Goal: Information Seeking & Learning: Learn about a topic

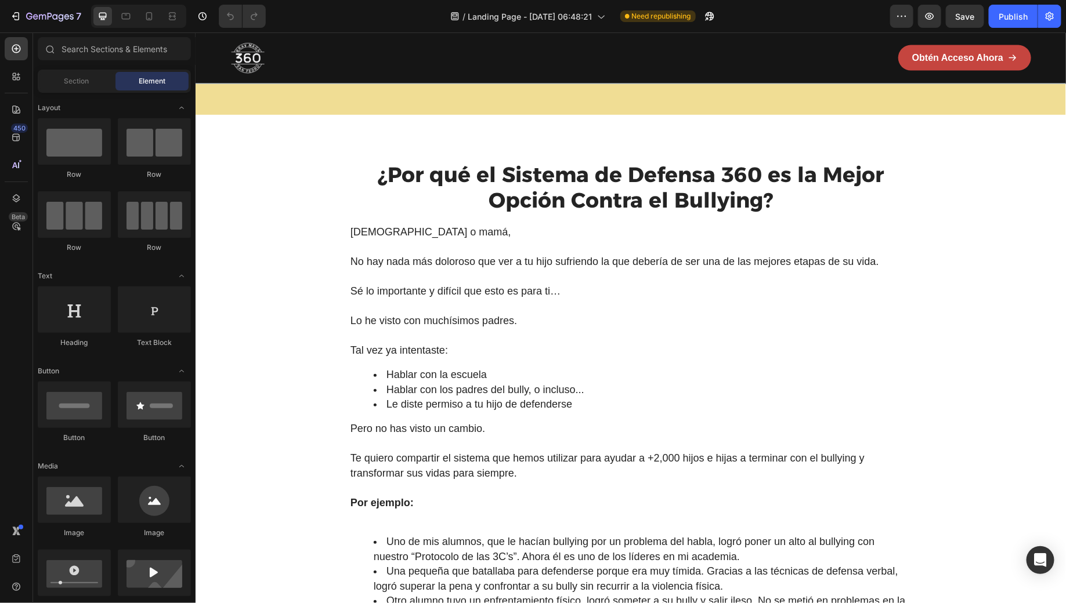
scroll to position [986, 0]
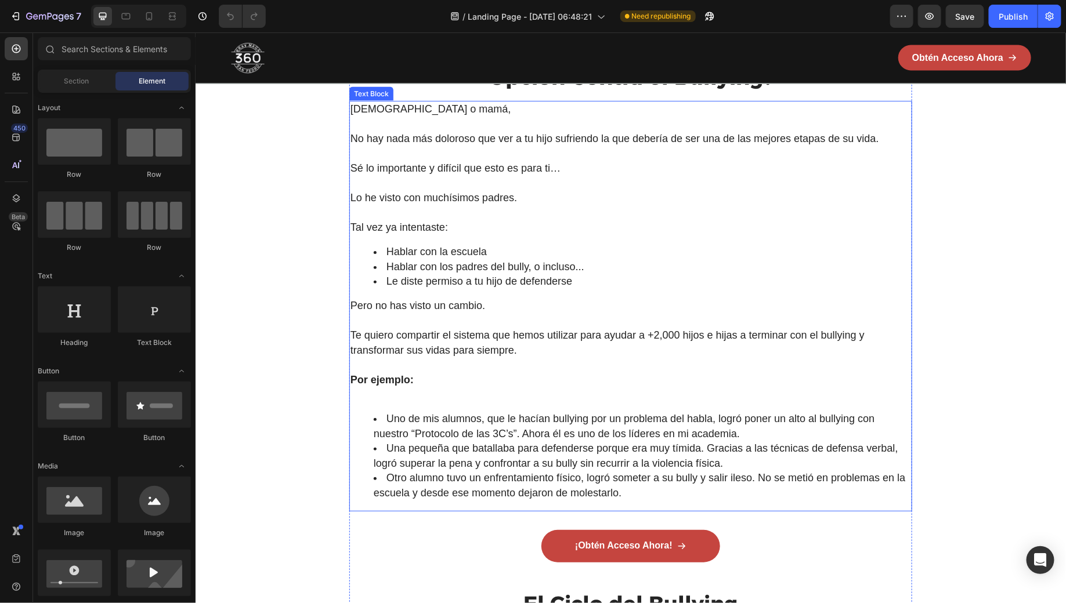
click at [392, 310] on span "Pero no has visto un cambio." at bounding box center [417, 305] width 135 height 12
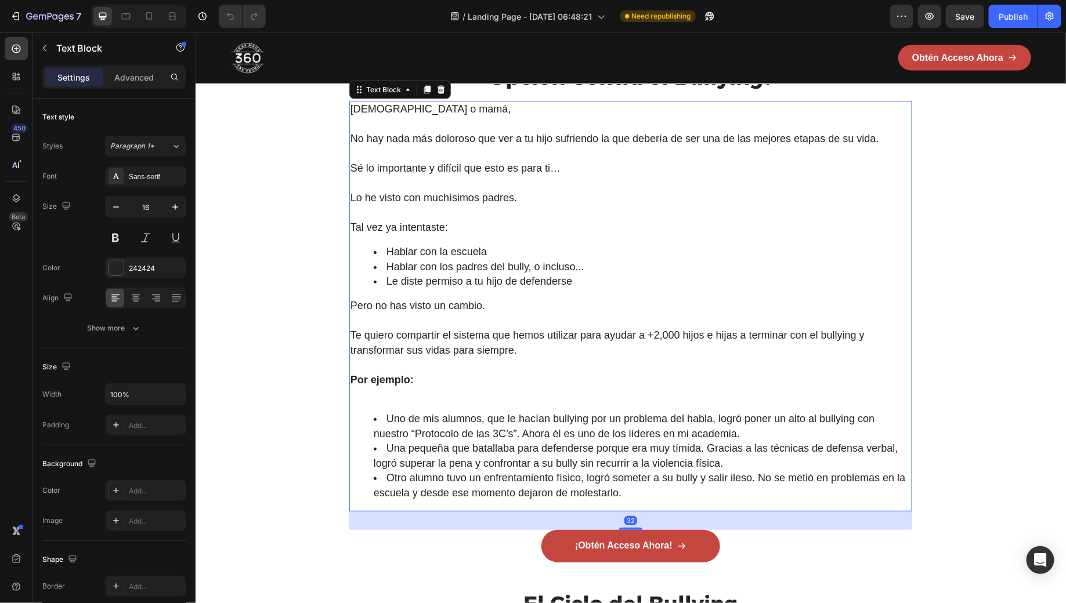
click at [362, 333] on span "Te quiero compartir el sistema que hemos utilizar para ayudar a +2,000 hijos e …" at bounding box center [607, 342] width 514 height 27
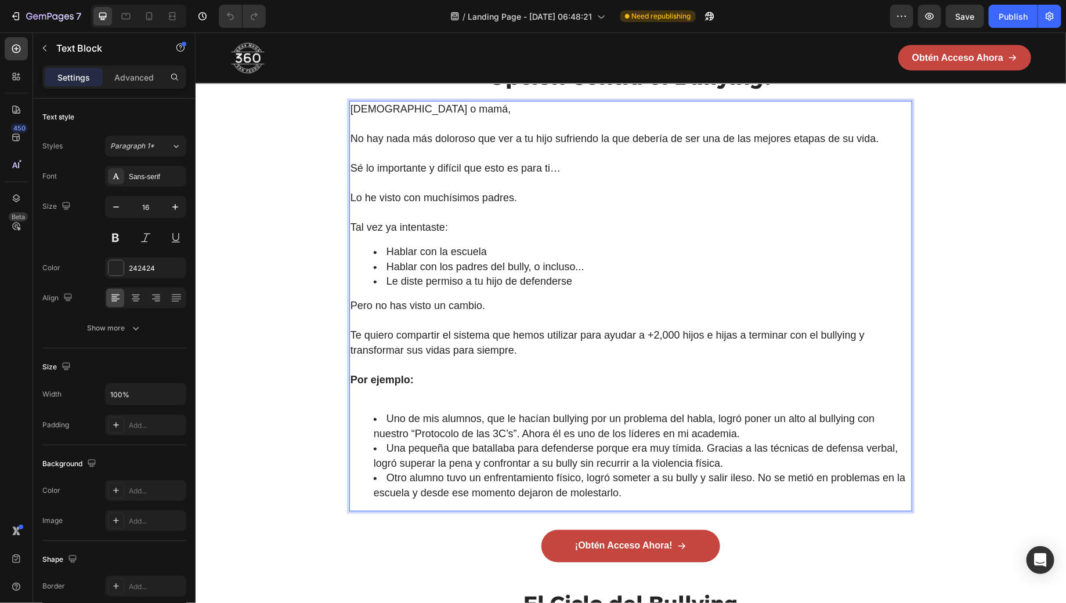
click at [362, 333] on span "Te quiero compartir el sistema que hemos utilizar para ayudar a +2,000 hijos e …" at bounding box center [607, 342] width 514 height 27
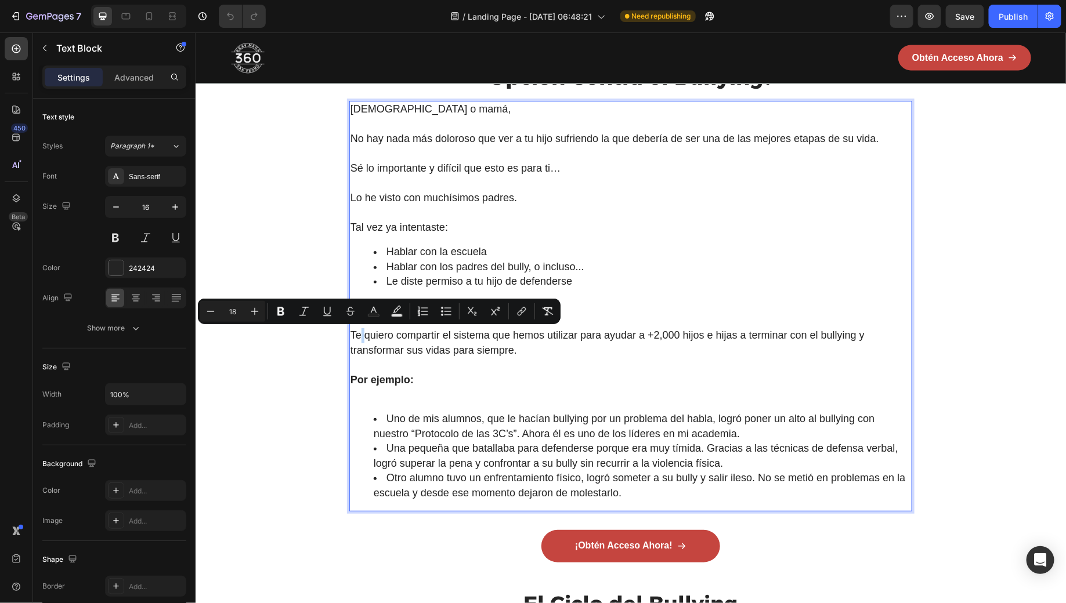
click at [352, 337] on span "Te quiero compartir el sistema que hemos utilizar para ayudar a +2,000 hijos e …" at bounding box center [607, 342] width 514 height 27
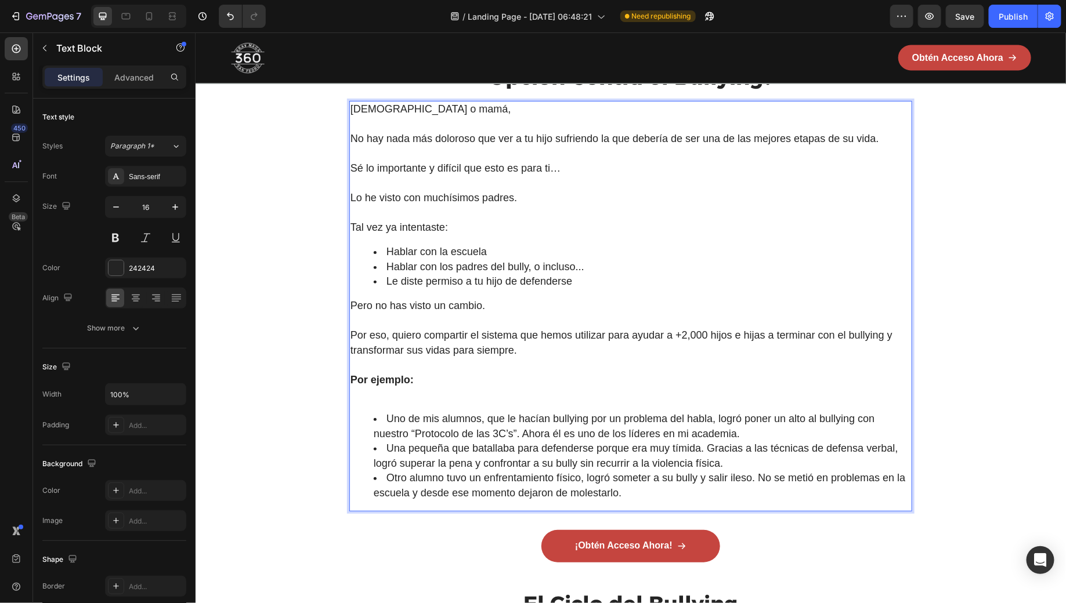
click at [468, 340] on span "Por eso, quiero compartir el sistema que hemos utilizar para ayudar a +2,000 hi…" at bounding box center [621, 342] width 542 height 27
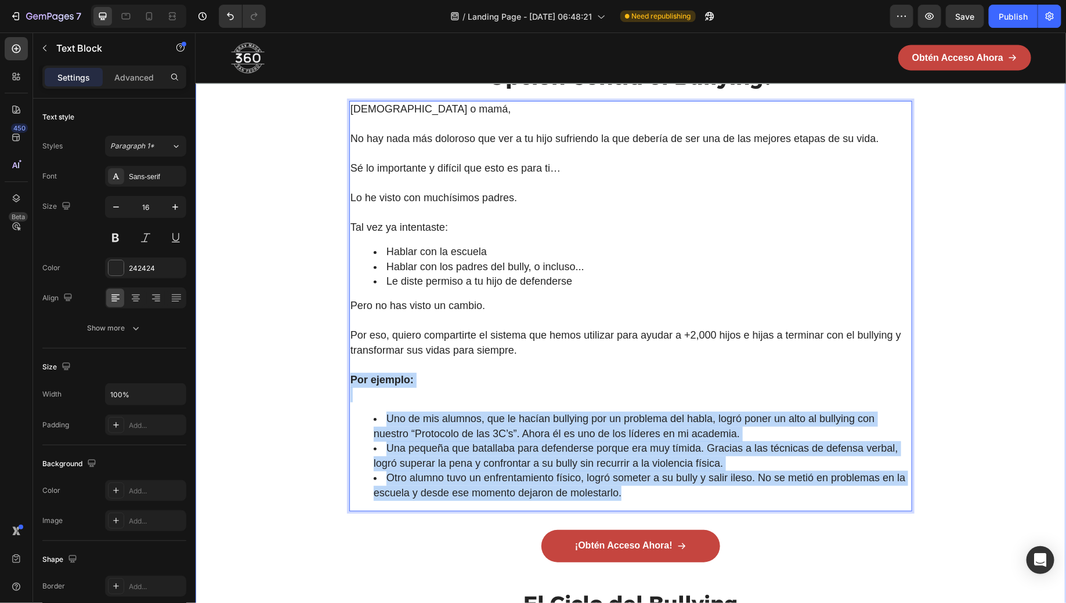
drag, startPoint x: 624, startPoint y: 498, endPoint x: 348, endPoint y: 376, distance: 302.6
click at [348, 376] on div "¿Por qué el Sistema de Defensa 360 es la Mejor Opción Contra el Bullying? Headi…" at bounding box center [630, 482] width 833 height 889
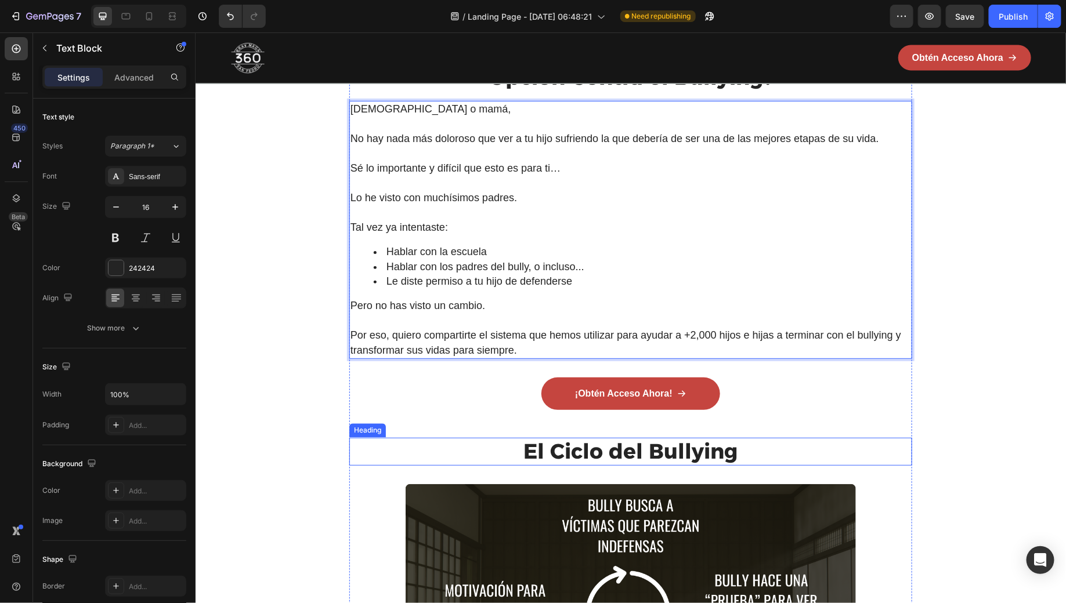
click at [543, 453] on span "El Ciclo del Bullying" at bounding box center [630, 451] width 214 height 26
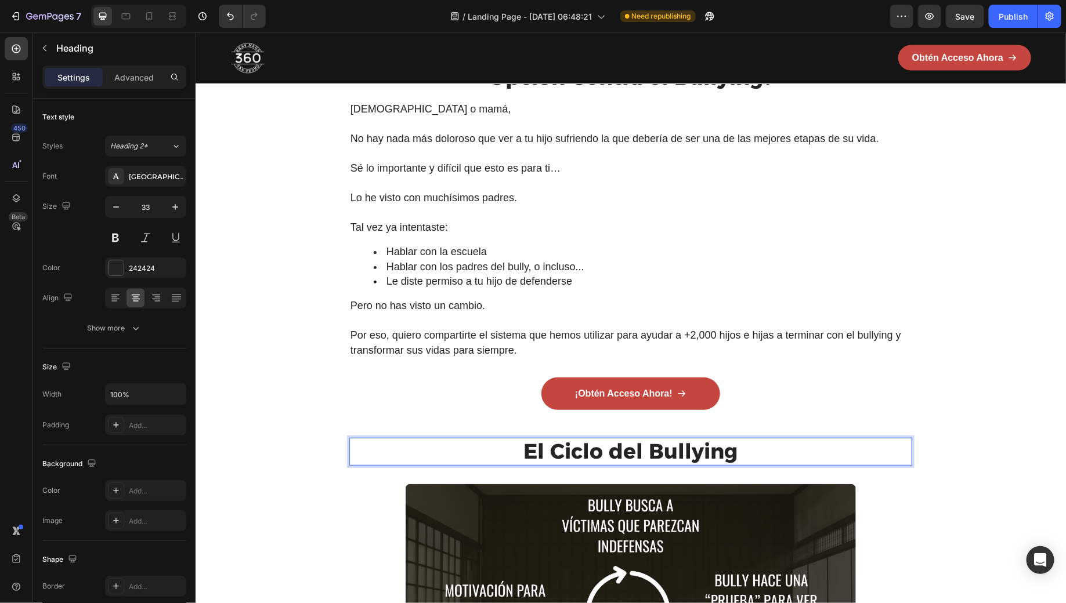
click at [529, 449] on span "El Ciclo del Bullying" at bounding box center [630, 451] width 214 height 26
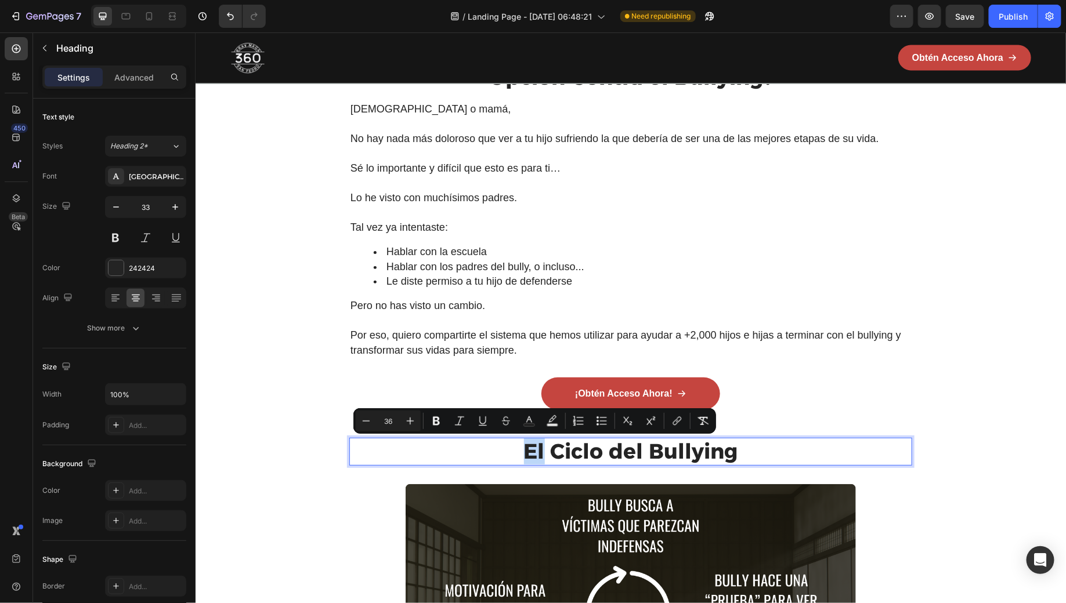
click at [529, 449] on span "El Ciclo del Bullying" at bounding box center [630, 451] width 214 height 26
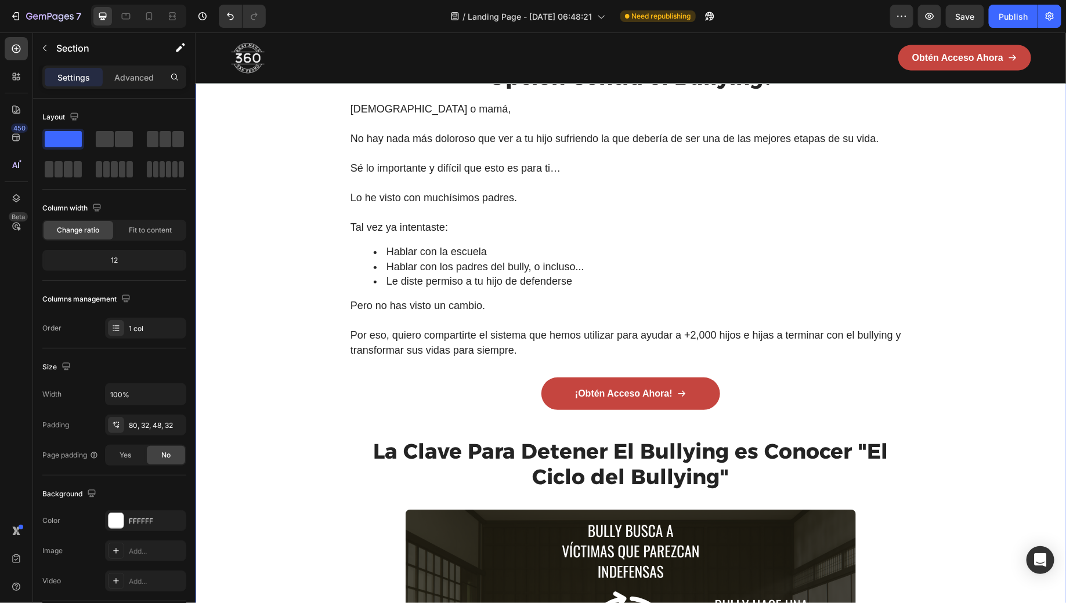
click at [324, 431] on div "¿Por qué el Sistema de Defensa 360 es la Mejor Opción Contra el Bullying? Headi…" at bounding box center [630, 546] width 833 height 1016
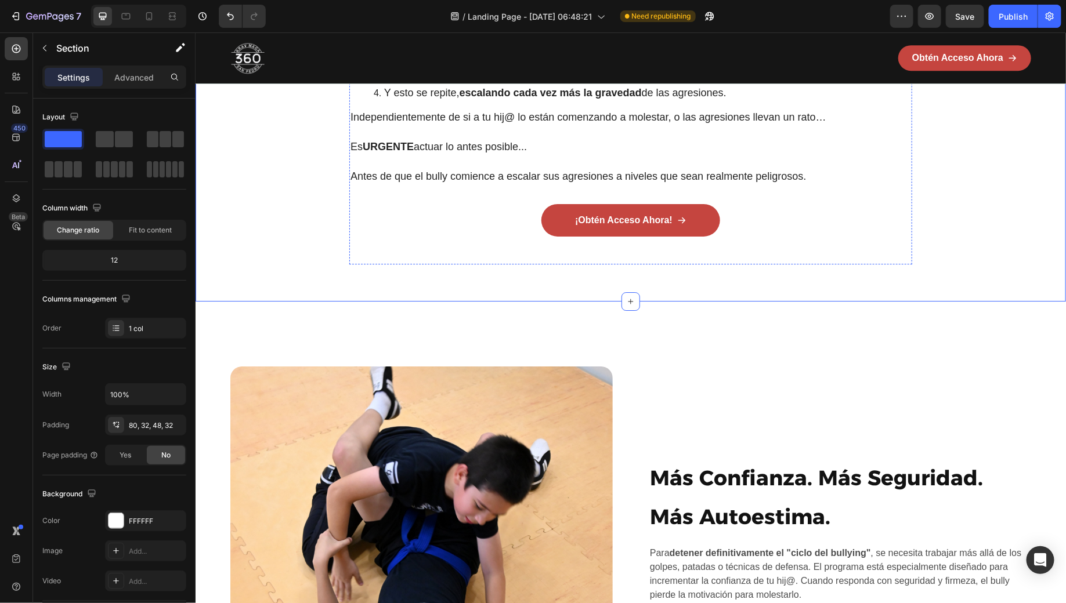
scroll to position [1932, 0]
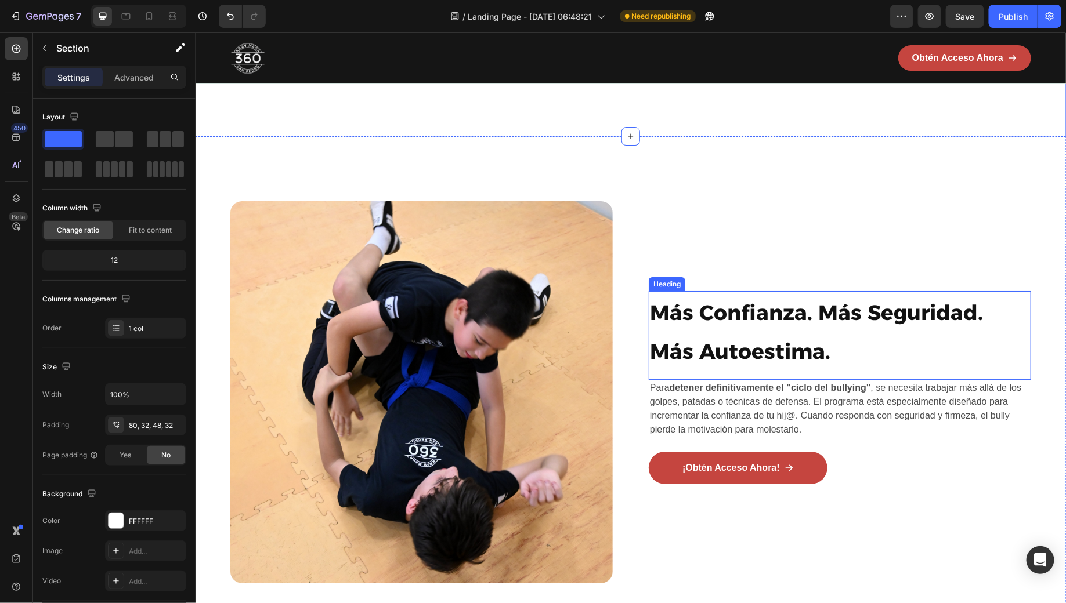
click at [686, 323] on strong "Más Confianza. Más Seguridad. Más Autoestima." at bounding box center [815, 331] width 333 height 64
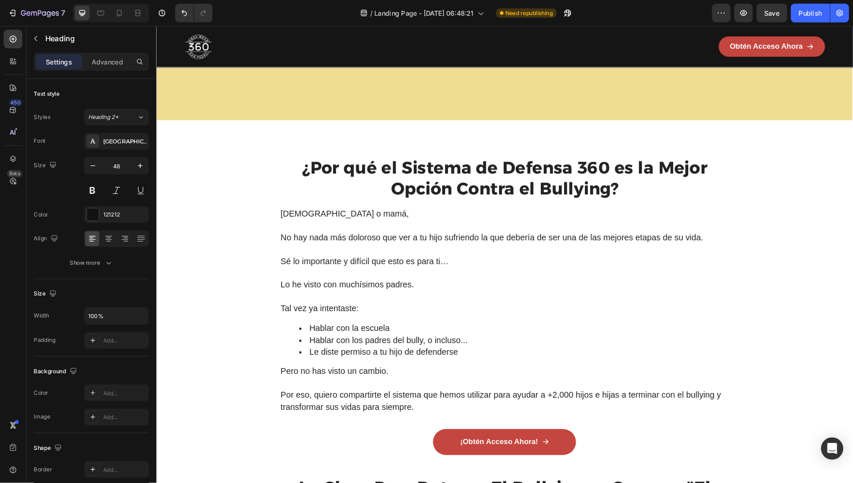
scroll to position [838, 0]
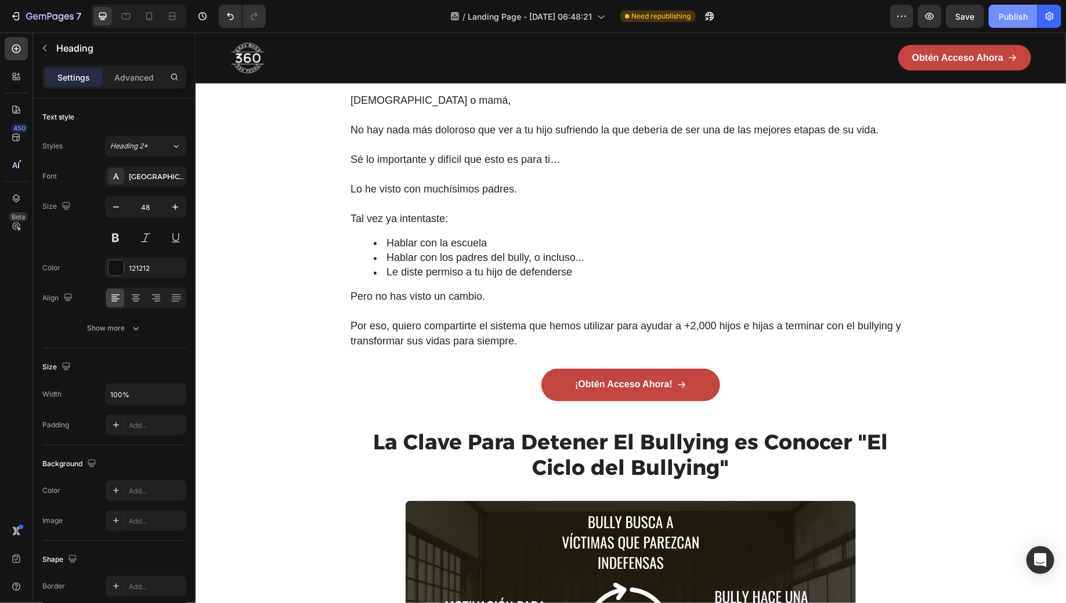
click at [1022, 20] on div "Publish" at bounding box center [1013, 16] width 29 height 12
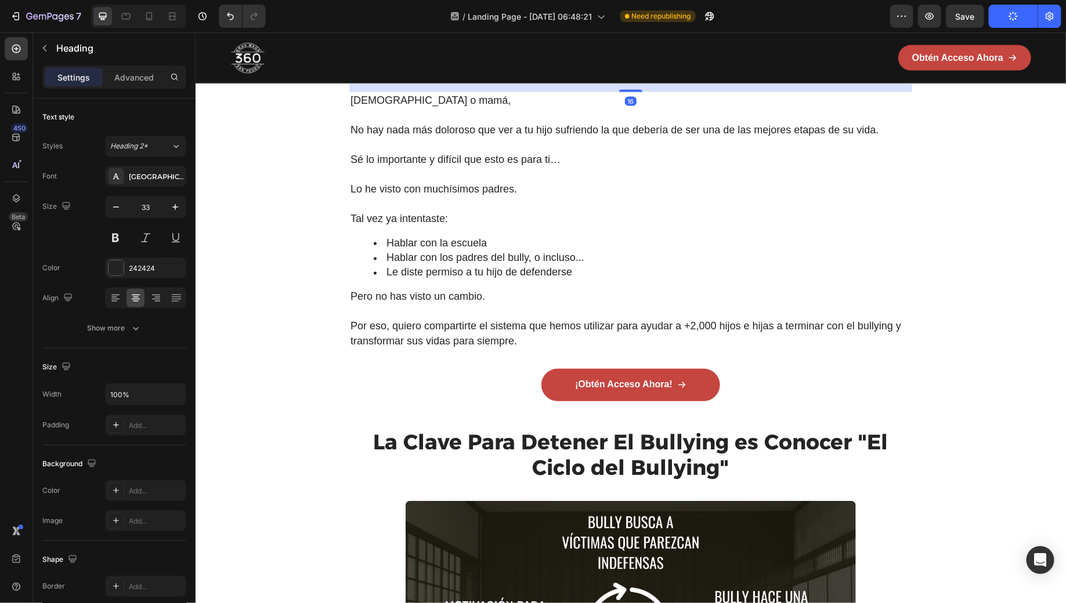
click at [627, 81] on span "¿Por qué el Sistema de Defensa 360 es la Mejor Opción Contra el Bullying?" at bounding box center [630, 55] width 506 height 51
click at [432, 22] on icon at bounding box center [433, 18] width 8 height 8
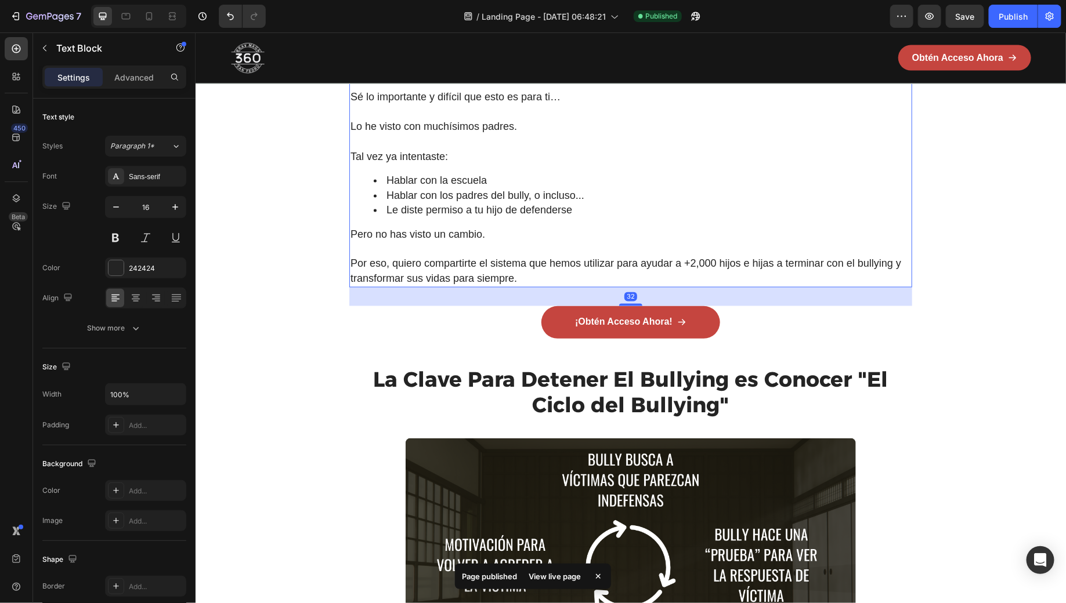
click at [361, 43] on span "[DEMOGRAPHIC_DATA] o mamá," at bounding box center [430, 37] width 160 height 12
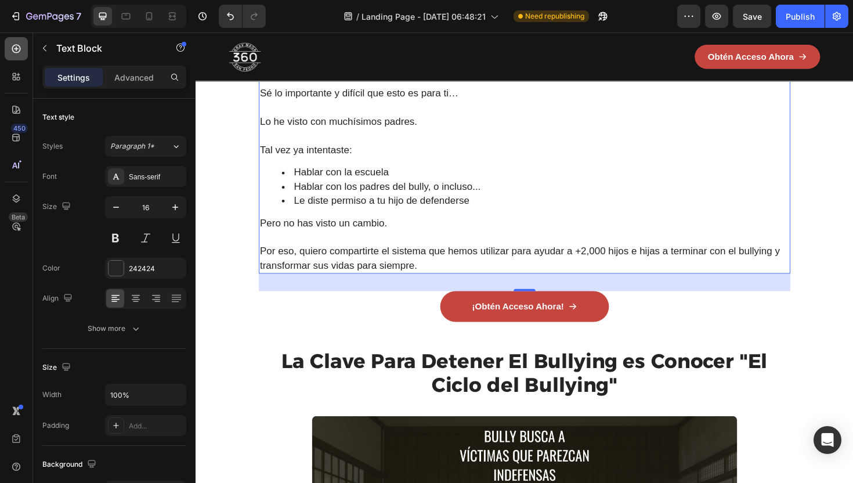
click at [16, 50] on icon at bounding box center [16, 48] width 5 height 5
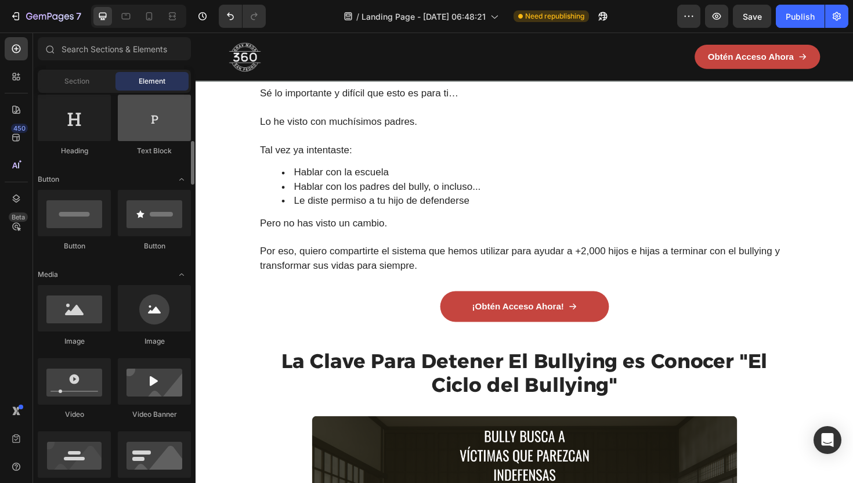
scroll to position [218, 0]
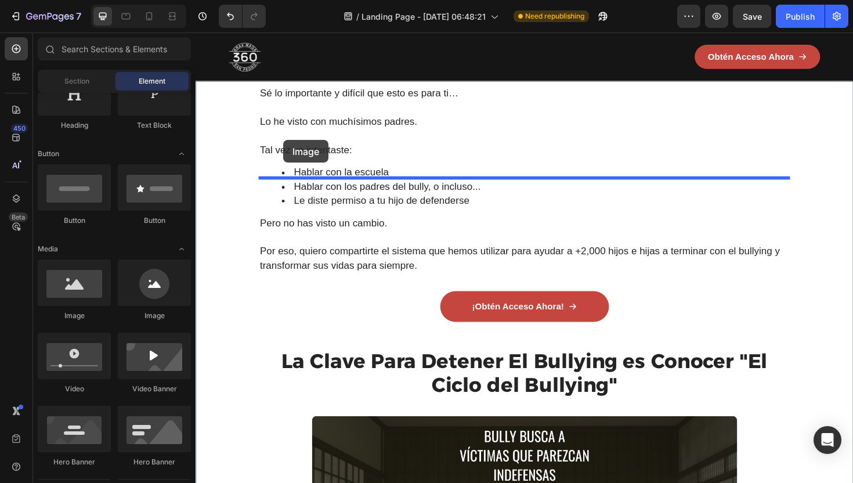
drag, startPoint x: 357, startPoint y: 313, endPoint x: 288, endPoint y: 146, distance: 180.6
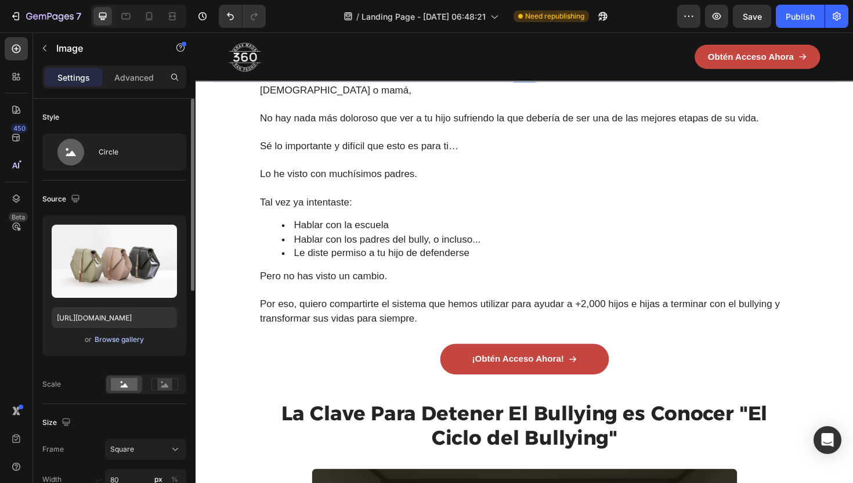
click at [108, 338] on div "Browse gallery" at bounding box center [119, 339] width 49 height 10
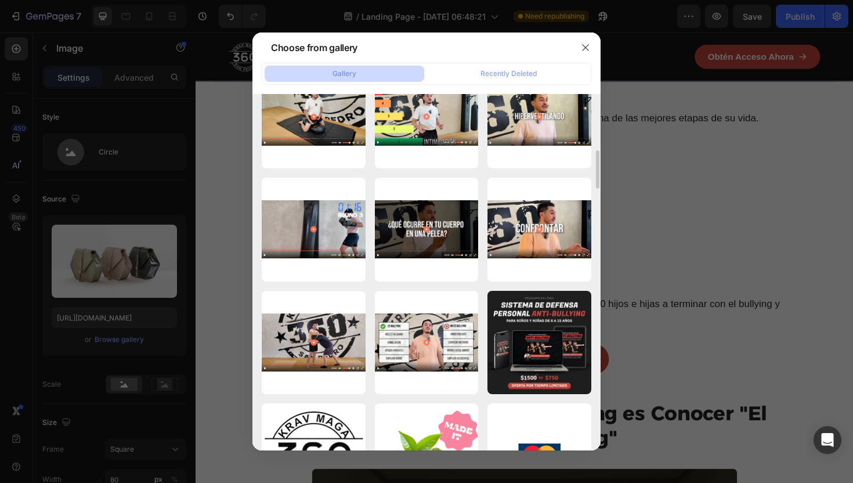
scroll to position [0, 0]
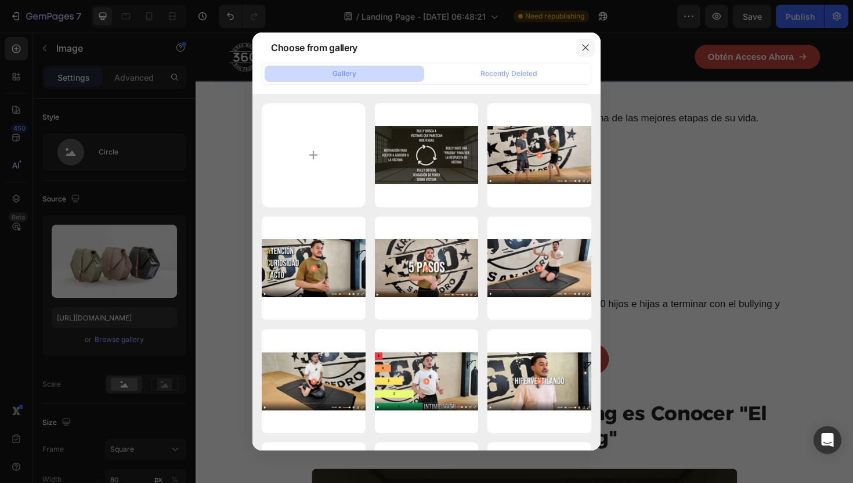
click at [587, 40] on button "button" at bounding box center [585, 47] width 19 height 19
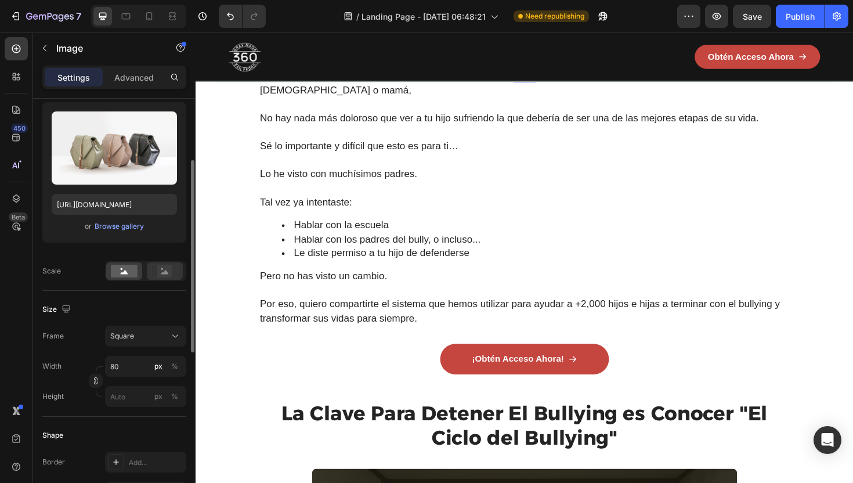
scroll to position [120, 0]
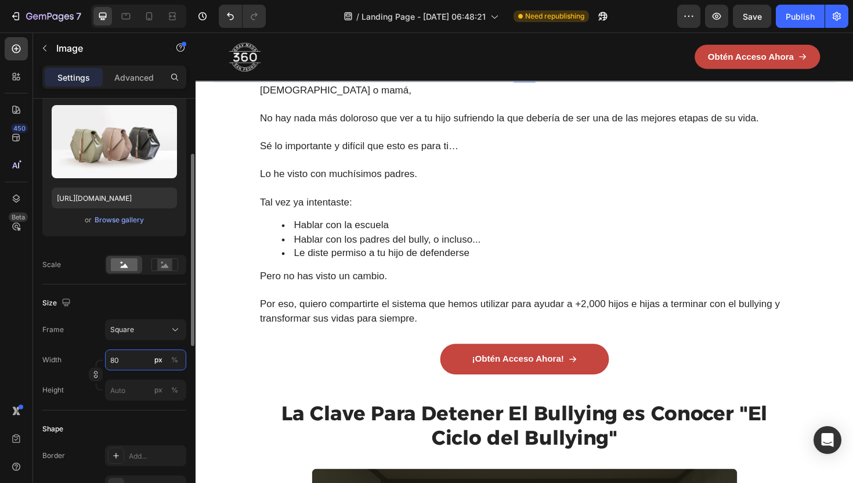
click at [121, 361] on input "80" at bounding box center [145, 359] width 81 height 21
type input "2"
type input "20"
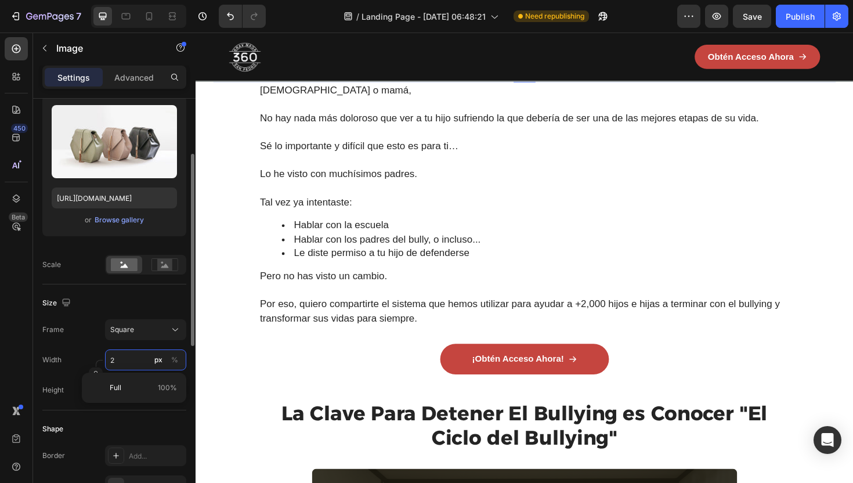
type input "20"
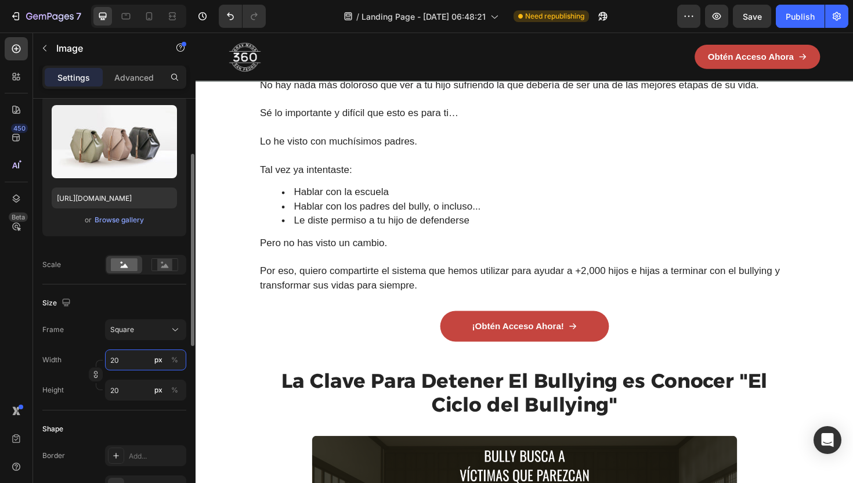
type input "200"
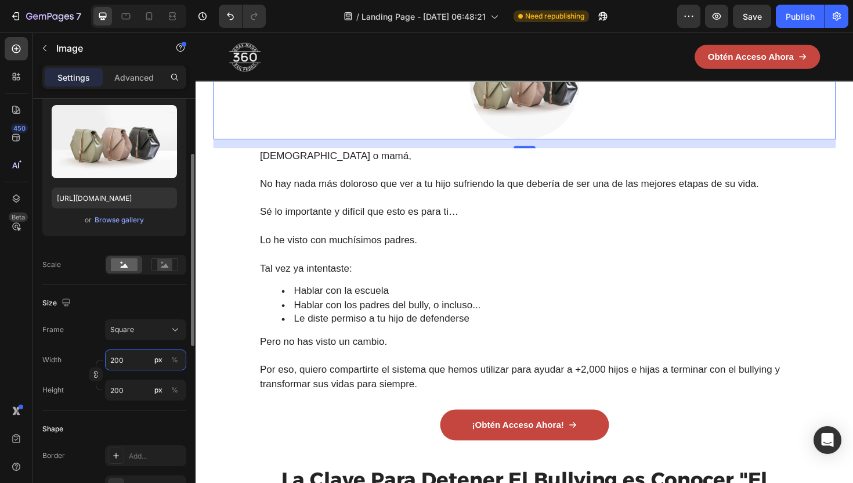
type input "20"
type input "2"
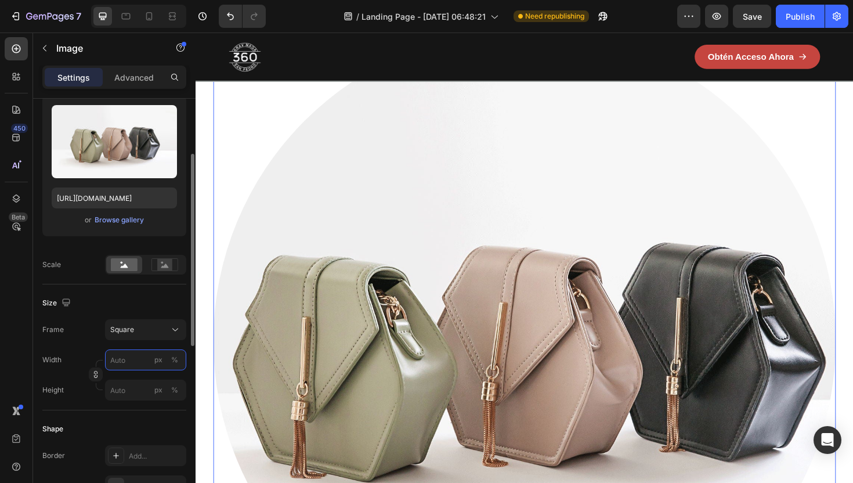
type input "1"
type input "18"
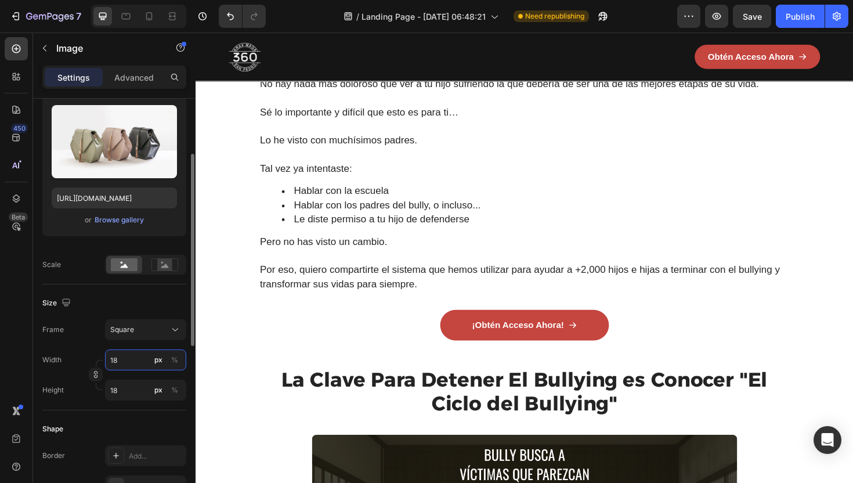
type input "180"
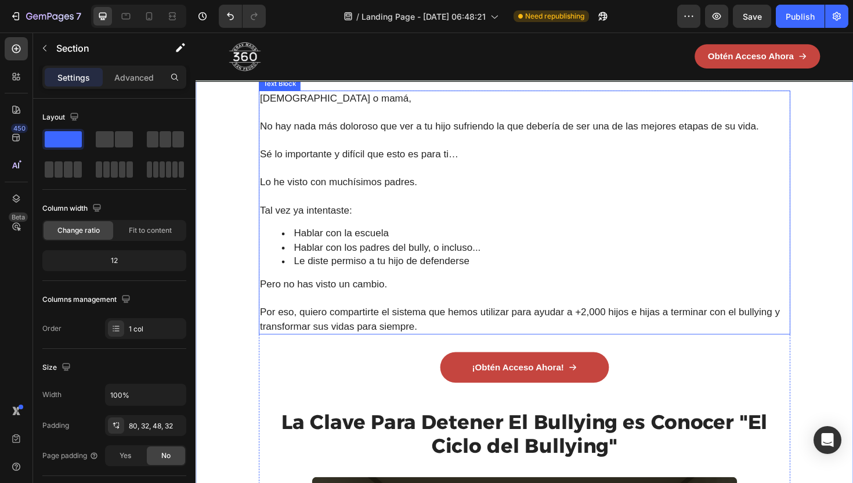
scroll to position [892, 0]
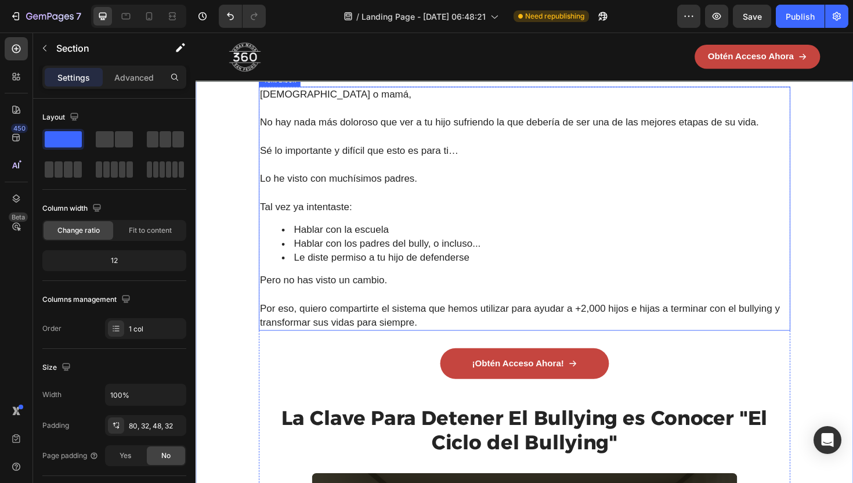
click at [276, 136] on p "No hay nada más doloroso que ver a tu hijo sufriendo la que debería de ser una …" at bounding box center [543, 128] width 560 height 15
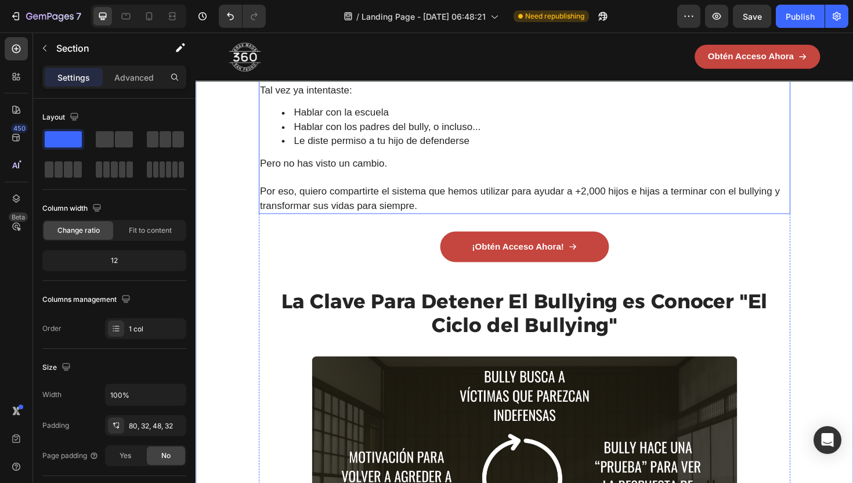
scroll to position [1168, 0]
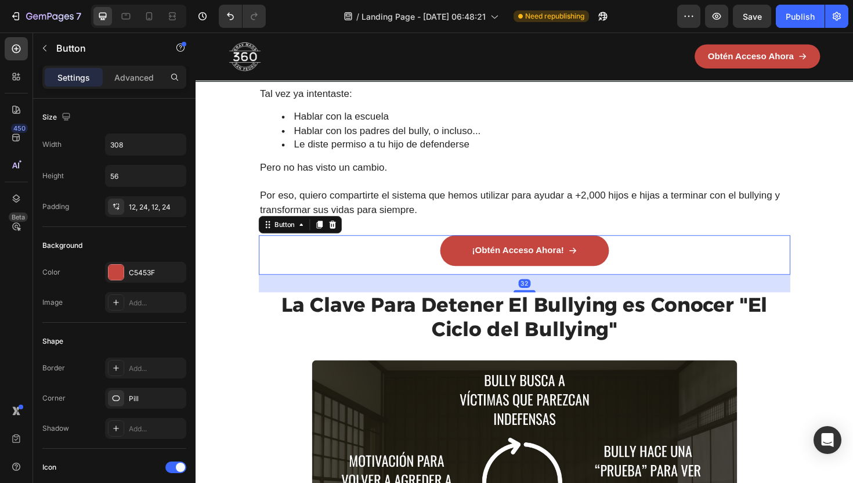
click at [418, 264] on div "¡Obtén Acceso Ahora! Button 32" at bounding box center [543, 268] width 563 height 42
click at [336, 240] on icon at bounding box center [340, 236] width 9 height 9
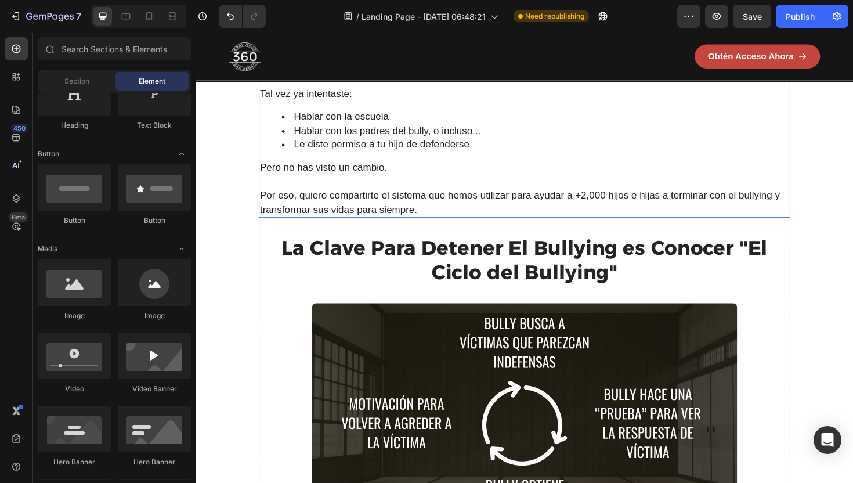
click at [403, 226] on span "Por eso, quiero compartirte el sistema que hemos utilizar para ayudar a +2,000 …" at bounding box center [538, 212] width 551 height 27
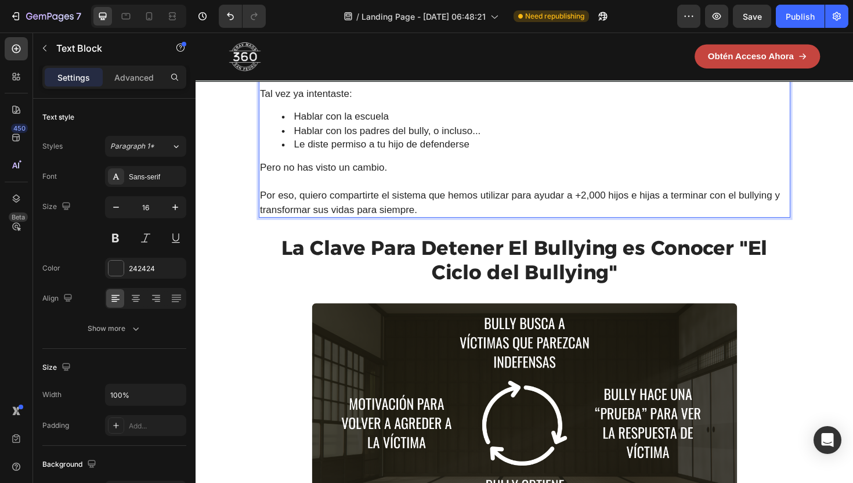
click at [436, 222] on p "Por eso, quiero compartirte el sistema que hemos utilizar para ayudar a +2,000 …" at bounding box center [543, 213] width 560 height 30
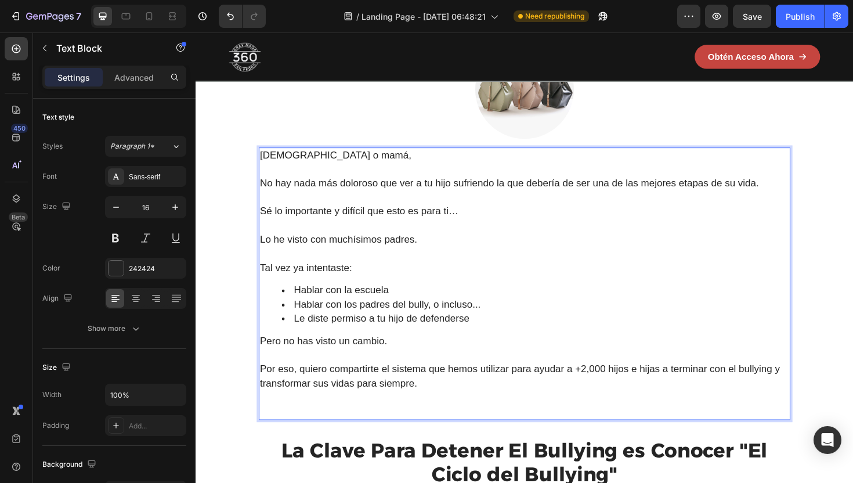
scroll to position [983, 0]
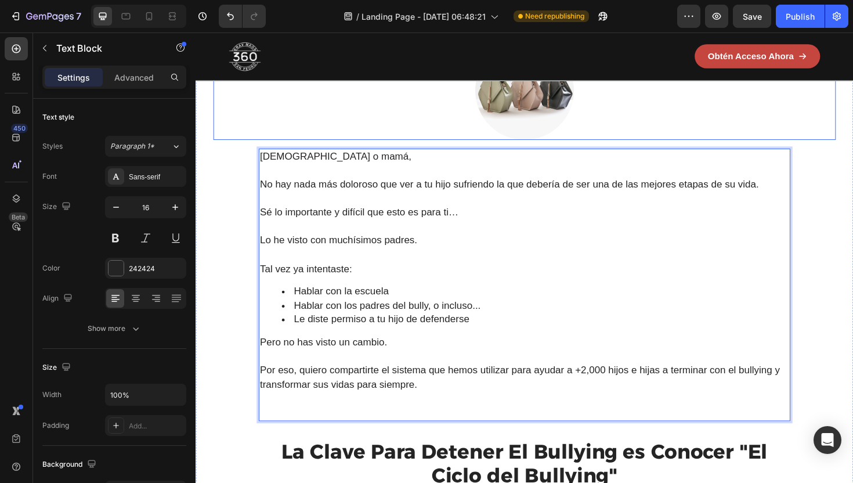
click at [427, 115] on div at bounding box center [543, 94] width 659 height 104
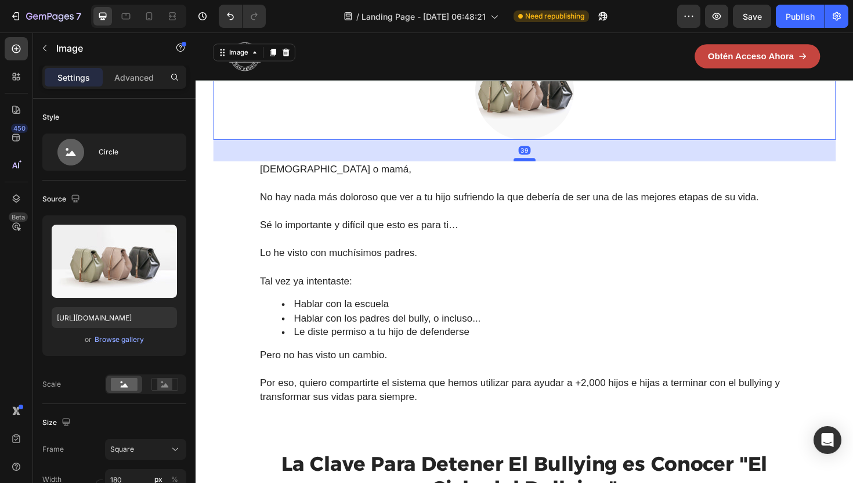
drag, startPoint x: 544, startPoint y: 154, endPoint x: 544, endPoint y: 168, distance: 13.4
click at [544, 168] on div at bounding box center [543, 166] width 23 height 3
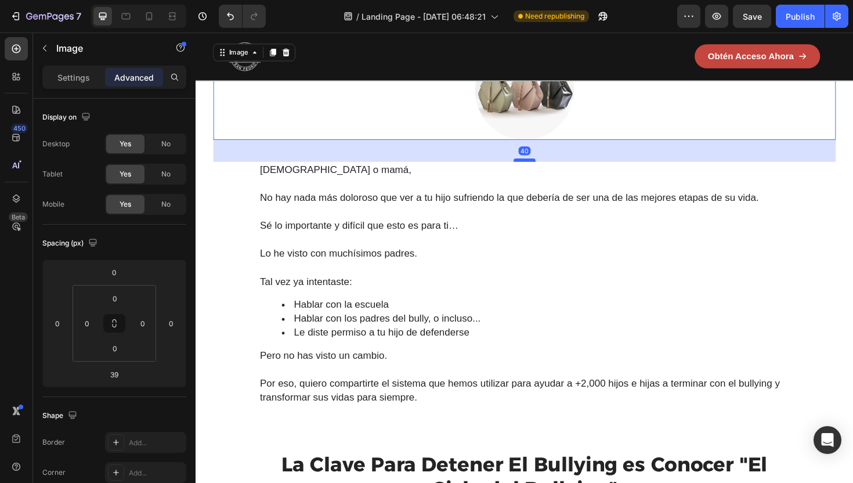
click at [544, 168] on div at bounding box center [543, 167] width 23 height 3
type input "40"
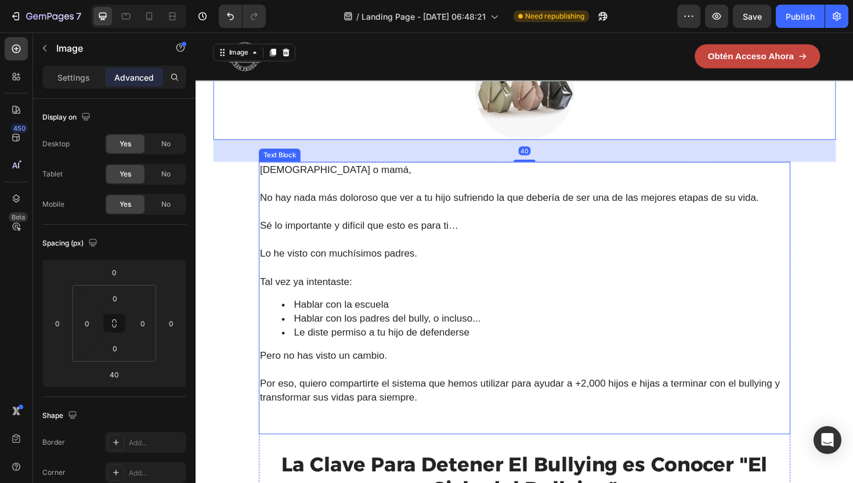
click at [524, 309] on div "Papá o mamá, No hay nada más doloroso que ver a tu hijo sufriendo la que deberí…" at bounding box center [543, 313] width 563 height 288
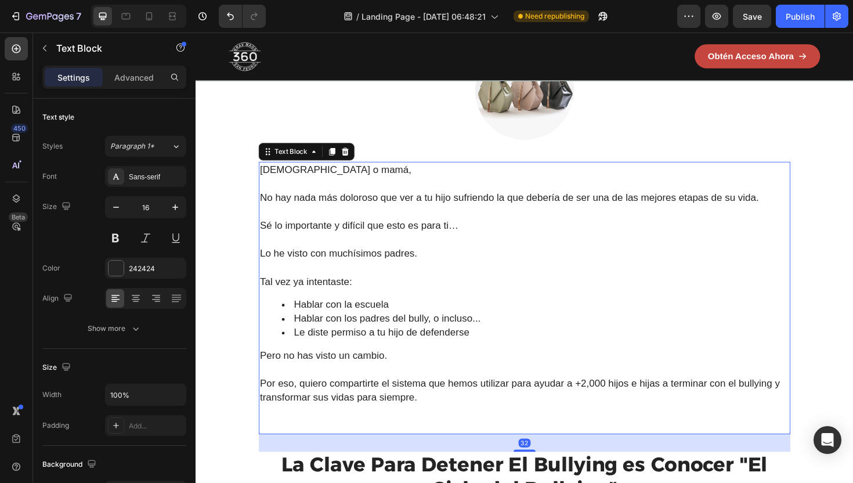
click at [524, 309] on div "Papá o mamá, No hay nada más doloroso que ver a tu hijo sufriendo la que deberí…" at bounding box center [543, 313] width 563 height 288
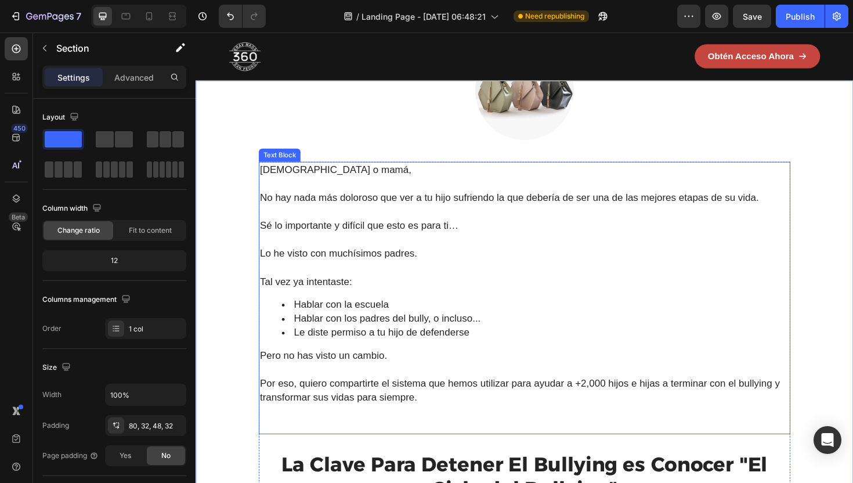
click at [283, 299] on span "Tal vez ya intentaste:" at bounding box center [311, 297] width 97 height 12
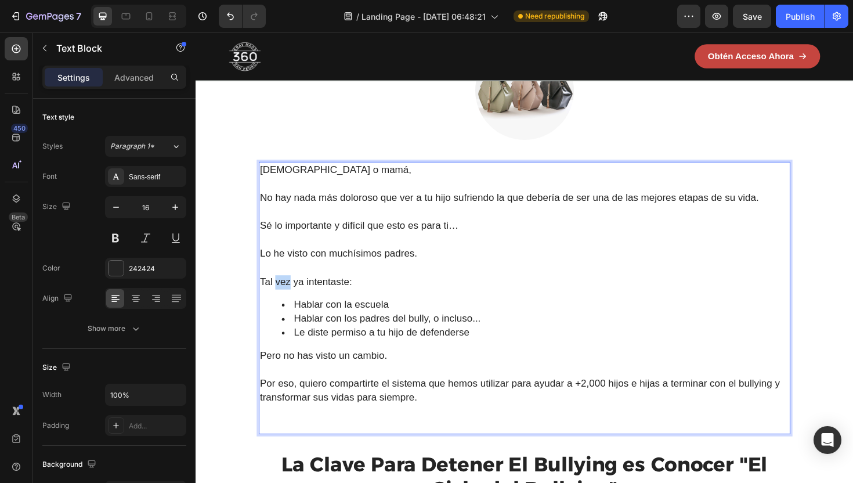
click at [283, 299] on span "Tal vez ya intentaste:" at bounding box center [311, 297] width 97 height 12
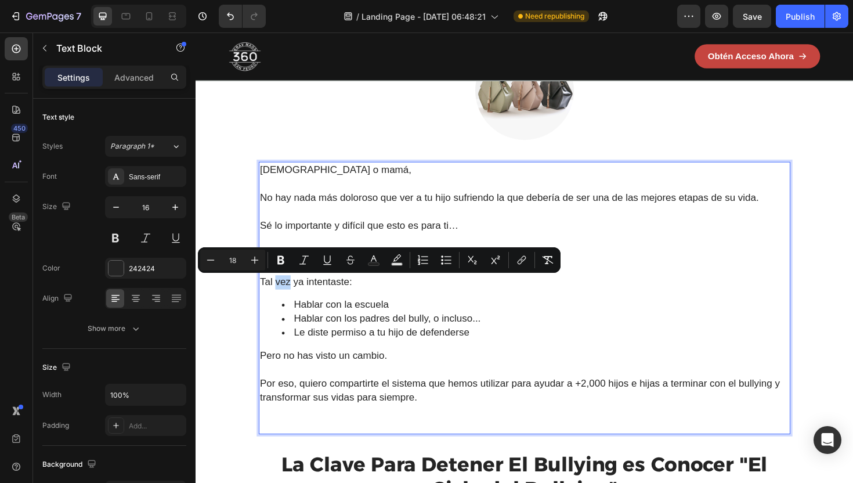
click at [281, 299] on span "Tal vez ya intentaste:" at bounding box center [311, 297] width 97 height 12
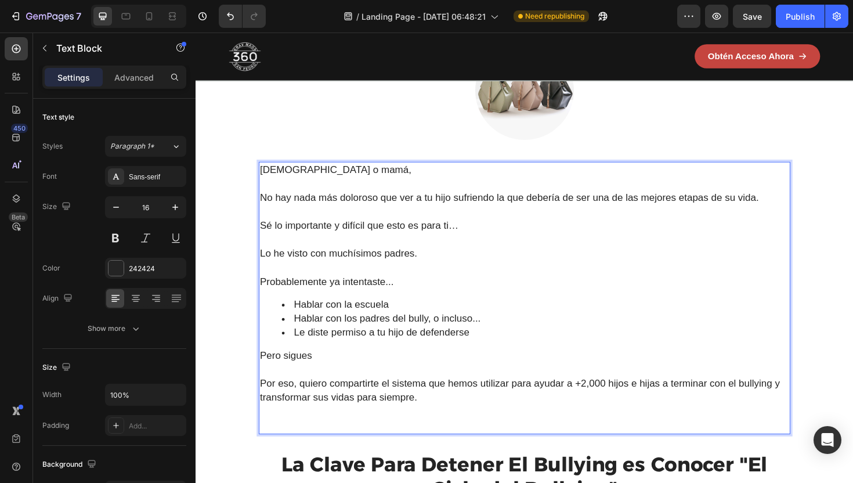
click at [320, 240] on span "Sé lo importante y difícil que esto es para ti…" at bounding box center [368, 237] width 210 height 12
click at [320, 265] on span "Lo he visto con muchísimos padres." at bounding box center [346, 267] width 167 height 12
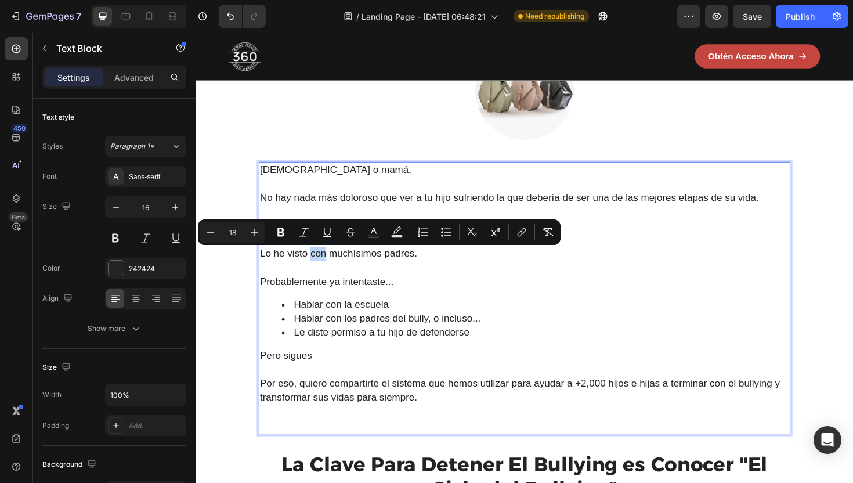
click at [320, 265] on span "Lo he visto con muchísimos padres." at bounding box center [346, 267] width 167 height 12
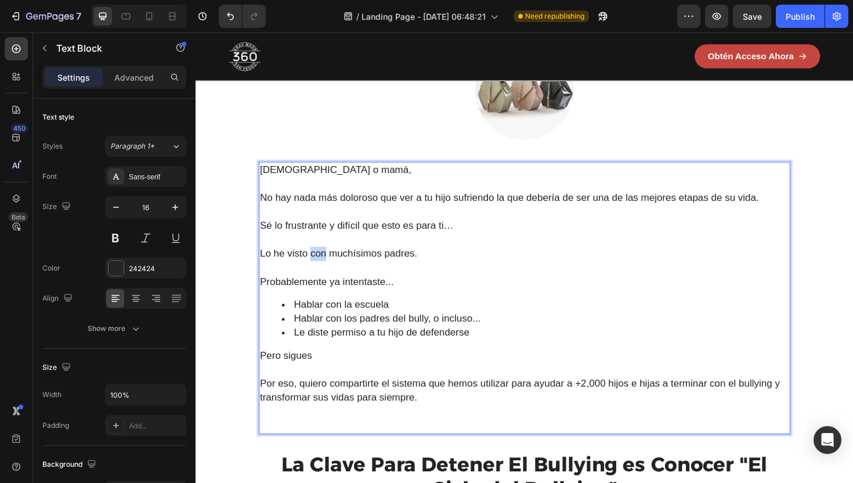
click at [320, 265] on span "Lo he visto con muchísimos padres." at bounding box center [346, 267] width 167 height 12
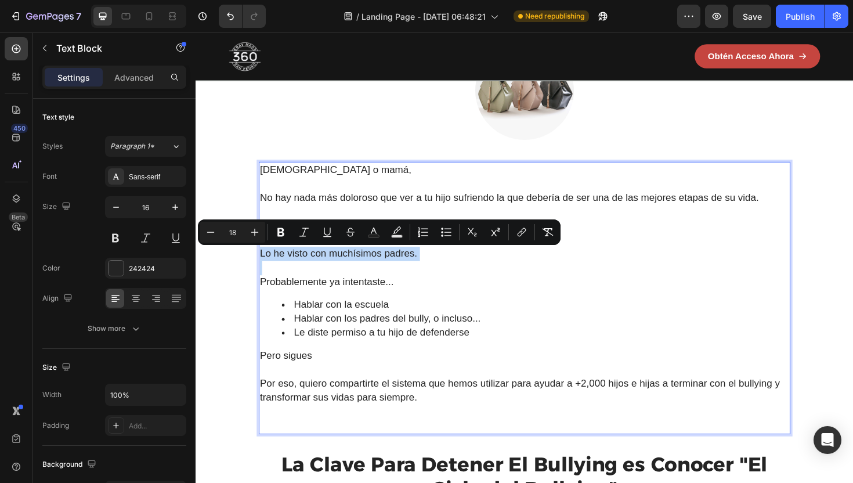
click at [320, 272] on span "Lo he visto con muchísimos padres." at bounding box center [346, 267] width 167 height 12
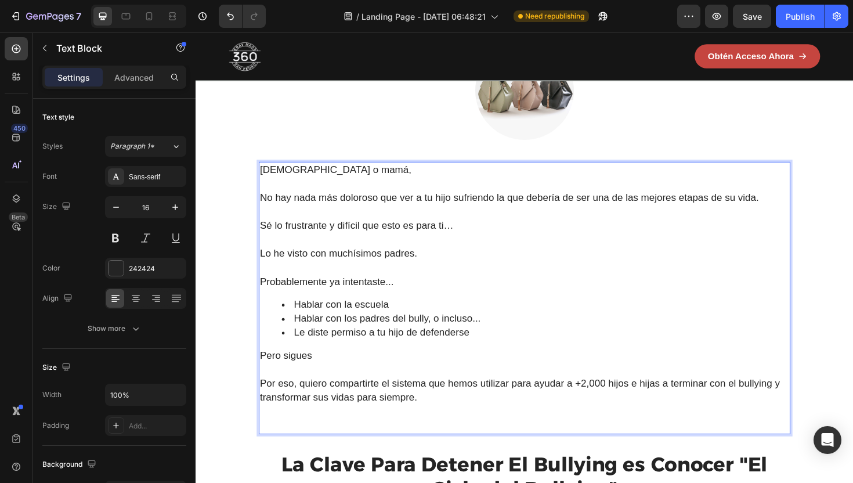
click at [320, 272] on span "Lo he visto con muchísimos padres." at bounding box center [346, 267] width 167 height 12
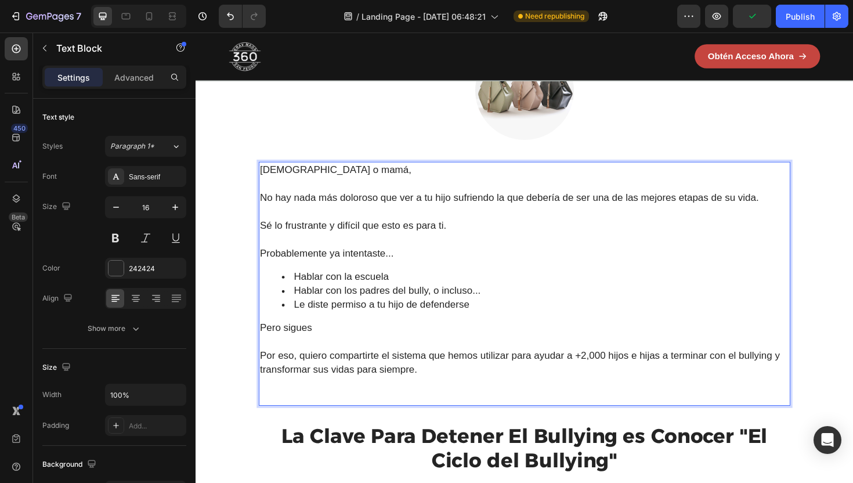
click at [370, 268] on span "Probablemente ya intentaste..." at bounding box center [334, 267] width 142 height 12
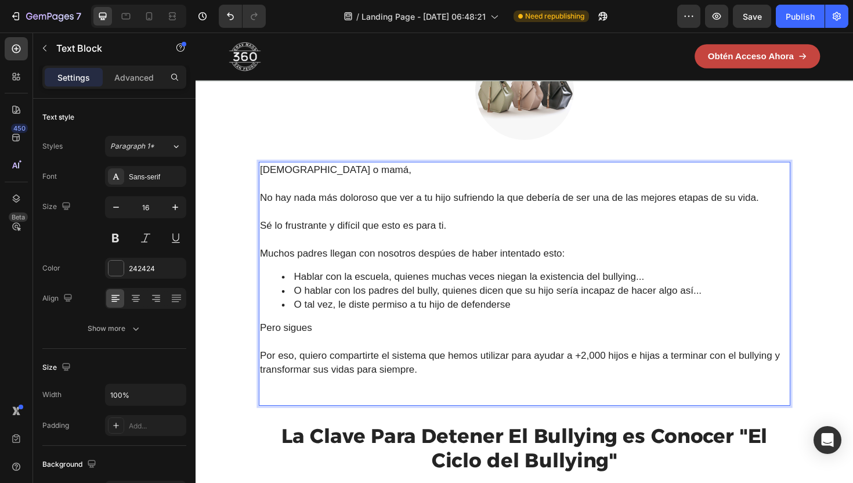
click at [358, 325] on span "O tal vez, le diste permiso a tu hijo de defenderse" at bounding box center [413, 320] width 229 height 12
click at [535, 325] on li "O tal vez, le diste permiso a tu hijo de defenderse" at bounding box center [555, 320] width 537 height 15
click at [507, 337] on div "Papá o mamá, No hay nada más doloroso que ver a tu hijo sufriendo la que deberí…" at bounding box center [543, 298] width 563 height 259
click at [500, 344] on p "Pero sigues" at bounding box center [543, 345] width 560 height 15
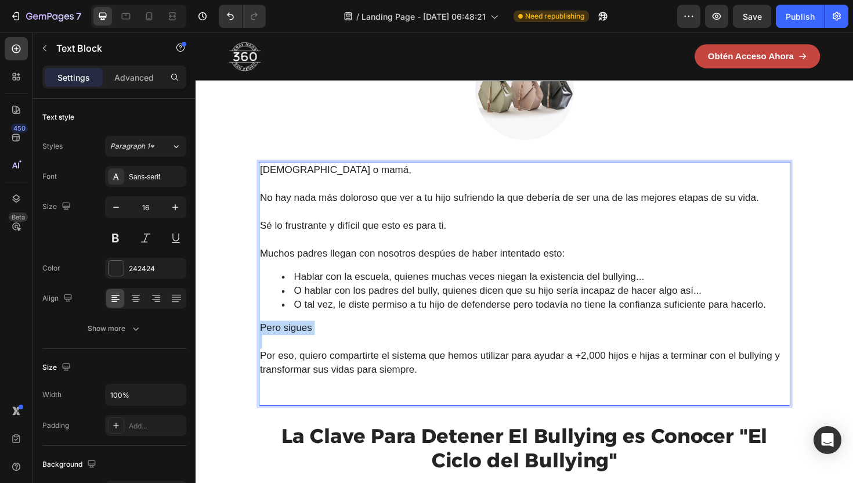
click at [500, 344] on p "Pero sigues" at bounding box center [543, 345] width 560 height 15
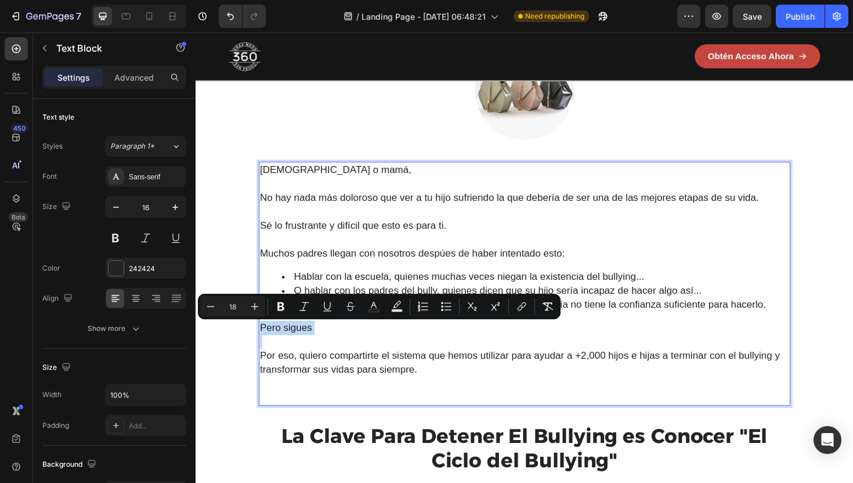
type input "16"
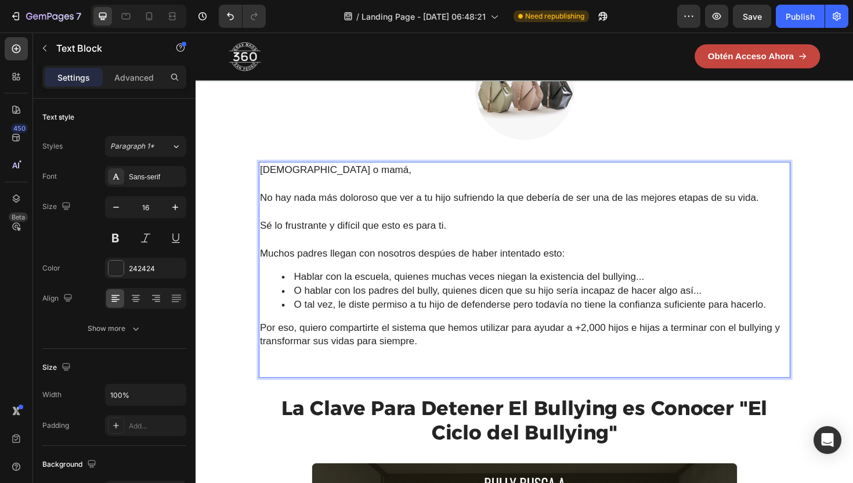
click at [356, 335] on div "Papá o mamá, No hay nada más doloroso que ver a tu hijo sufriendo la que deberí…" at bounding box center [543, 283] width 563 height 229
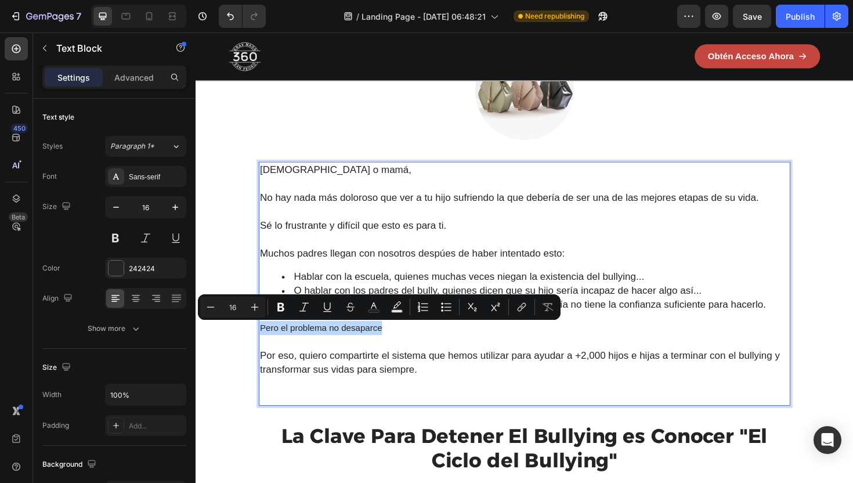
type input "18"
click at [283, 389] on span "Por eso, quiero compartirte el sistema que hemos utilizar para ayudar a +2,000 …" at bounding box center [538, 381] width 551 height 27
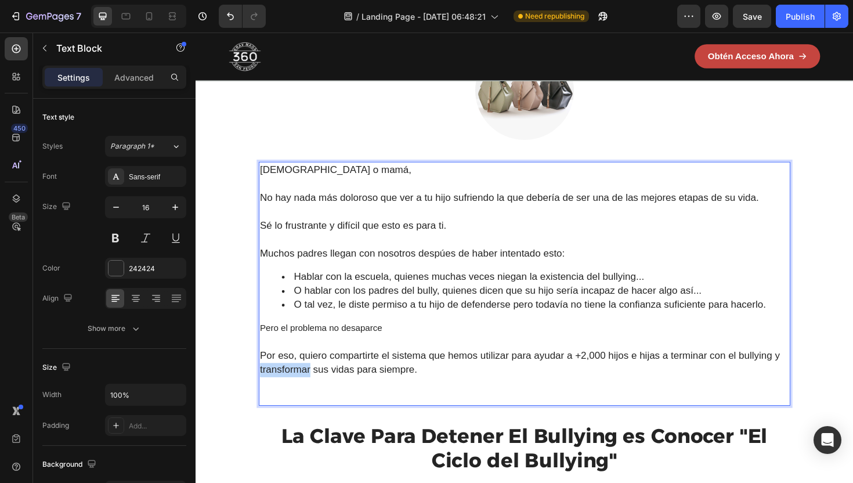
click at [283, 389] on span "Por eso, quiero compartirte el sistema que hemos utilizar para ayudar a +2,000 …" at bounding box center [538, 381] width 551 height 27
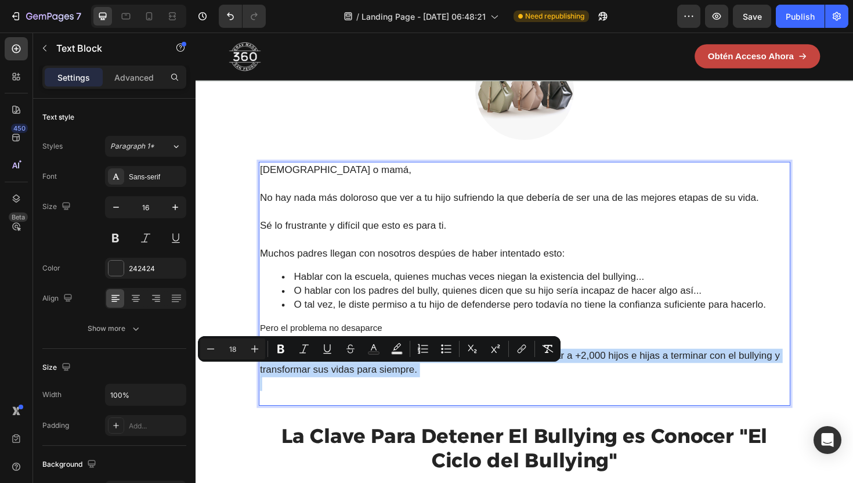
click at [283, 389] on span "Por eso, quiero compartirte el sistema que hemos utilizar para ayudar a +2,000 …" at bounding box center [538, 381] width 551 height 27
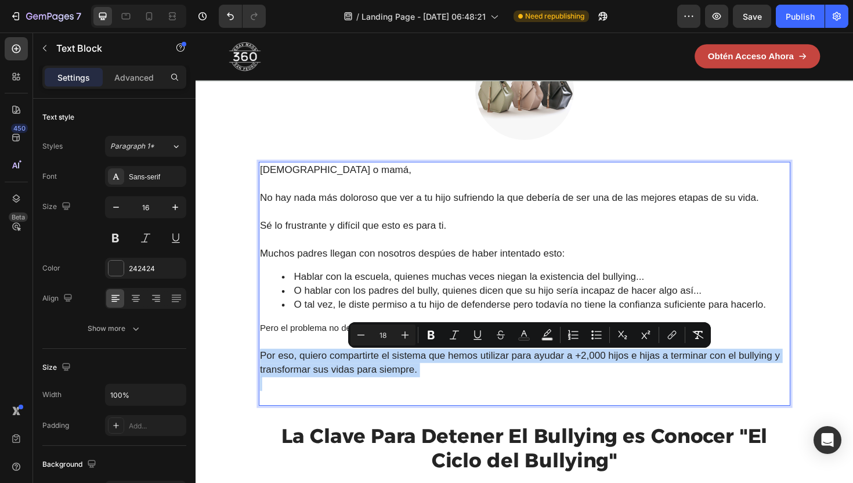
click at [283, 389] on span "Por eso, quiero compartirte el sistema que hemos utilizar para ayudar a +2,000 …" at bounding box center [538, 381] width 551 height 27
type input "16"
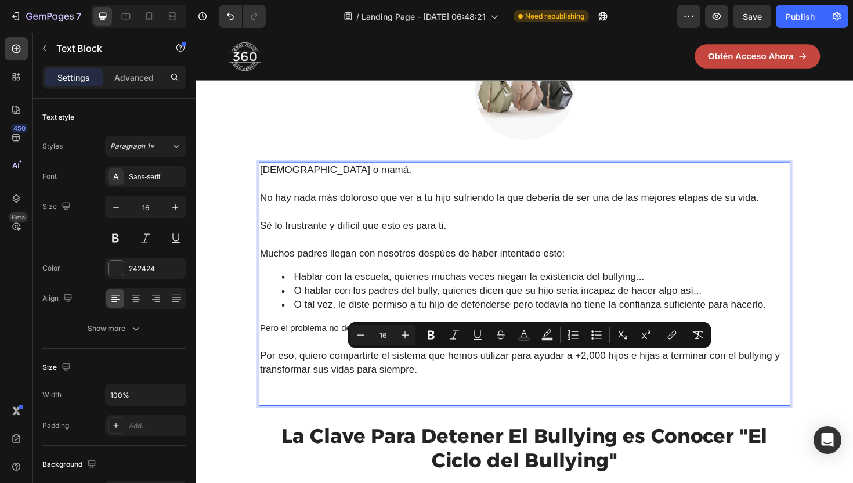
click at [298, 348] on p "Pero el problema no desaparce" at bounding box center [543, 345] width 560 height 15
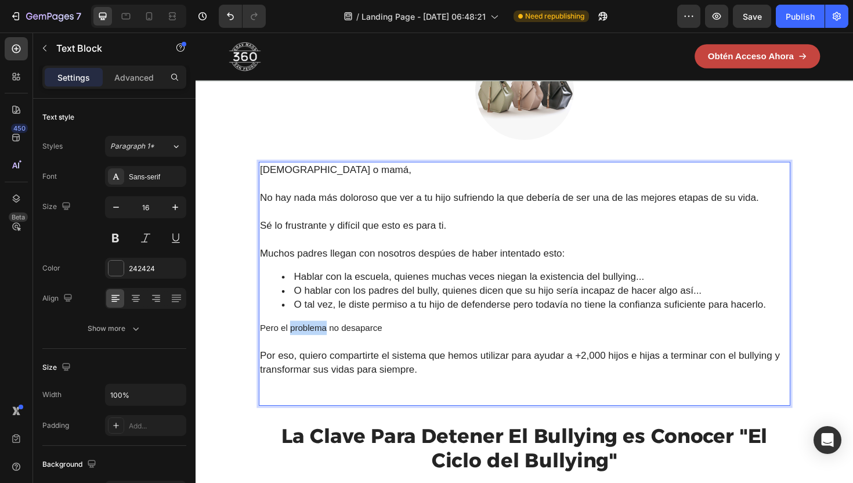
click at [298, 348] on p "Pero el problema no desaparce" at bounding box center [543, 345] width 560 height 15
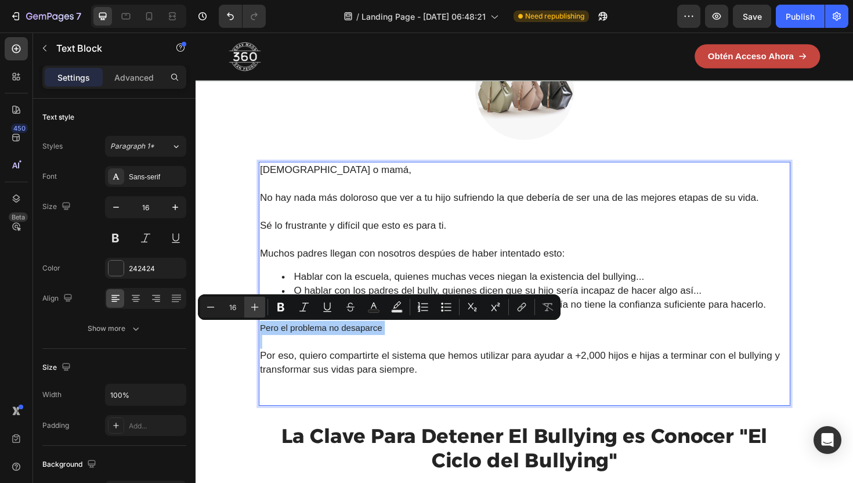
click at [251, 304] on icon "Editor contextual toolbar" at bounding box center [255, 307] width 12 height 12
type input "18"
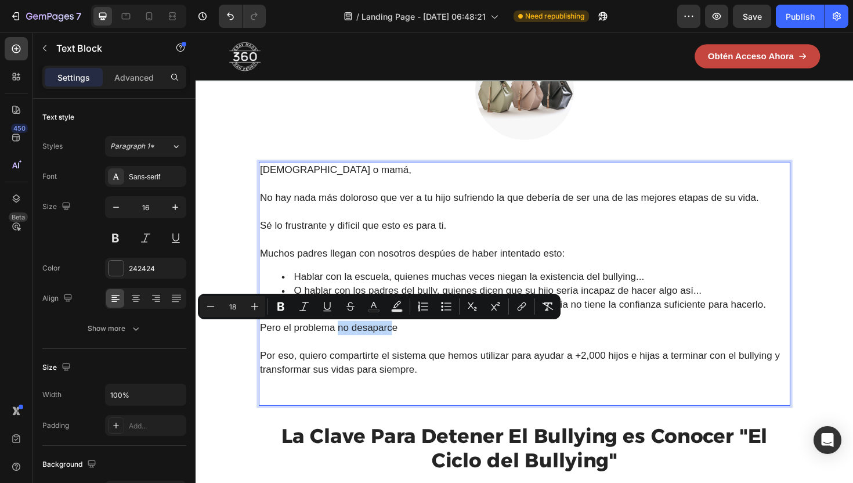
drag, startPoint x: 345, startPoint y: 347, endPoint x: 405, endPoint y: 347, distance: 59.8
click at [405, 347] on span "Pero el problema no desaparce" at bounding box center [336, 345] width 146 height 12
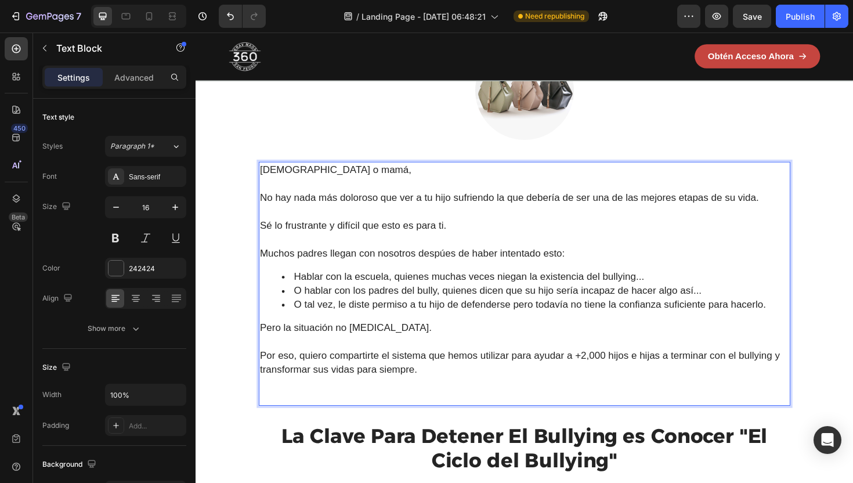
click at [350, 241] on span "Sé lo frustrante y difícil que esto es para ti." at bounding box center [361, 237] width 197 height 12
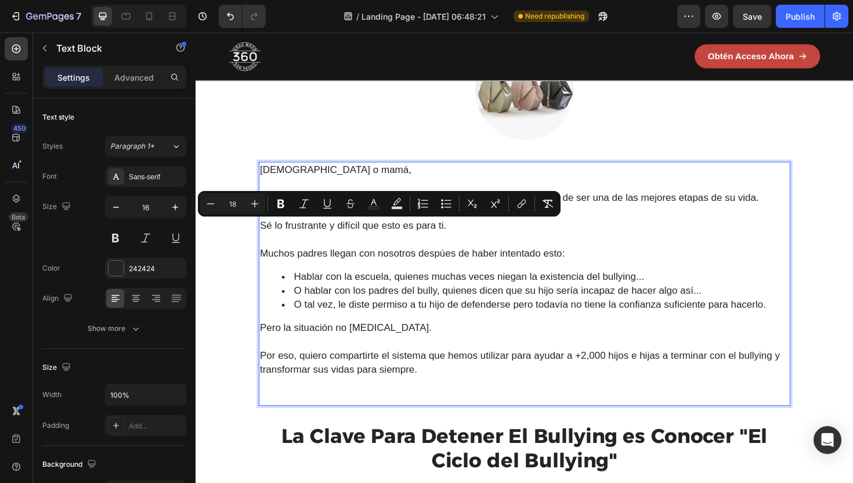
click at [445, 263] on span "Muchos padres llegan con nosotros despúes de haber intentado esto:" at bounding box center [424, 267] width 323 height 12
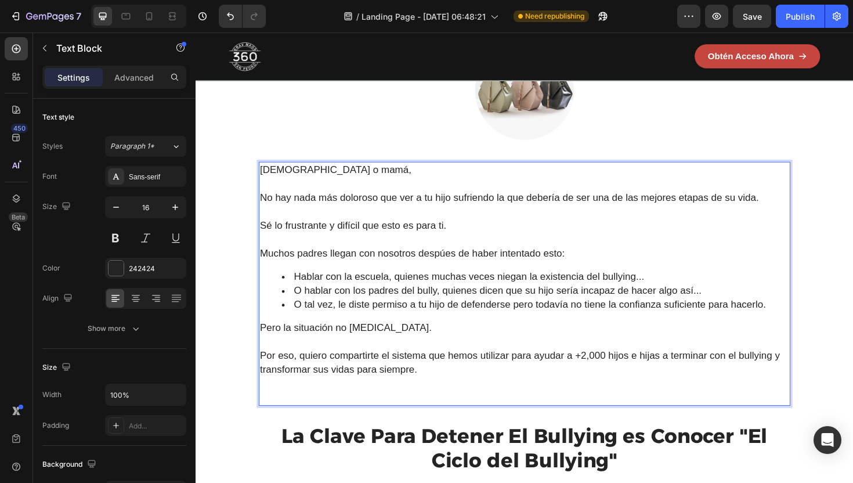
click at [454, 271] on span "Muchos padres llegan con nosotros despúes de haber intentado esto:" at bounding box center [424, 267] width 323 height 12
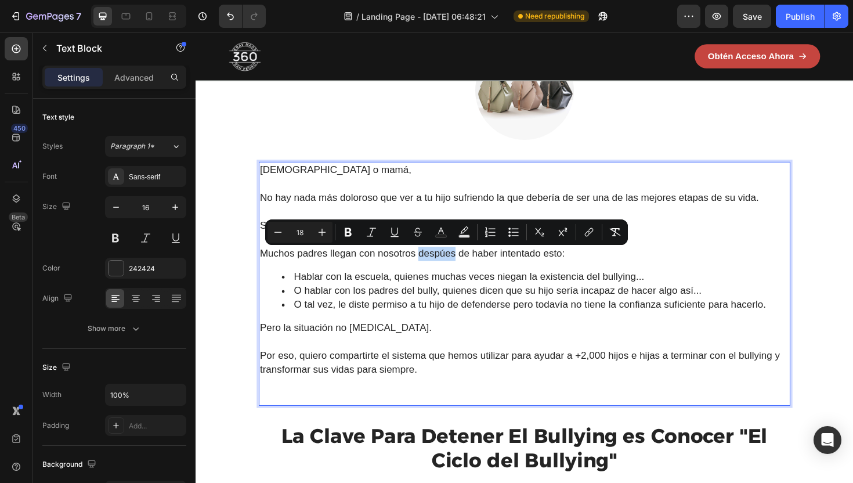
click at [461, 271] on span "Muchos padres llegan con nosotros despúes de haber intentado esto:" at bounding box center [424, 267] width 323 height 12
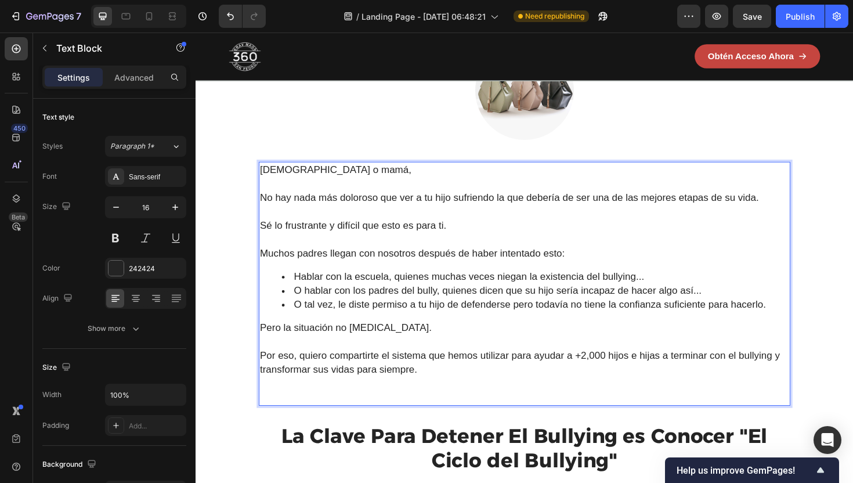
click at [574, 274] on p "Muchos padres llegan con nosotros después de haber intentado esto:" at bounding box center [543, 266] width 560 height 15
click at [574, 272] on span "Muchos padres llegan con nosotros después de haber intentado esto:" at bounding box center [424, 267] width 323 height 12
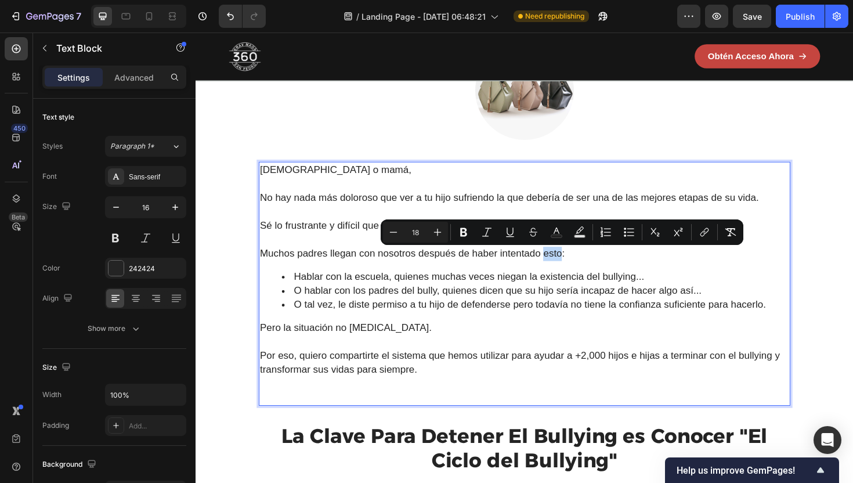
click at [574, 272] on span "Muchos padres llegan con nosotros después de haber intentado esto:" at bounding box center [424, 267] width 323 height 12
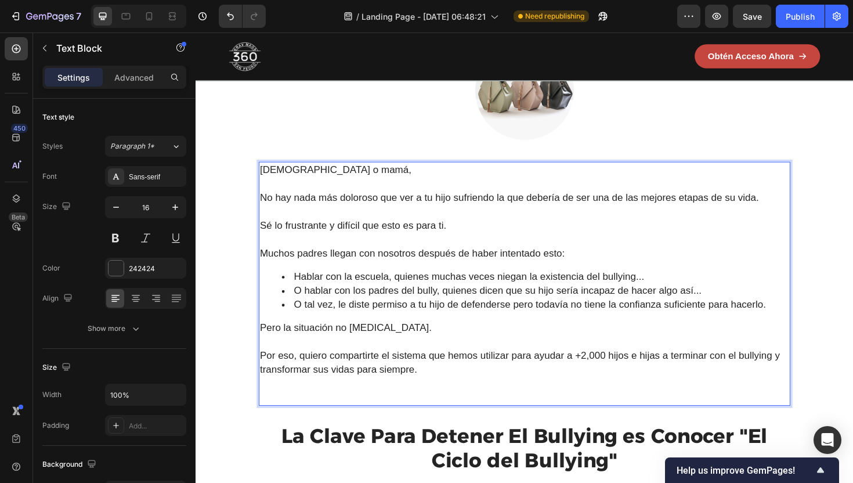
click at [403, 238] on span "Sé lo frustrante y difícil que esto es para ti." at bounding box center [361, 237] width 197 height 12
click at [426, 269] on span "Muchos padres llegan con nosotros después de haber intentado esto:" at bounding box center [424, 267] width 323 height 12
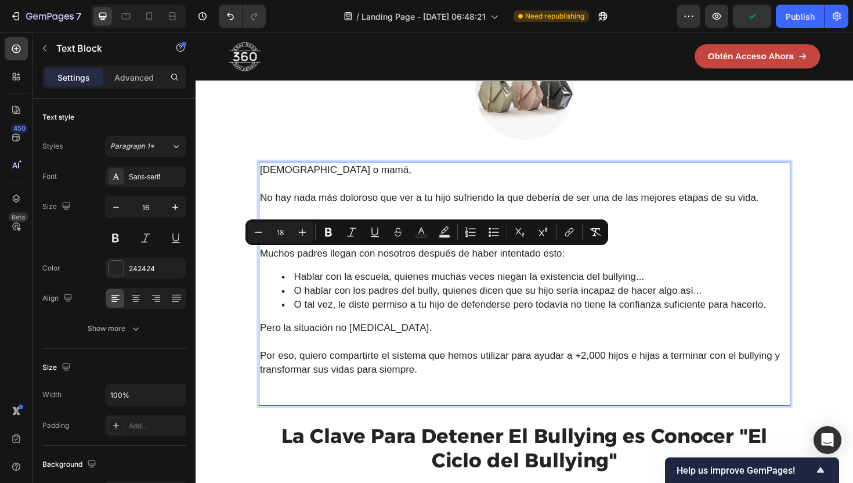
click at [381, 272] on span "Muchos padres llegan con nosotros después de haber intentado esto:" at bounding box center [424, 267] width 323 height 12
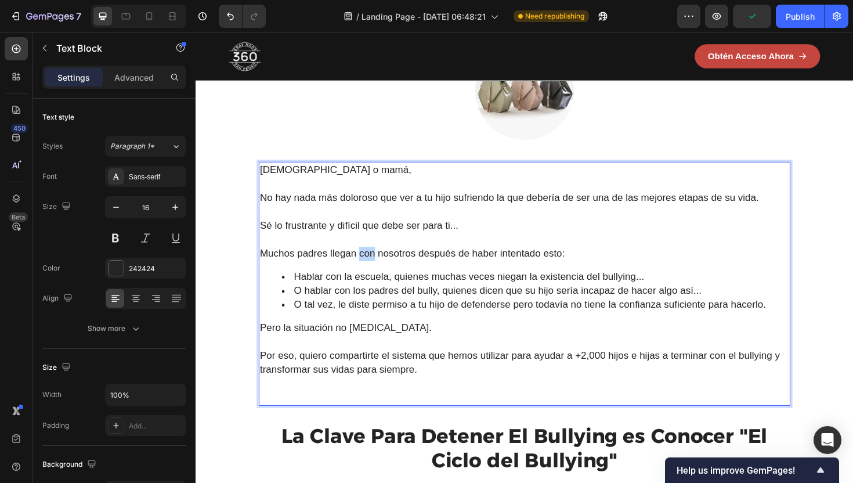
click at [381, 272] on span "Muchos padres llegan con nosotros después de haber intentado esto:" at bounding box center [424, 267] width 323 height 12
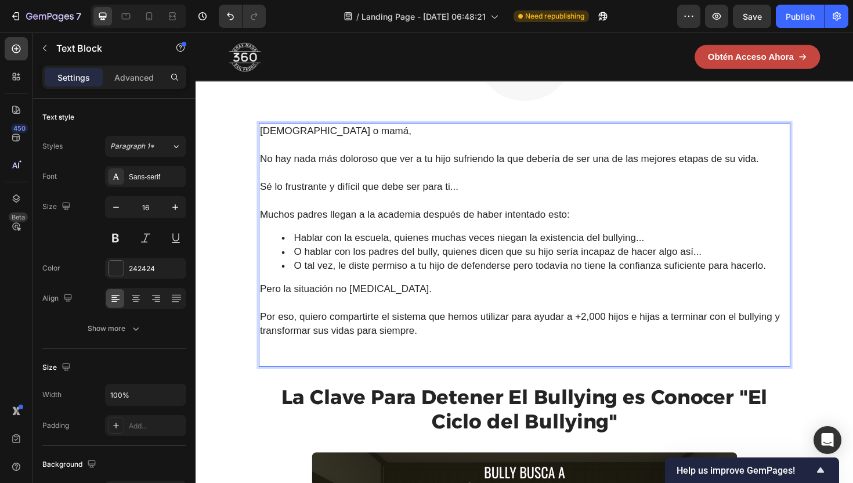
scroll to position [1028, 0]
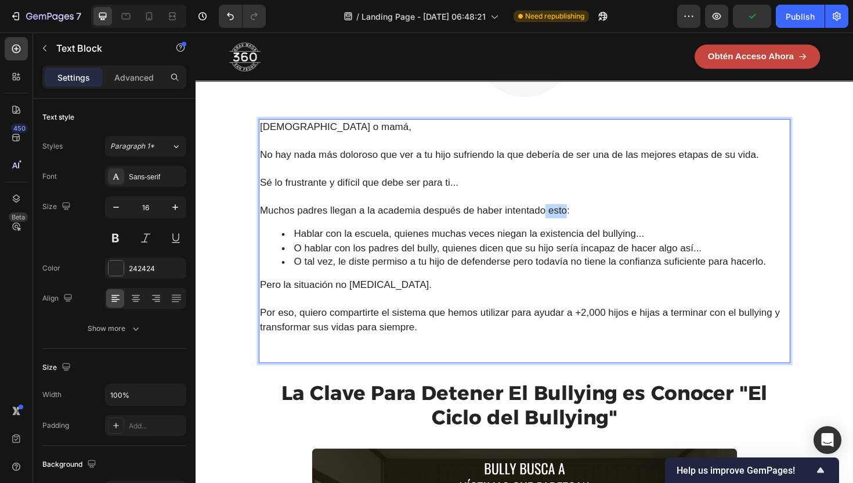
drag, startPoint x: 589, startPoint y: 222, endPoint x: 567, endPoint y: 223, distance: 22.1
click at [567, 223] on span "Muchos padres llegan a la academia después de haber intentado esto:" at bounding box center [427, 221] width 328 height 12
click at [662, 245] on span "Hablar con la escuela, quienes muchas veces niegan la existencia del bullying..." at bounding box center [484, 246] width 371 height 12
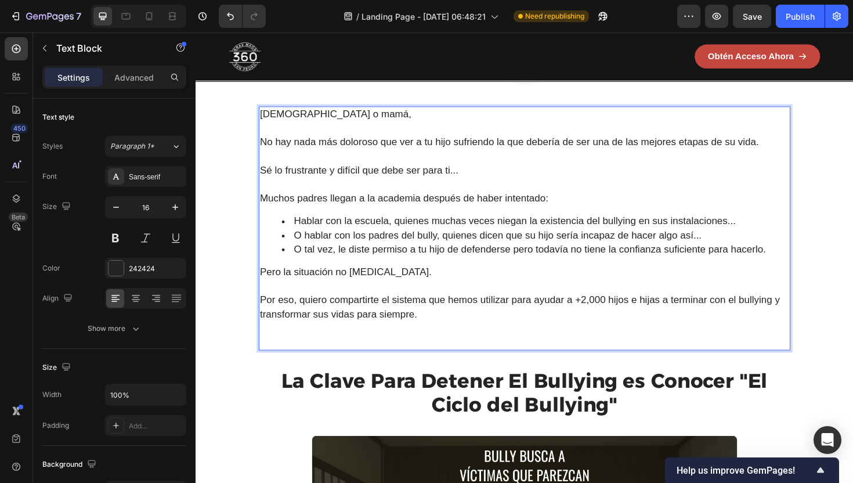
scroll to position [1046, 0]
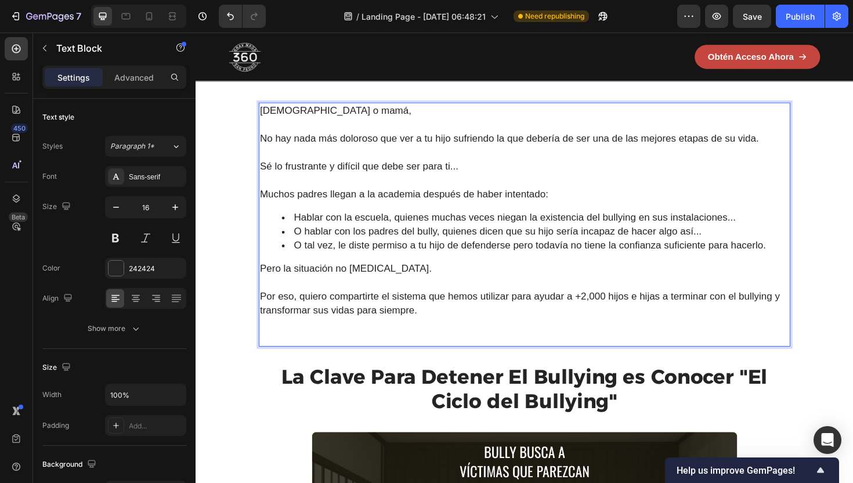
click at [566, 283] on p "Pero la situación no [MEDICAL_DATA]." at bounding box center [543, 282] width 560 height 15
click at [566, 270] on div "Papá o mamá, No hay nada más doloroso que ver a tu hijo sufriendo la que deberí…" at bounding box center [543, 236] width 563 height 259
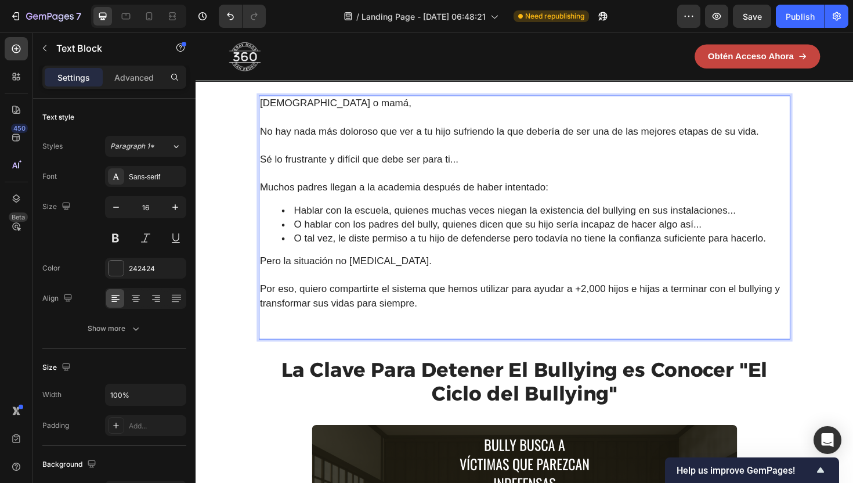
scroll to position [1058, 0]
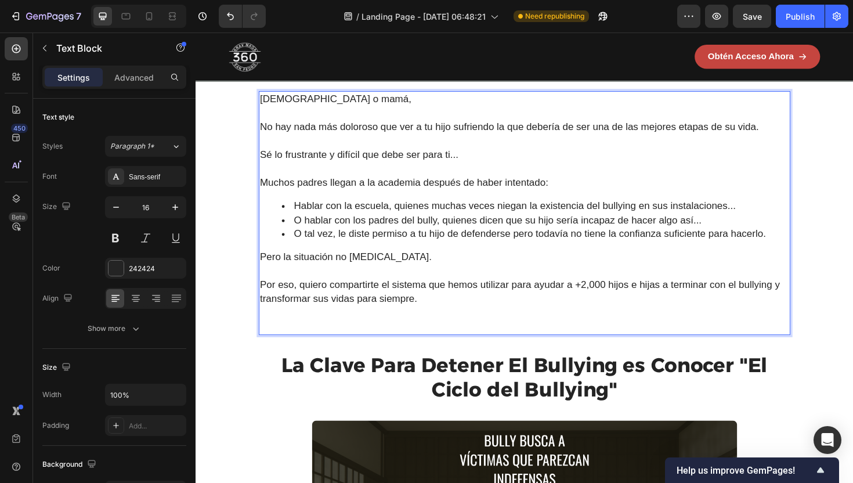
click at [499, 344] on p "Rich Text Editor. Editing area: main" at bounding box center [543, 344] width 560 height 15
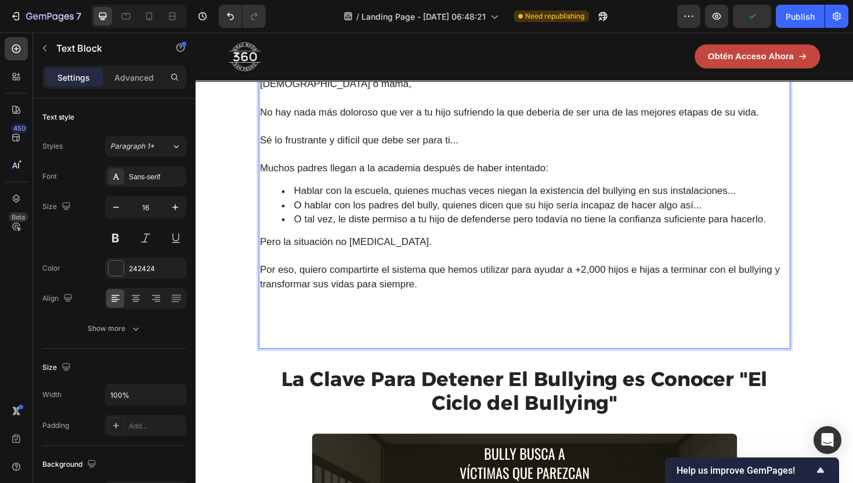
scroll to position [1075, 0]
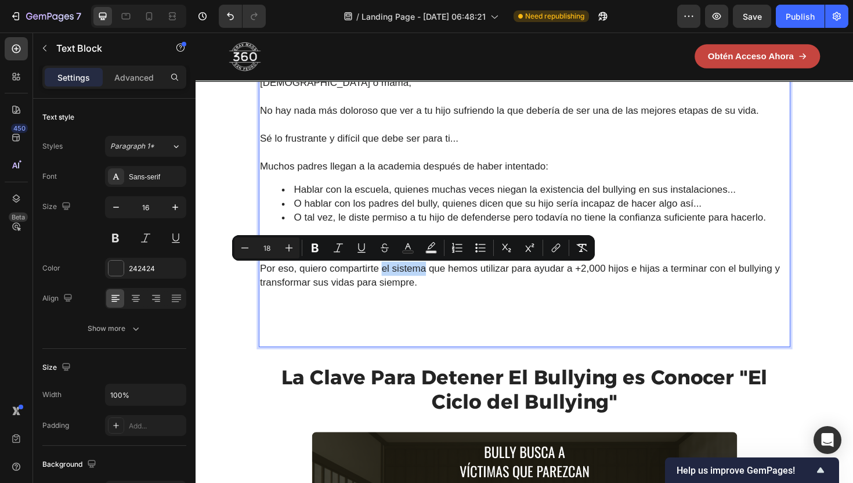
drag, startPoint x: 393, startPoint y: 285, endPoint x: 439, endPoint y: 287, distance: 45.9
click at [439, 287] on span "Por eso, quiero compartirte el sistema que hemos utilizar para ayudar a +2,000 …" at bounding box center [538, 289] width 551 height 27
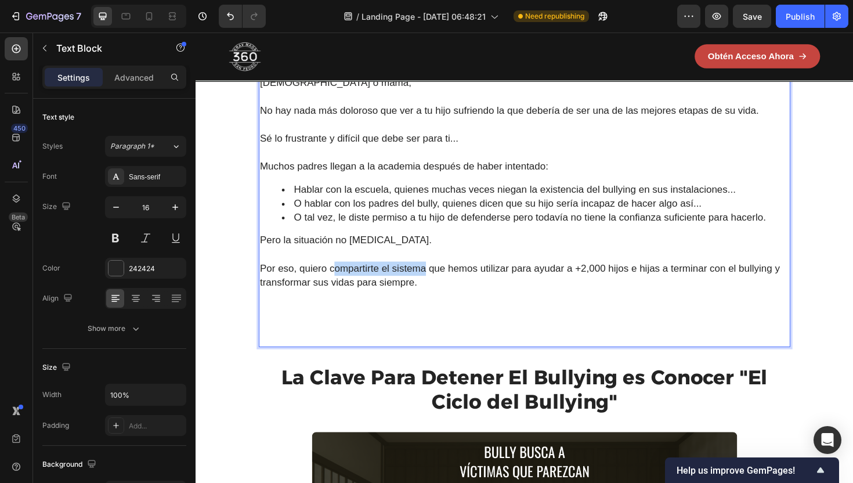
drag, startPoint x: 340, startPoint y: 289, endPoint x: 437, endPoint y: 290, distance: 97.5
click at [437, 290] on span "Por eso, quiero compartirte el sistema que hemos utilizar para ayudar a +2,000 …" at bounding box center [538, 289] width 551 height 27
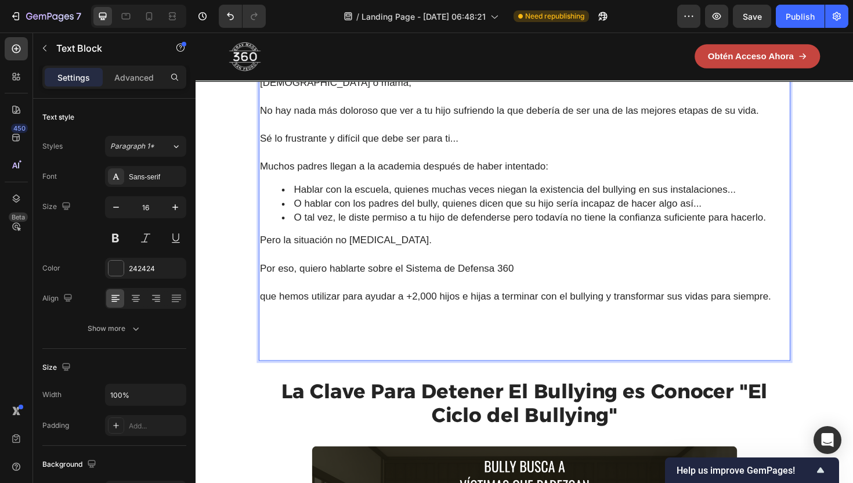
click at [536, 285] on p "Por eso, quiero hablarte sobre el Sistema de Defensa 360" at bounding box center [543, 282] width 560 height 15
click at [516, 287] on span "Por eso, quiero hablarte sobre el Sistema de Defensa 360"" at bounding box center [399, 282] width 273 height 12
click at [419, 285] on span "Por eso, quiero hablarte sobre el Sistema de Defensa Personal 360"" at bounding box center [421, 282] width 317 height 12
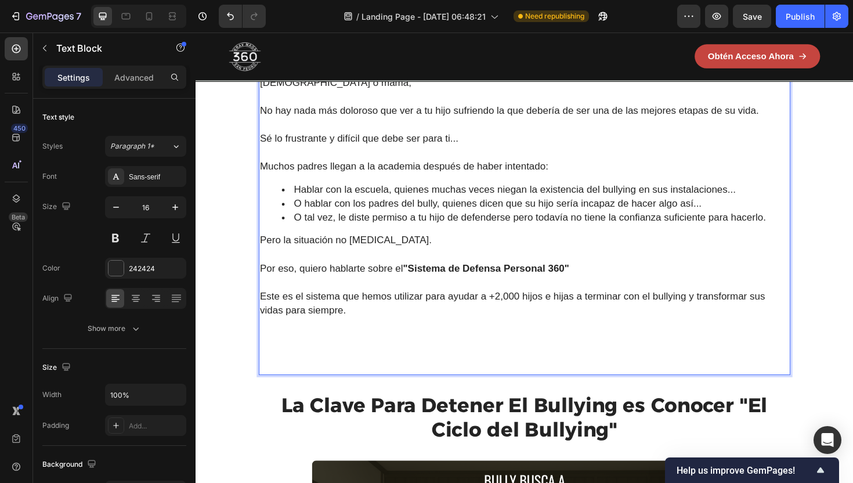
click at [389, 334] on p "Este es el sistema que hemos utilizar para ayudar a +2,000 hijos e hijas a term…" at bounding box center [543, 320] width 560 height 30
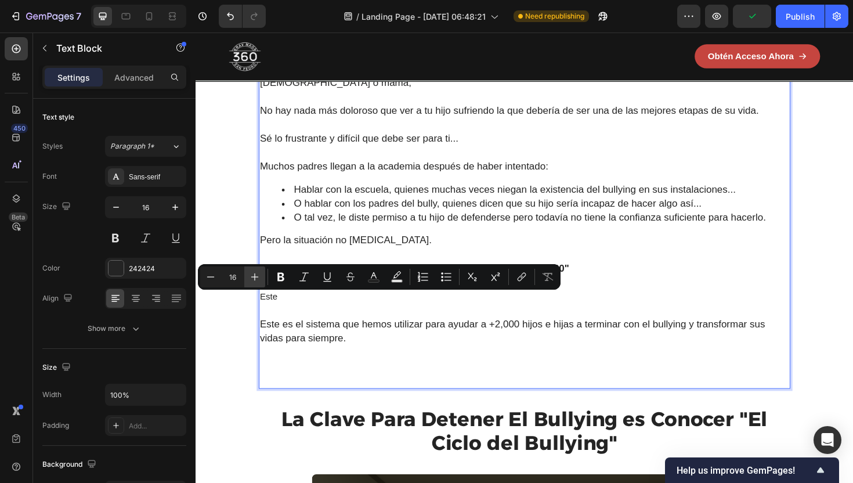
click at [254, 278] on icon "Editor contextual toolbar" at bounding box center [255, 277] width 8 height 8
type input "18"
click at [287, 314] on p "Este" at bounding box center [543, 312] width 560 height 15
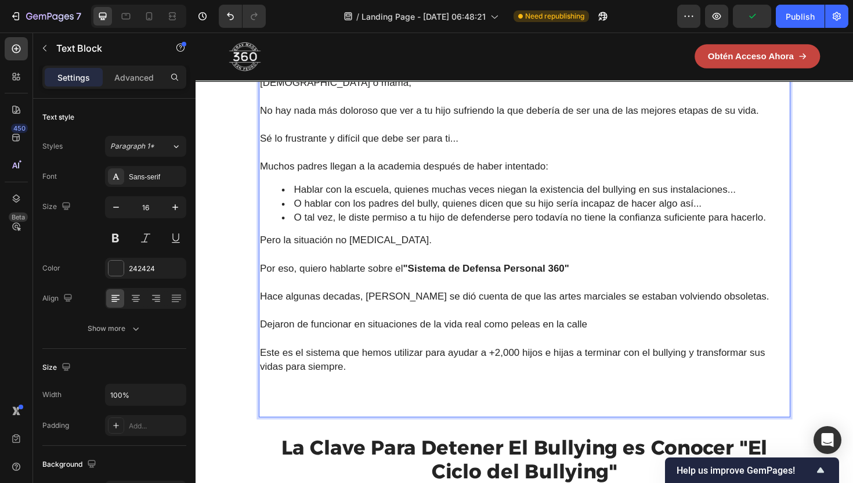
drag, startPoint x: 503, startPoint y: 347, endPoint x: 609, endPoint y: 348, distance: 105.6
click at [609, 347] on span "Dejaron de funcionar en situaciones de la vida real como peleas en la calle" at bounding box center [436, 341] width 346 height 12
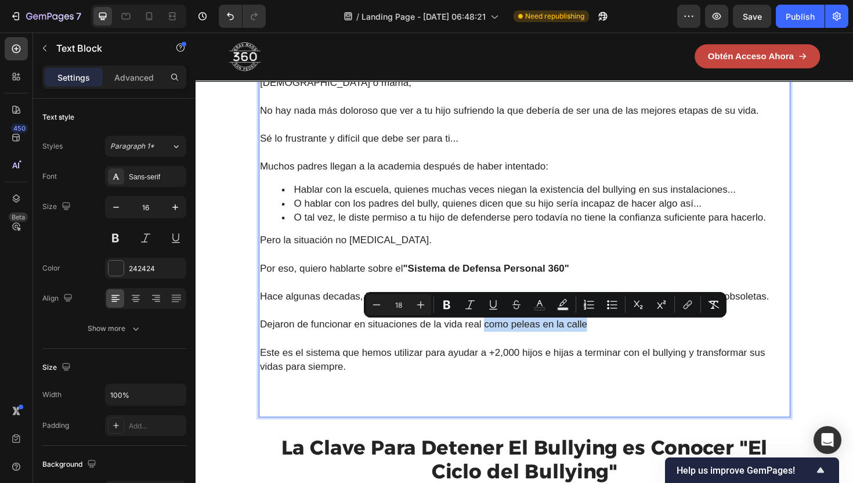
drag, startPoint x: 610, startPoint y: 348, endPoint x: 502, endPoint y: 348, distance: 107.9
click at [502, 348] on p "Dejaron de funcionar en situaciones de la vida real como peleas en la calle" at bounding box center [543, 341] width 560 height 15
drag, startPoint x: 501, startPoint y: 348, endPoint x: 630, endPoint y: 349, distance: 128.8
click at [630, 347] on span "Dejaron de funcionar en situaciones de la vida real (como las peleas escolares)." at bounding box center [448, 341] width 370 height 12
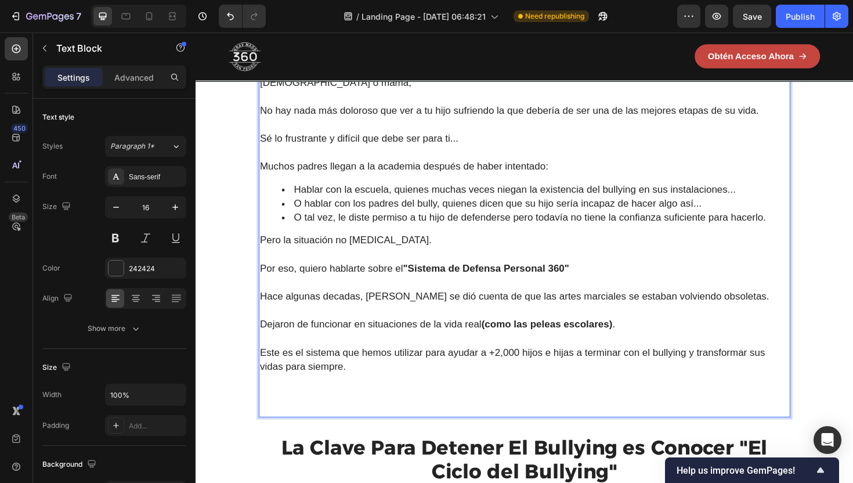
click at [623, 394] on p "Este es el sistema que hemos utilizar para ayudar a +2,000 hijos e hijas a term…" at bounding box center [543, 379] width 560 height 30
click at [654, 360] on p "Rich Text Editor. Editing area: main" at bounding box center [543, 356] width 560 height 15
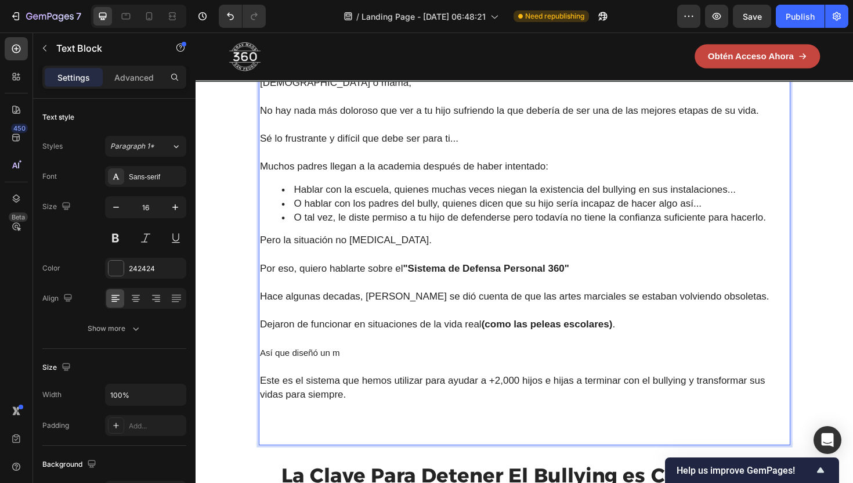
click at [544, 385] on p "Rich Text Editor. Editing area: main" at bounding box center [543, 386] width 560 height 15
click at [504, 377] on p "Así que diseñó un m" at bounding box center [543, 371] width 560 height 15
click at [301, 375] on p "Así que diseñó un método," at bounding box center [543, 371] width 560 height 15
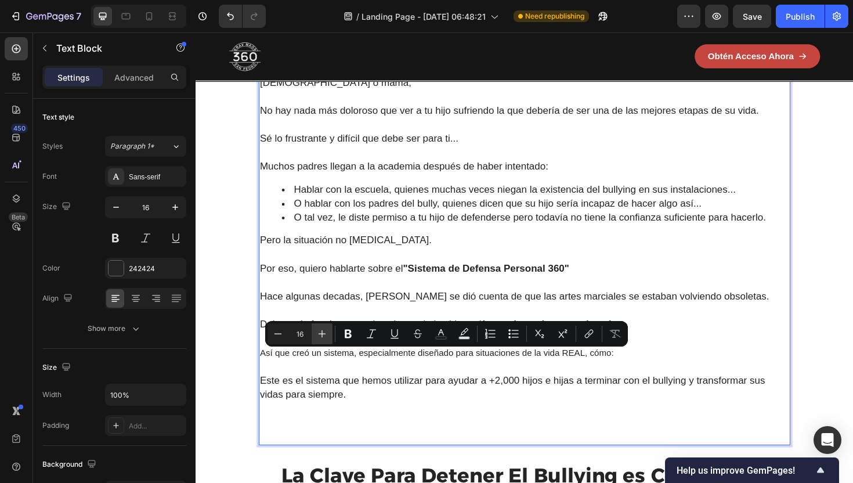
click at [316, 335] on icon "Editor contextual toolbar" at bounding box center [322, 334] width 12 height 12
type input "18"
click at [711, 374] on p "Así que creó un sistema, especialmente diseñado para situaciones de la vida REA…" at bounding box center [543, 371] width 560 height 15
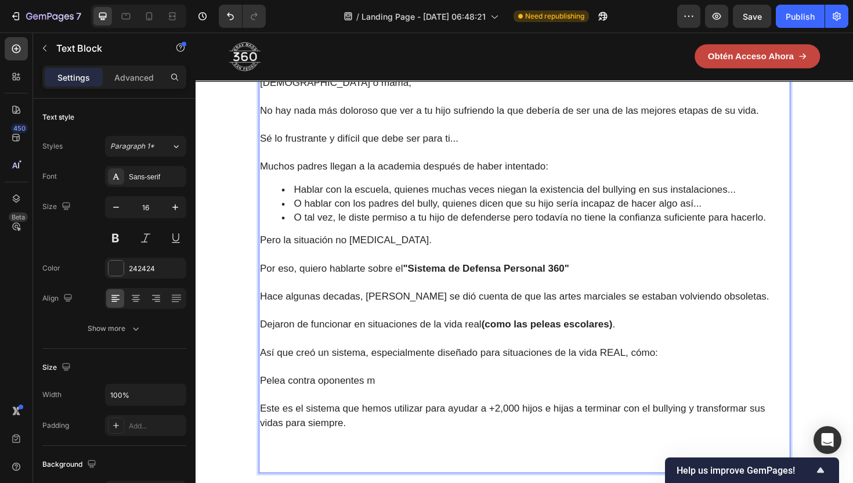
click at [501, 399] on p "Pelea contra oponentes m" at bounding box center [543, 401] width 560 height 15
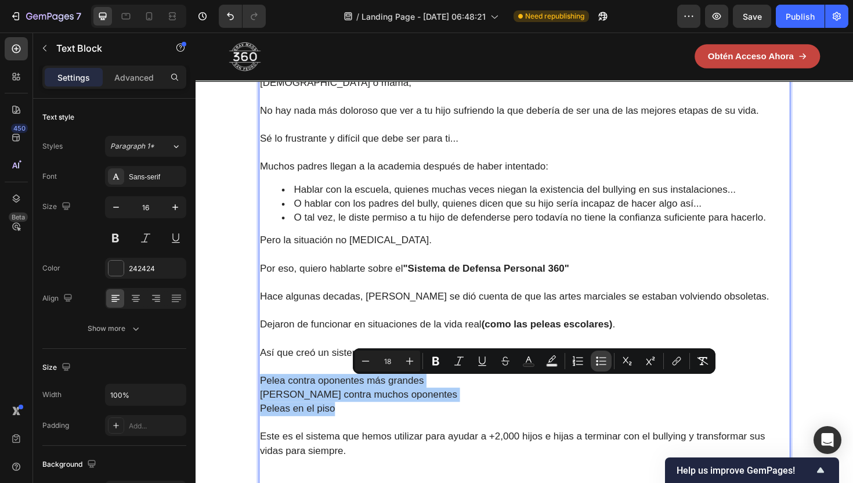
click at [602, 363] on icon "Editor contextual toolbar" at bounding box center [601, 361] width 12 height 12
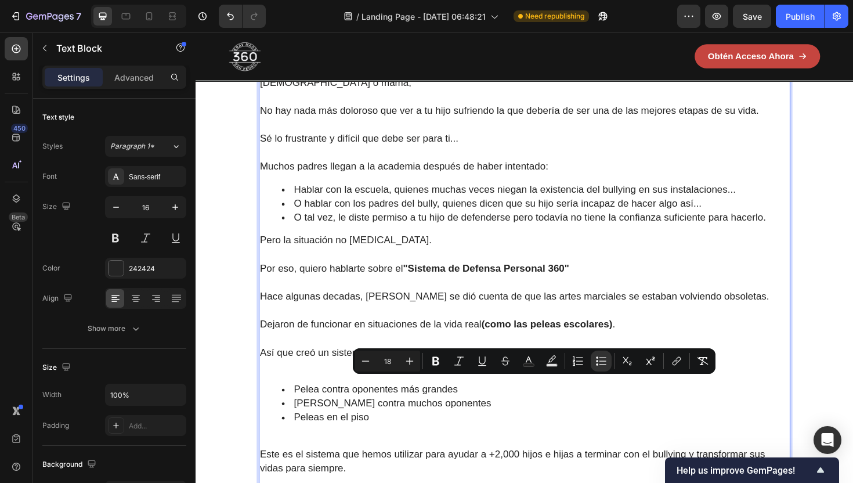
click at [591, 448] on li "Peleas en el piso" at bounding box center [555, 440] width 537 height 15
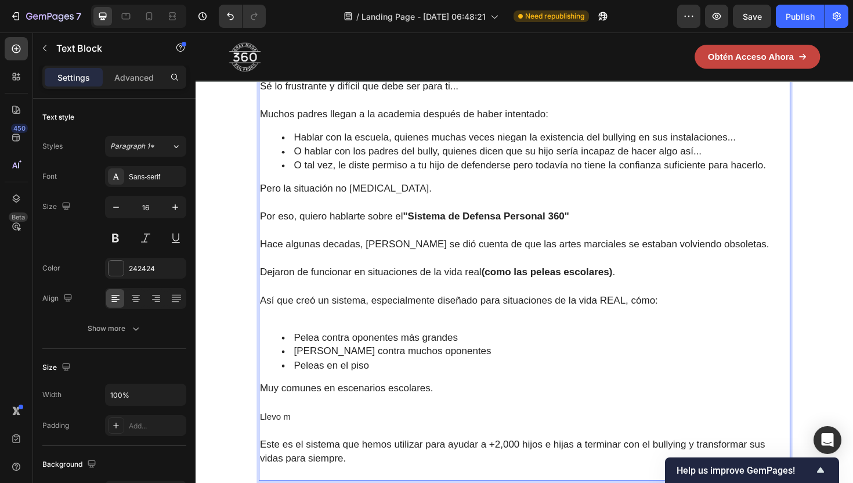
scroll to position [1122, 0]
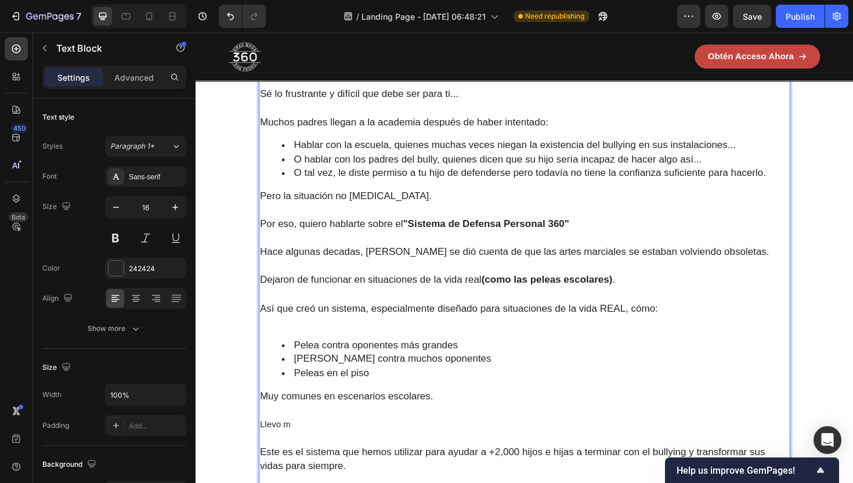
click at [439, 455] on p "Llevo m" at bounding box center [543, 447] width 560 height 15
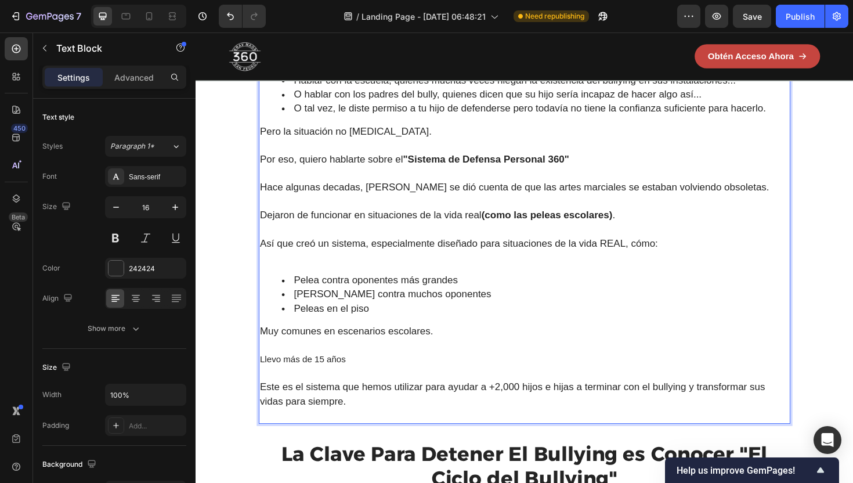
scroll to position [1193, 0]
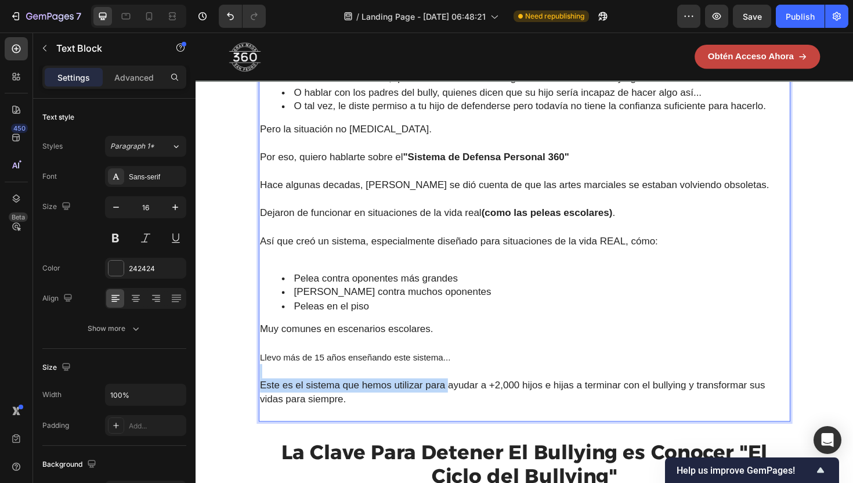
drag, startPoint x: 464, startPoint y: 411, endPoint x: 262, endPoint y: 404, distance: 202.1
click at [262, 404] on div "Papá o mamá, No hay nada más doloroso que ver a tu hijo sufriendo la que deberí…" at bounding box center [543, 201] width 563 height 485
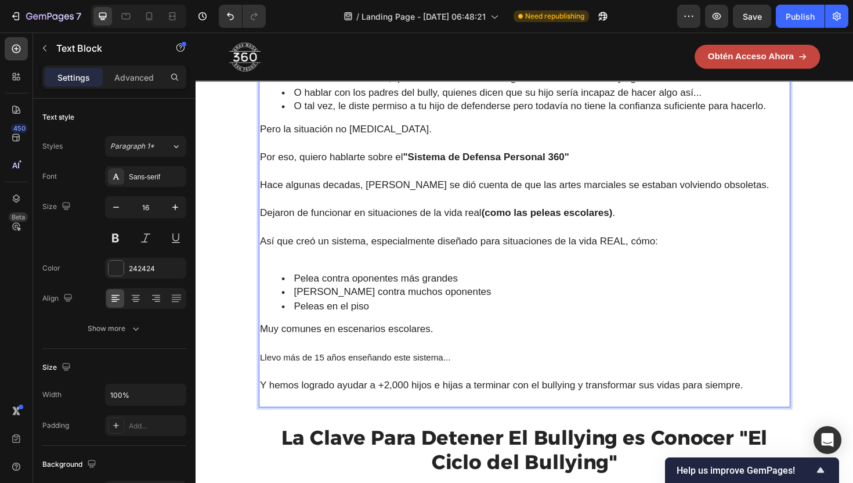
click at [285, 384] on p "Llevo más de 15 años enseñando este sistema..." at bounding box center [543, 376] width 560 height 15
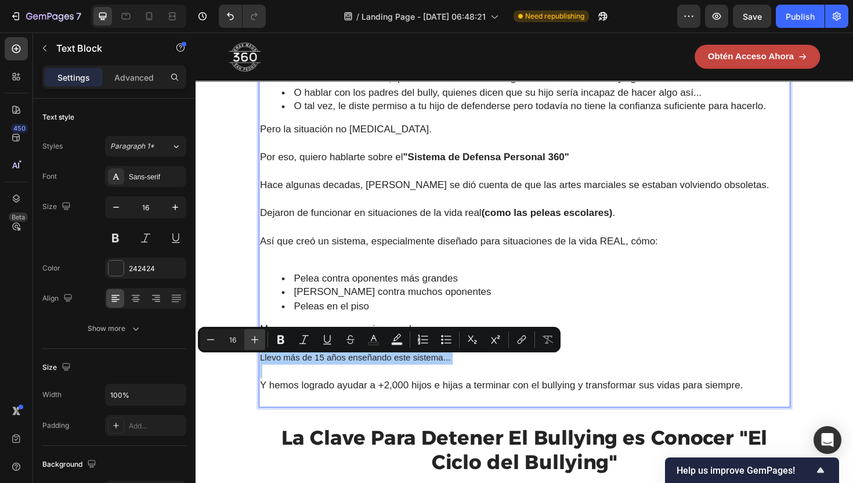
click at [256, 337] on icon "Editor contextual toolbar" at bounding box center [255, 340] width 12 height 12
type input "18"
click at [408, 389] on p "Rich Text Editor. Editing area: main" at bounding box center [543, 391] width 560 height 15
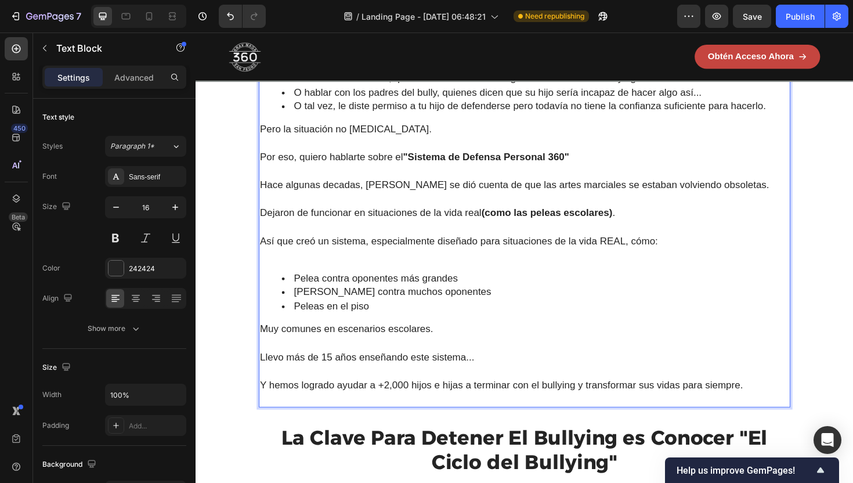
click at [427, 421] on p "Rich Text Editor. Editing area: main" at bounding box center [543, 421] width 560 height 15
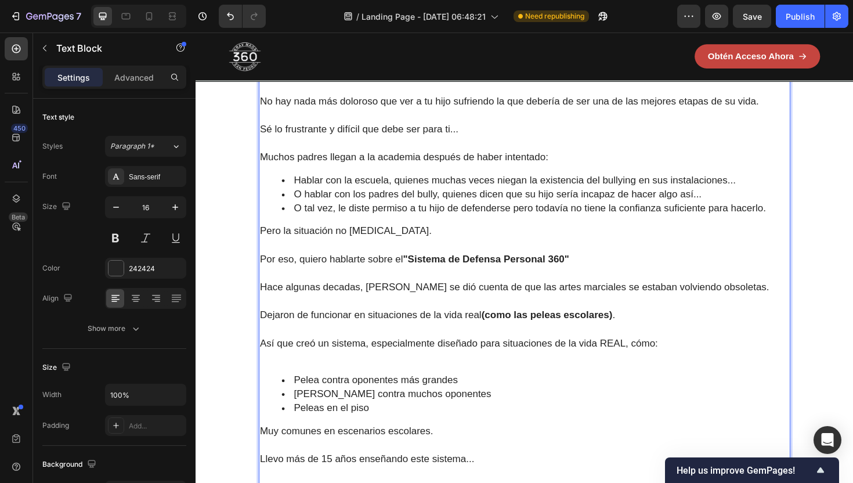
scroll to position [1088, 0]
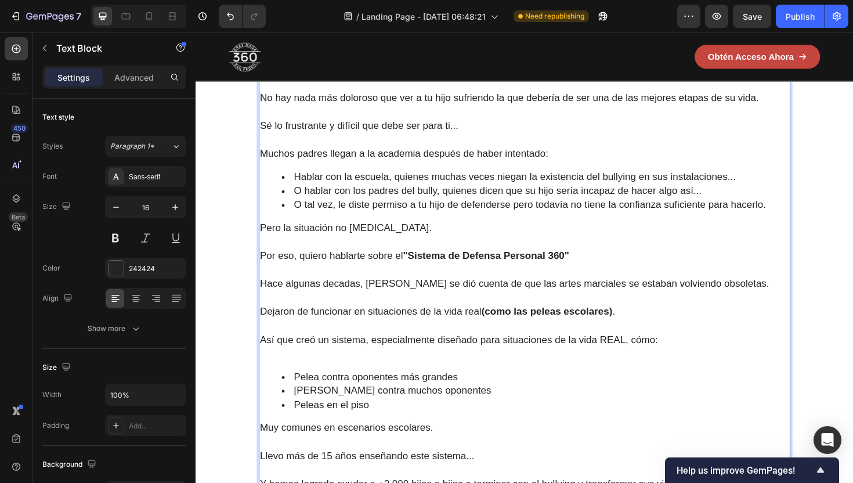
click at [430, 259] on p "Rich Text Editor. Editing area: main" at bounding box center [543, 254] width 560 height 15
click at [405, 243] on p "Pero la situación no [MEDICAL_DATA]." at bounding box center [543, 239] width 560 height 15
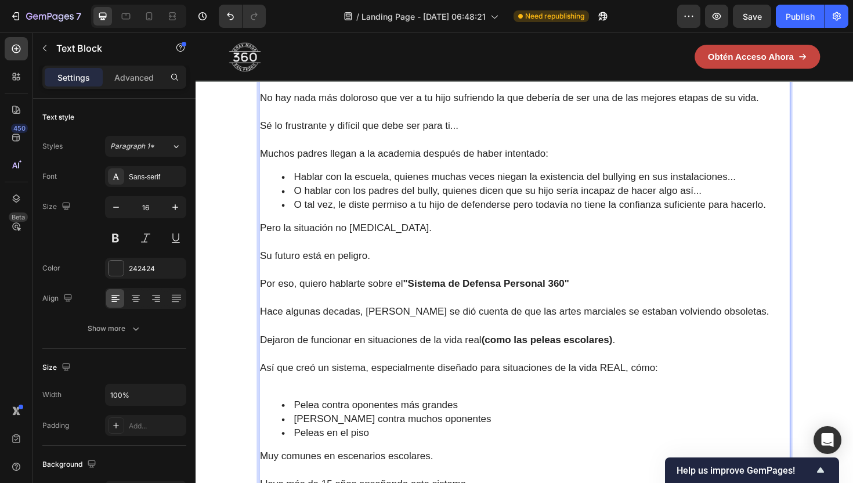
click at [342, 332] on span "Hace algunas decadas, [PERSON_NAME] se dió cuenta de que las artes marciales se…" at bounding box center [533, 328] width 540 height 12
click at [388, 274] on p "Su futuro está en peligro." at bounding box center [543, 269] width 560 height 15
click at [388, 274] on p "Sé que est" at bounding box center [543, 269] width 560 height 15
click at [379, 278] on p "Rich Text Editor. Editing area: main" at bounding box center [543, 284] width 560 height 15
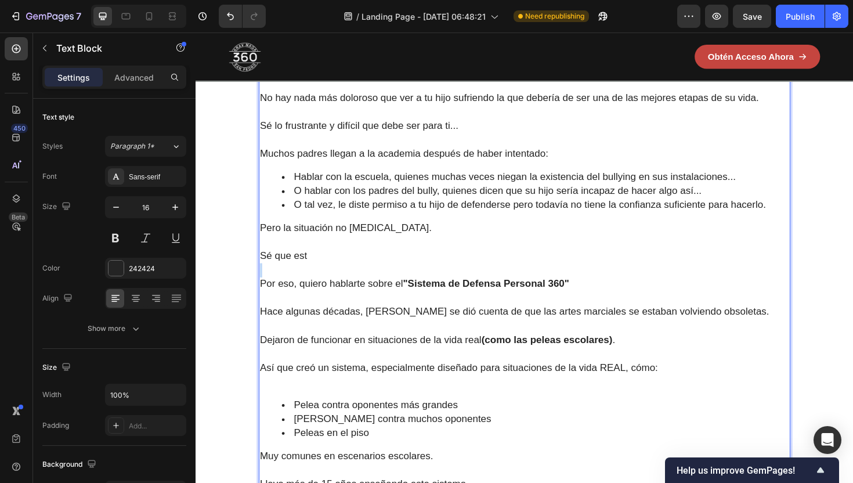
click at [379, 278] on p "Rich Text Editor. Editing area: main" at bounding box center [543, 284] width 560 height 15
click at [346, 265] on p "Sé que est" at bounding box center [543, 269] width 560 height 15
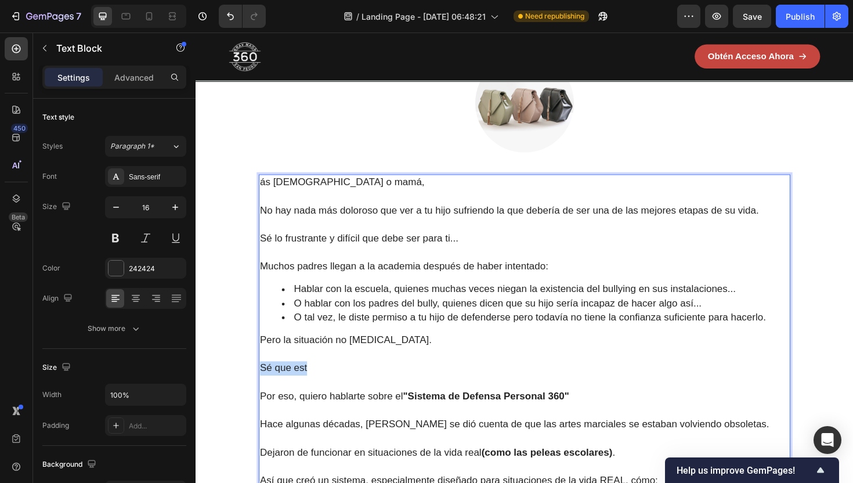
scroll to position [929, 0]
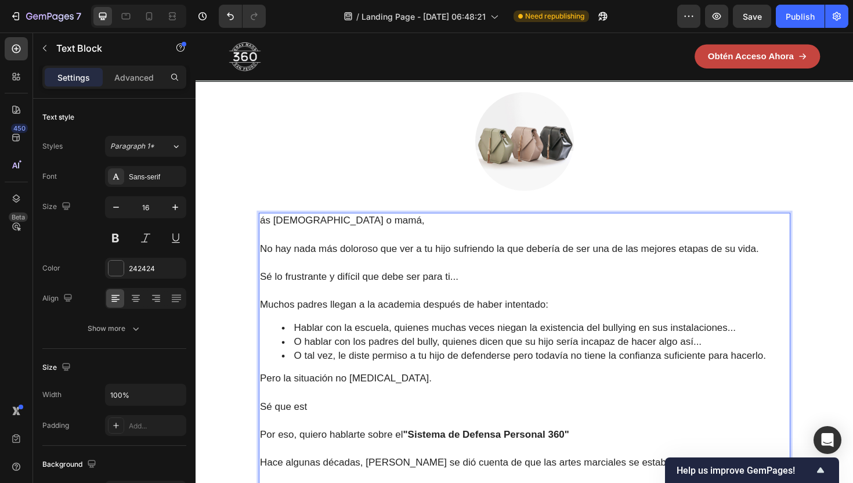
click at [280, 233] on span "ás [DEMOGRAPHIC_DATA] o mamá," at bounding box center [350, 232] width 174 height 12
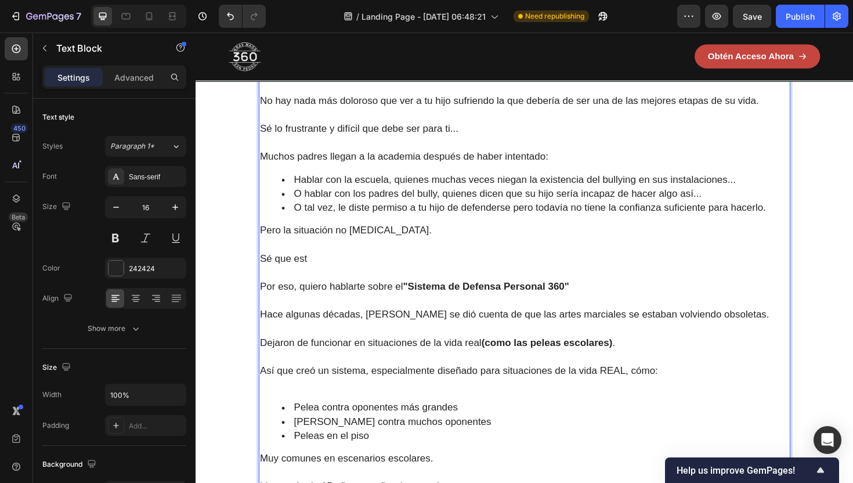
click at [289, 277] on span "Sé que est" at bounding box center [288, 272] width 50 height 12
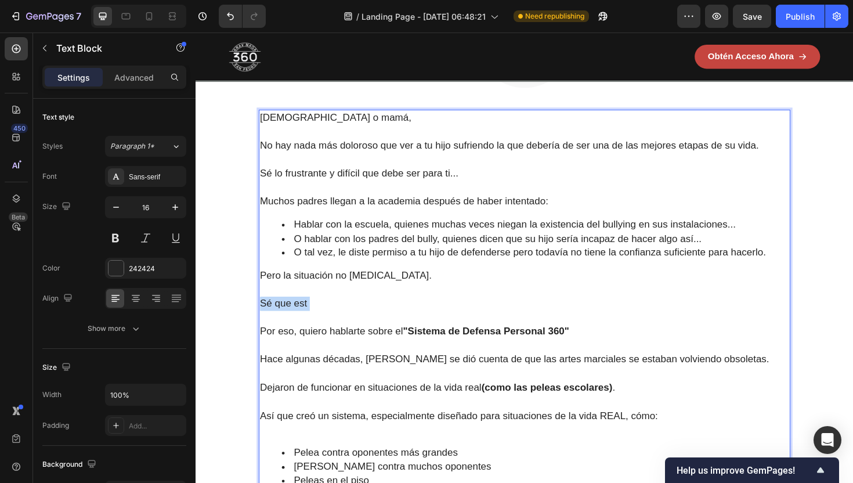
scroll to position [1041, 0]
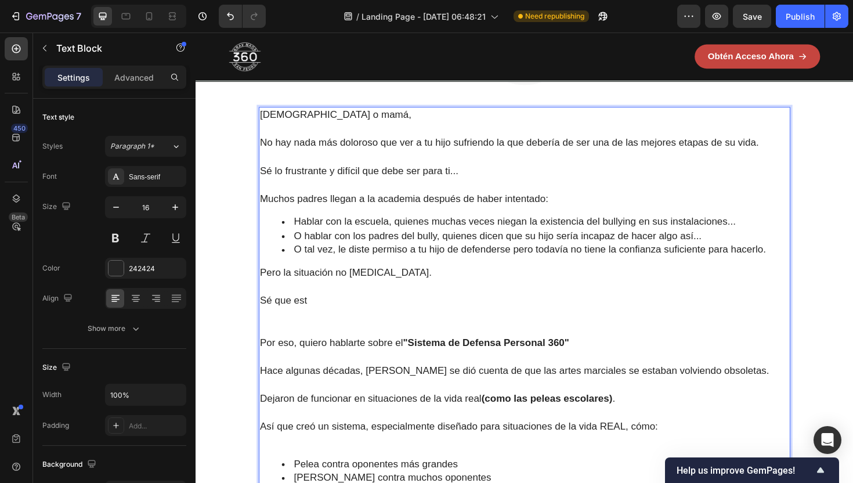
click at [289, 342] on p "Rich Text Editor. Editing area: main" at bounding box center [543, 346] width 560 height 15
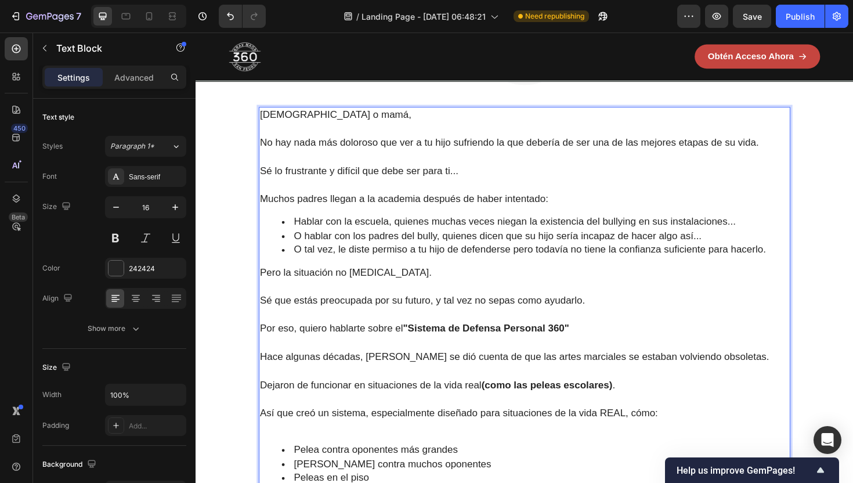
click at [380, 318] on span "Sé que estás preocupada por su futuro, y tal vez no sepas como ayudarlo." at bounding box center [435, 316] width 344 height 12
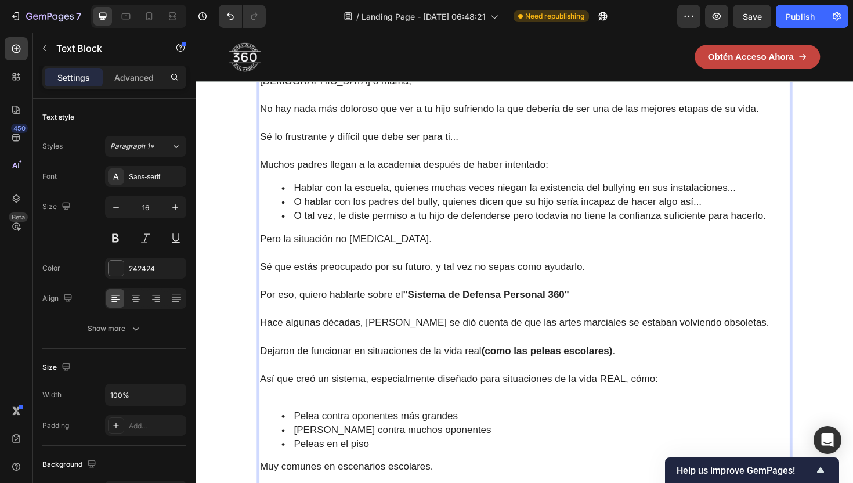
scroll to position [1090, 0]
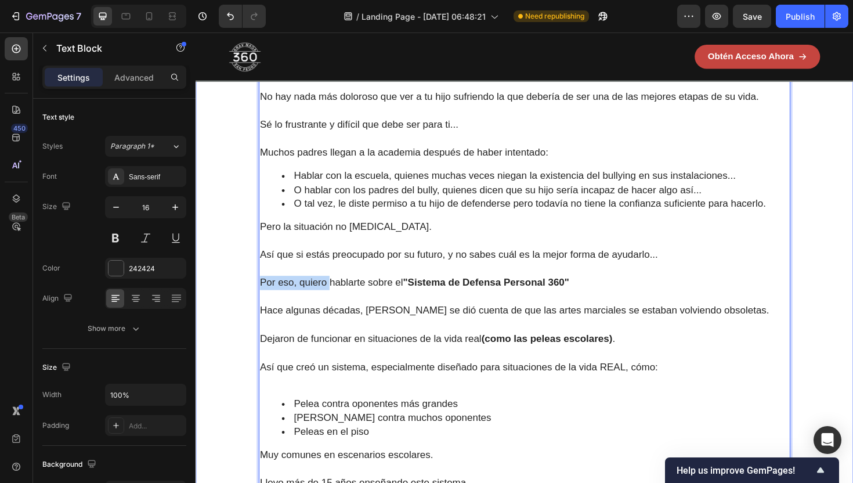
drag, startPoint x: 337, startPoint y: 302, endPoint x: 256, endPoint y: 300, distance: 80.1
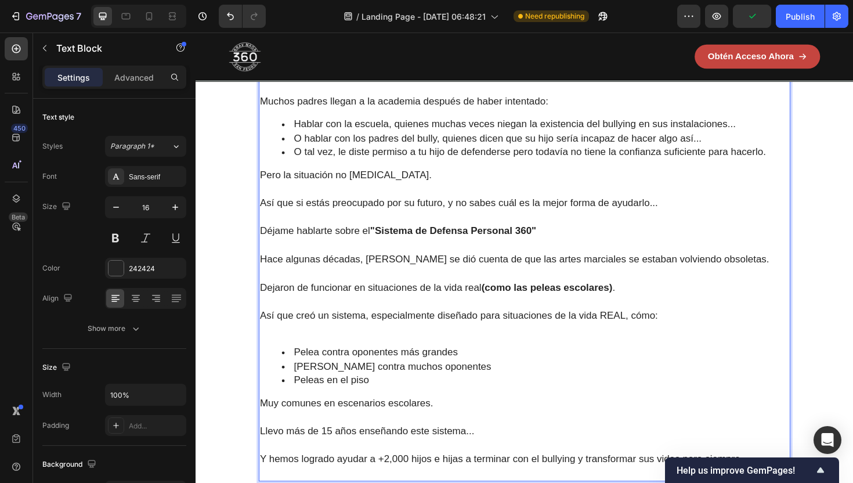
scroll to position [1146, 0]
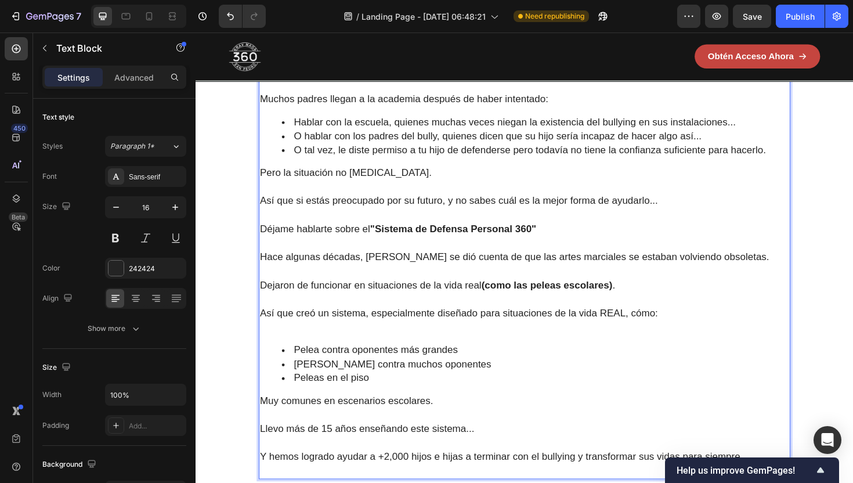
click at [559, 248] on p "Déjame hablarte sobre el "Sistema de Defensa Personal 360"" at bounding box center [543, 240] width 560 height 15
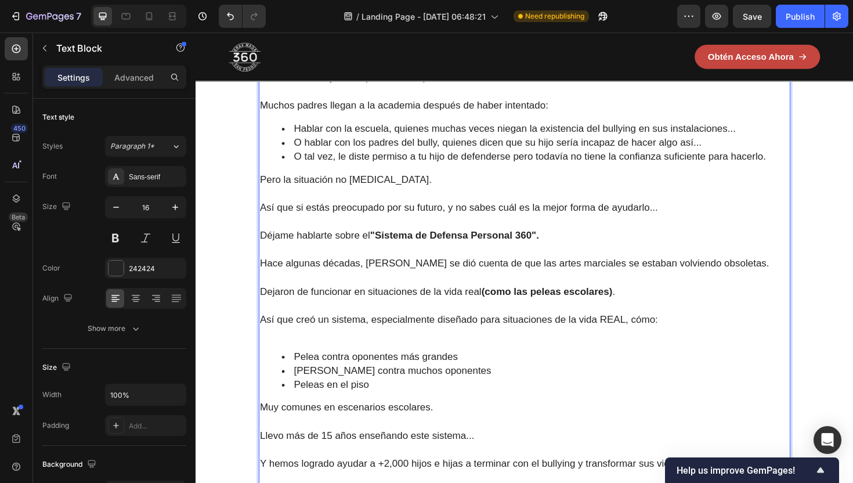
scroll to position [1142, 0]
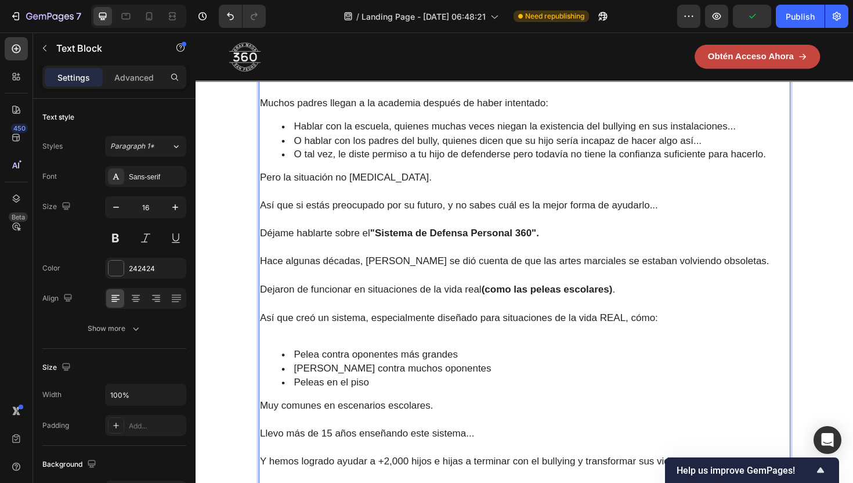
click at [437, 277] on span "Hace algunas décadas, [PERSON_NAME] se dió cuenta de que las artes marciales se…" at bounding box center [533, 275] width 540 height 12
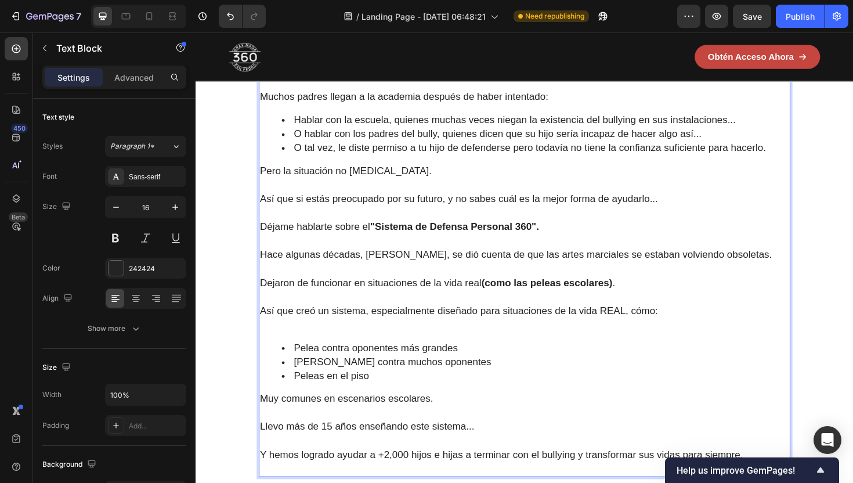
scroll to position [1152, 0]
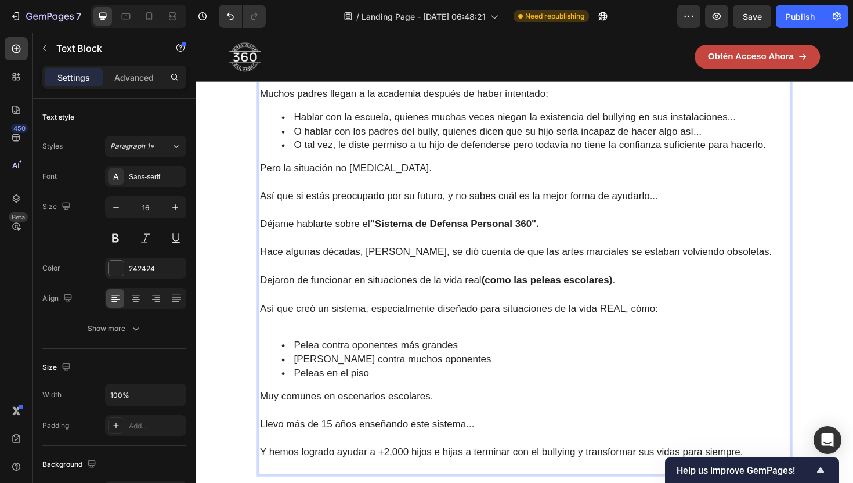
click at [413, 301] on span "Dejaron de funcionar en situaciones de la vida real (como las peleas escolares)…" at bounding box center [451, 295] width 376 height 12
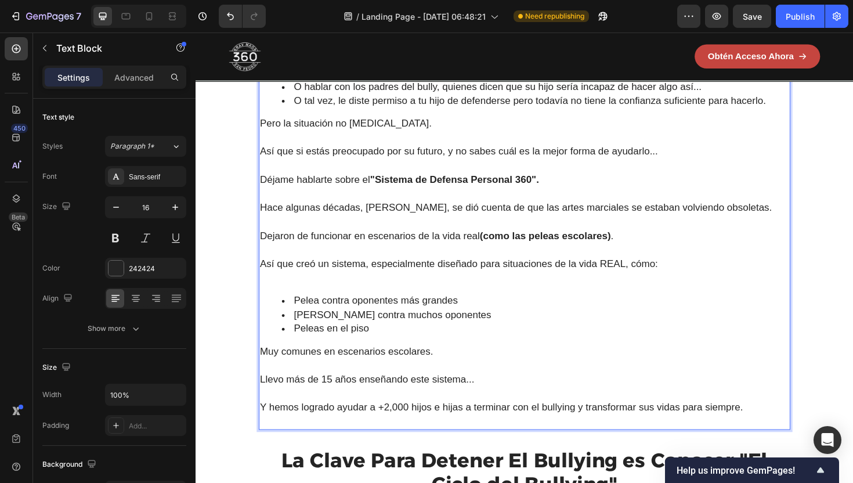
scroll to position [1202, 0]
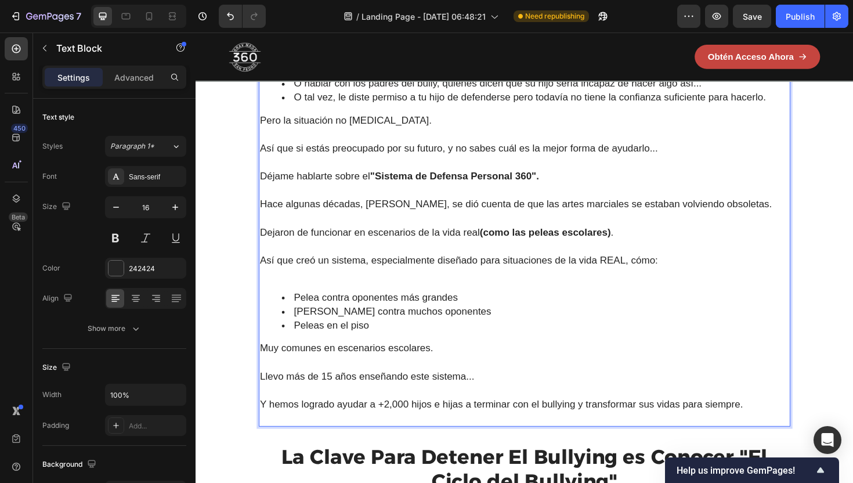
click at [439, 291] on p "Rich Text Editor. Editing area: main" at bounding box center [543, 288] width 560 height 15
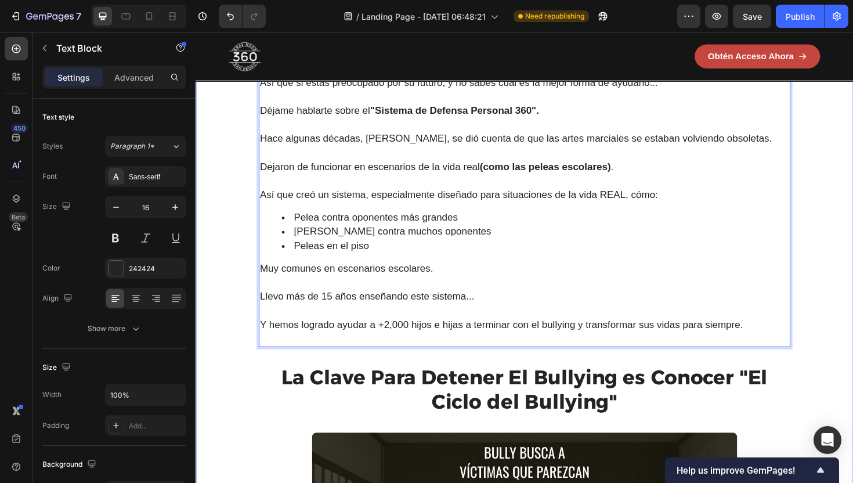
scroll to position [1276, 0]
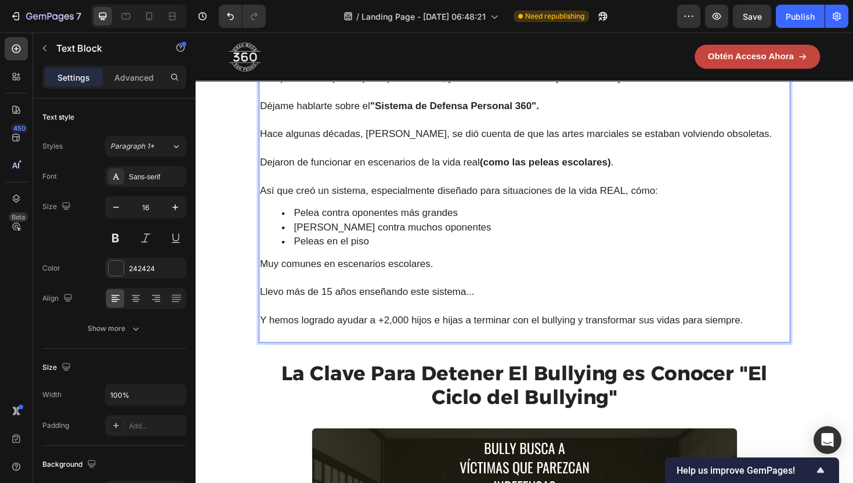
click at [471, 343] on span "Y hemos logrado ayudar a +2,000 hijos e hijas a terminar con el bullying y tran…" at bounding box center [519, 337] width 512 height 12
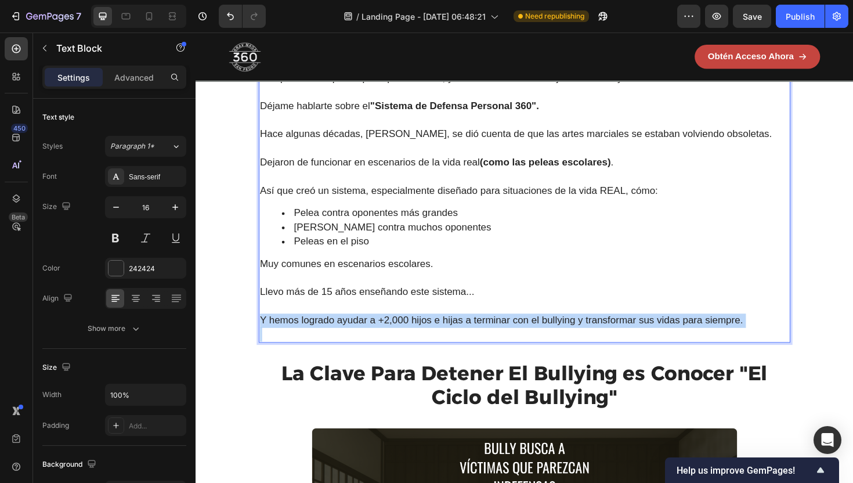
click at [471, 343] on span "Y hemos logrado ayudar a +2,000 hijos e hijas a terminar con el bullying y tran…" at bounding box center [519, 337] width 512 height 12
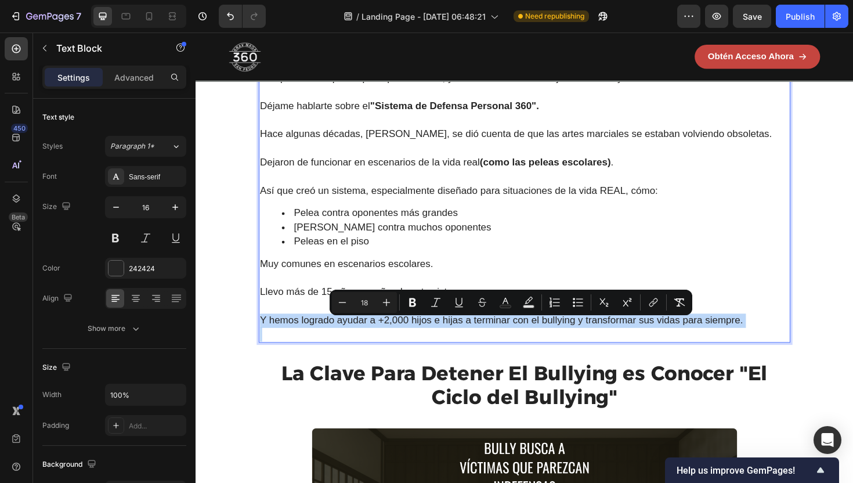
click at [471, 343] on span "Y hemos logrado ayudar a +2,000 hijos e hijas a terminar con el bullying y tran…" at bounding box center [519, 337] width 512 height 12
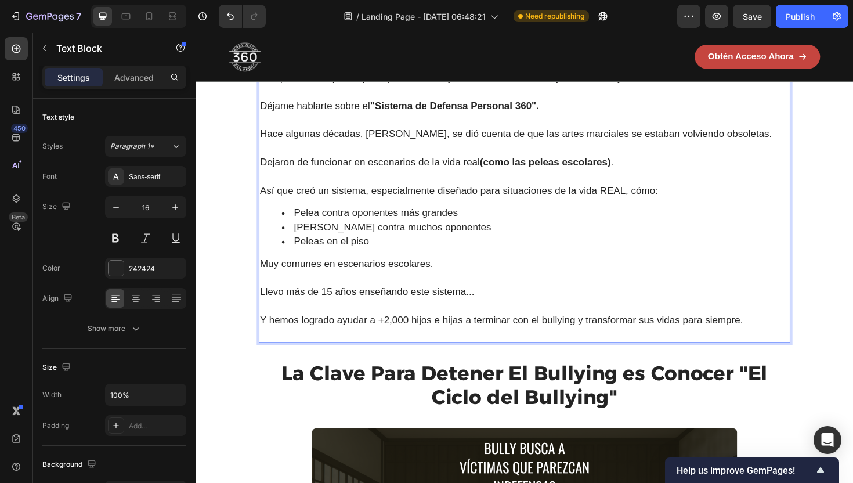
click at [802, 345] on p "Y hemos logrado ayudar a +2,000 hijos e hijas a terminar con el bullying y tran…" at bounding box center [543, 337] width 560 height 15
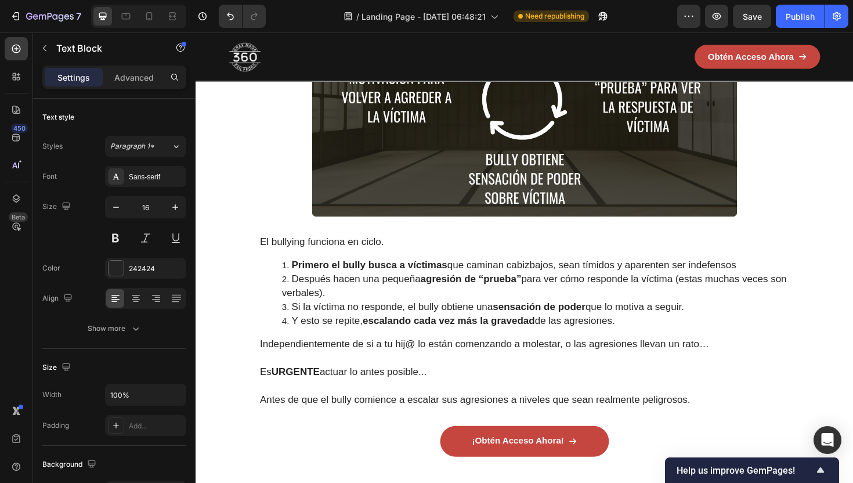
scroll to position [1760, 0]
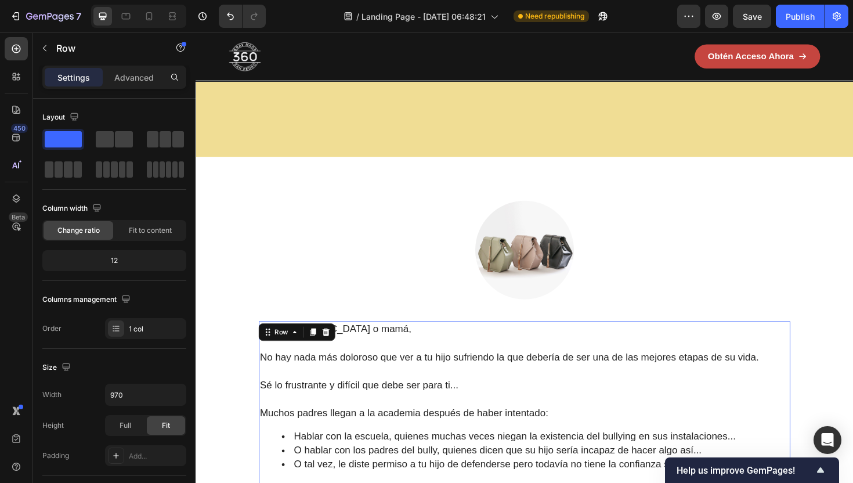
scroll to position [807, 0]
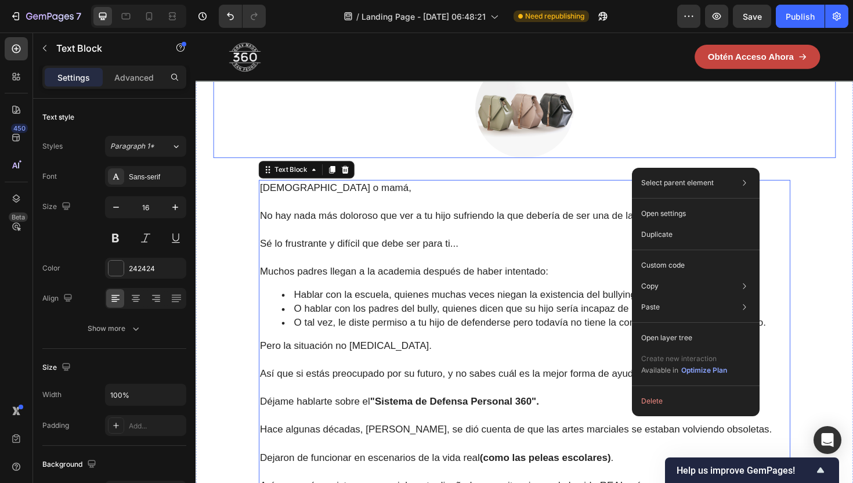
click at [567, 165] on img at bounding box center [543, 113] width 104 height 104
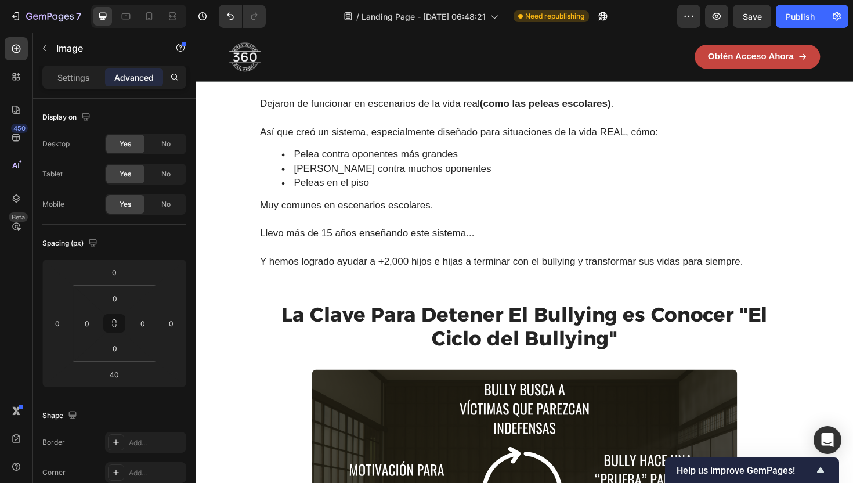
scroll to position [1372, 0]
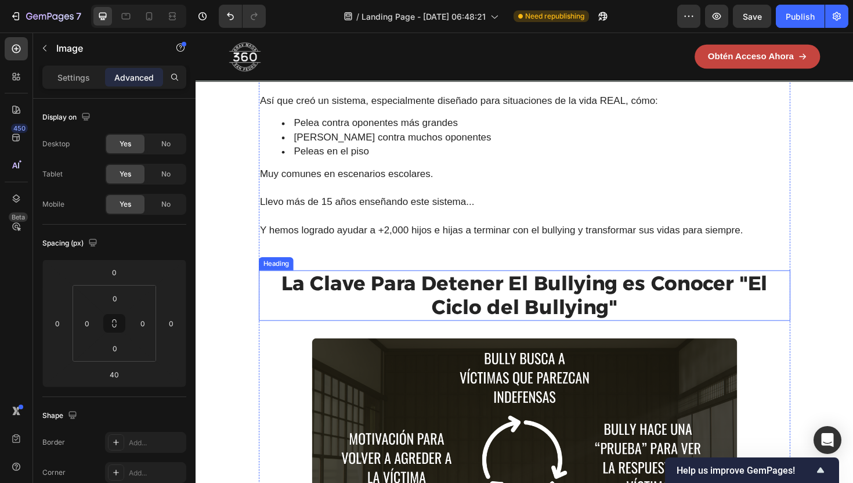
click at [580, 313] on span "La Clave Para Detener El Bullying es Conocer "El Ciclo del Bullying"" at bounding box center [544, 310] width 515 height 51
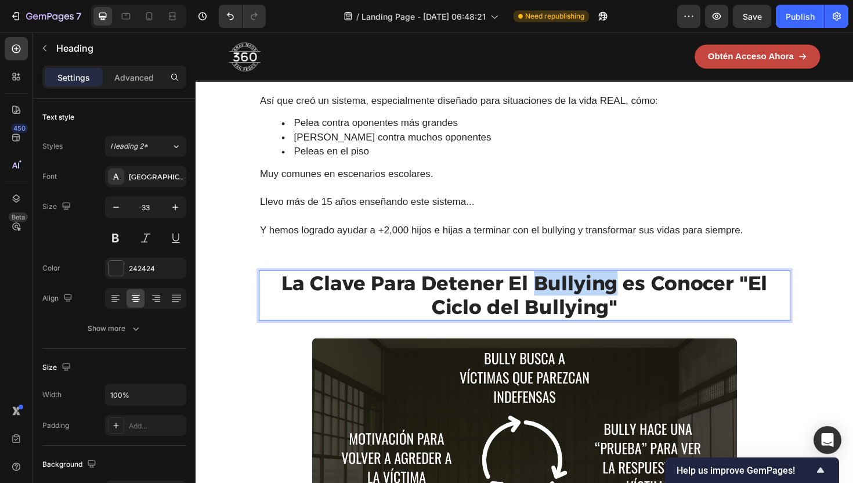
click at [594, 305] on span "La Clave Para Detener El Bullying es Conocer "El Ciclo del Bullying"" at bounding box center [544, 310] width 515 height 51
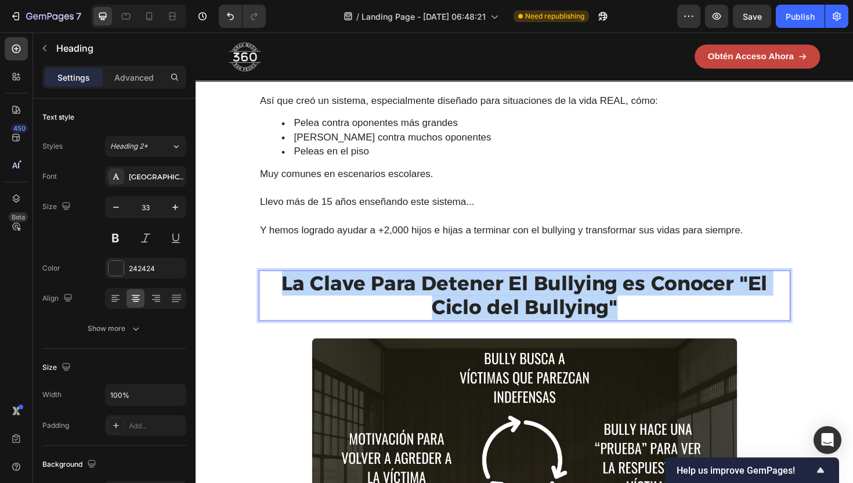
click at [594, 305] on span "La Clave Para Detener El Bullying es Conocer "El Ciclo del Bullying"" at bounding box center [544, 310] width 515 height 51
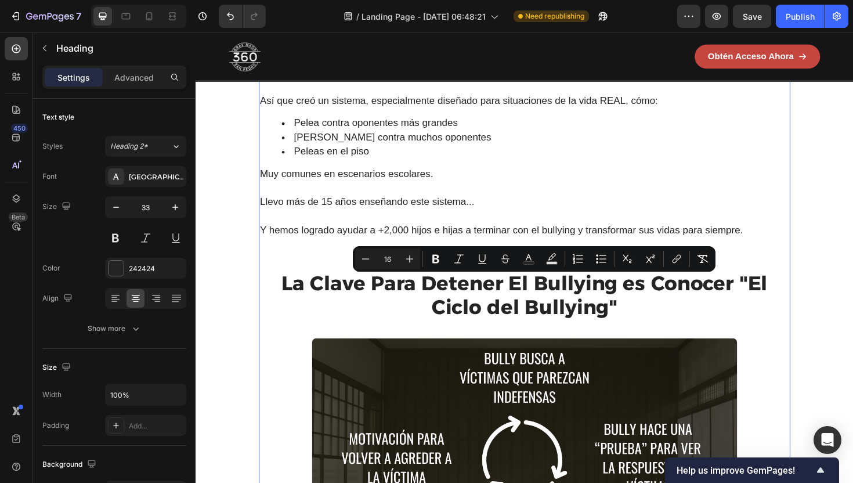
click at [800, 348] on div "Papá o mamá, No hay nada más doloroso que ver a tu hijo sufriendo la que deberí…" at bounding box center [543, 336] width 563 height 1111
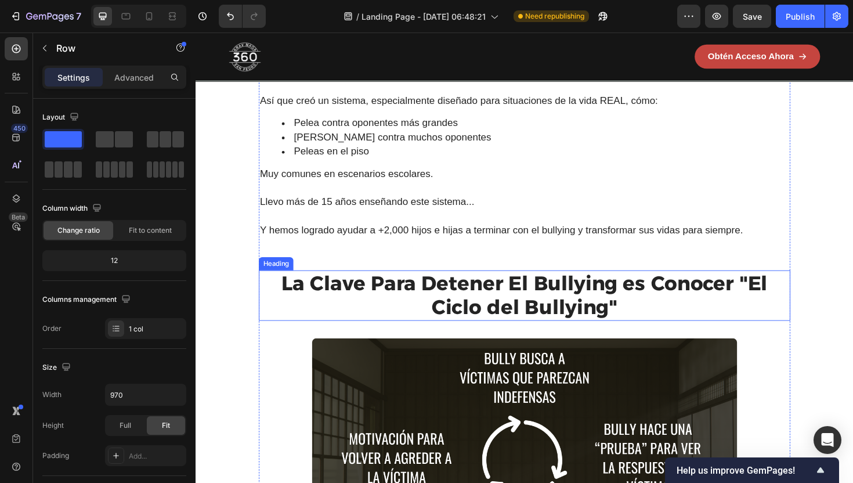
click at [760, 313] on span "La Clave Para Detener El Bullying es Conocer "El Ciclo del Bullying"" at bounding box center [544, 310] width 515 height 51
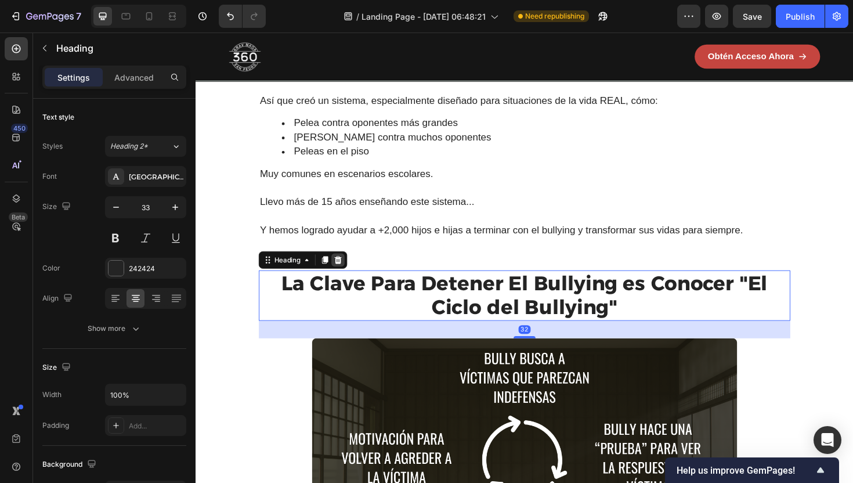
click at [344, 276] on icon at bounding box center [347, 273] width 8 height 8
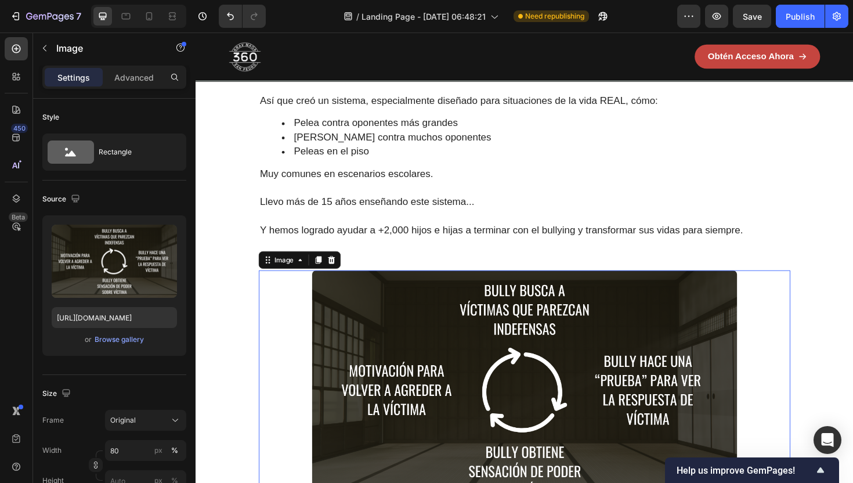
click at [355, 324] on img at bounding box center [544, 411] width 450 height 254
click at [339, 276] on icon at bounding box center [340, 273] width 8 height 8
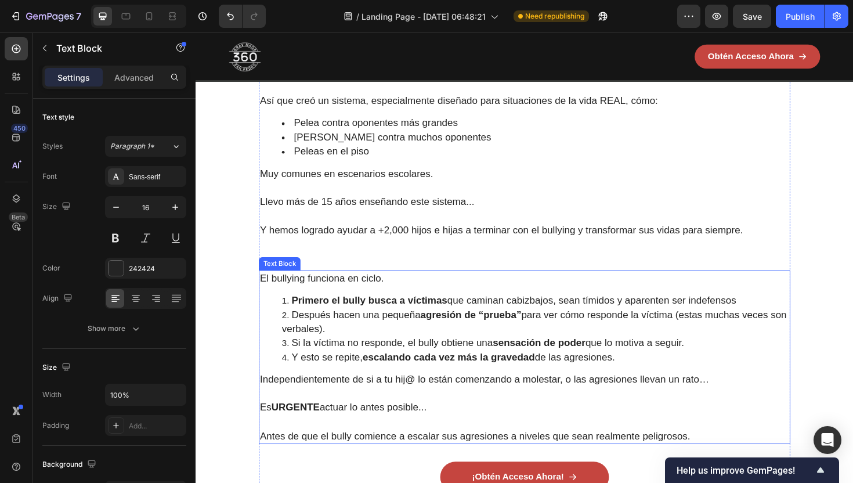
click at [350, 322] on strong "Primero el bully busca a víctimas" at bounding box center [379, 316] width 165 height 12
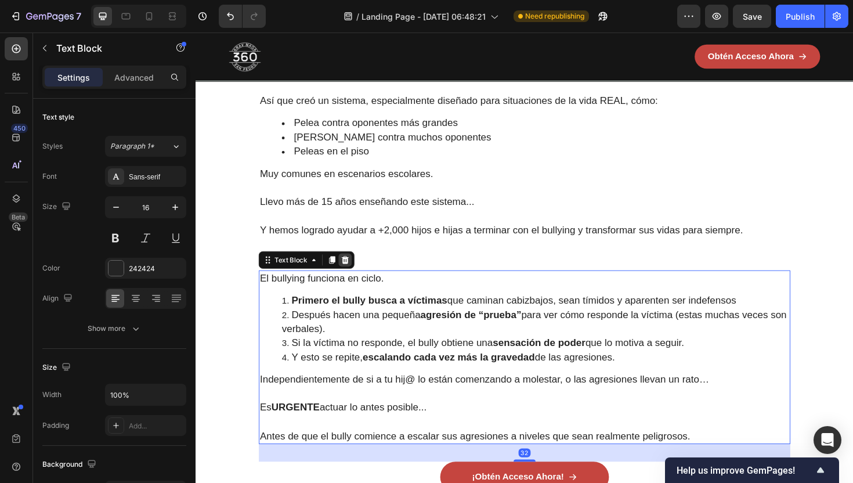
click at [350, 277] on icon at bounding box center [353, 273] width 9 height 9
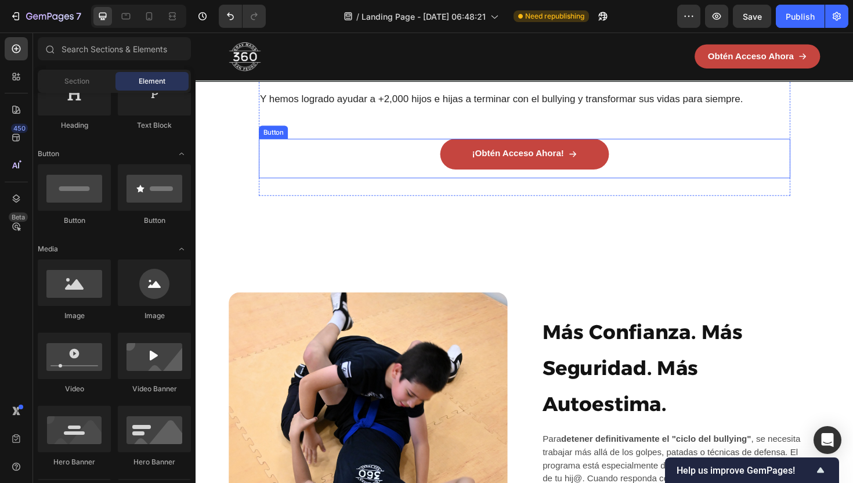
scroll to position [1498, 0]
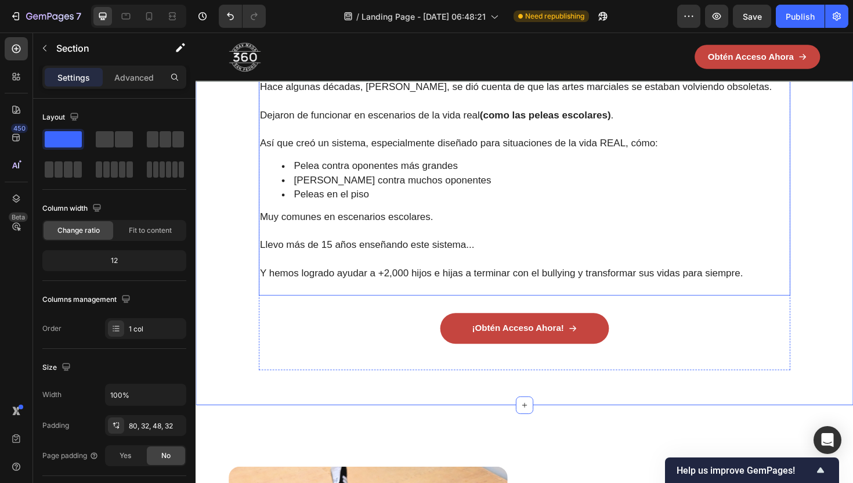
scroll to position [1328, 0]
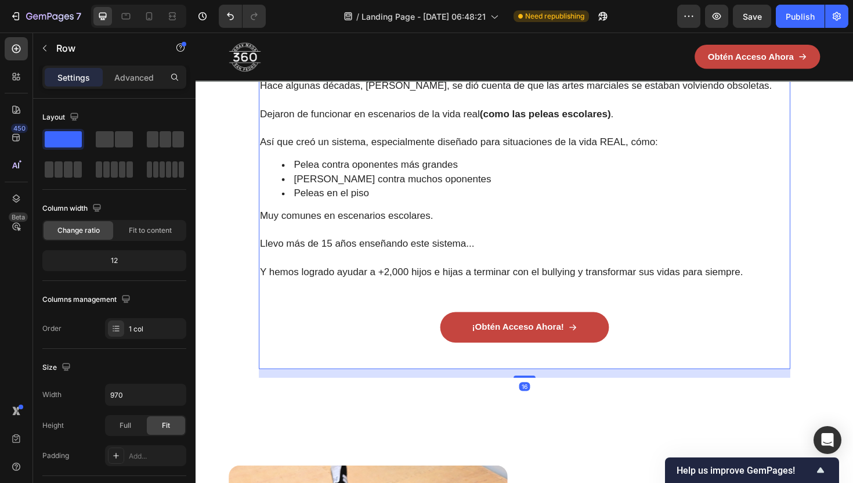
click at [534, 325] on div "Papá o mamá, No hay nada más doloroso que ver a tu hijo sufriendo la que deberí…" at bounding box center [543, 107] width 563 height 564
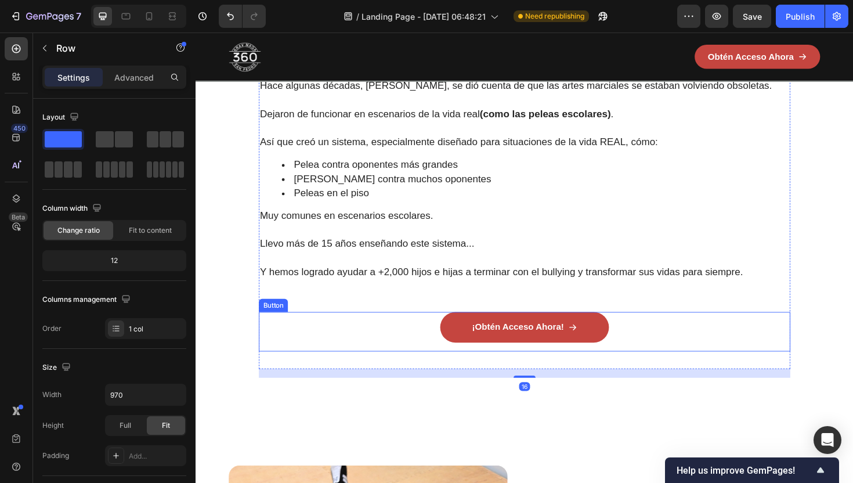
click at [633, 376] on div "¡Obtén Acceso Ahora! Button" at bounding box center [543, 358] width 563 height 60
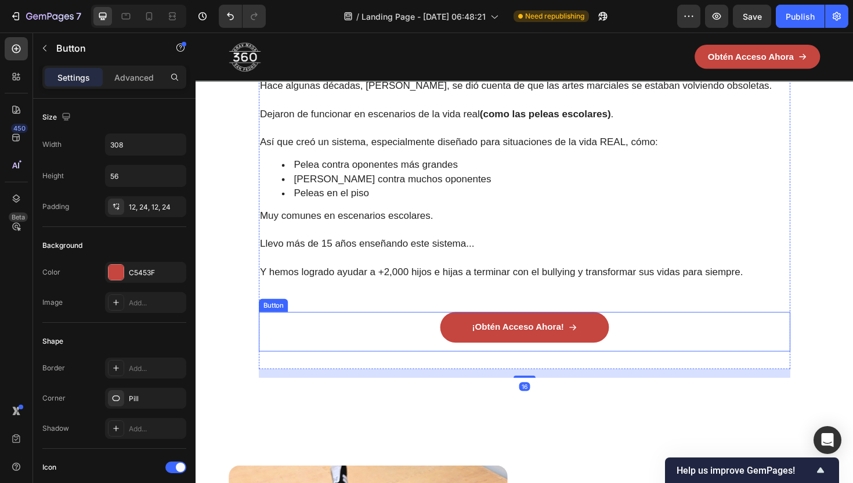
click at [625, 370] on div "¡Obtén Acceso Ahora! Button" at bounding box center [543, 349] width 563 height 42
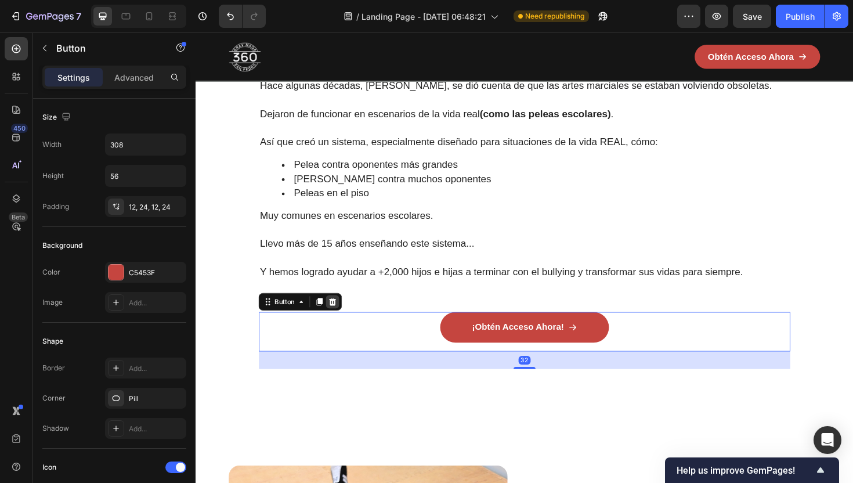
click at [339, 321] on icon at bounding box center [341, 317] width 8 height 8
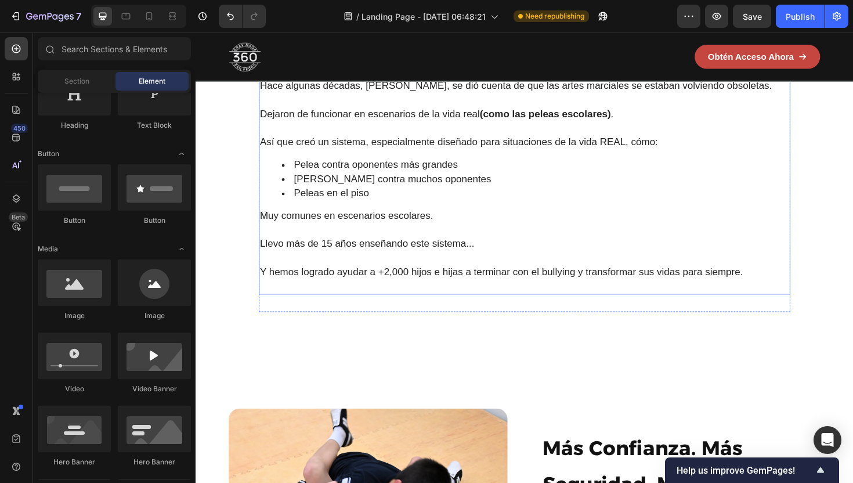
click at [404, 302] on p "Rich Text Editor. Editing area: main" at bounding box center [543, 301] width 560 height 15
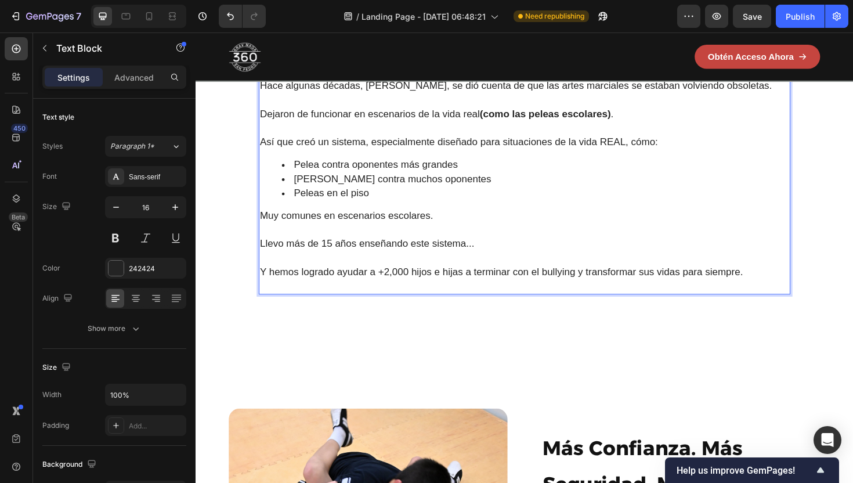
click at [662, 300] on p "Rich Text Editor. Editing area: main" at bounding box center [543, 301] width 560 height 15
click at [786, 294] on p "Y hemos logrado ayudar a +2,000 hijos e hijas a terminar con el bullying y tran…" at bounding box center [543, 286] width 560 height 15
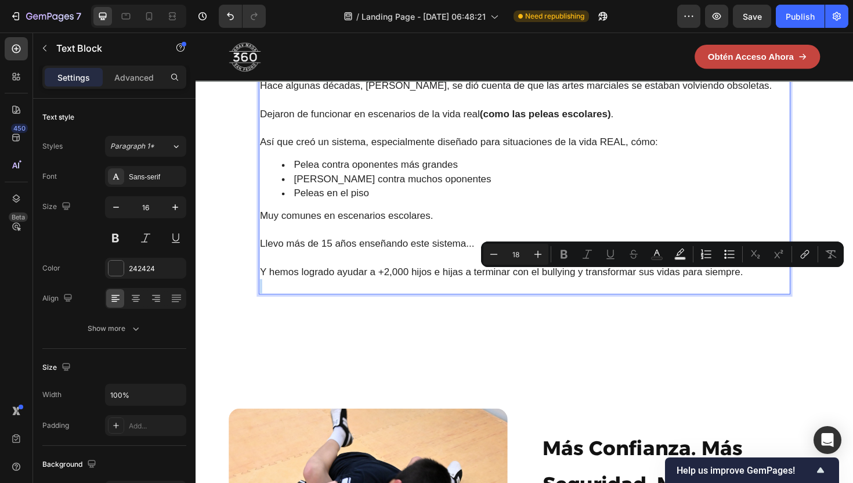
click at [786, 294] on p "Y hemos logrado ayudar a +2,000 hijos e hijas a terminar con el bullying y tran…" at bounding box center [543, 286] width 560 height 15
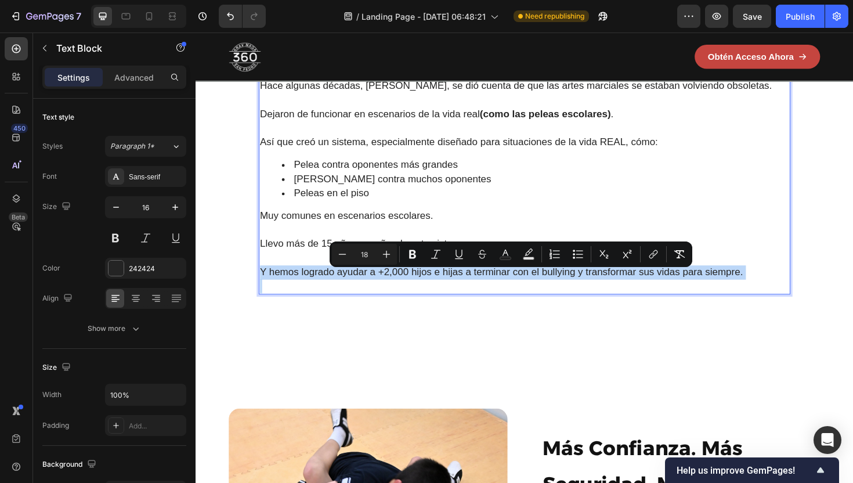
click at [786, 294] on p "Y hemos logrado ayudar a +2,000 hijos e hijas a terminar con el bullying y tran…" at bounding box center [543, 286] width 560 height 15
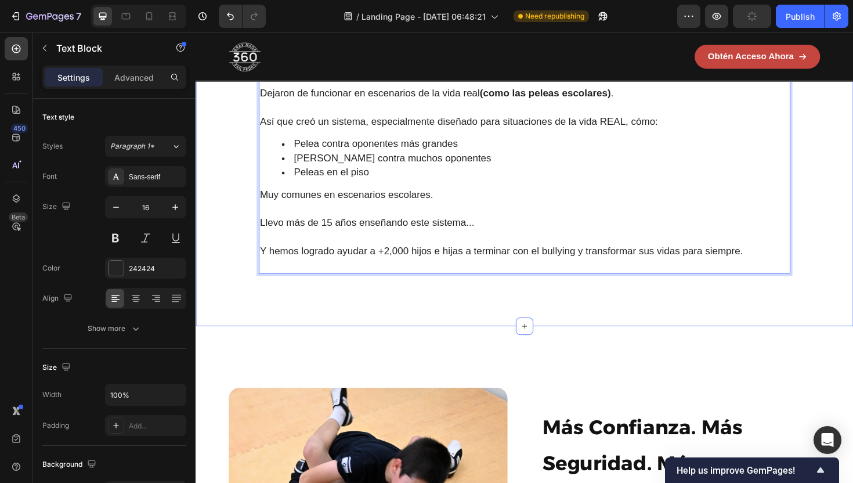
scroll to position [1640, 0]
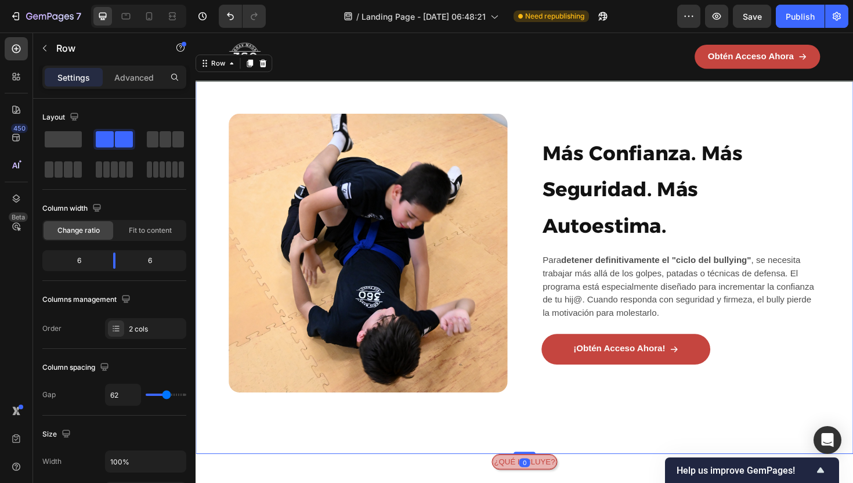
click at [530, 350] on div "Image Más Confianza. Más Seguridad. Más Autoestima. Heading Para detener defini…" at bounding box center [544, 265] width 696 height 425
click at [551, 256] on div "Image Más Confianza. Más Seguridad. Más Autoestima. Heading Para detener defini…" at bounding box center [544, 265] width 696 height 425
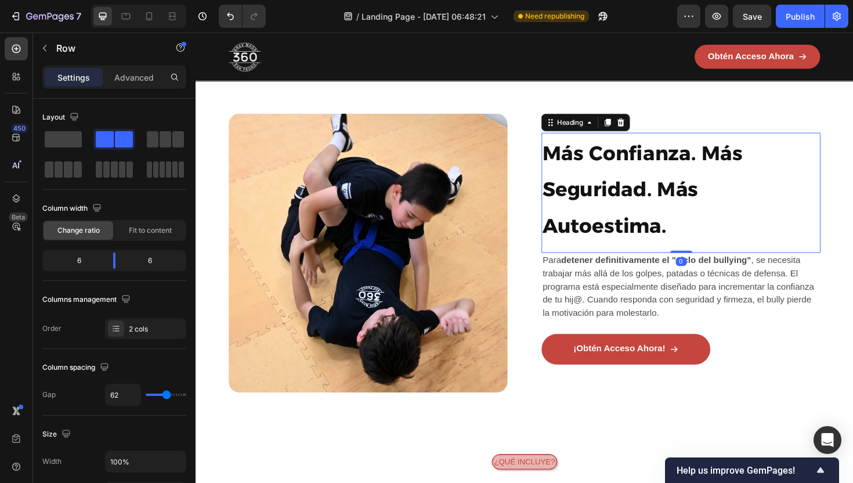
click at [641, 168] on strong "Más Confianza. Más Seguridad. Más Autoestima." at bounding box center [669, 198] width 212 height 103
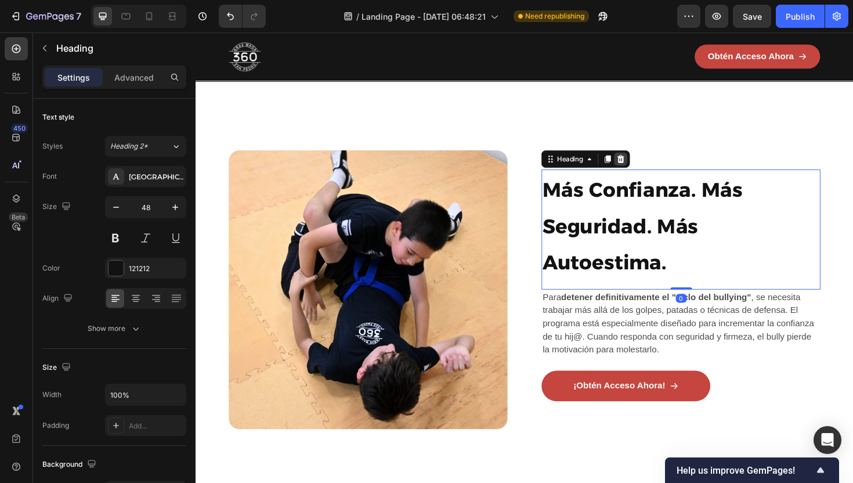
scroll to position [1544, 0]
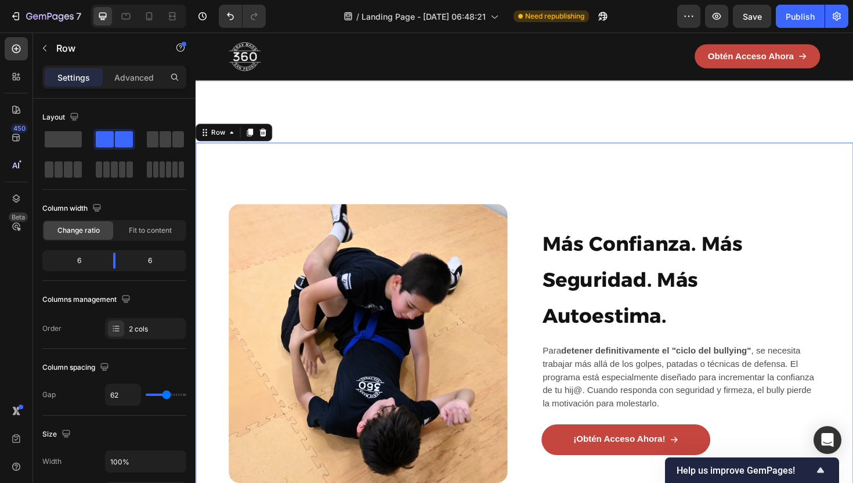
click at [514, 210] on div "Image Más Confianza. Más Seguridad. Más Autoestima. Heading Para detener defini…" at bounding box center [544, 361] width 696 height 425
click at [261, 140] on div at bounding box center [267, 138] width 14 height 14
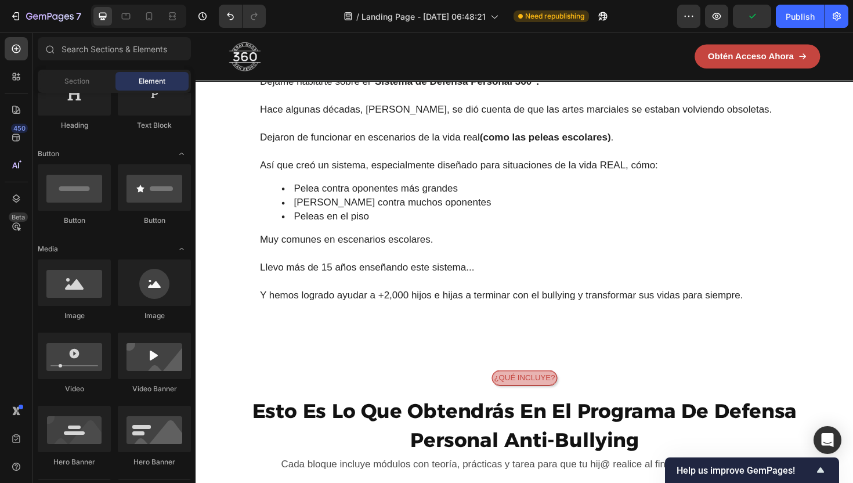
scroll to position [1401, 0]
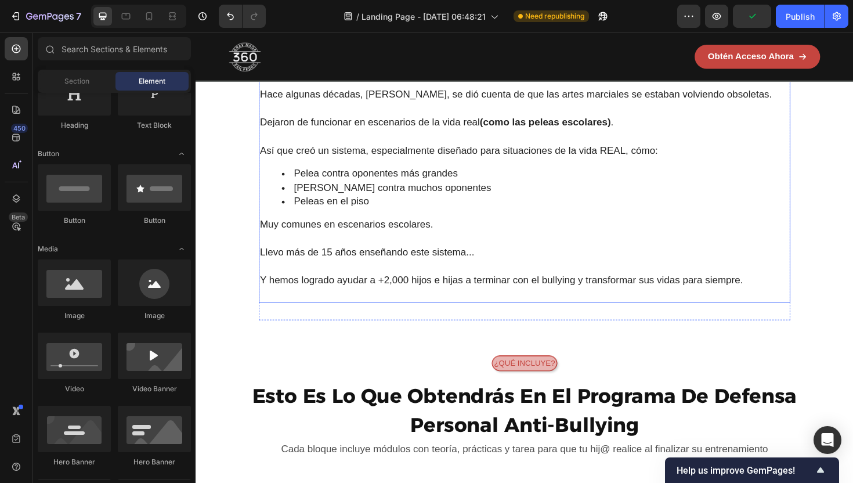
click at [473, 281] on p at bounding box center [543, 280] width 560 height 15
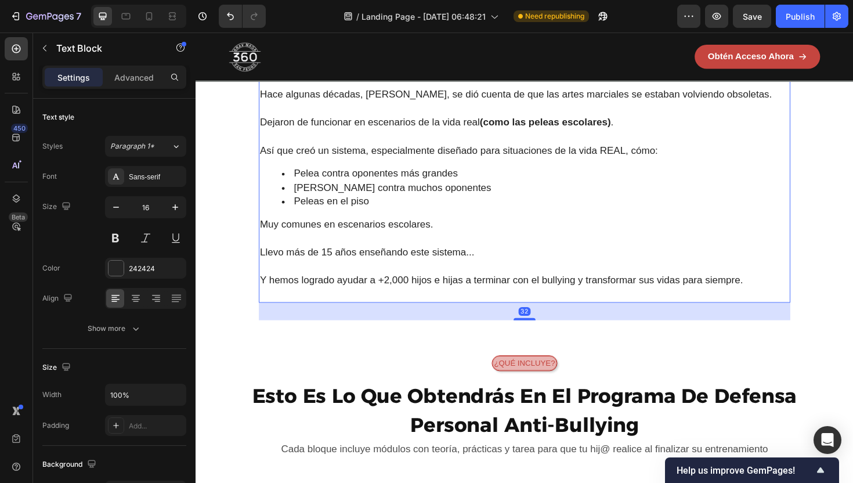
click at [489, 299] on span "Y hemos logrado ayudar a +2,000 hijos e hijas a terminar con el bullying y tran…" at bounding box center [519, 295] width 512 height 12
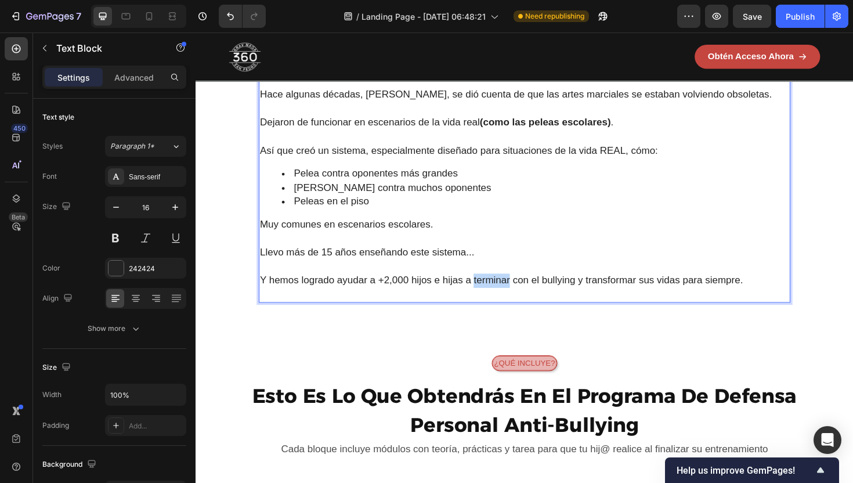
click at [489, 299] on span "Y hemos logrado ayudar a +2,000 hijos e hijas a terminar con el bullying y tran…" at bounding box center [519, 295] width 512 height 12
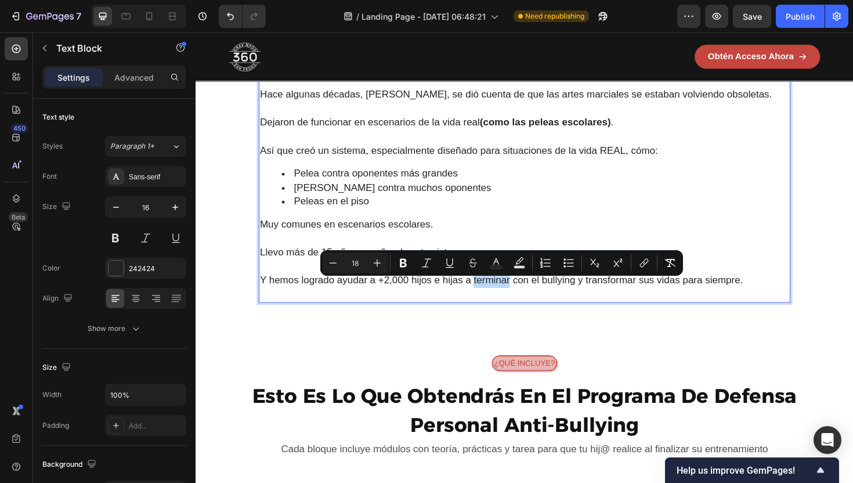
click at [494, 301] on span "Y hemos logrado ayudar a +2,000 hijos e hijas a terminar con el bullying y tran…" at bounding box center [519, 295] width 512 height 12
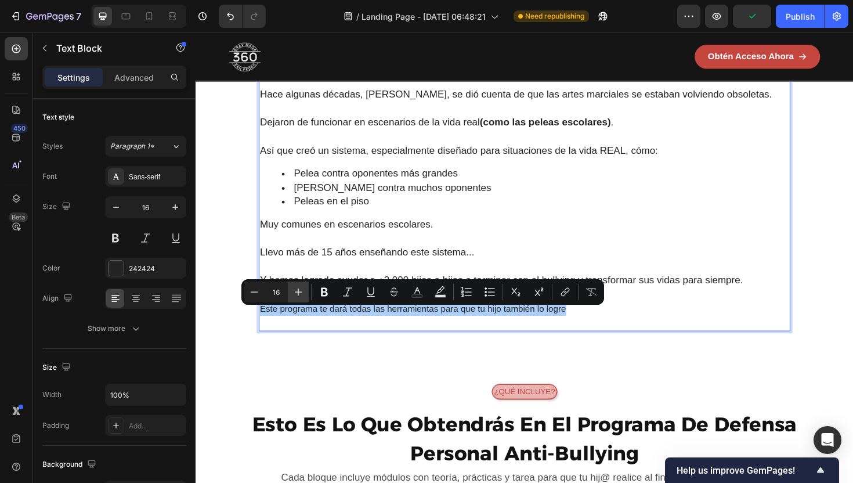
click at [299, 288] on icon "Editor contextual toolbar" at bounding box center [298, 292] width 12 height 12
type input "18"
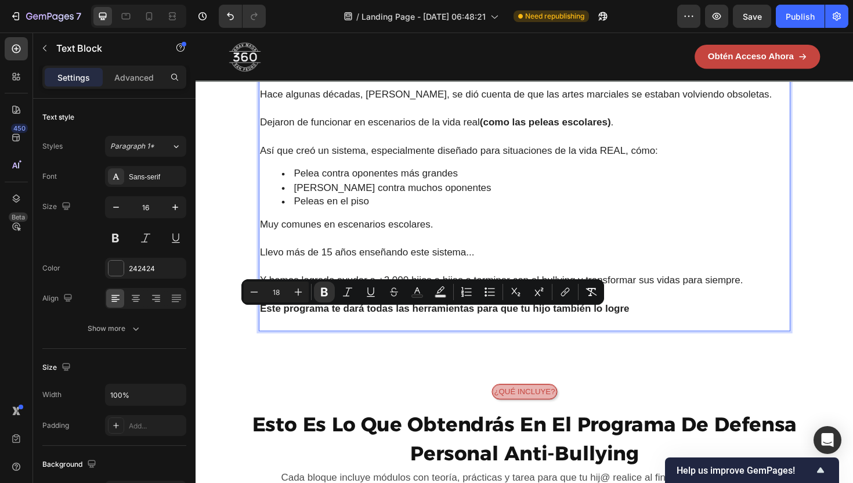
click at [332, 330] on strong "Este programa te dará todas las herramientas para que tu hijo también lo logre" at bounding box center [458, 325] width 391 height 12
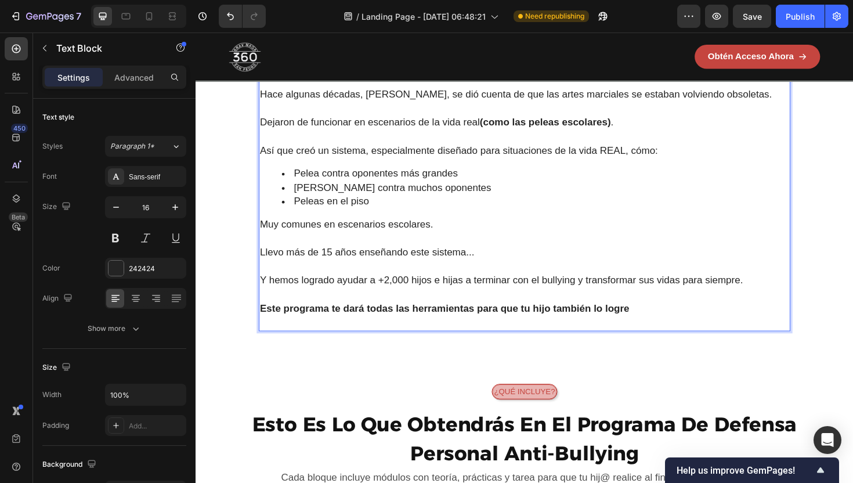
click at [341, 328] on strong "Este programa te dará todas las herramientas para que tu hijo también lo logre" at bounding box center [458, 325] width 391 height 12
click at [497, 330] on strong "Este programa le dará todas las herramientas para que tu hijo también lo logre" at bounding box center [458, 325] width 390 height 12
click at [495, 330] on strong "Este programa le dará todas las herramientas para que tu hijo también lo logre" at bounding box center [458, 325] width 390 height 12
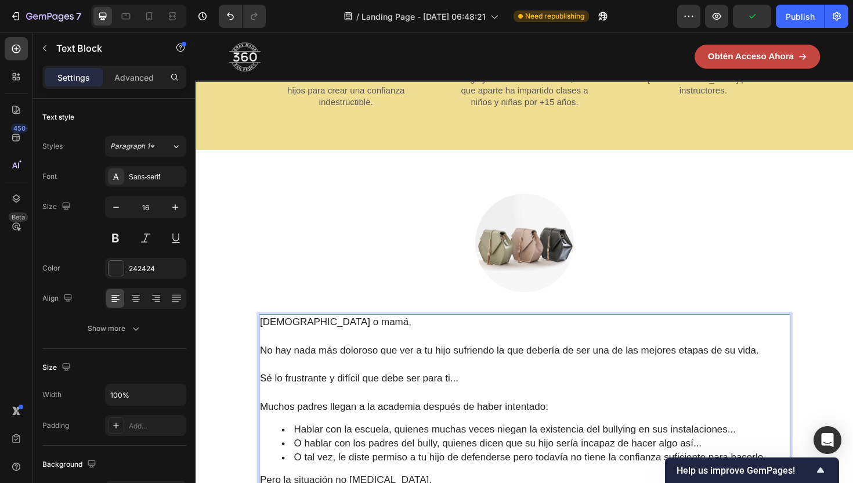
scroll to position [746, 0]
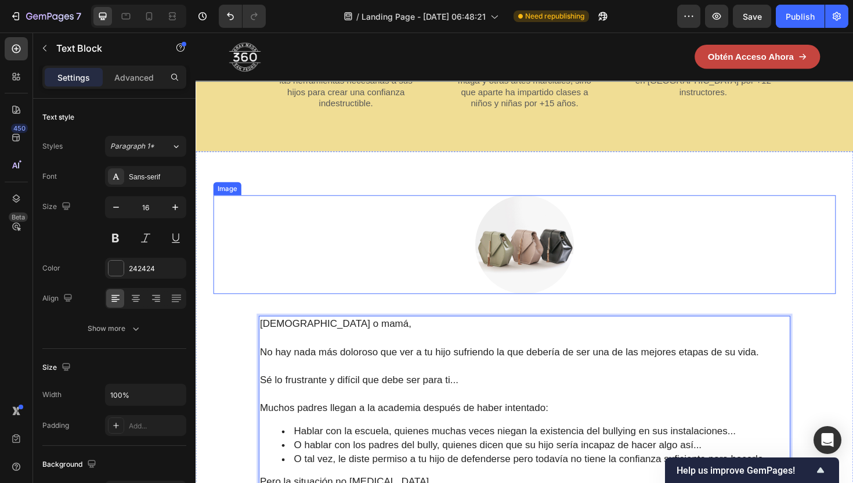
click at [506, 309] on img at bounding box center [543, 257] width 104 height 104
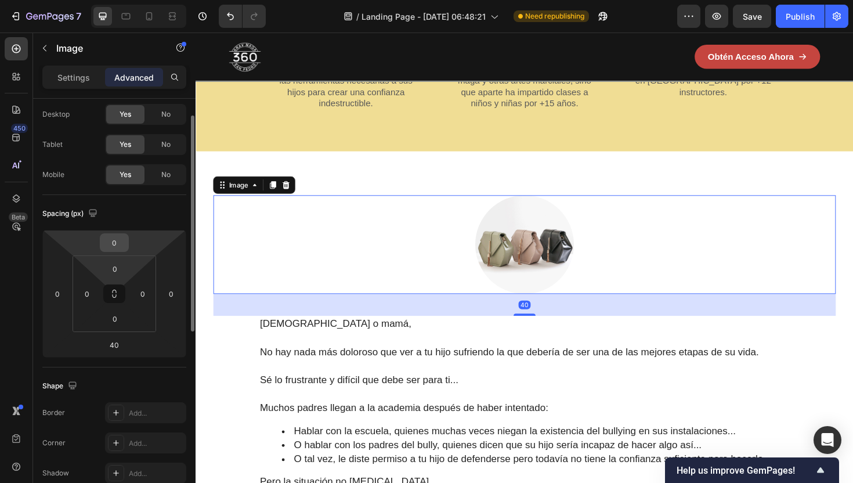
scroll to position [31, 0]
click at [53, 67] on div "Settings Advanced" at bounding box center [114, 77] width 144 height 23
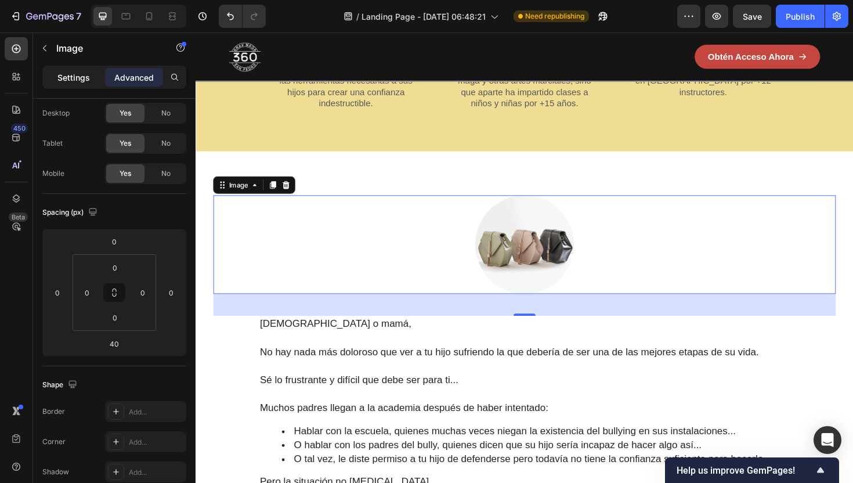
click at [66, 77] on p "Settings" at bounding box center [73, 77] width 32 height 12
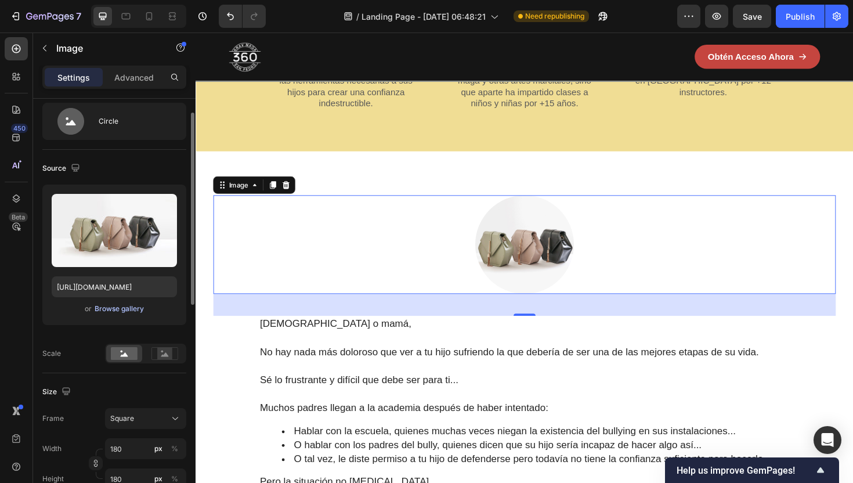
click at [116, 312] on div "Browse gallery" at bounding box center [119, 308] width 49 height 10
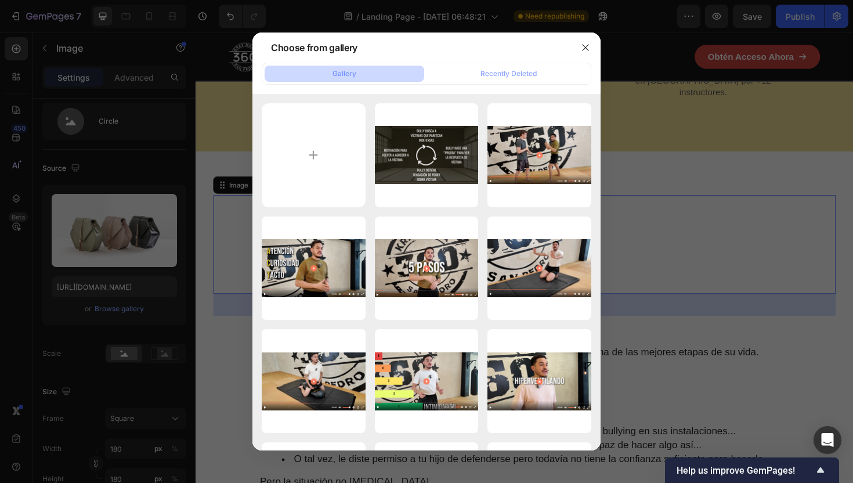
type input "C:\fakepath\Screenshot [DATE] 20.53.58.png"
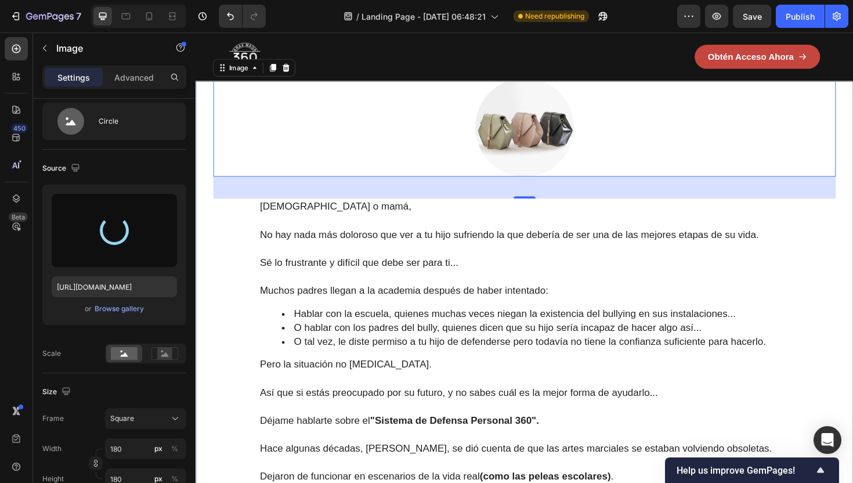
scroll to position [872, 0]
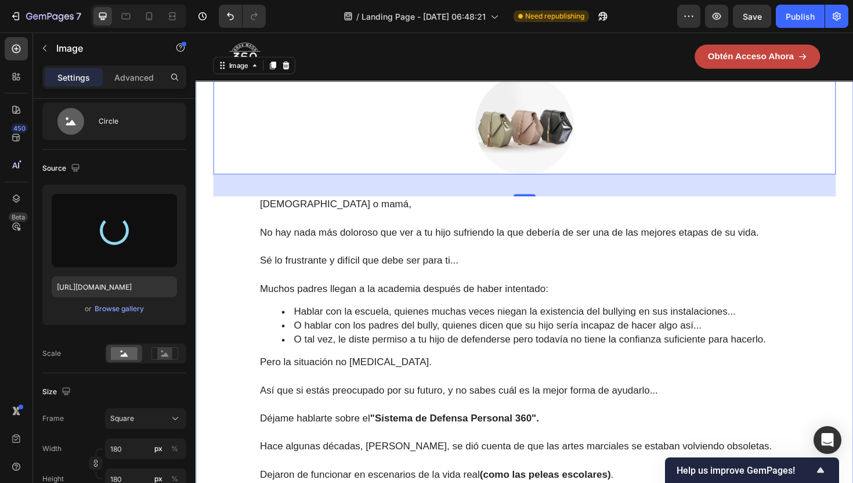
type input "[URL][DOMAIN_NAME]"
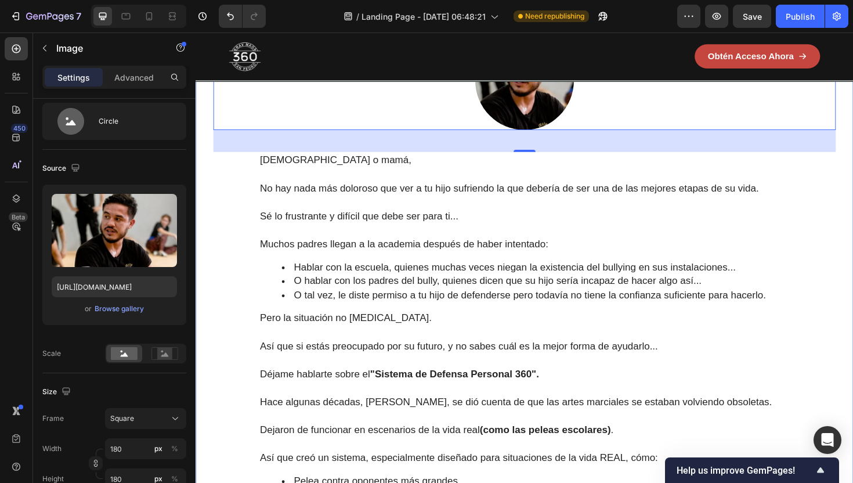
scroll to position [920, 0]
click at [489, 189] on p "Rich Text Editor. Editing area: main" at bounding box center [543, 181] width 560 height 15
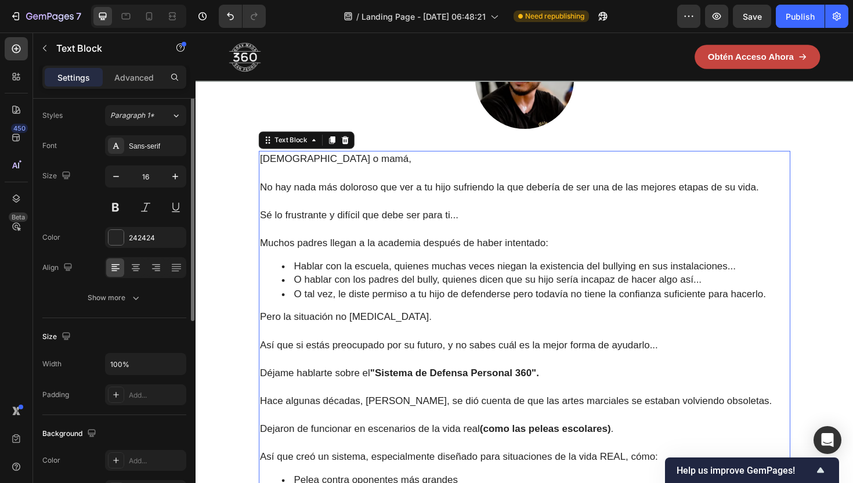
scroll to position [0, 0]
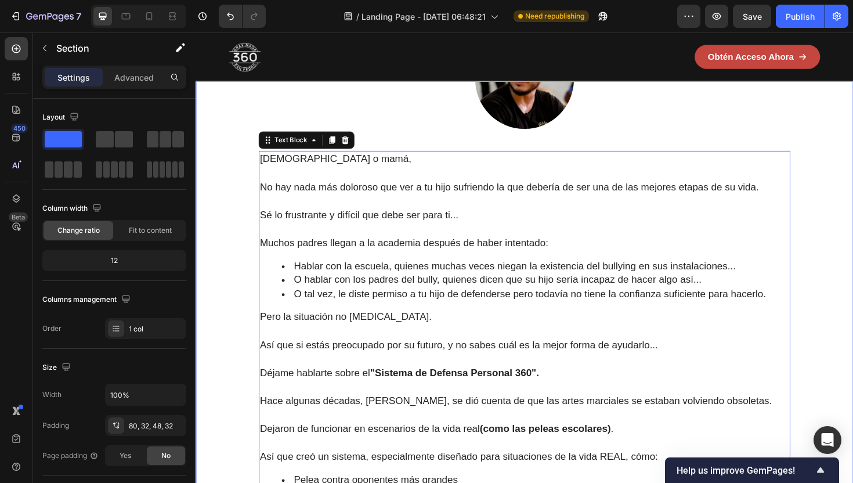
click at [223, 375] on div "Image Papá o mamá, No hay nada más doloroso que ver a tu hijo sufriendo la que …" at bounding box center [543, 365] width 659 height 670
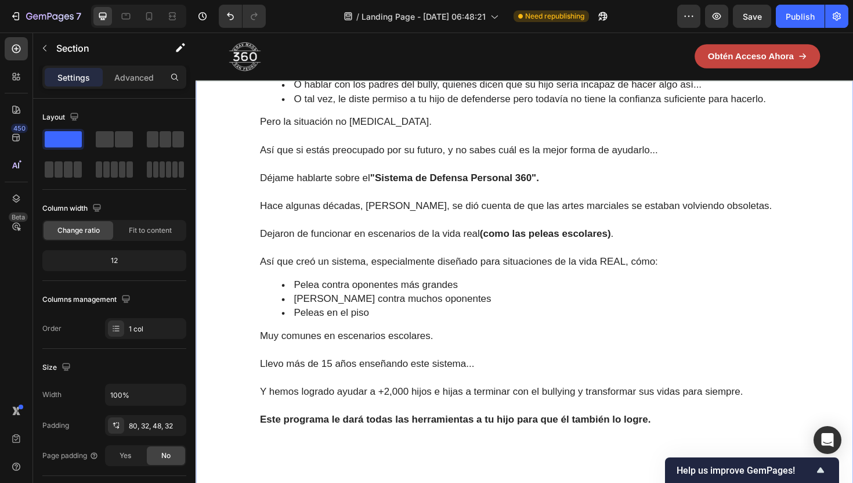
scroll to position [1286, 0]
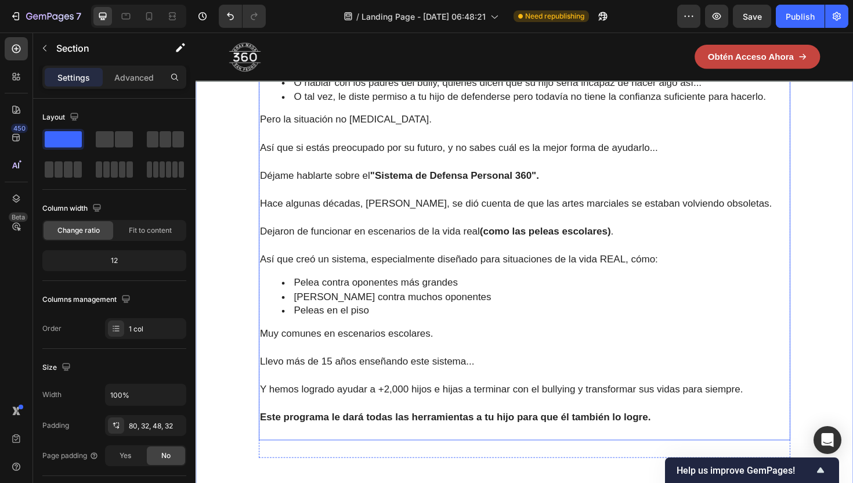
click at [288, 357] on span "Muy comunes en escenarios escolares." at bounding box center [354, 351] width 183 height 12
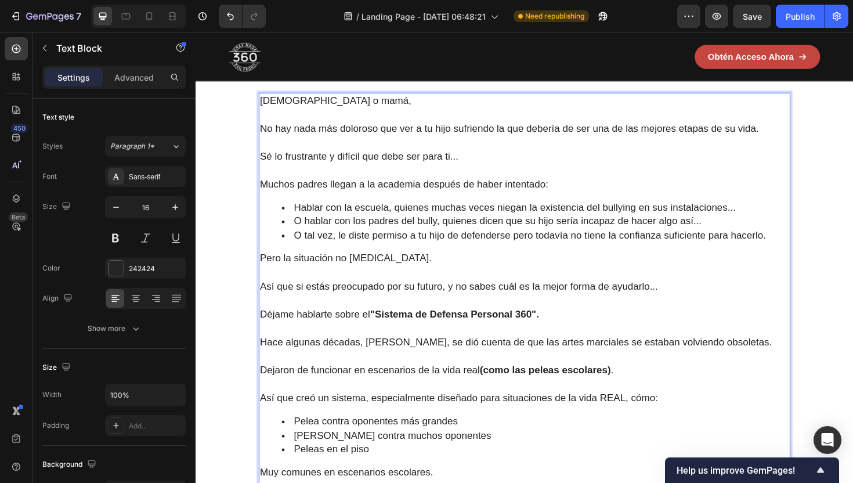
scroll to position [1416, 0]
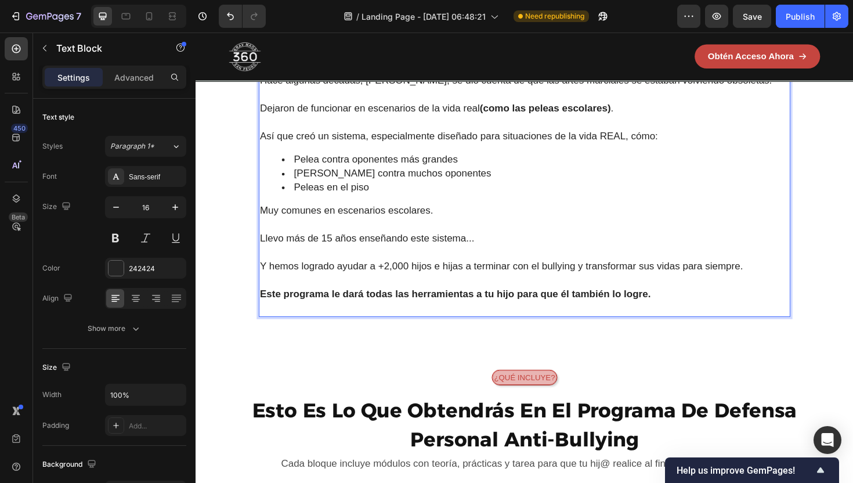
click at [321, 226] on span "Muy comunes en escenarios escolares." at bounding box center [354, 221] width 183 height 12
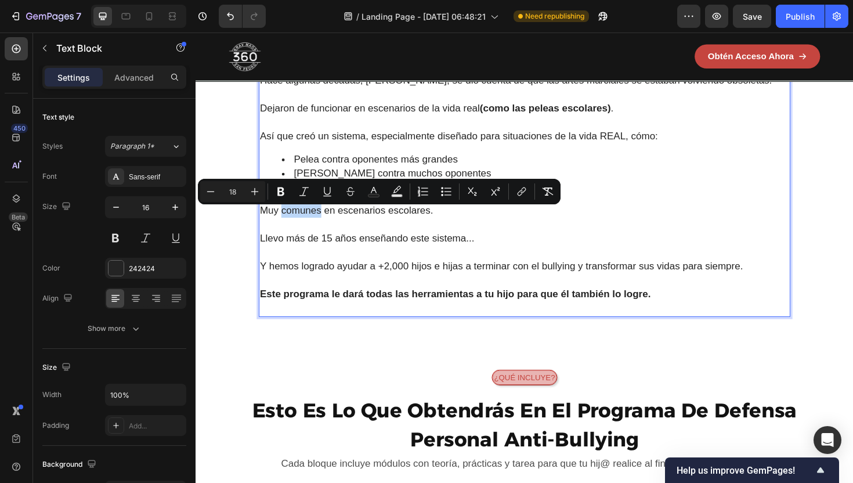
click at [321, 226] on span "Muy comunes en escenarios escolares." at bounding box center [354, 221] width 183 height 12
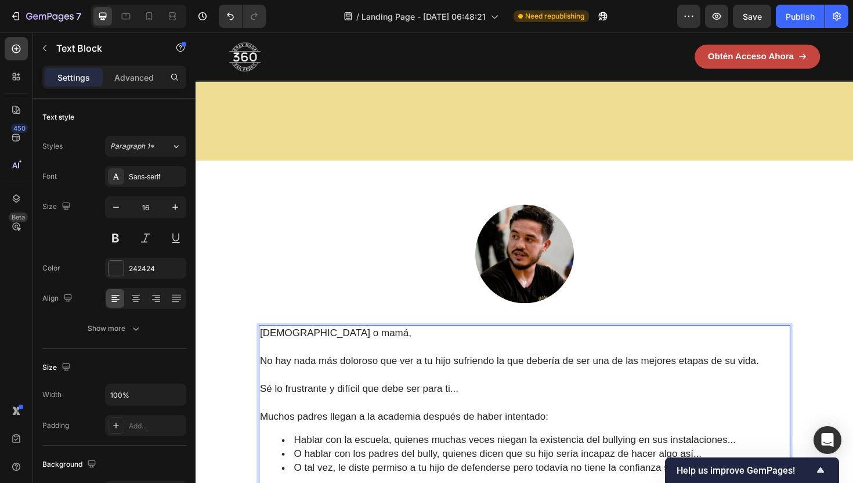
scroll to position [800, 0]
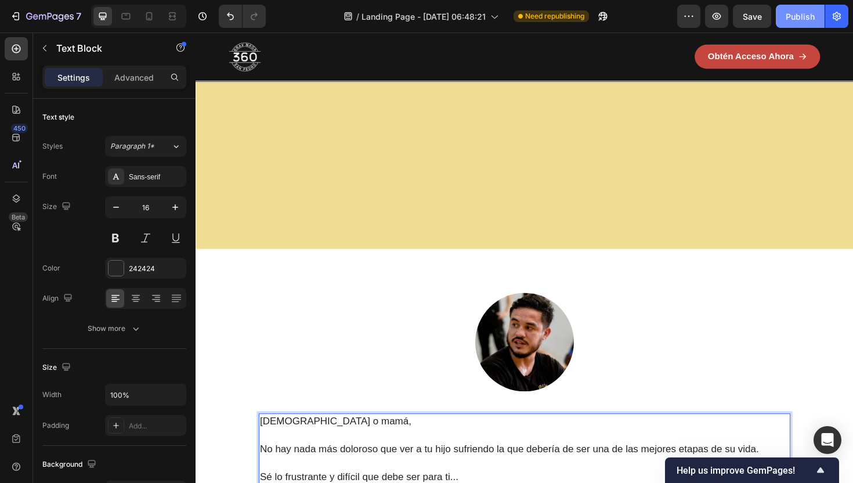
click at [789, 9] on button "Publish" at bounding box center [800, 16] width 49 height 23
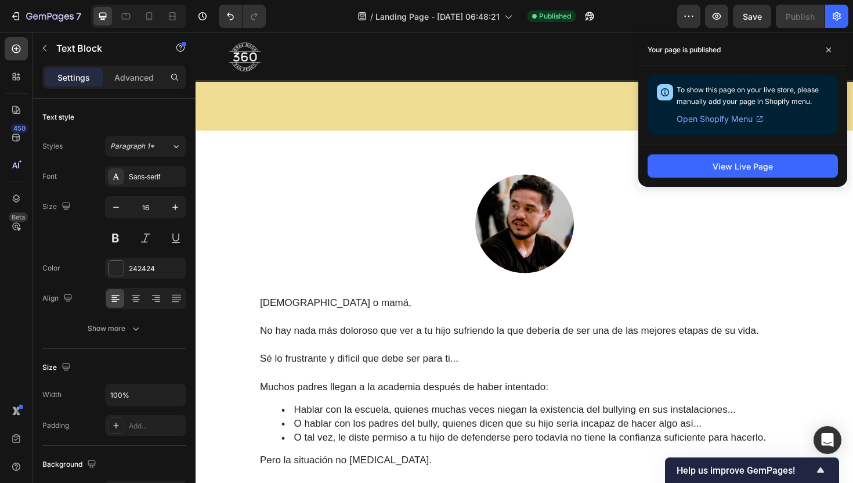
scroll to position [1119, 0]
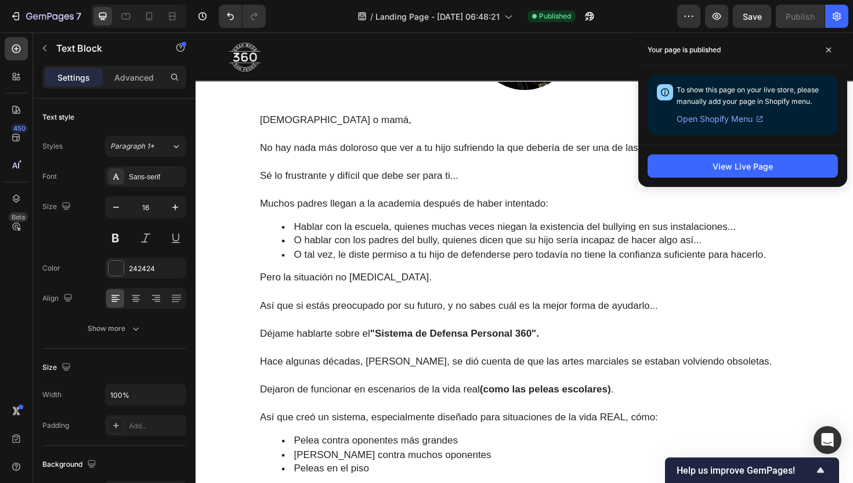
click at [309, 352] on span "Déjame hablarte sobre el "Sistema de Defensa Personal 360"." at bounding box center [410, 351] width 295 height 12
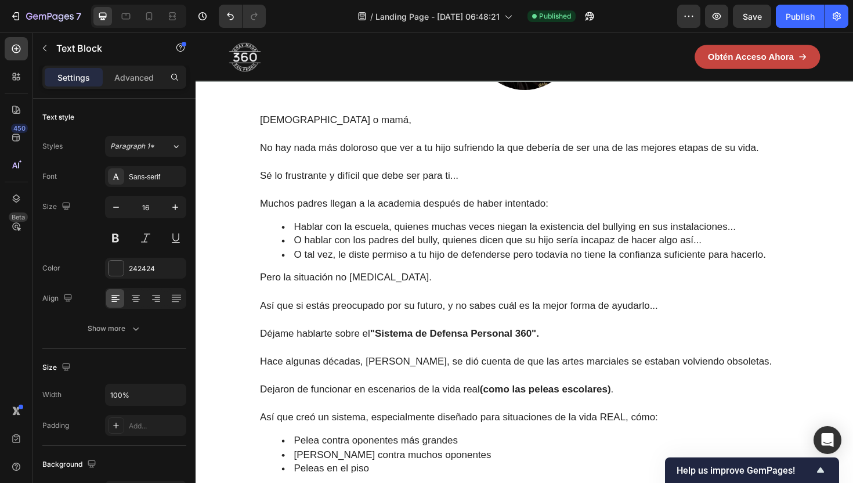
click at [309, 352] on span "Déjame hablarte sobre el "Sistema de Defensa Personal 360"." at bounding box center [410, 351] width 295 height 12
click at [783, 16] on button "Publish" at bounding box center [800, 16] width 49 height 23
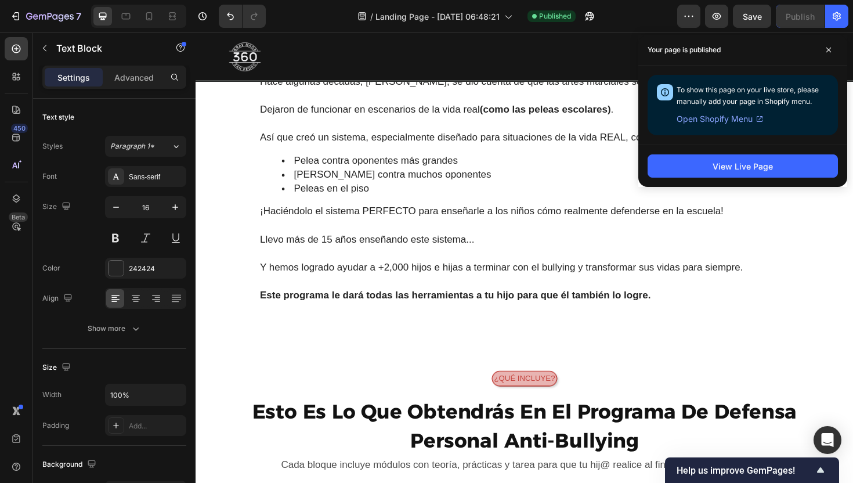
scroll to position [1415, 0]
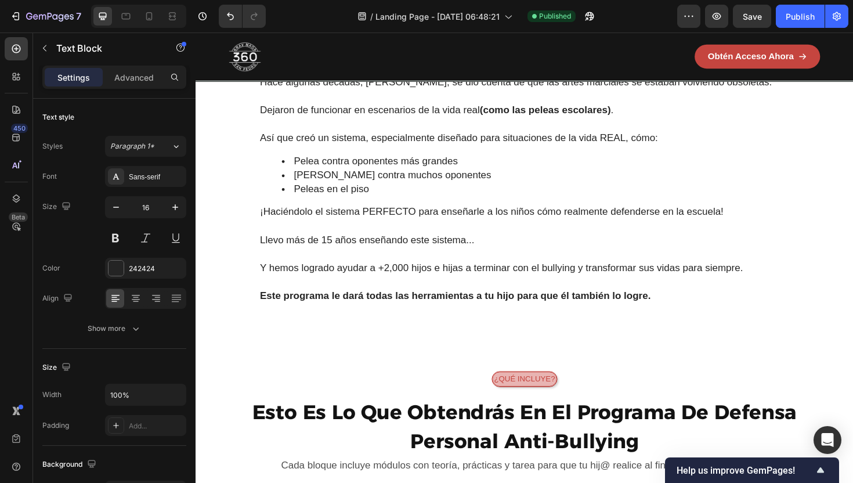
click at [619, 314] on strong "Este programa le dará todas las herramientas a tu hijo para que él también lo l…" at bounding box center [470, 311] width 414 height 12
click at [686, 319] on p "Este programa le dará todas las herramientas a tu hijo para que él también lo l…" at bounding box center [543, 311] width 560 height 15
click at [685, 370] on div "Image Papá o mamá, No hay nada más doloroso que ver a tu hijo sufriendo la que …" at bounding box center [544, 19] width 696 height 744
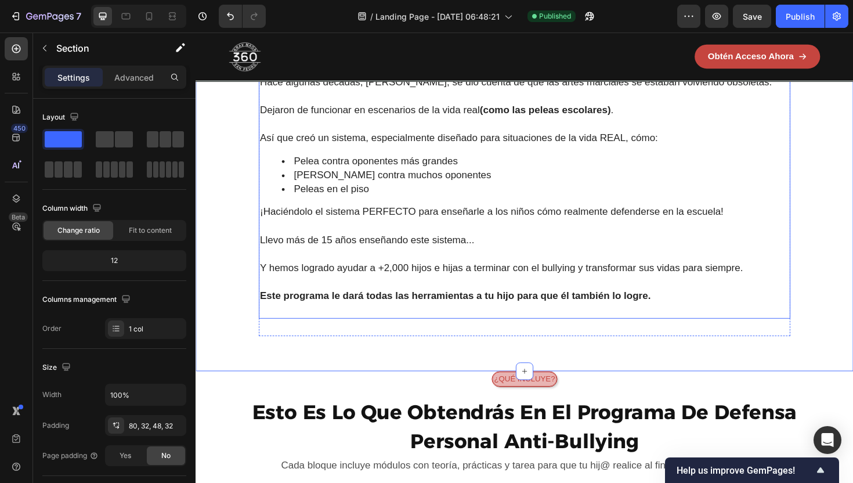
click at [665, 327] on p "Rich Text Editor. Editing area: main" at bounding box center [543, 326] width 560 height 15
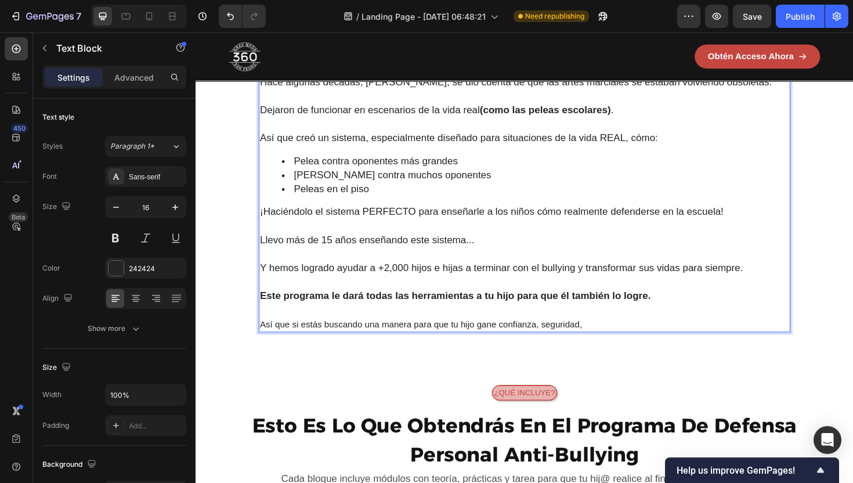
click at [562, 346] on p "Así que si estás buscando una manera para que tu hijo gane confianza, seguridad," at bounding box center [543, 341] width 560 height 15
click at [558, 349] on p "Así que si estás buscando una manera para que tu hijo gane confianza, seguridad," at bounding box center [543, 341] width 560 height 15
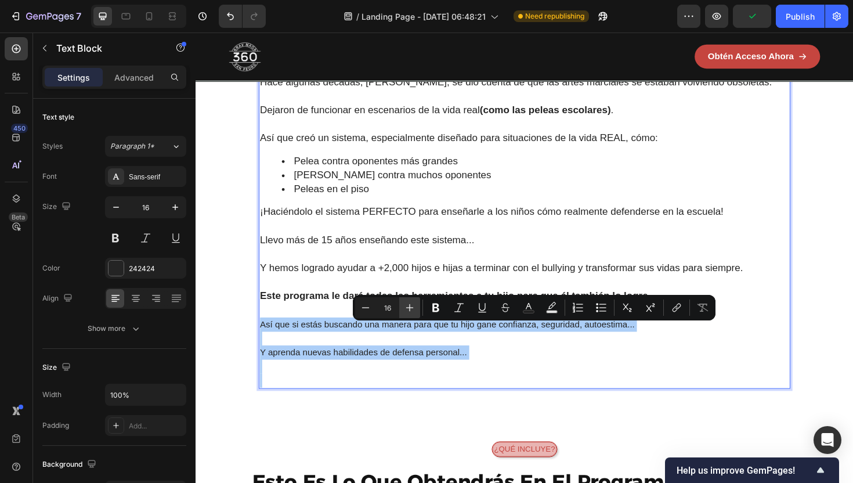
click at [404, 308] on icon "Editor contextual toolbar" at bounding box center [410, 308] width 12 height 12
type input "18"
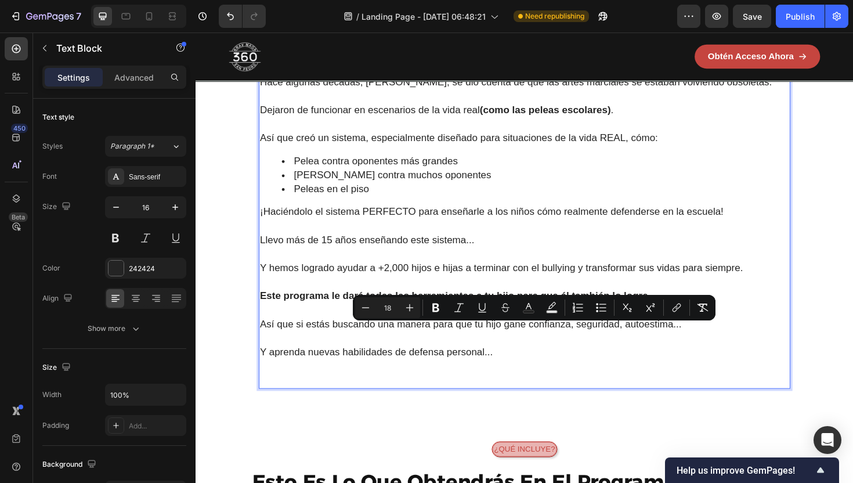
click at [421, 393] on p "Rich Text Editor. Editing area: main" at bounding box center [543, 385] width 560 height 15
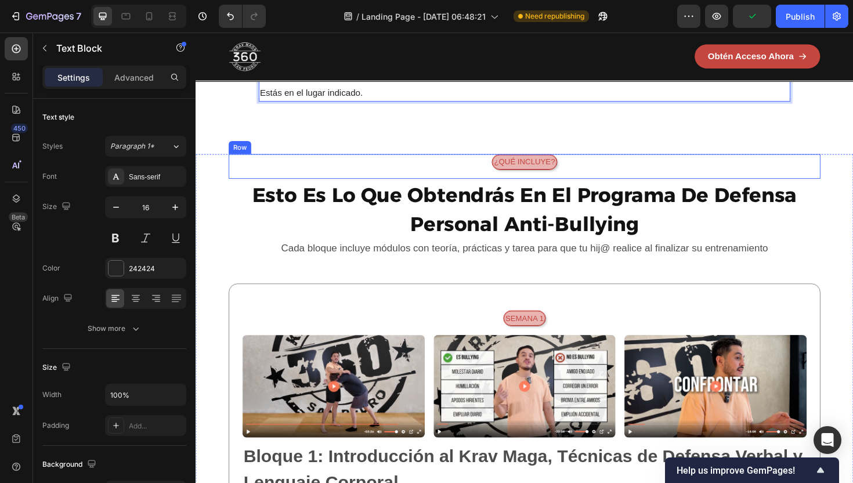
scroll to position [1719, 0]
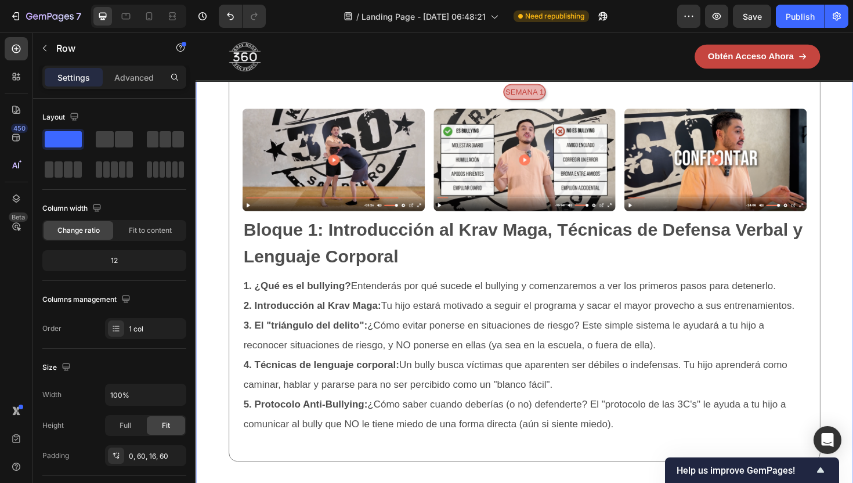
scroll to position [1966, 0]
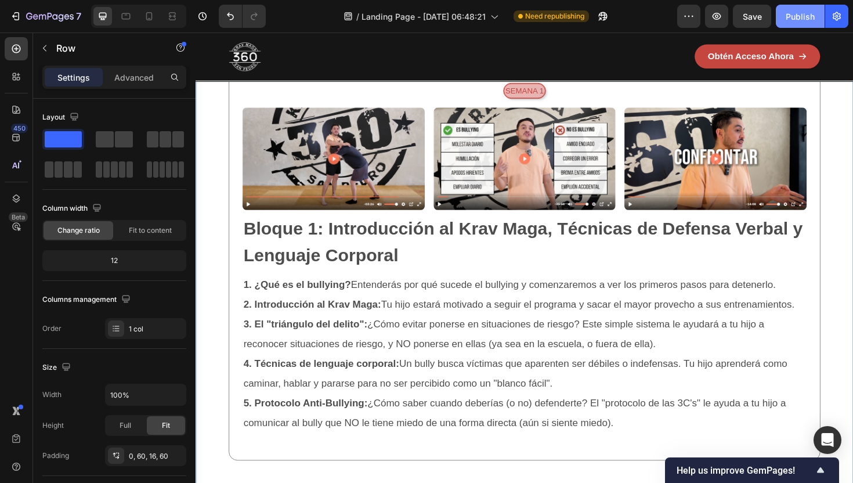
click at [797, 10] on div "Publish" at bounding box center [800, 16] width 29 height 12
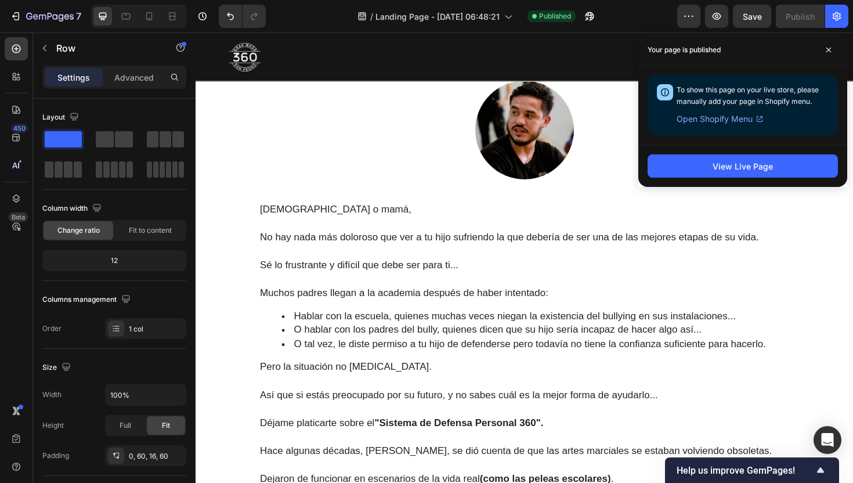
scroll to position [996, 0]
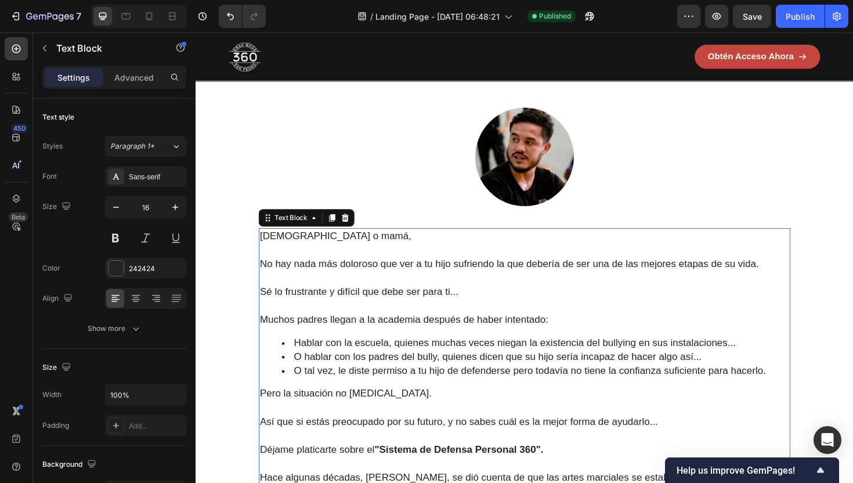
click at [446, 358] on span "Hablar con la escuela, quienes muchas veces niegan la existencia del bullying e…" at bounding box center [533, 361] width 468 height 12
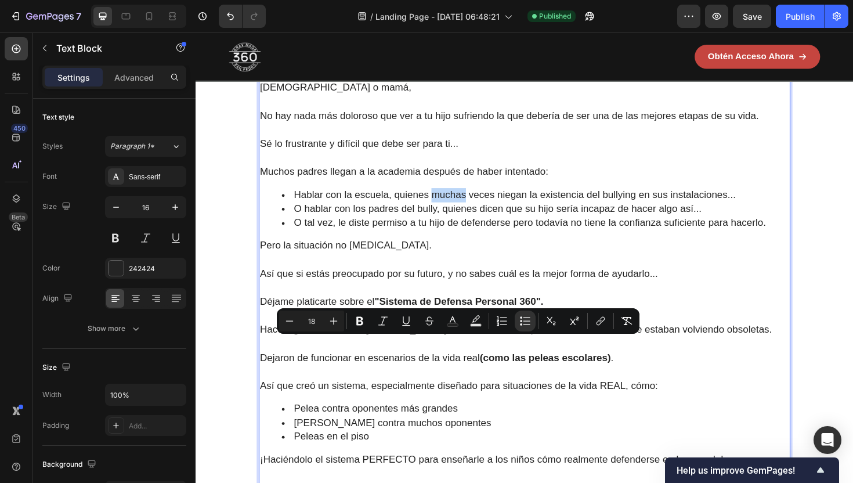
click at [448, 210] on span "Hablar con la escuela, quienes muchas veces niegan la existencia del bullying e…" at bounding box center [533, 204] width 468 height 12
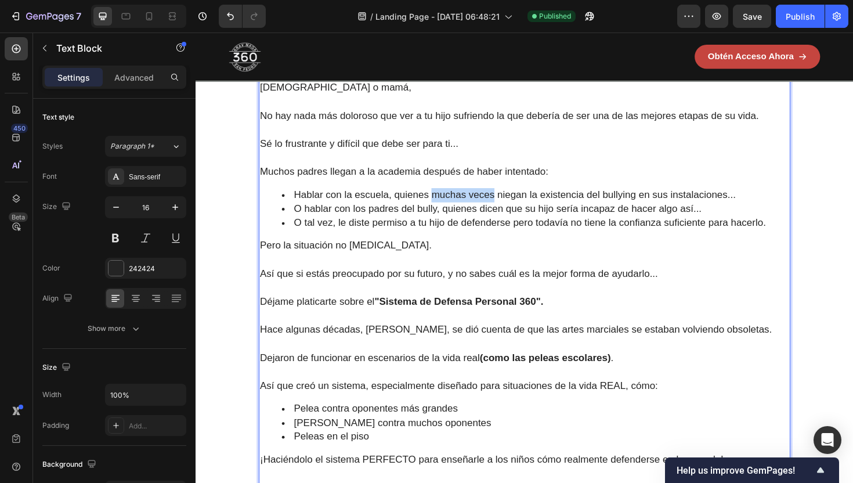
drag, startPoint x: 446, startPoint y: 366, endPoint x: 512, endPoint y: 367, distance: 65.6
click at [512, 210] on span "Hablar con la escuela, quienes muchas veces niegan la existencia del bullying e…" at bounding box center [533, 204] width 468 height 12
click at [657, 129] on p "No hay nada más doloroso que ver a tu hijo sufriendo la que debería de ser una …" at bounding box center [543, 121] width 560 height 15
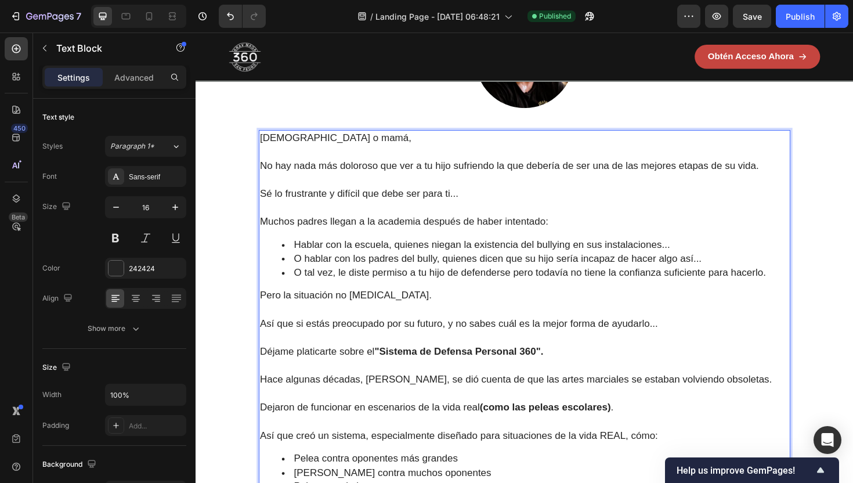
scroll to position [1103, 0]
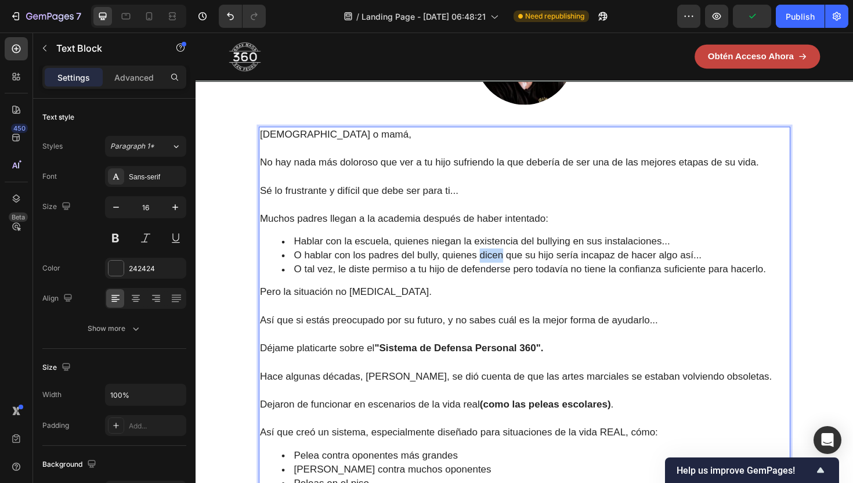
drag, startPoint x: 496, startPoint y: 271, endPoint x: 520, endPoint y: 272, distance: 23.8
click at [520, 272] on span "O hablar con los padres del bully, quienes dicen que su hijo sería incapaz de h…" at bounding box center [515, 268] width 432 height 12
drag, startPoint x: 640, startPoint y: 270, endPoint x: 719, endPoint y: 270, distance: 79.5
click at [719, 270] on span "O hablar con los padres del bully, quienes juran que su hijo sería incapaz de h…" at bounding box center [514, 268] width 430 height 12
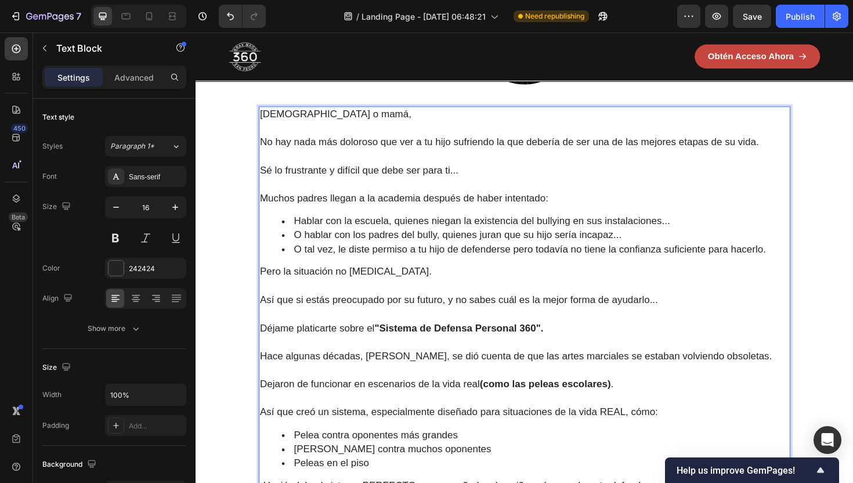
scroll to position [1126, 0]
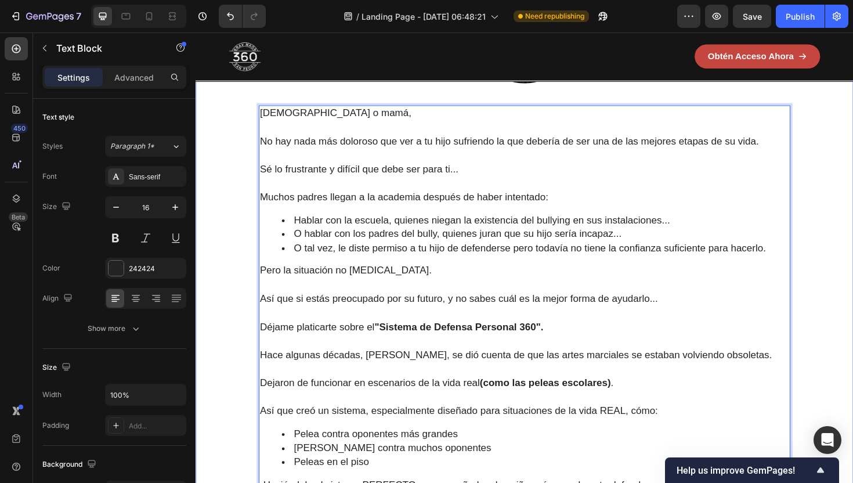
click at [223, 308] on div "Image Papá o mamá, No hay nada más doloroso que ver a tu hijo sufriendo la que …" at bounding box center [543, 354] width 659 height 744
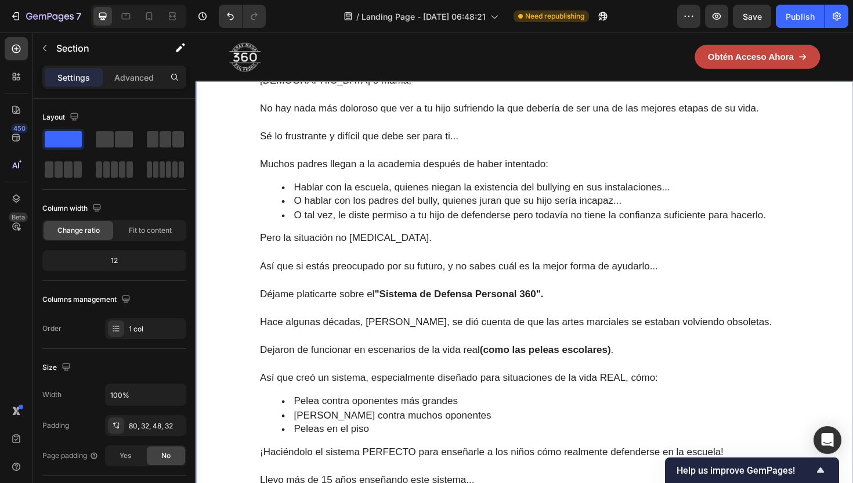
scroll to position [1162, 0]
click at [538, 227] on span "O tal vez, le diste permiso a tu hijo de defenderse pero todavía no tiene la co…" at bounding box center [549, 225] width 500 height 12
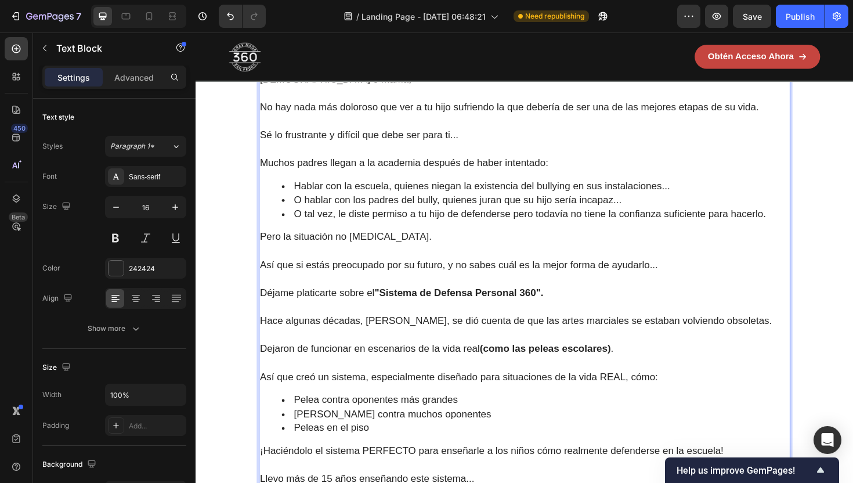
click at [363, 262] on p "Rich Text Editor. Editing area: main" at bounding box center [543, 263] width 560 height 15
click at [296, 256] on p "Pero la situación no [MEDICAL_DATA]." at bounding box center [543, 248] width 560 height 15
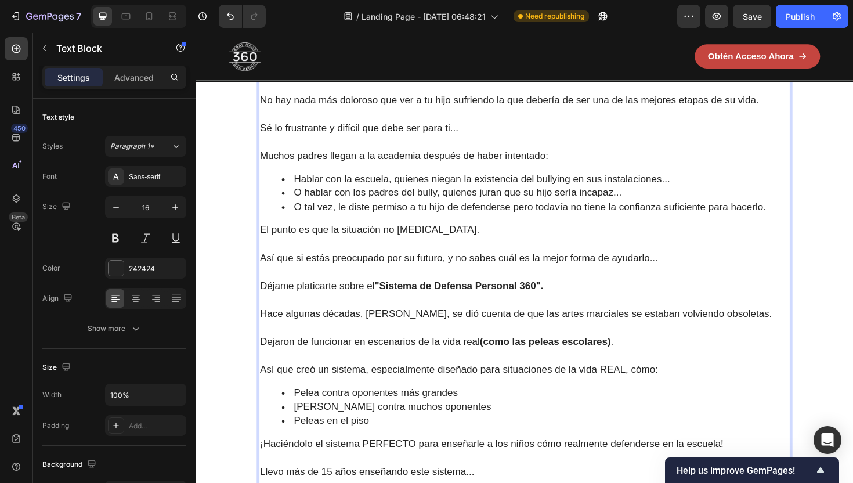
scroll to position [1016, 0]
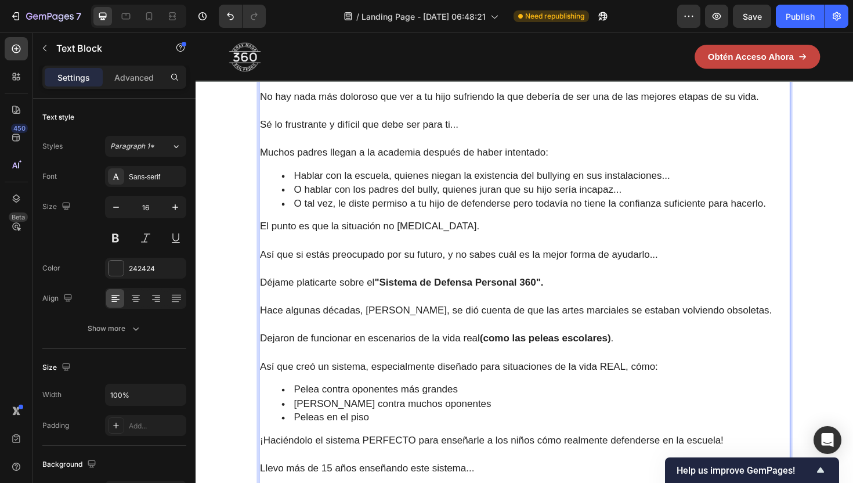
click at [334, 106] on span "No hay nada más doloroso que ver a tu hijo sufriendo la que debería de ser una …" at bounding box center [527, 101] width 529 height 12
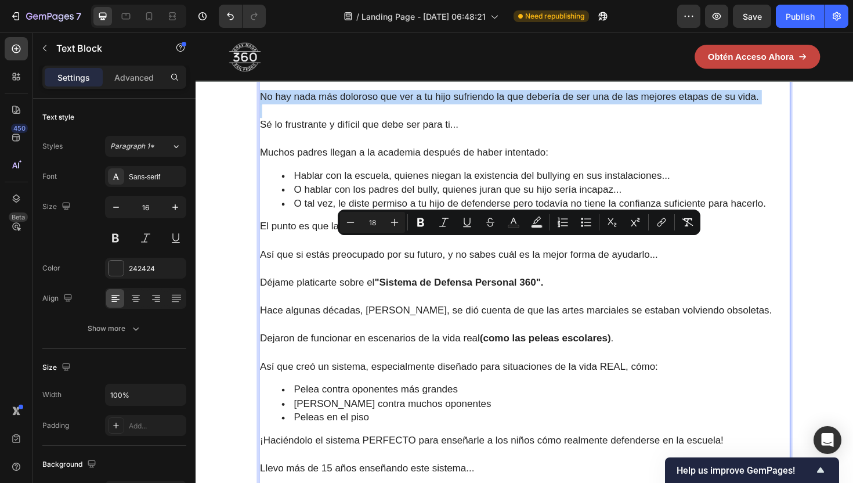
click at [325, 93] on p "Rich Text Editor. Editing area: main" at bounding box center [543, 85] width 560 height 15
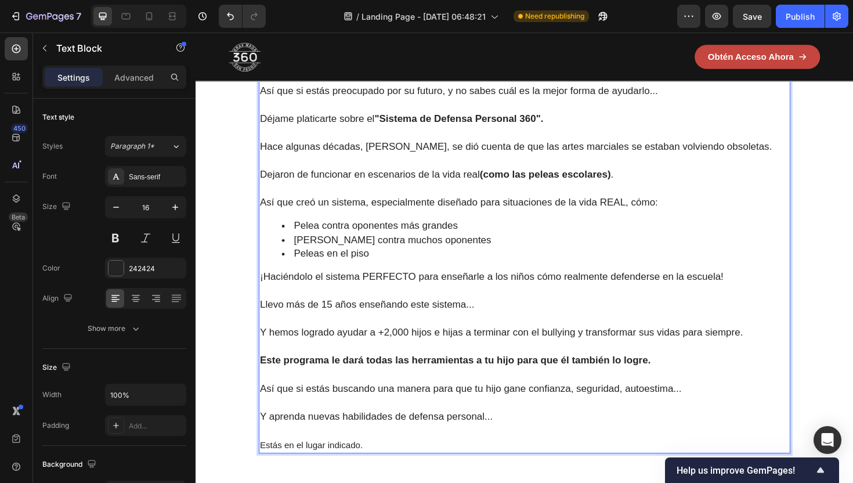
scroll to position [1383, 0]
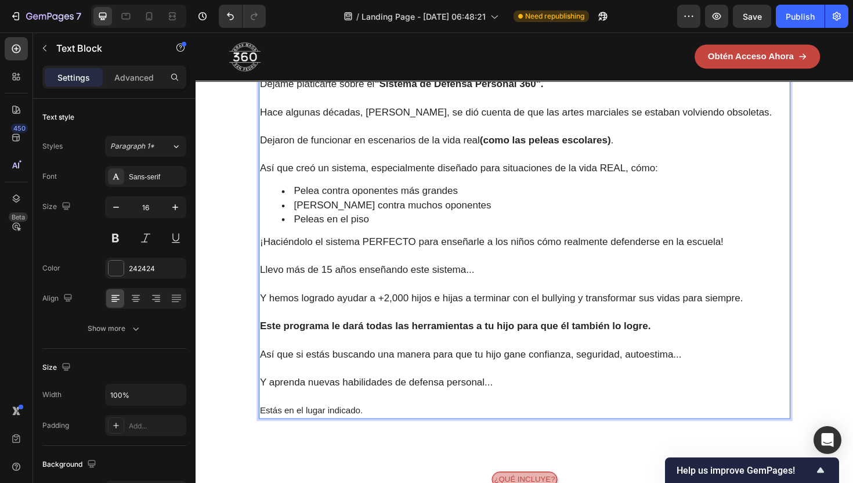
click at [325, 435] on p "Estás en el lugar indicado." at bounding box center [543, 432] width 560 height 15
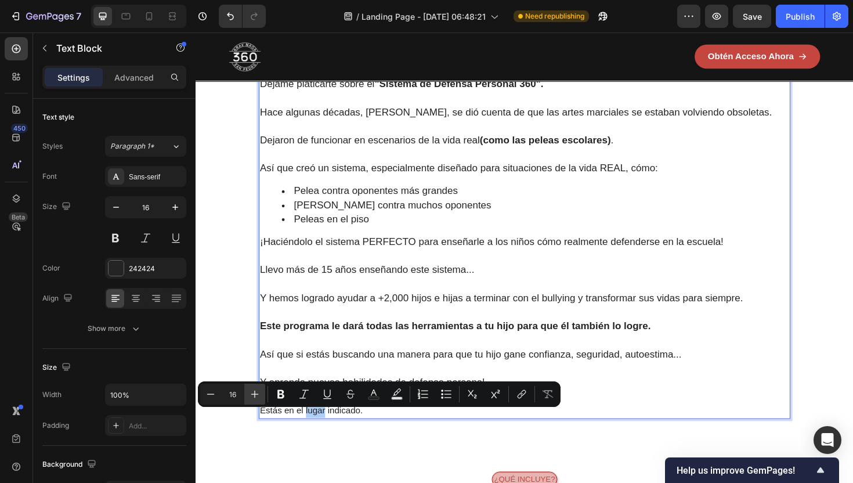
click at [257, 396] on icon "Editor contextual toolbar" at bounding box center [255, 394] width 12 height 12
type input "18"
click at [255, 460] on div "Image Papá o mamá, No hay nada más doloroso que ver a tu hijo sufriendo la que …" at bounding box center [543, 97] width 659 height 744
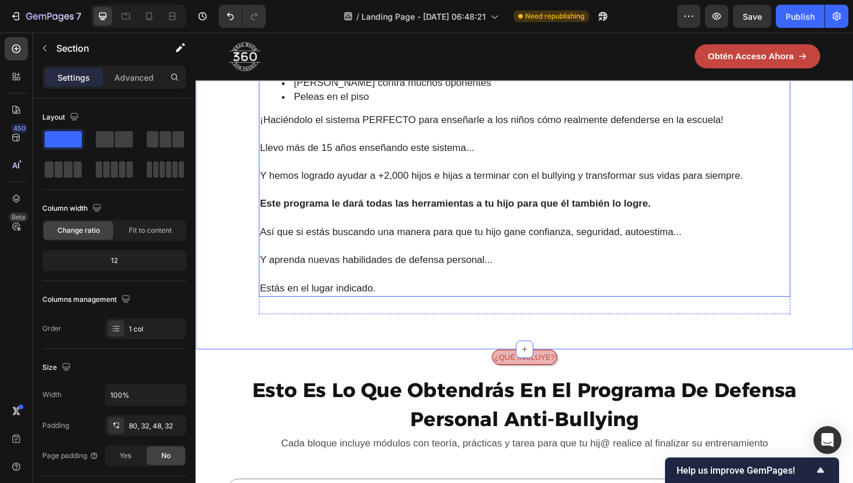
scroll to position [1515, 0]
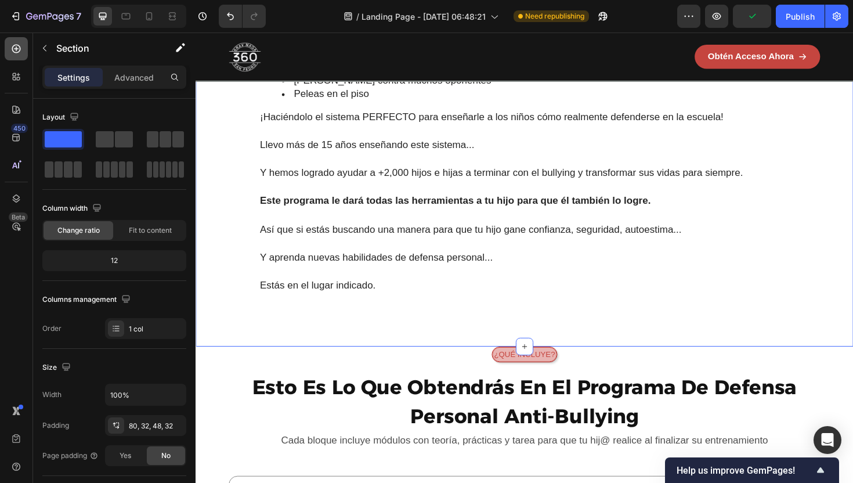
click at [17, 46] on icon at bounding box center [16, 49] width 12 height 12
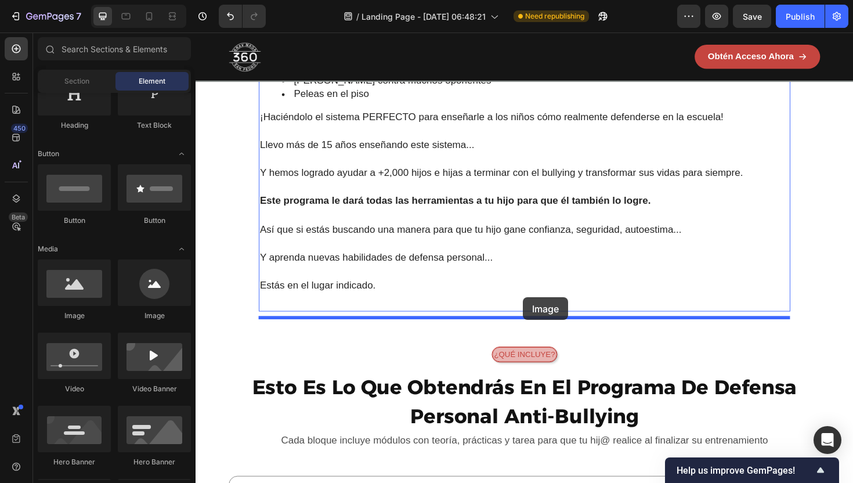
drag, startPoint x: 289, startPoint y: 324, endPoint x: 542, endPoint y: 314, distance: 253.2
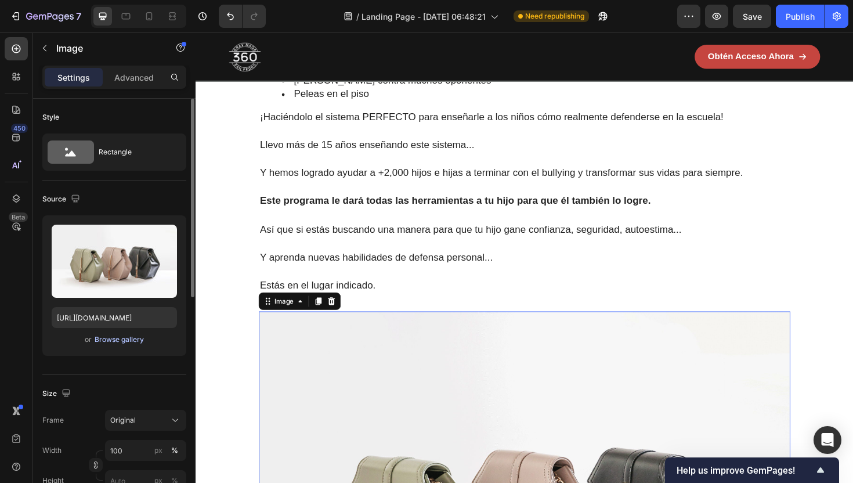
click at [115, 335] on div "Browse gallery" at bounding box center [119, 339] width 49 height 10
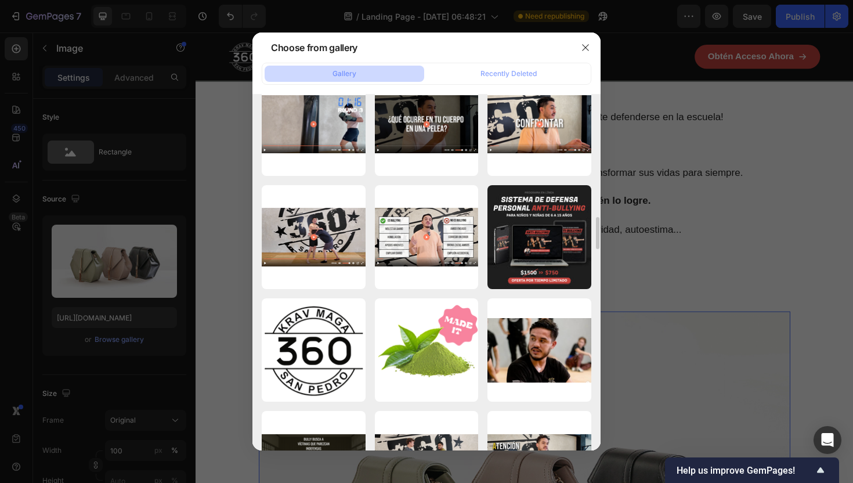
scroll to position [3606, 0]
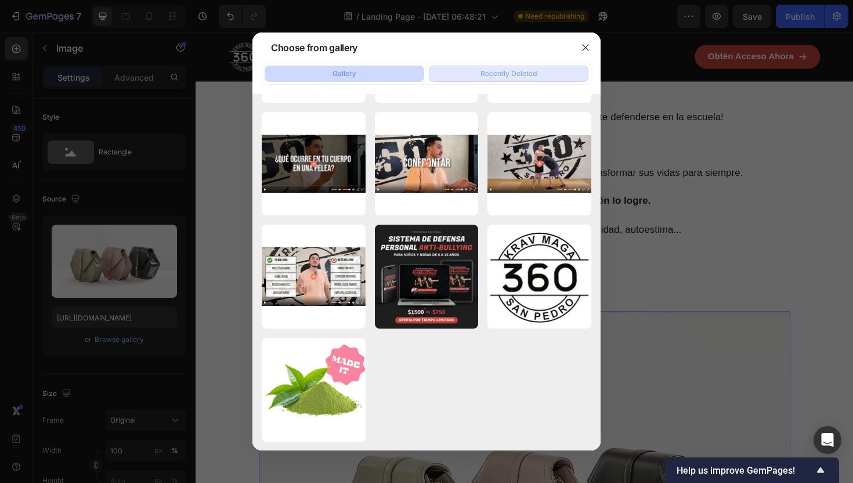
click at [508, 68] on div "Recently Deleted" at bounding box center [508, 73] width 56 height 10
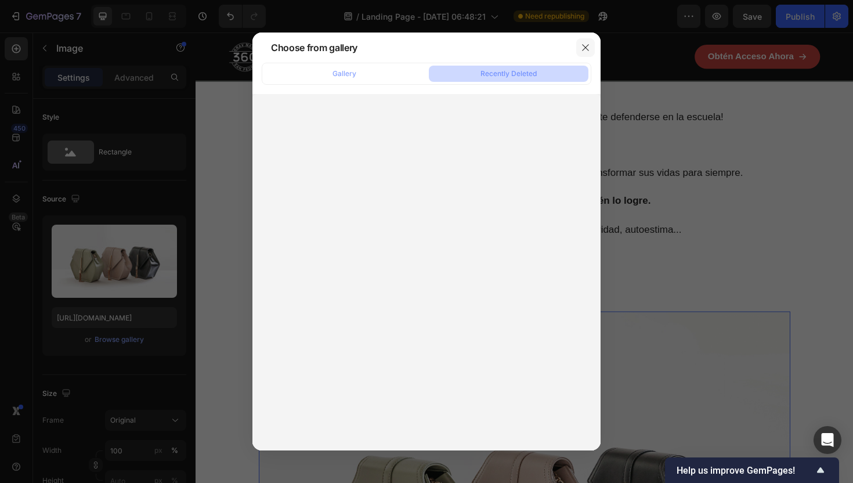
click at [589, 48] on icon "button" at bounding box center [585, 47] width 9 height 9
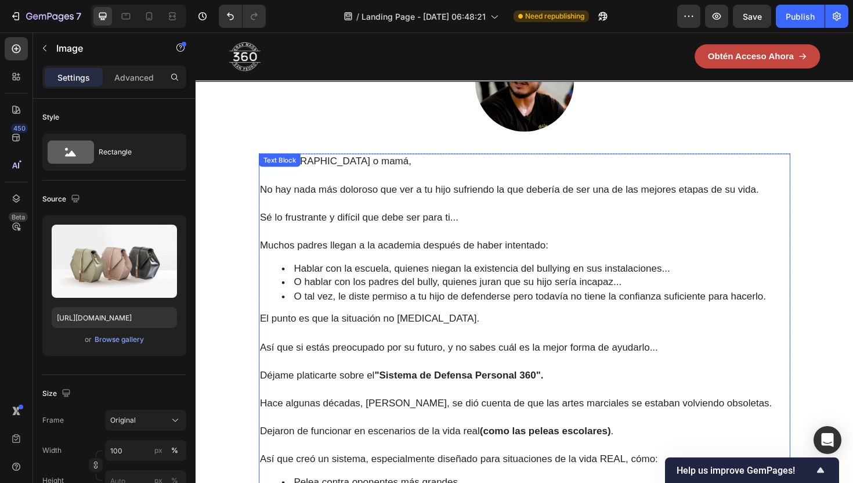
scroll to position [1072, 0]
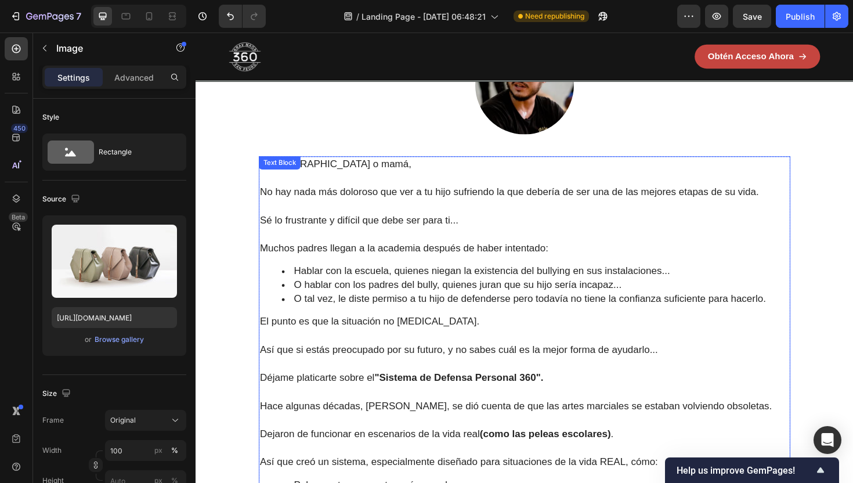
click at [509, 201] on span "No hay nada más doloroso que ver a tu hijo sufriendo la que debería de ser una …" at bounding box center [527, 202] width 529 height 12
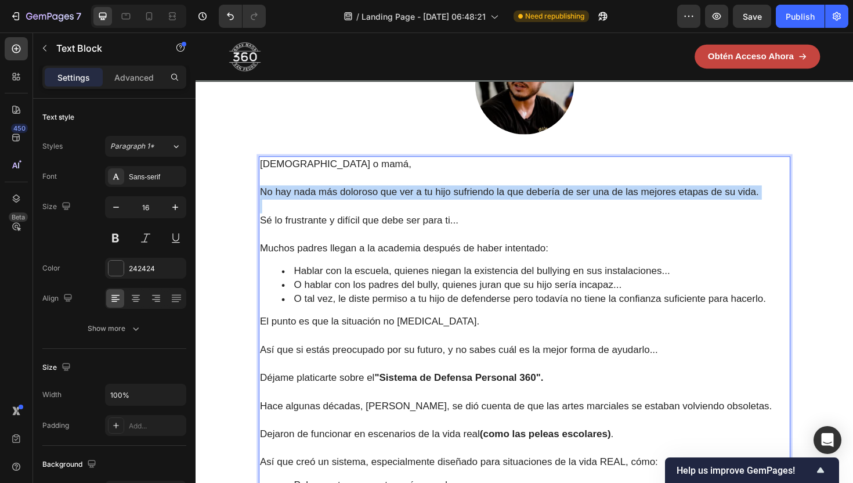
click at [509, 201] on span "No hay nada más doloroso que ver a tu hijo sufriendo la que debería de ser una …" at bounding box center [527, 202] width 529 height 12
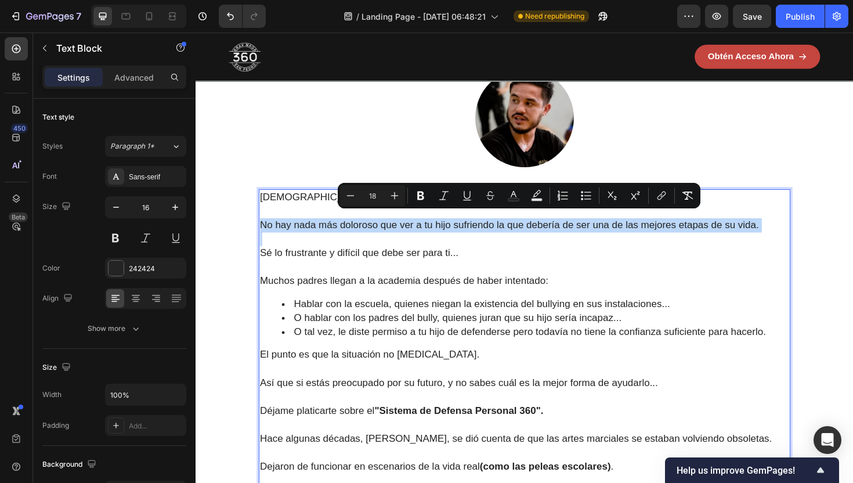
scroll to position [1030, 0]
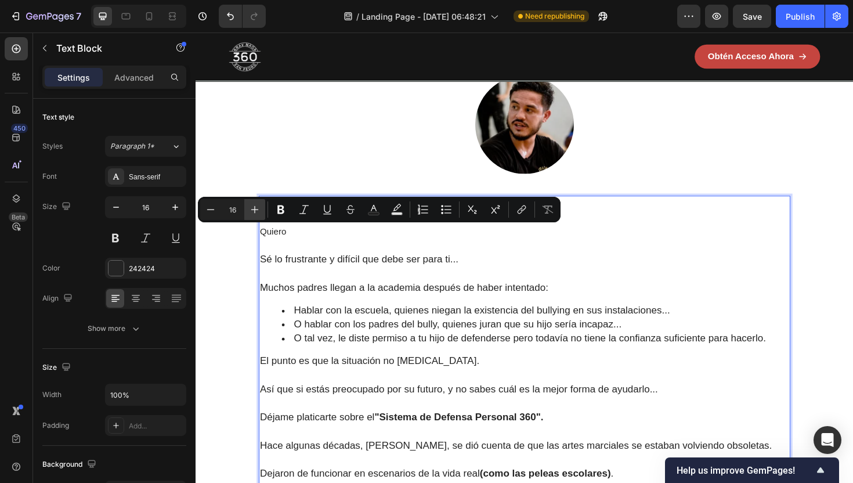
click at [258, 211] on icon "Editor contextual toolbar" at bounding box center [255, 210] width 12 height 12
type input "18"
click at [307, 249] on p "Quiero" at bounding box center [543, 243] width 560 height 15
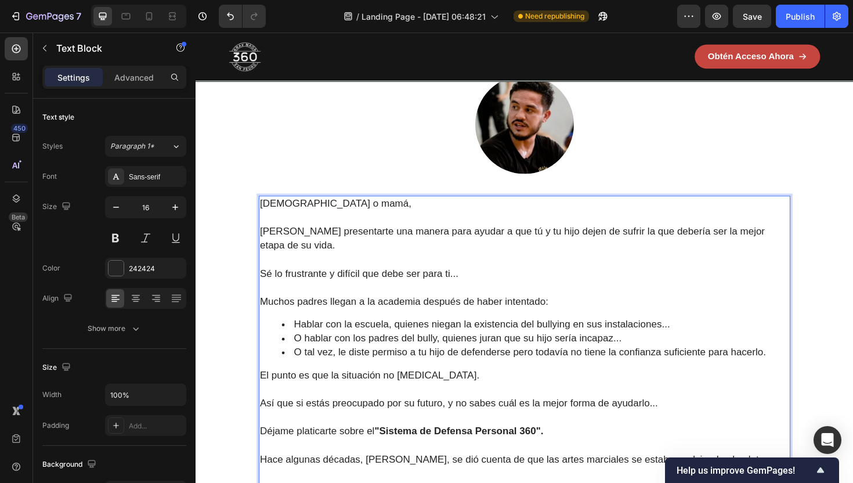
click at [280, 248] on span "[PERSON_NAME] presentarte una manera para ayudar a que tú y tu hijo dejen de su…" at bounding box center [530, 250] width 535 height 27
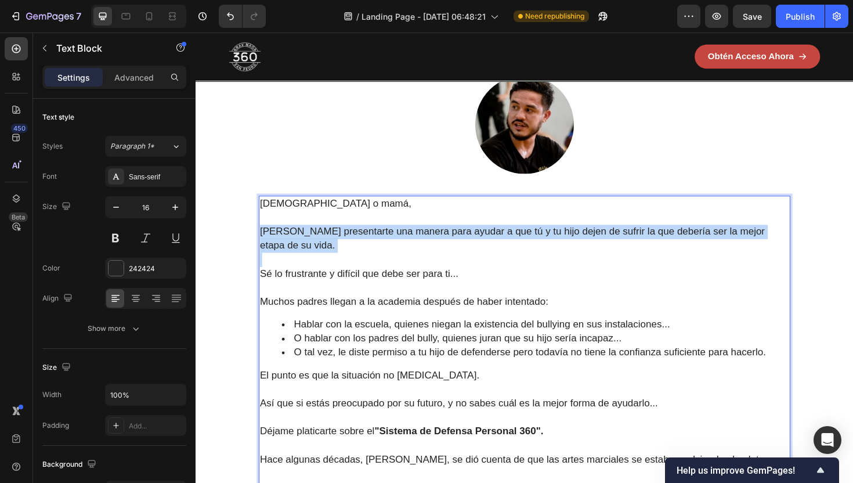
click at [280, 248] on span "[PERSON_NAME] presentarte una manera para ayudar a que tú y tu hijo dejen de su…" at bounding box center [530, 250] width 535 height 27
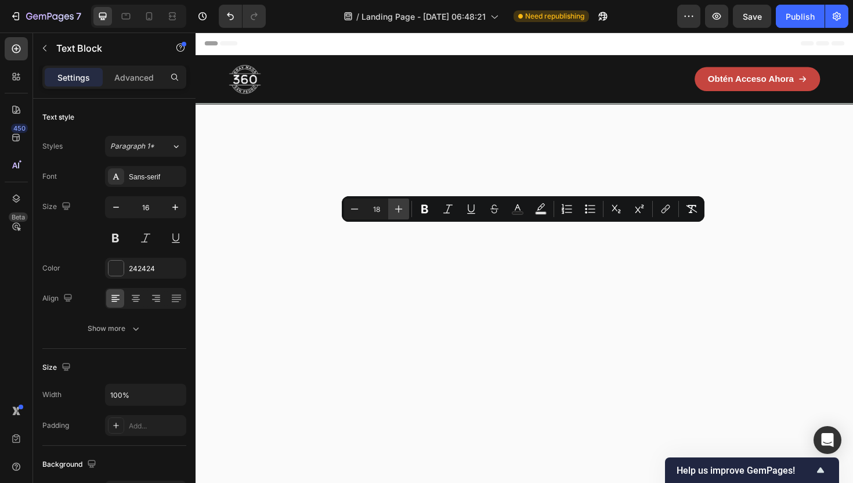
scroll to position [1030, 0]
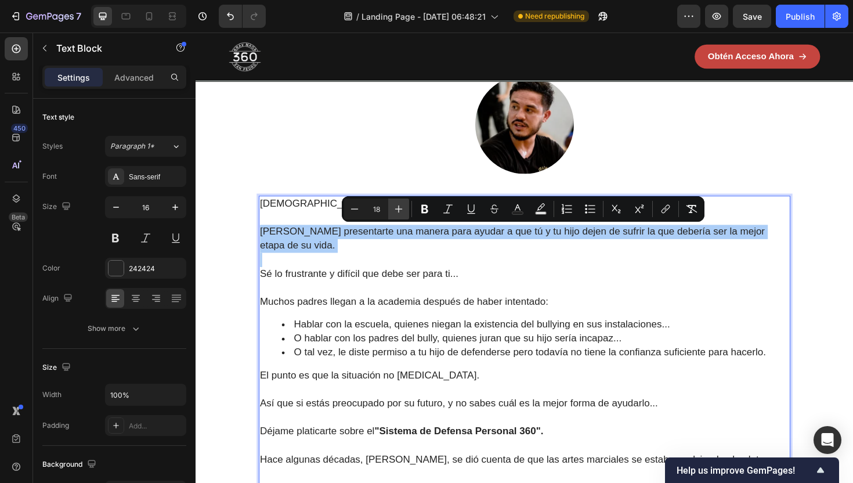
click at [393, 210] on icon "Editor contextual toolbar" at bounding box center [399, 209] width 12 height 12
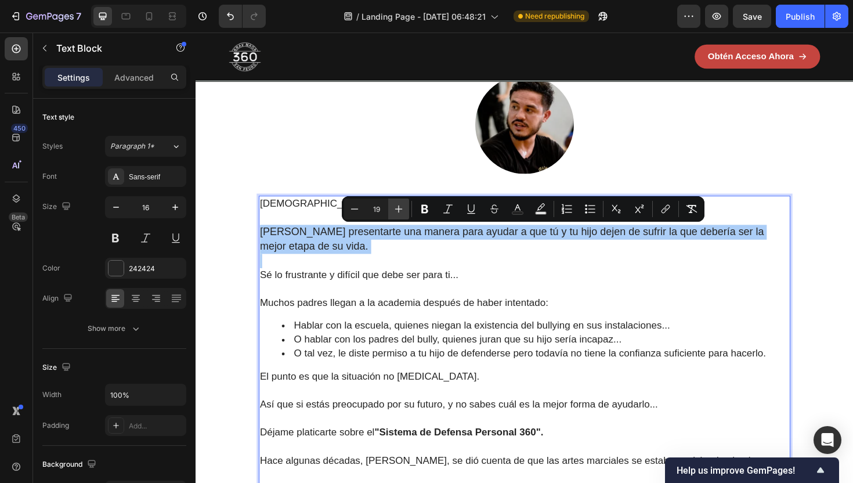
click at [393, 210] on icon "Editor contextual toolbar" at bounding box center [399, 209] width 12 height 12
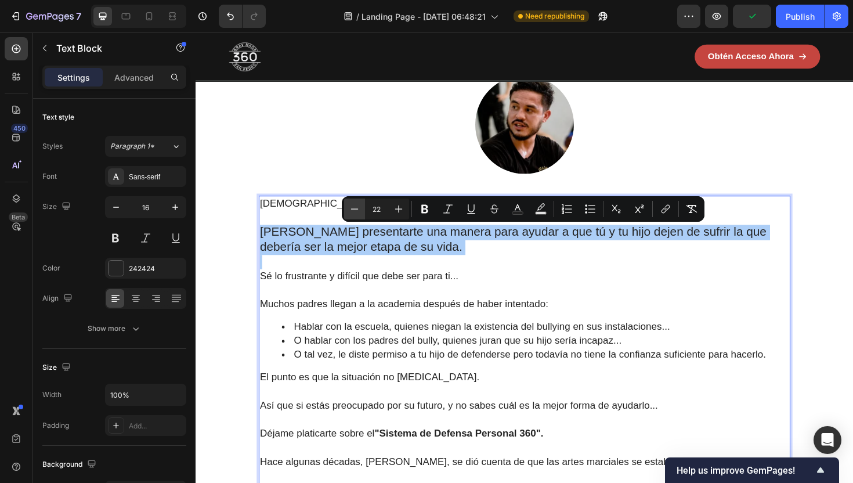
click at [355, 205] on icon "Editor contextual toolbar" at bounding box center [355, 209] width 12 height 12
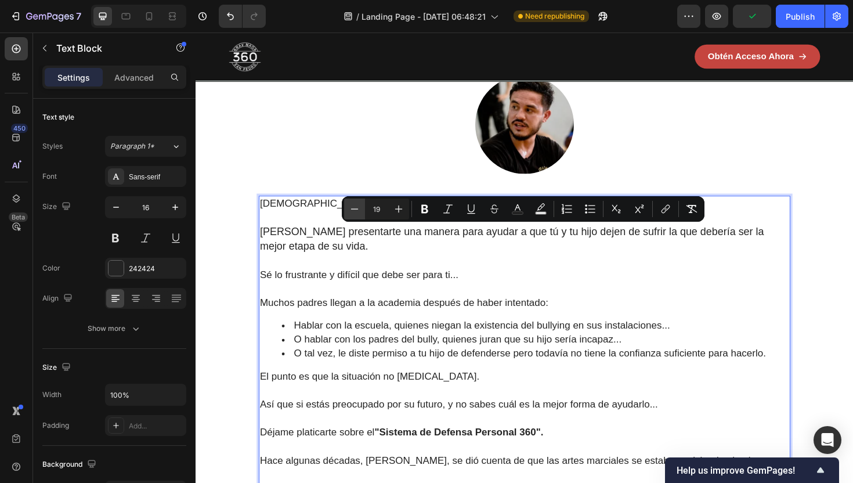
click at [355, 205] on icon "Editor contextual toolbar" at bounding box center [355, 209] width 12 height 12
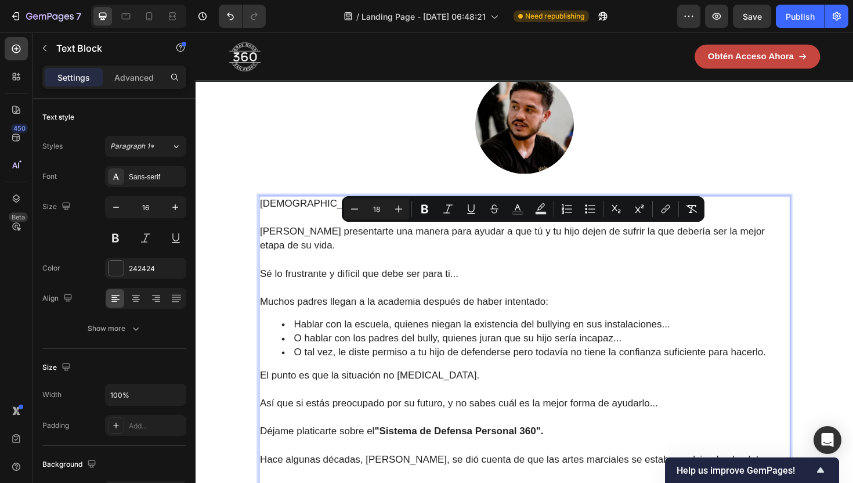
click at [364, 304] on p "Rich Text Editor. Editing area: main" at bounding box center [543, 302] width 560 height 15
type input "16"
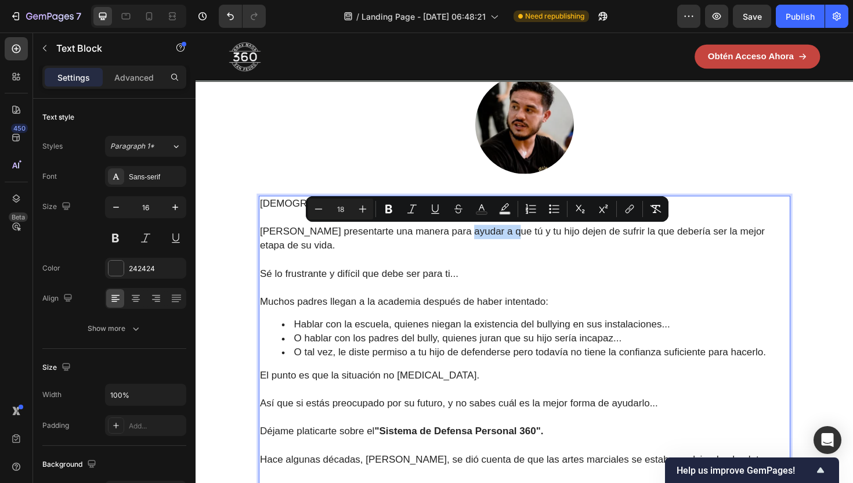
drag, startPoint x: 517, startPoint y: 247, endPoint x: 472, endPoint y: 248, distance: 45.3
click at [472, 248] on span "[PERSON_NAME] presentarte una manera para ayudar a que tú y tu hijo dejen de su…" at bounding box center [530, 250] width 535 height 27
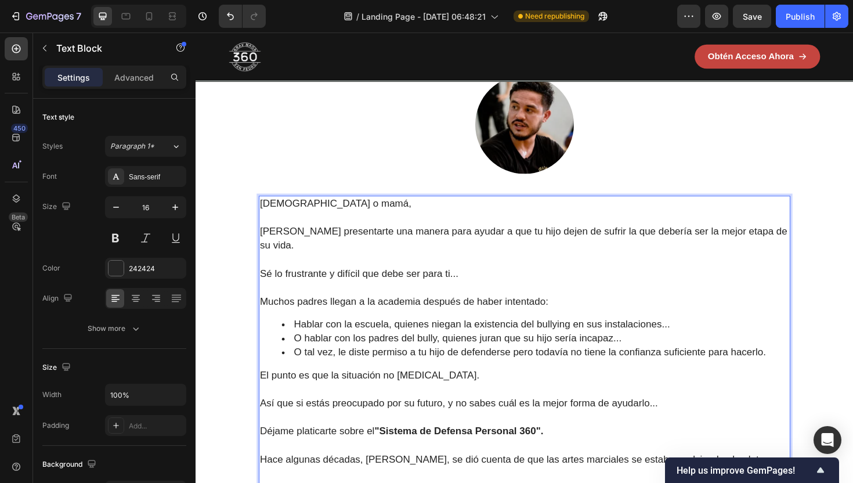
click at [552, 245] on span "Quiero presentarte una manera para ayudar a que tu hijo dejen de sufrir la que …" at bounding box center [542, 250] width 559 height 27
click at [450, 244] on span "Quiero presentarte una manera para ayudar a que tu hijo deje de sufrir la que d…" at bounding box center [539, 250] width 553 height 27
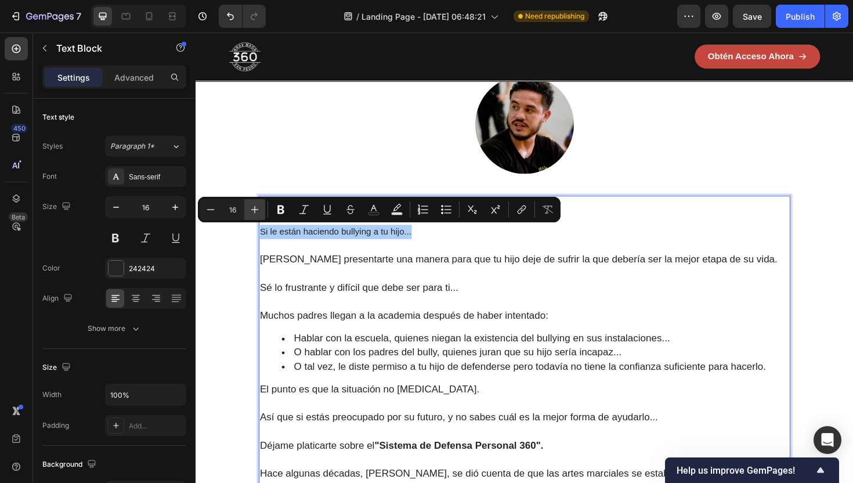
click at [257, 210] on icon "Editor contextual toolbar" at bounding box center [255, 210] width 12 height 12
type input "18"
click at [326, 316] on p "Rich Text Editor. Editing area: main" at bounding box center [543, 317] width 560 height 15
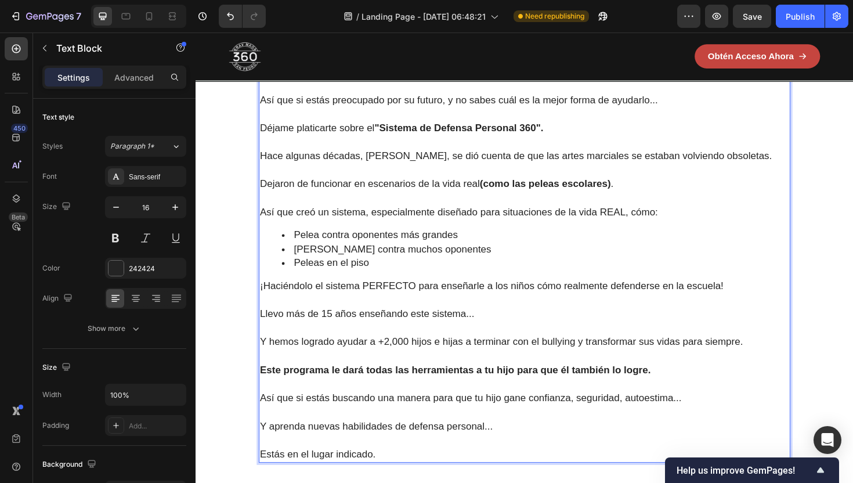
scroll to position [1378, 0]
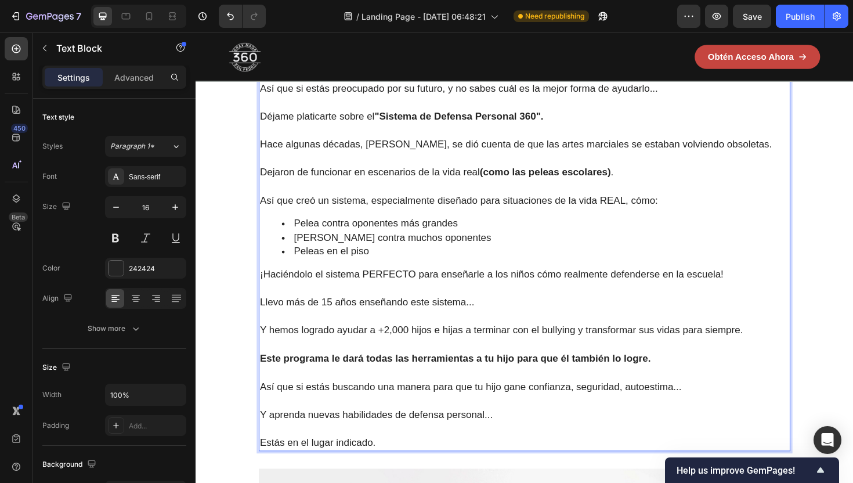
click at [388, 193] on p "Rich Text Editor. Editing area: main" at bounding box center [543, 196] width 560 height 15
click at [498, 186] on span "Dejaron de funcionar en escenarios de la vida real (como las peleas escolares) ." at bounding box center [450, 181] width 374 height 12
click at [476, 294] on span "¡Haciéndolo el sistema PERFECTO para enseñarle a los niños cómo realmente defen…" at bounding box center [508, 289] width 491 height 12
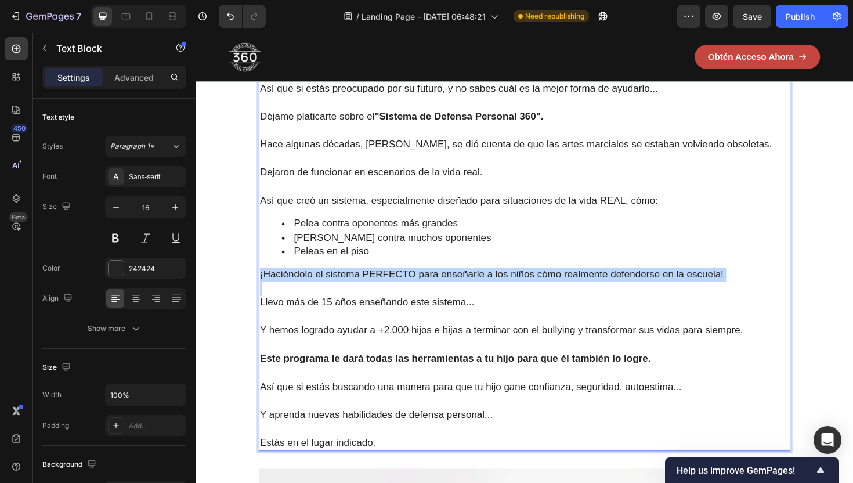
click at [476, 294] on span "¡Haciéndolo el sistema PERFECTO para enseñarle a los niños cómo realmente defen…" at bounding box center [508, 289] width 491 height 12
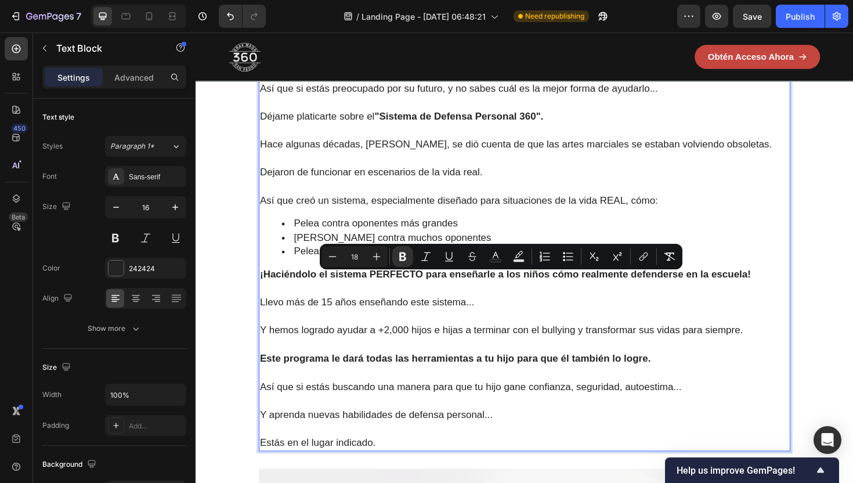
click at [561, 294] on strong "¡Haciéndolo el sistema PERFECTO para enseñarle a los niños cómo realmente defen…" at bounding box center [523, 289] width 520 height 12
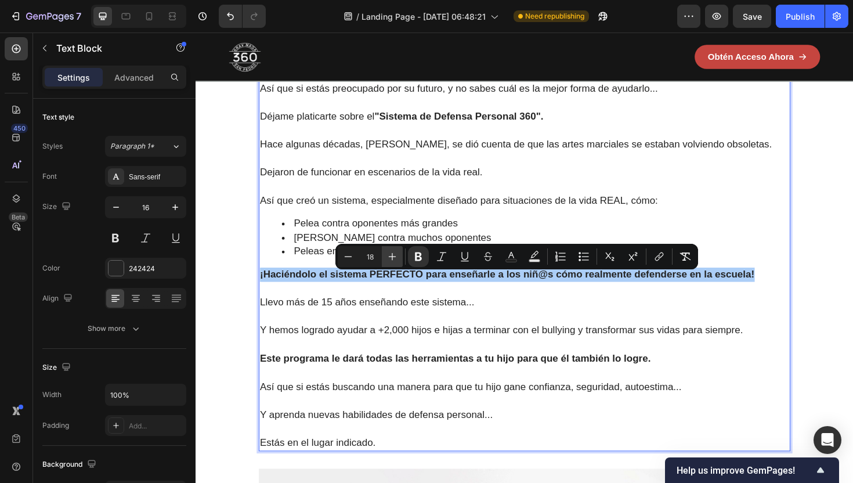
click at [393, 254] on icon "Editor contextual toolbar" at bounding box center [392, 257] width 12 height 12
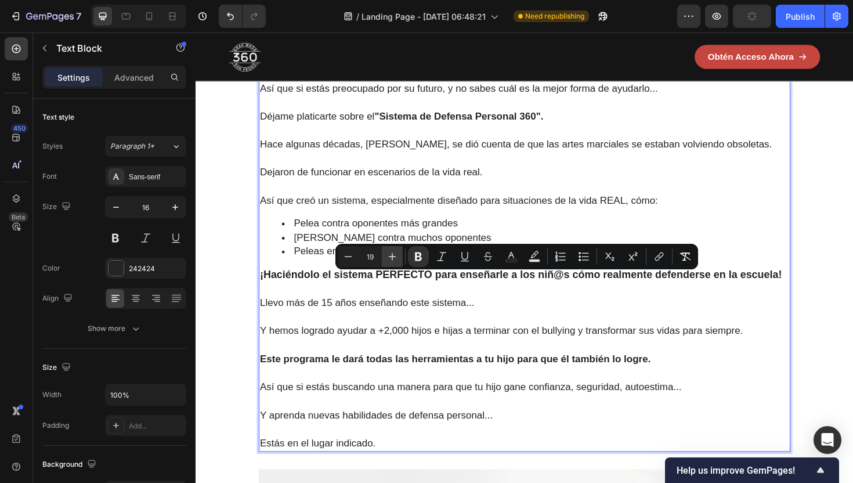
click at [393, 254] on icon "Editor contextual toolbar" at bounding box center [392, 257] width 12 height 12
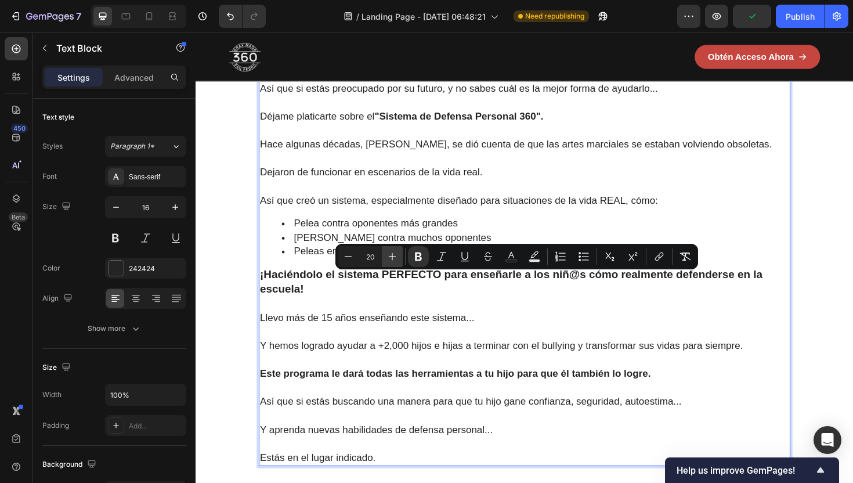
click at [393, 254] on icon "Editor contextual toolbar" at bounding box center [392, 257] width 12 height 12
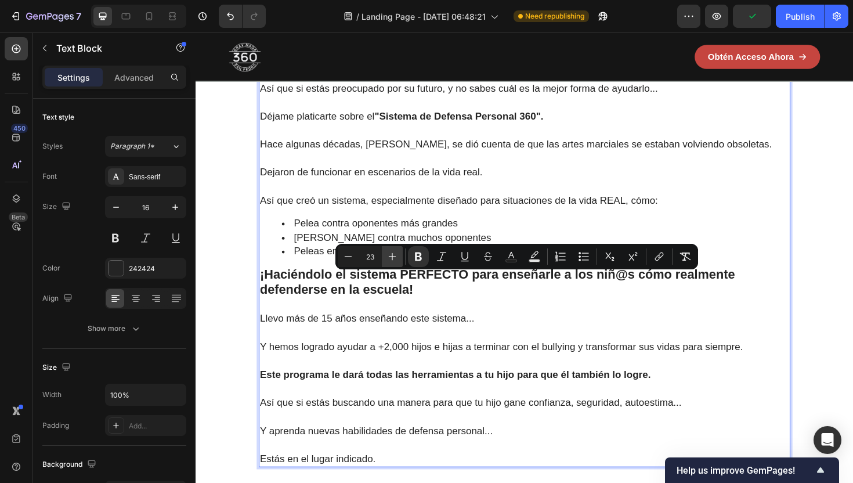
click at [393, 254] on icon "Editor contextual toolbar" at bounding box center [392, 257] width 12 height 12
type input "24"
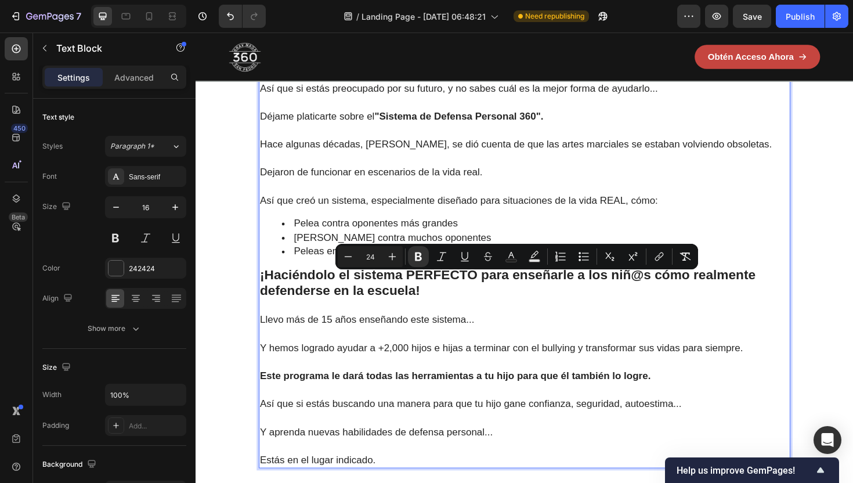
click at [324, 294] on strong "¡Haciéndolo el sistema PERFECTO para enseñarle a los niñ@s cómo realmente defen…" at bounding box center [525, 297] width 525 height 32
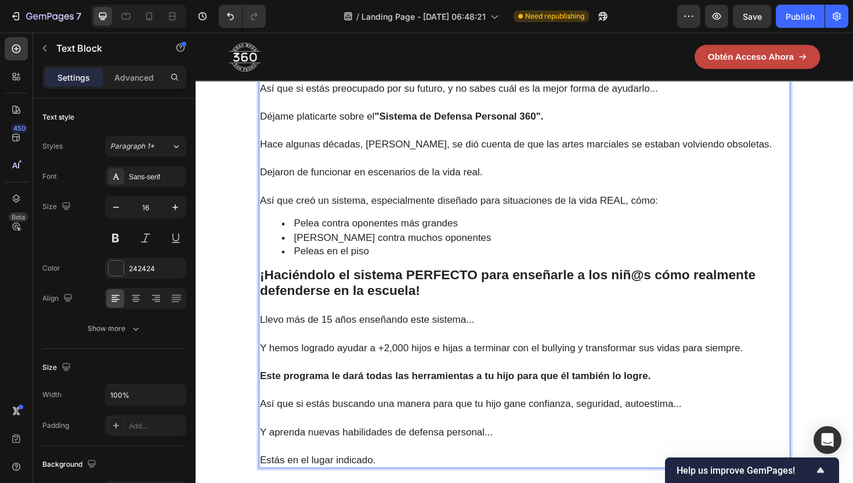
click at [391, 292] on strong "¡Haciéndolo el sistema PERFECTO para enseñarle a los niñ@s cómo realmente defen…" at bounding box center [525, 297] width 525 height 32
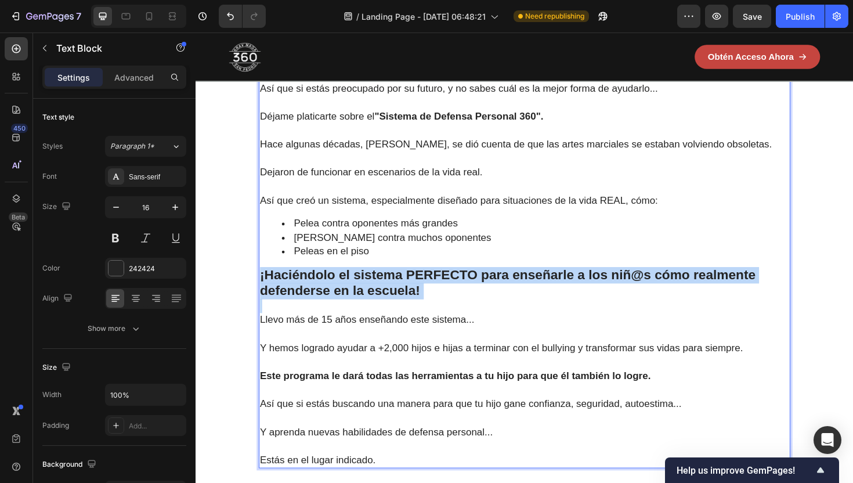
click at [391, 292] on strong "¡Haciéndolo el sistema PERFECTO para enseñarle a los niñ@s cómo realmente defen…" at bounding box center [525, 297] width 525 height 32
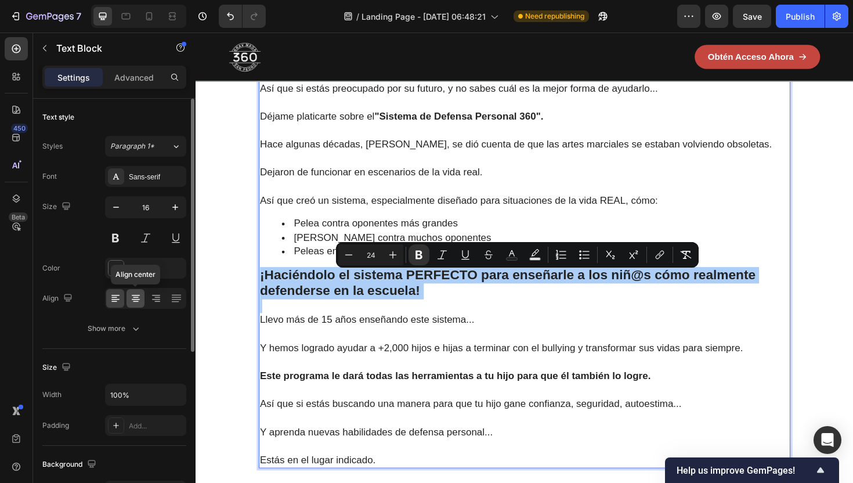
click at [130, 302] on icon at bounding box center [136, 298] width 12 height 12
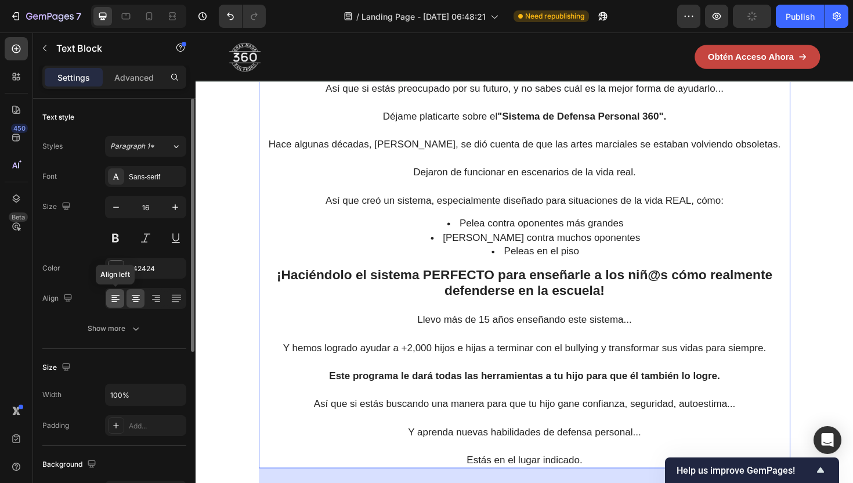
click at [115, 299] on icon at bounding box center [115, 299] width 8 height 1
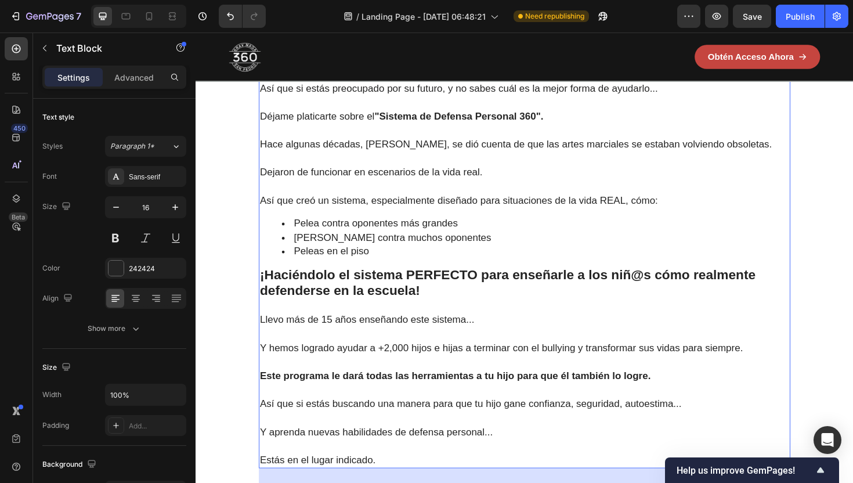
click at [403, 272] on li "Peleas en el piso" at bounding box center [555, 264] width 537 height 15
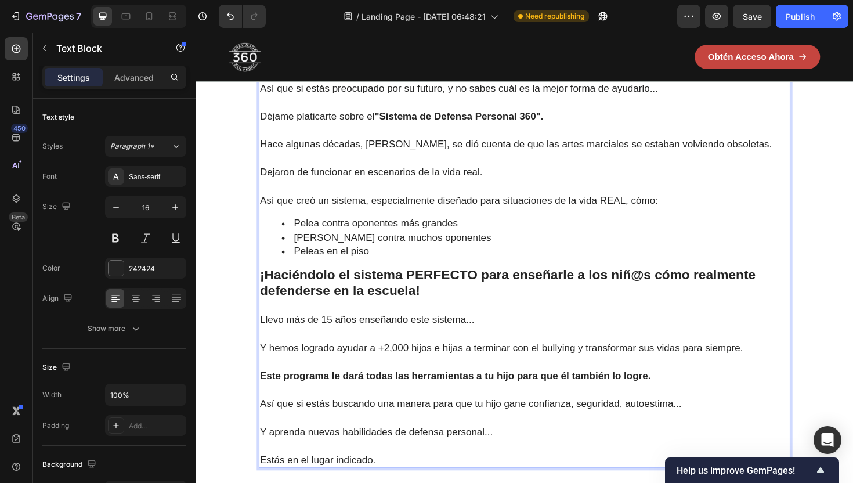
click at [391, 313] on strong "¡Haciéndolo el sistema PERFECTO para enseñarle a los niñ@s cómo realmente defen…" at bounding box center [525, 297] width 525 height 32
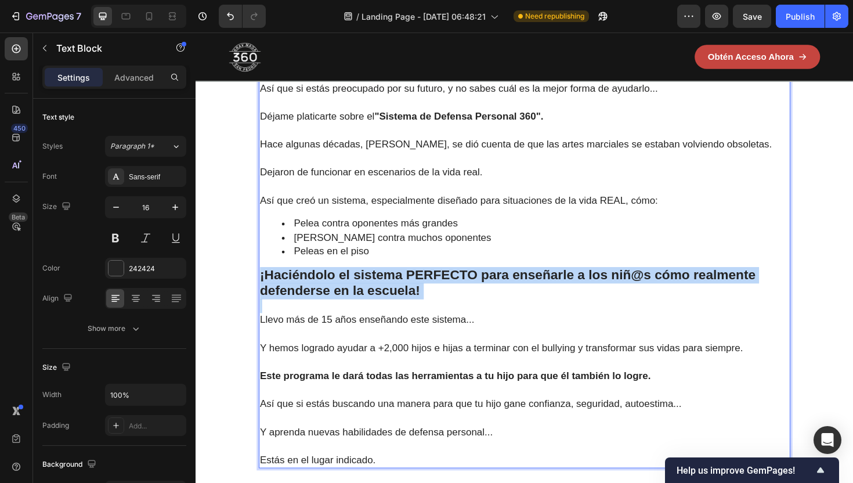
click at [391, 313] on strong "¡Haciéndolo el sistema PERFECTO para enseñarle a los niñ@s cómo realmente defen…" at bounding box center [525, 297] width 525 height 32
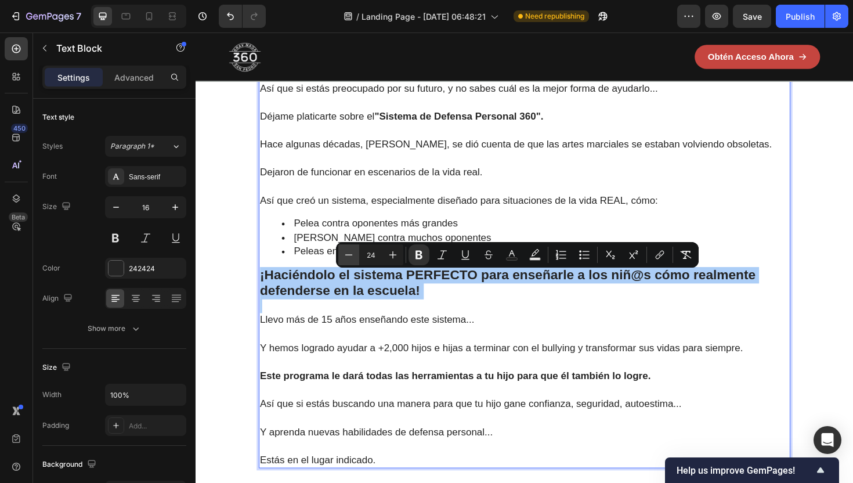
click at [349, 256] on icon "Editor contextual toolbar" at bounding box center [349, 255] width 12 height 12
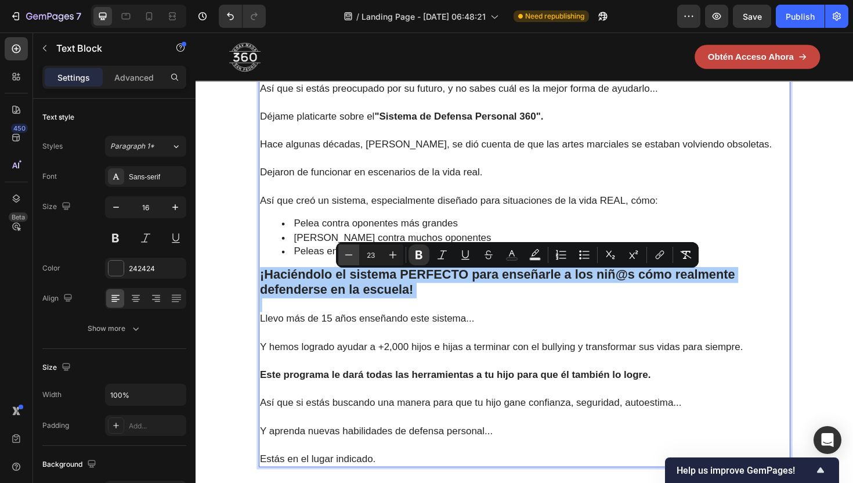
click at [349, 256] on icon "Editor contextual toolbar" at bounding box center [349, 255] width 12 height 12
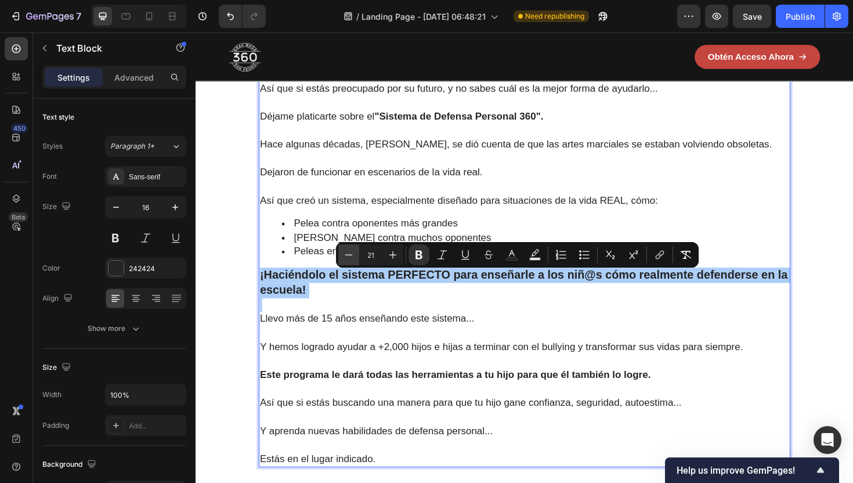
click at [349, 256] on icon "Editor contextual toolbar" at bounding box center [349, 255] width 12 height 12
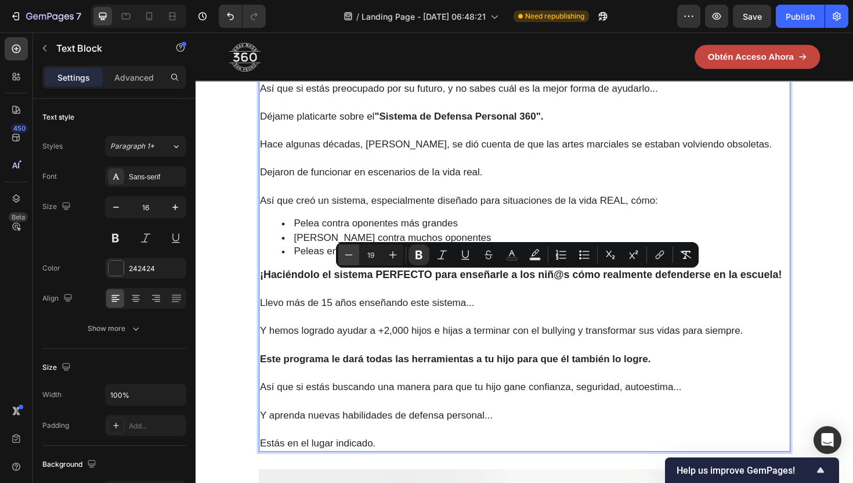
click at [349, 256] on icon "Editor contextual toolbar" at bounding box center [349, 255] width 12 height 12
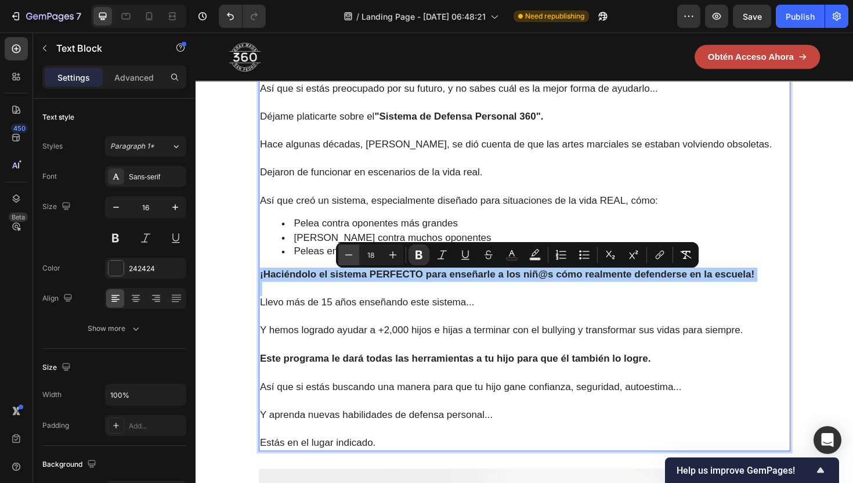
click at [349, 256] on icon "Editor contextual toolbar" at bounding box center [349, 255] width 12 height 12
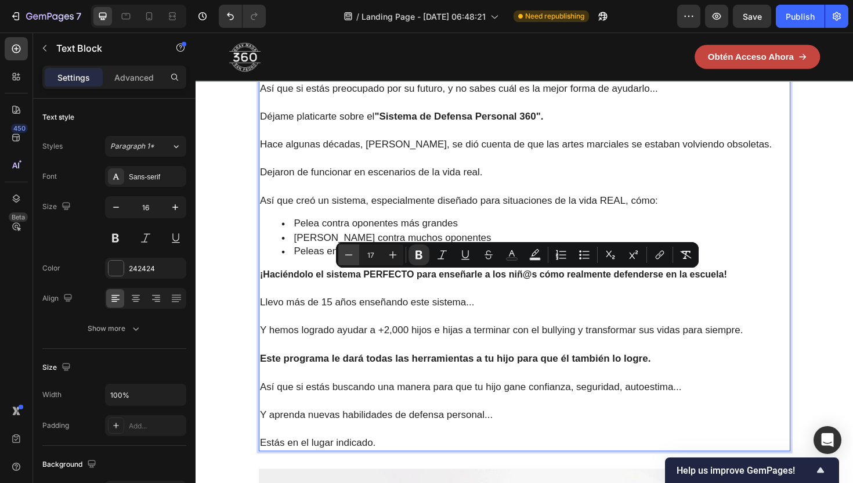
click at [349, 256] on icon "Editor contextual toolbar" at bounding box center [349, 255] width 12 height 12
type input "16"
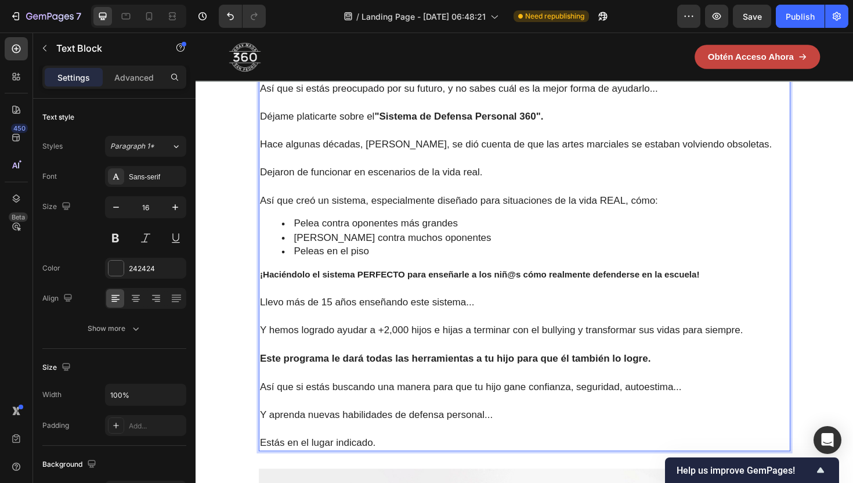
click at [358, 324] on span "Llevo más de 15 años enseñando este sistema..." at bounding box center [376, 318] width 227 height 12
click at [348, 294] on strong "¡Haciéndolo el sistema PERFECTO para enseñarle a los niñ@s cómo realmente defen…" at bounding box center [495, 289] width 465 height 10
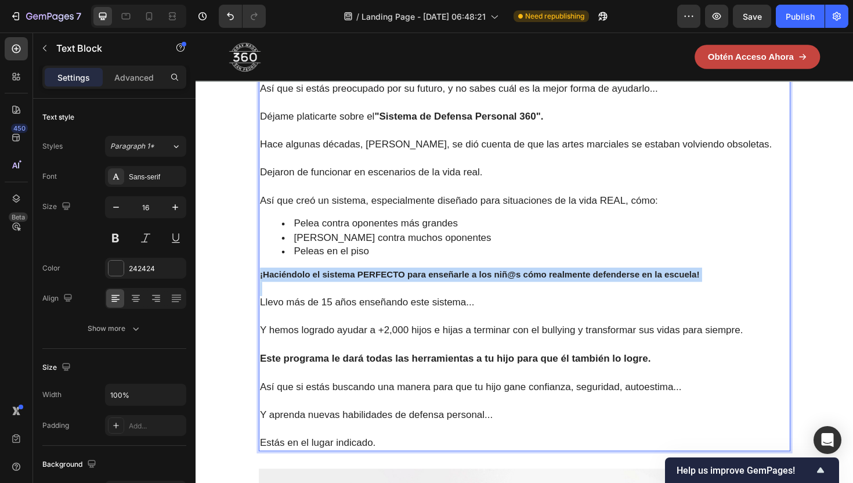
click at [348, 294] on strong "¡Haciéndolo el sistema PERFECTO para enseñarle a los niñ@s cómo realmente defen…" at bounding box center [495, 289] width 465 height 10
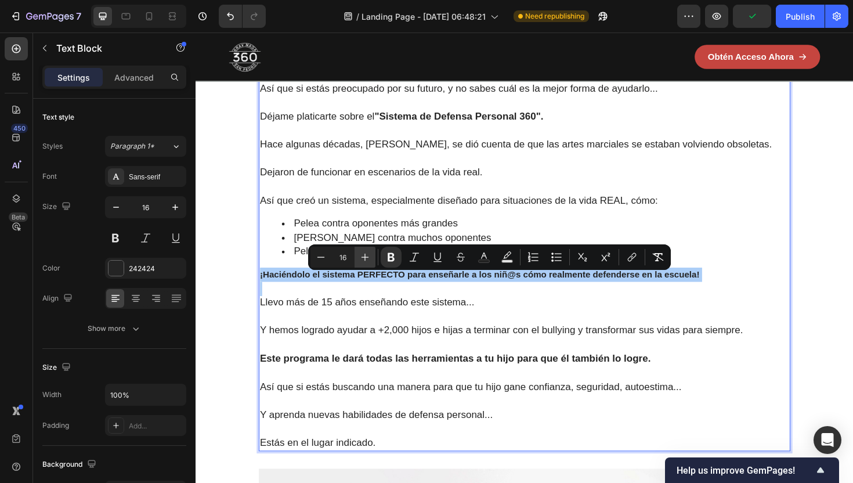
click at [368, 259] on icon "Editor contextual toolbar" at bounding box center [365, 257] width 12 height 12
type input "18"
click at [374, 312] on p "Rich Text Editor. Editing area: main" at bounding box center [543, 303] width 560 height 15
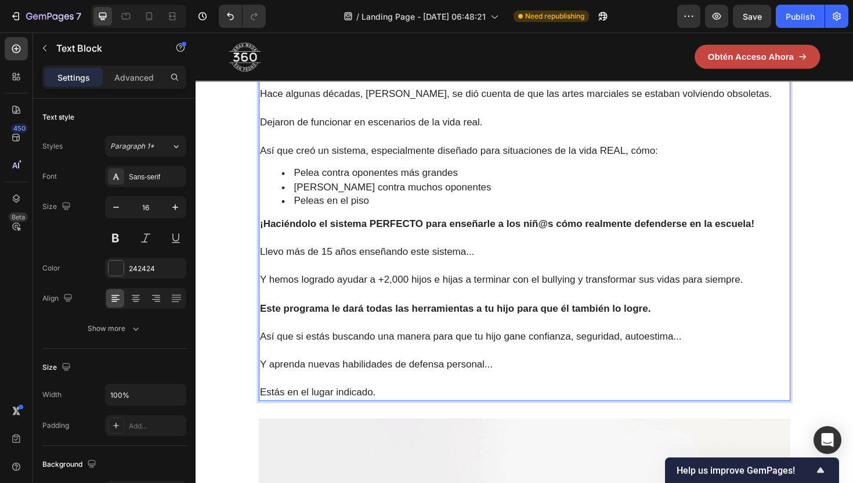
scroll to position [1435, 0]
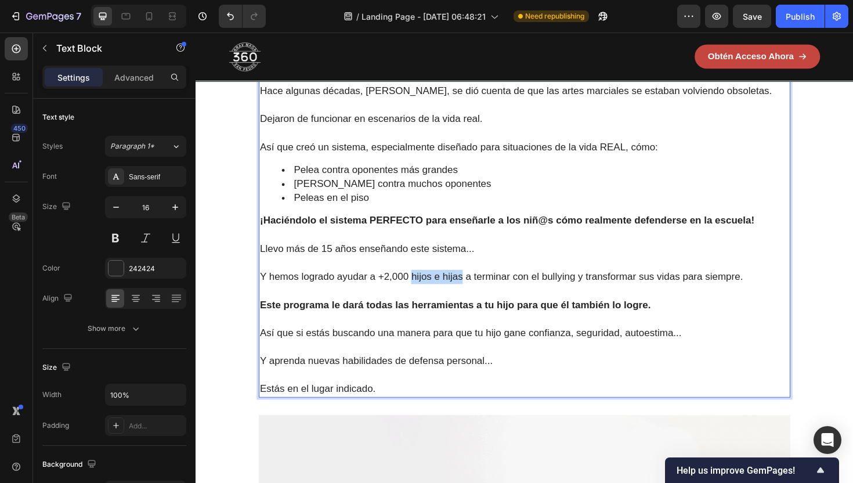
drag, startPoint x: 478, startPoint y: 301, endPoint x: 425, endPoint y: 299, distance: 52.8
click at [425, 296] on span "Y hemos logrado ayudar a +2,000 hijos e hijas a terminar con el bullying y tran…" at bounding box center [519, 291] width 512 height 12
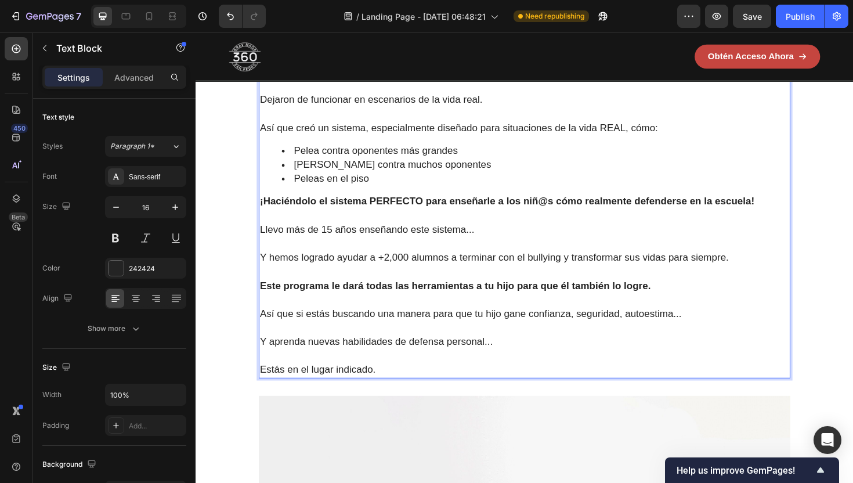
scroll to position [1457, 0]
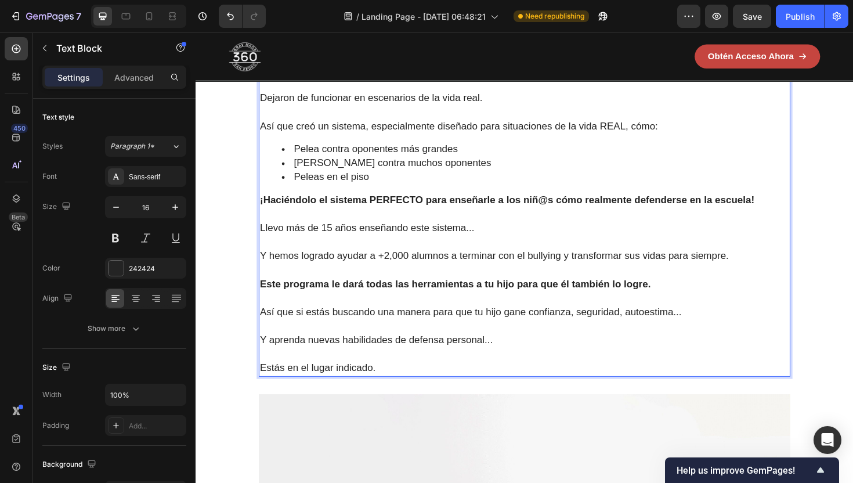
click at [513, 274] on span "Y hemos logrado ayudar a +2,000 alumnos a terminar con el bullying y transforma…" at bounding box center [511, 269] width 497 height 12
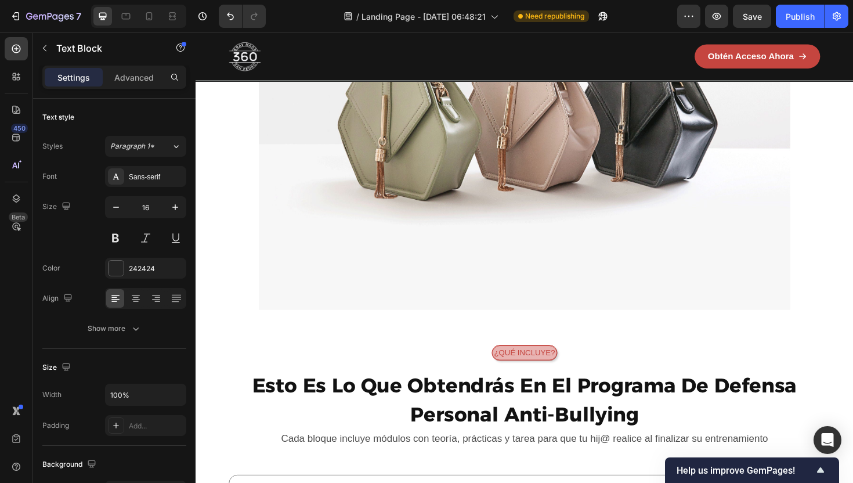
scroll to position [1969, 0]
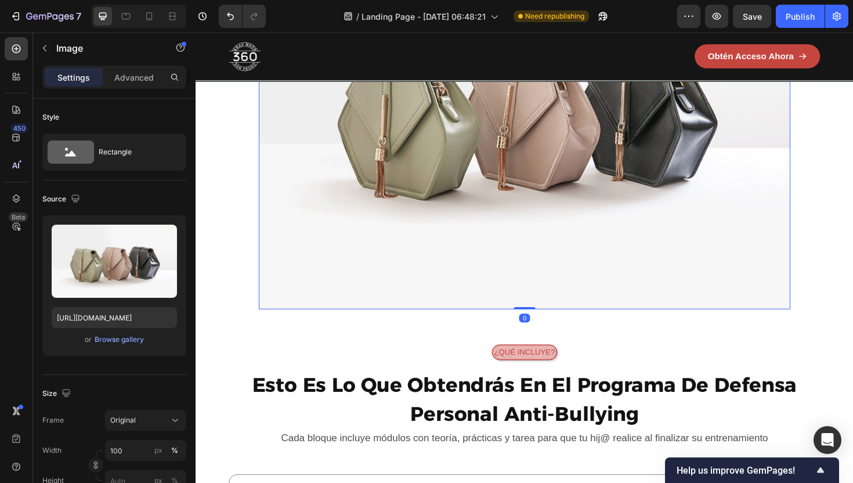
click at [672, 205] on img at bounding box center [543, 115] width 563 height 422
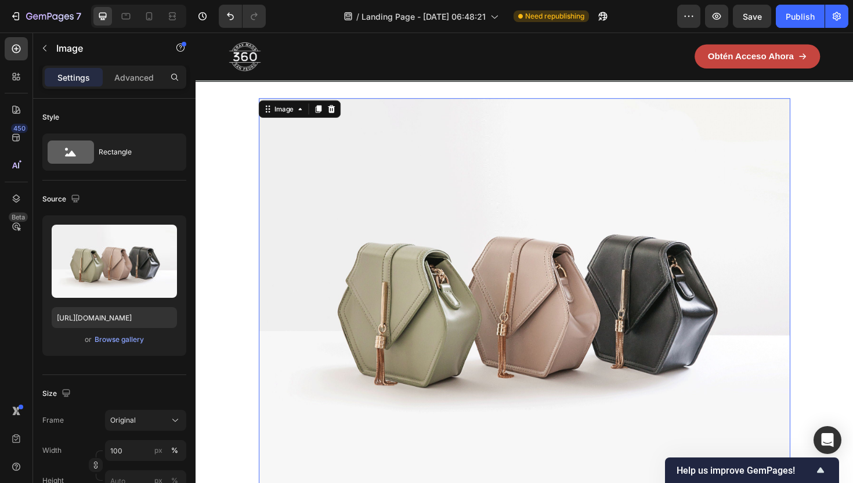
scroll to position [1741, 0]
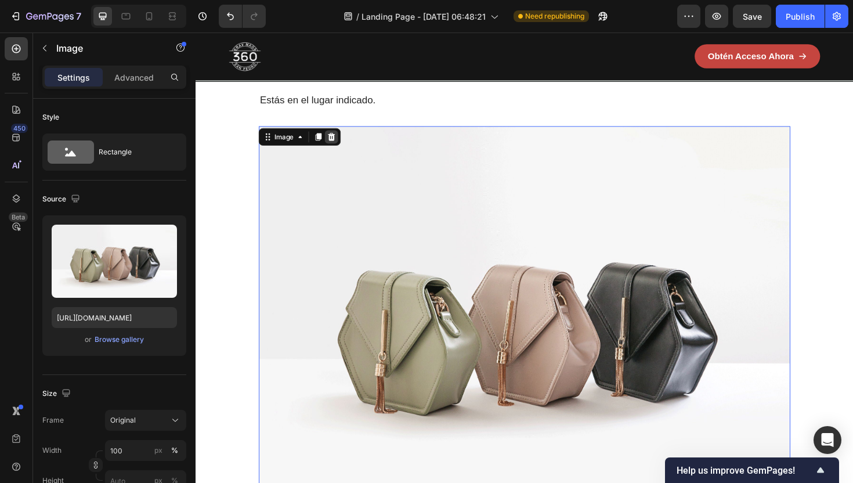
click at [337, 147] on icon at bounding box center [340, 143] width 8 height 8
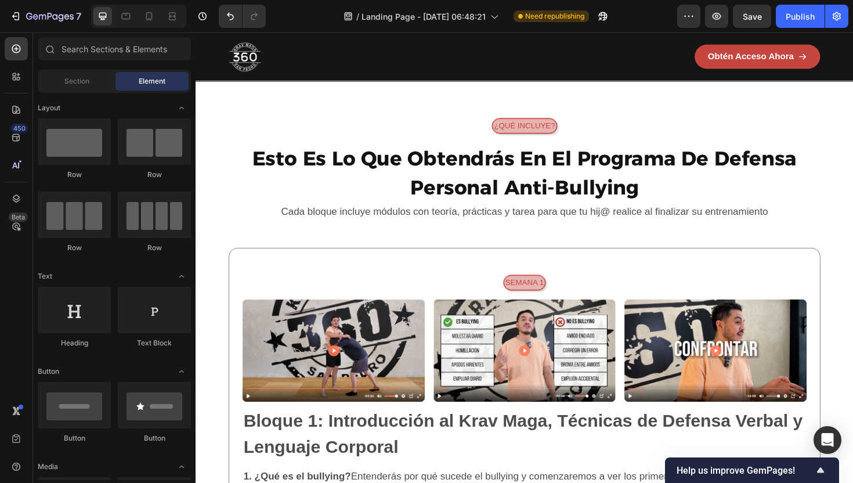
scroll to position [1793, 0]
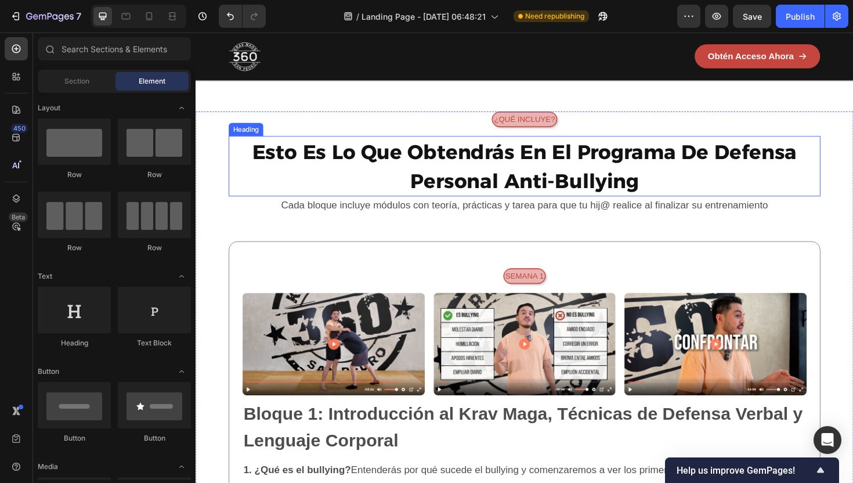
click at [569, 172] on strong "Esto Es Lo Que Obtendrás En El Programa De Defensa Personal Anti-Bullying" at bounding box center [543, 174] width 577 height 56
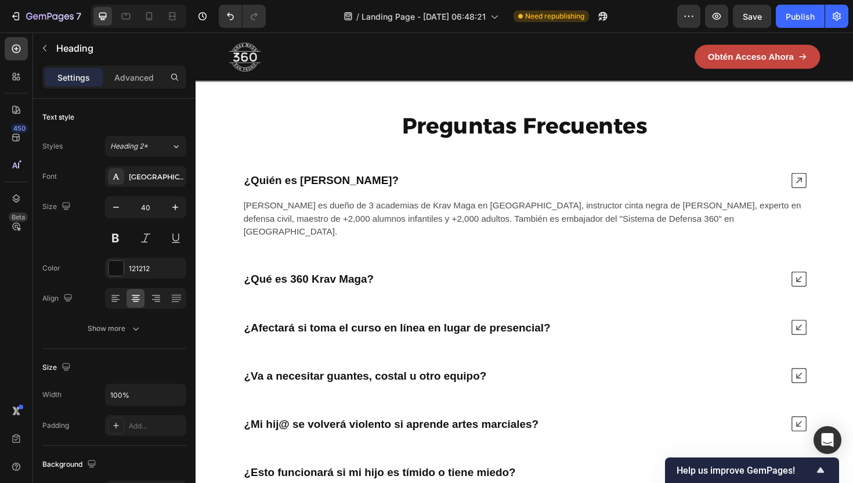
scroll to position [4415, 0]
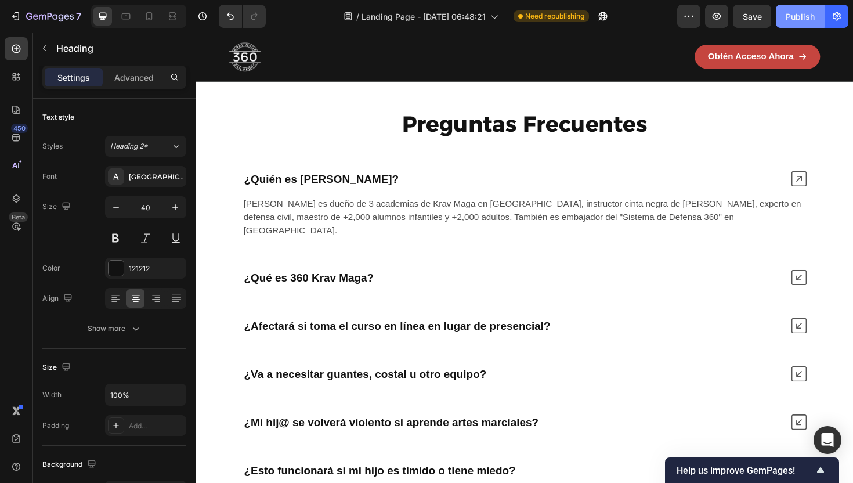
click at [794, 19] on div "Publish" at bounding box center [800, 16] width 29 height 12
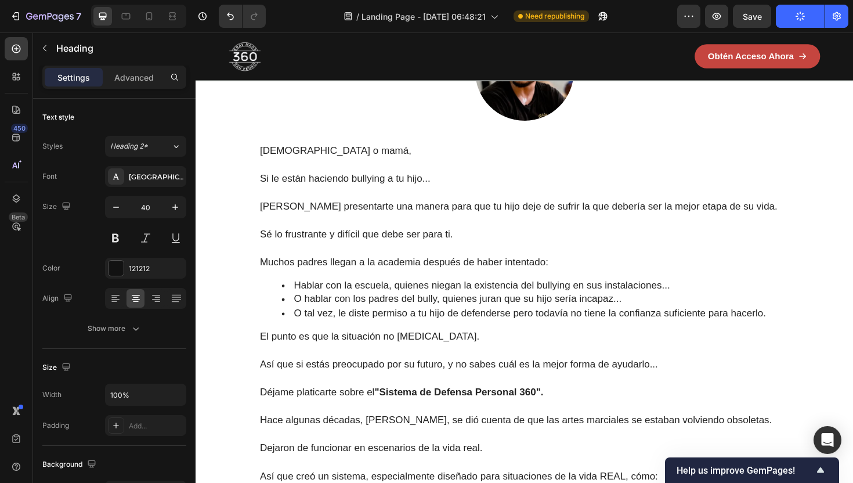
scroll to position [1085, 0]
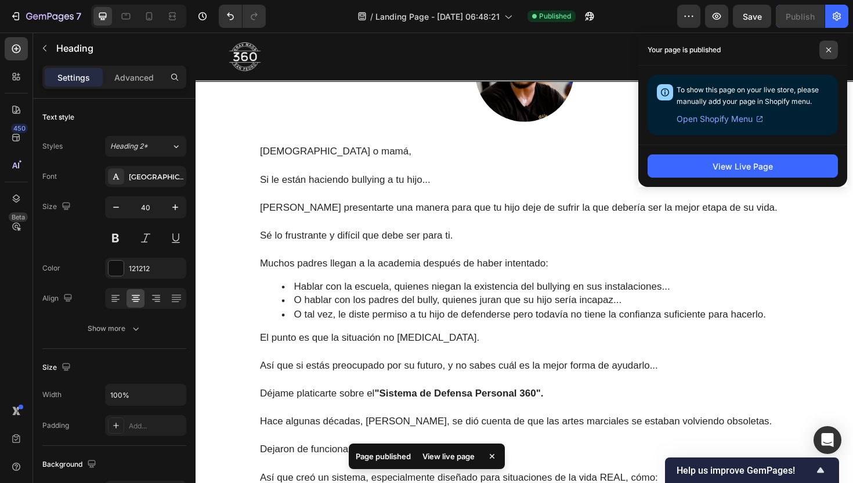
click at [834, 42] on span at bounding box center [828, 50] width 19 height 19
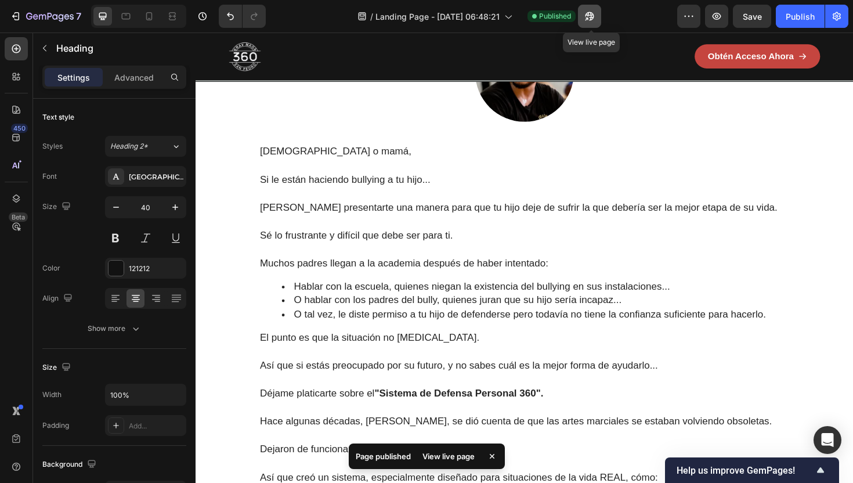
click at [581, 16] on button "button" at bounding box center [589, 16] width 23 height 23
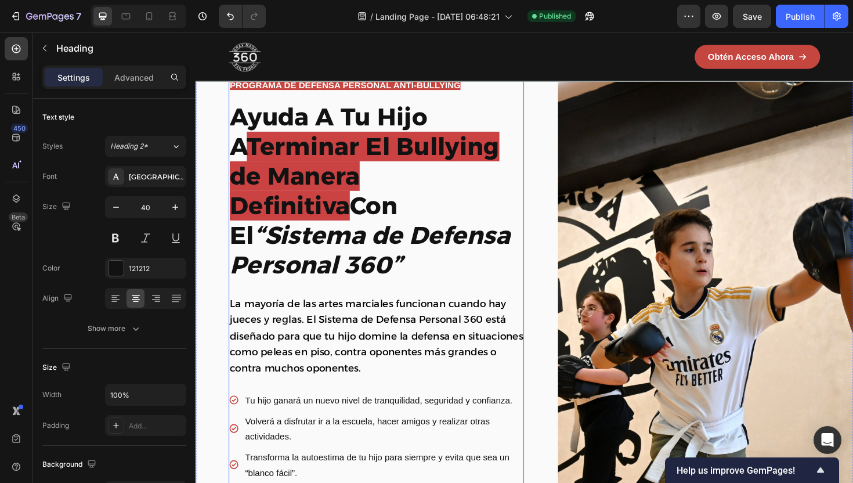
scroll to position [56, 0]
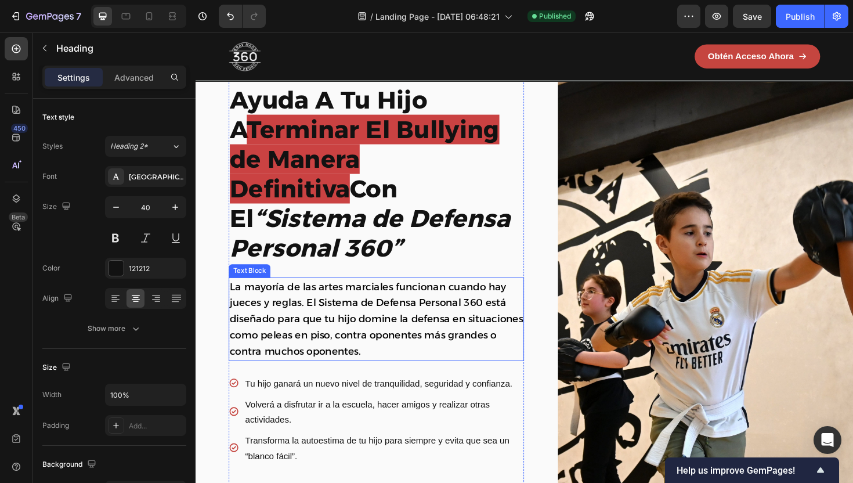
click at [392, 310] on p "La mayoría de las artes marciales funcionan cuando hay jueces y reglas. El Sist…" at bounding box center [387, 336] width 310 height 86
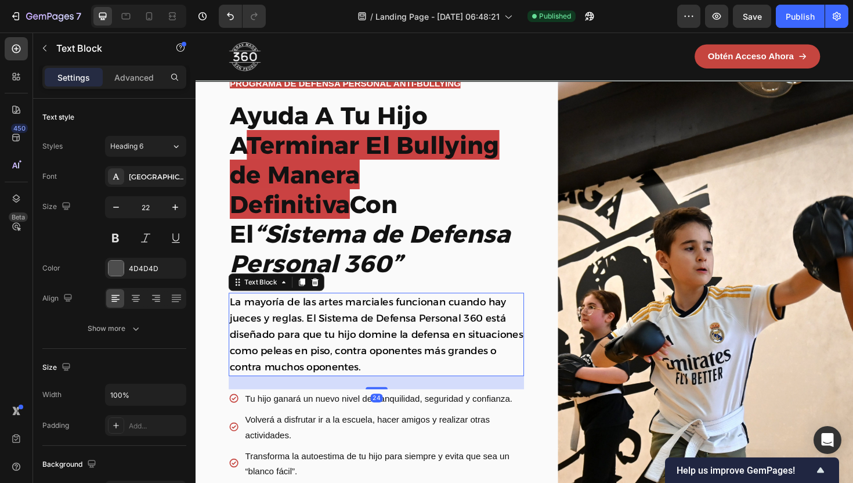
click at [324, 312] on span "La mayoría de las artes marciales funcionan cuando hay jueces y reglas. El Sist…" at bounding box center [387, 352] width 310 height 81
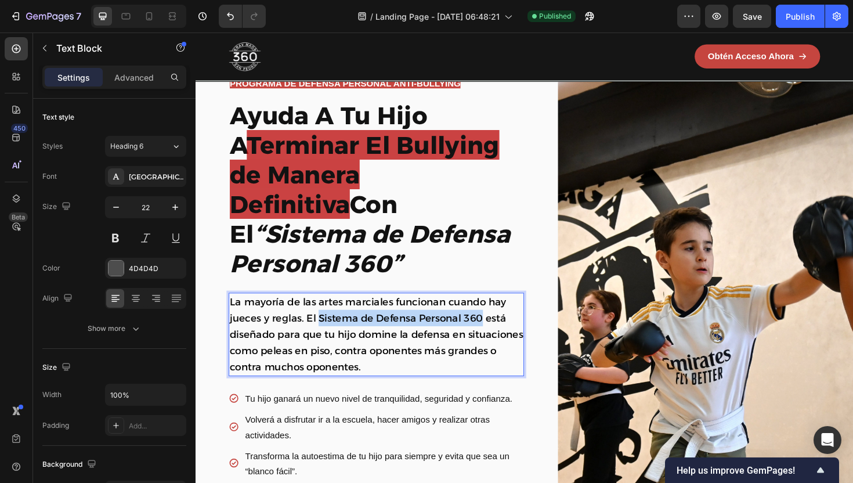
drag, startPoint x: 325, startPoint y: 305, endPoint x: 498, endPoint y: 306, distance: 173.5
click at [498, 312] on span "La mayoría de las artes marciales funcionan cuando hay jueces y reglas. El Sist…" at bounding box center [387, 352] width 310 height 81
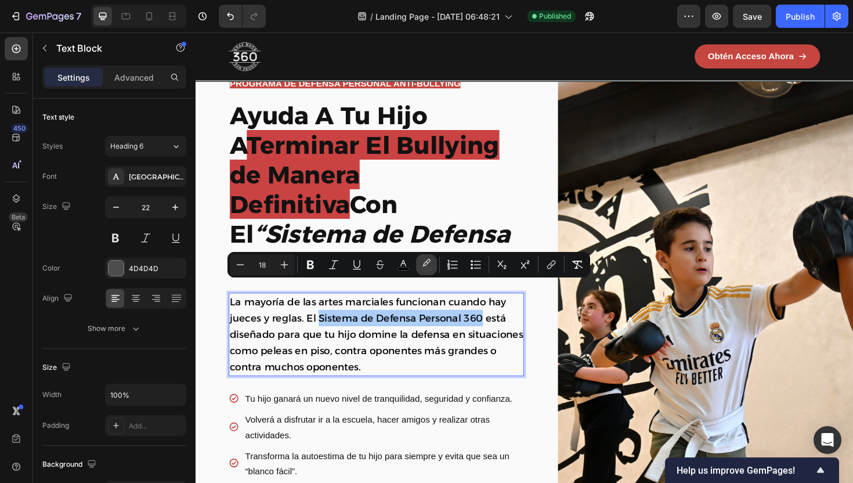
click at [428, 266] on icon "Editor contextual toolbar" at bounding box center [427, 265] width 12 height 12
type input "000000"
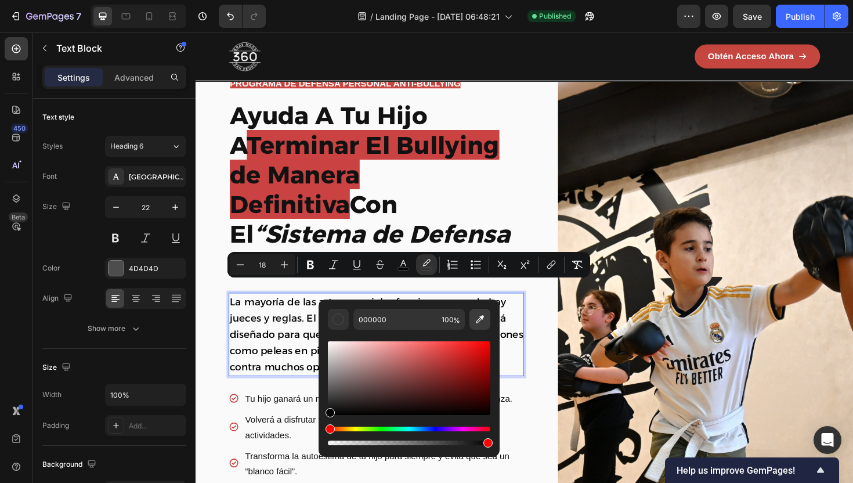
click at [483, 323] on icon "Editor contextual toolbar" at bounding box center [480, 319] width 12 height 12
type input "CD504B"
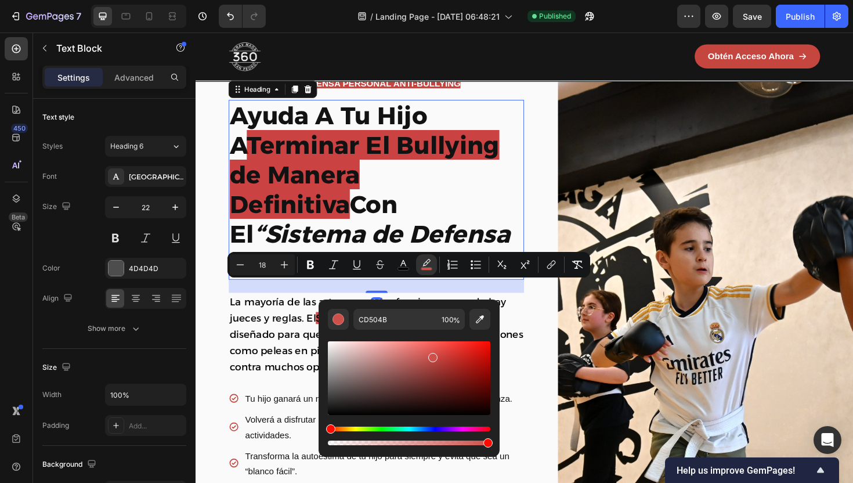
click at [474, 230] on strong "“Sistema de Defensa Personal 360”" at bounding box center [380, 261] width 296 height 63
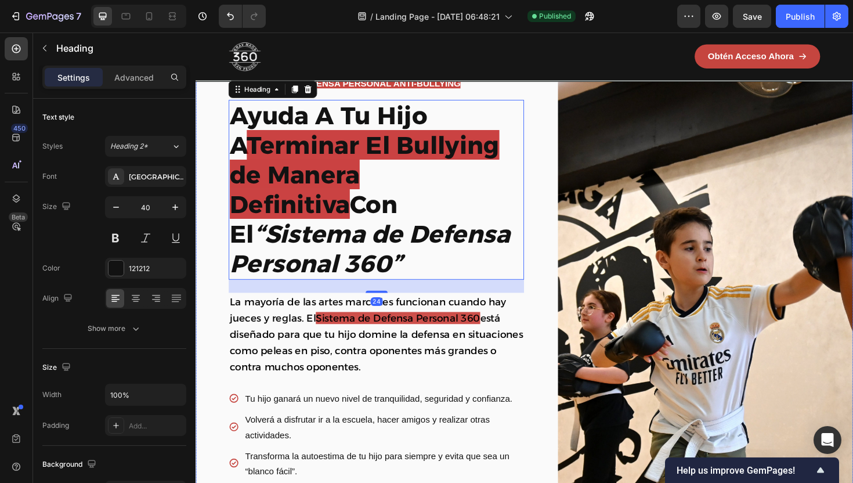
click at [549, 250] on div "PROGRAMA DE DEFENSA PERSONAL ANTI-BULLYING Text Block Row Row Ayuda A Tu Hijo A…" at bounding box center [544, 368] width 696 height 632
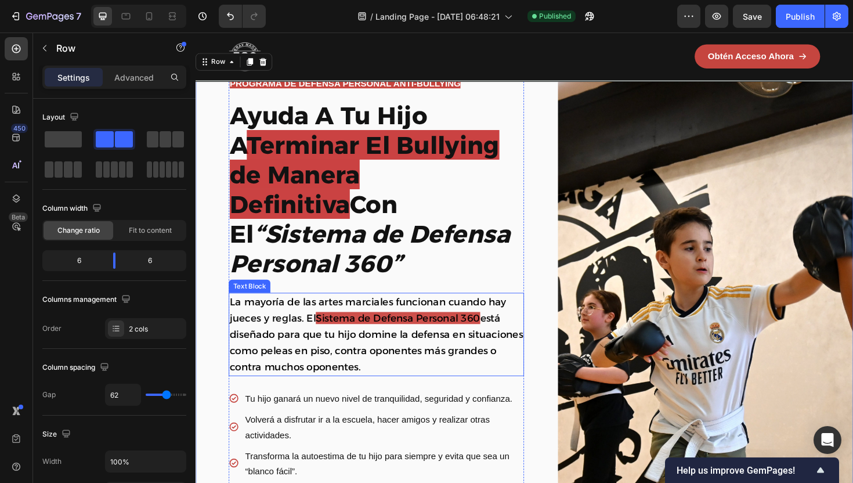
click at [339, 328] on span "Sistema de Defensa Personal 360" at bounding box center [410, 334] width 174 height 13
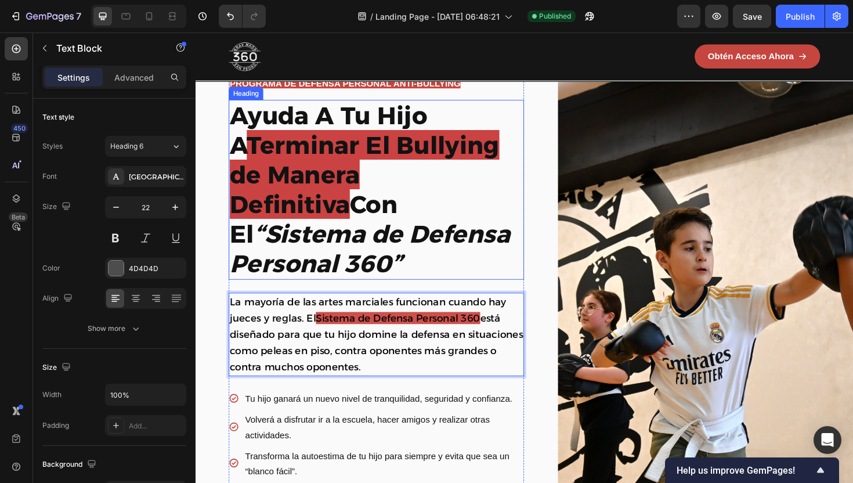
click at [274, 230] on strong "“Sistema de Defensa Personal 360”" at bounding box center [380, 261] width 296 height 63
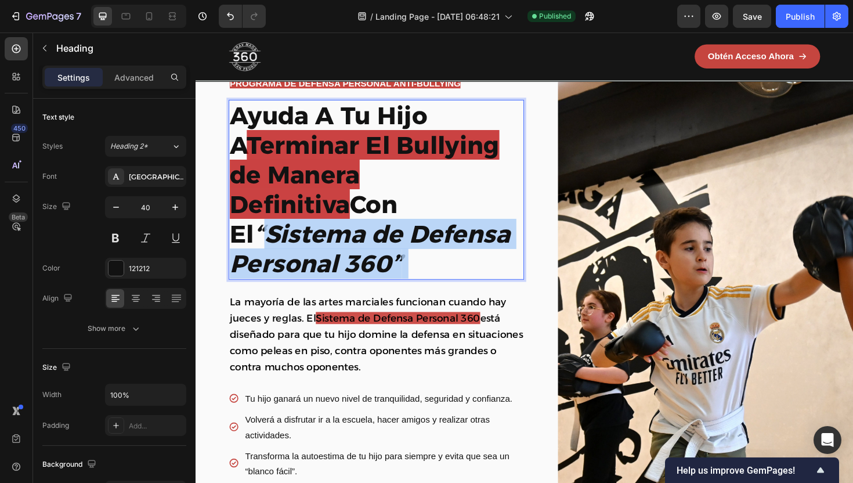
drag, startPoint x: 271, startPoint y: 212, endPoint x: 430, endPoint y: 238, distance: 161.2
click at [431, 239] on p "Ayuda A Tu Hijo A Terminar El Bullying de Manera Definitiva Con El “Sistema de …" at bounding box center [387, 199] width 310 height 188
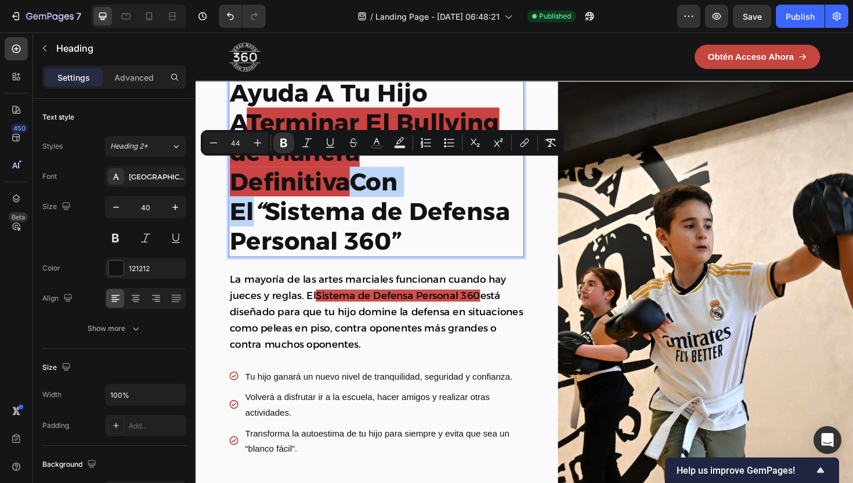
scroll to position [87, 0]
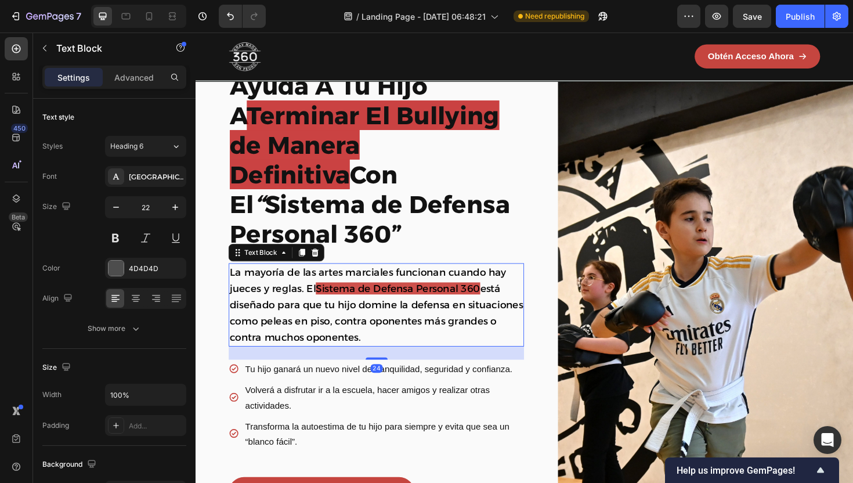
click at [427, 302] on span "está diseñado para que tu hijo domine la defensa en situaciones como peleas en …" at bounding box center [387, 329] width 310 height 64
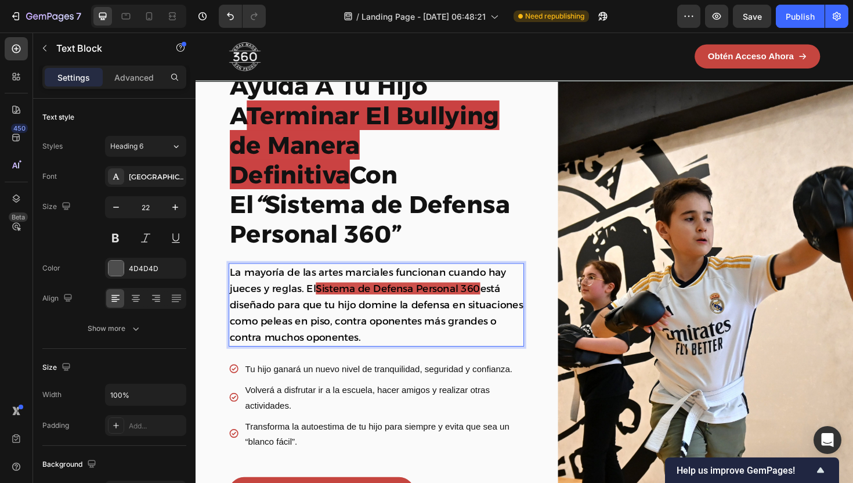
click at [386, 297] on span "está diseñado para que tu hijo domine la defensa en situaciones como peleas en …" at bounding box center [387, 329] width 310 height 64
drag, startPoint x: 366, startPoint y: 292, endPoint x: 369, endPoint y: 328, distance: 36.1
click at [369, 328] on span "está diseñado para que tu hijo domine la defensa en situaciones como peleas en …" at bounding box center [387, 329] width 310 height 64
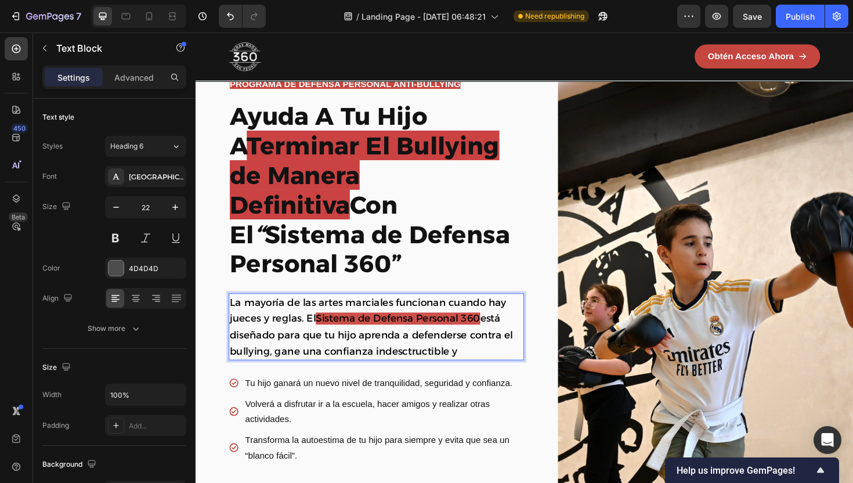
scroll to position [54, 0]
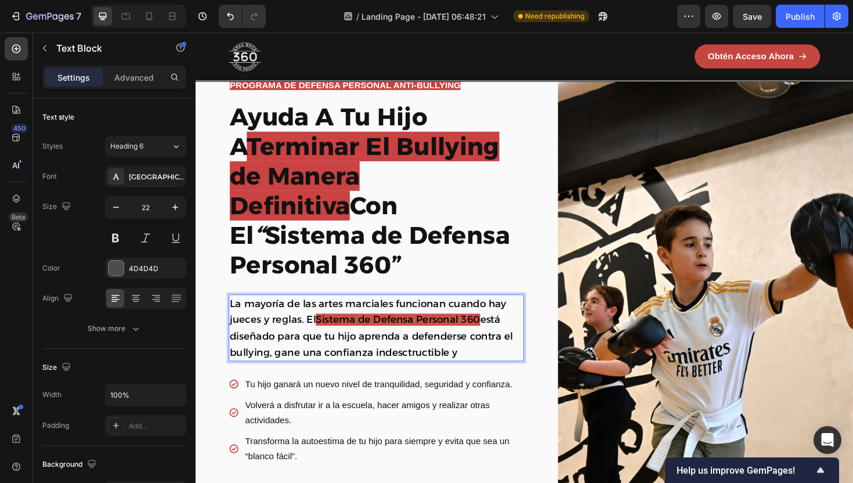
click at [475, 313] on span "La mayoría de las artes marciales funcionan cuando hay jueces y reglas. El" at bounding box center [378, 328] width 293 height 30
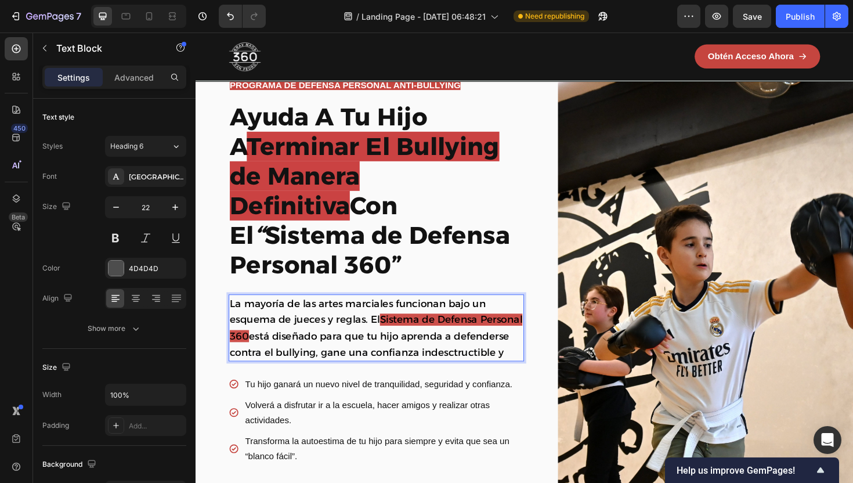
click at [482, 348] on span "está diseñado para que tu hijo aprenda a defenderse contra el bullying, gane un…" at bounding box center [380, 363] width 296 height 30
click at [445, 348] on span "está diseñado para que tu hijo aprenda a defenderse contra el bullying, gane un…" at bounding box center [380, 363] width 296 height 30
drag, startPoint x: 234, startPoint y: 341, endPoint x: 562, endPoint y: 345, distance: 327.9
click at [562, 345] on div "PROGRAMA DE DEFENSA PERSONAL ANTI-BULLYING Text Block Row Row ⁠⁠⁠⁠⁠⁠⁠ Ayuda A T…" at bounding box center [544, 361] width 696 height 615
drag, startPoint x: 252, startPoint y: 341, endPoint x: 393, endPoint y: 341, distance: 141.6
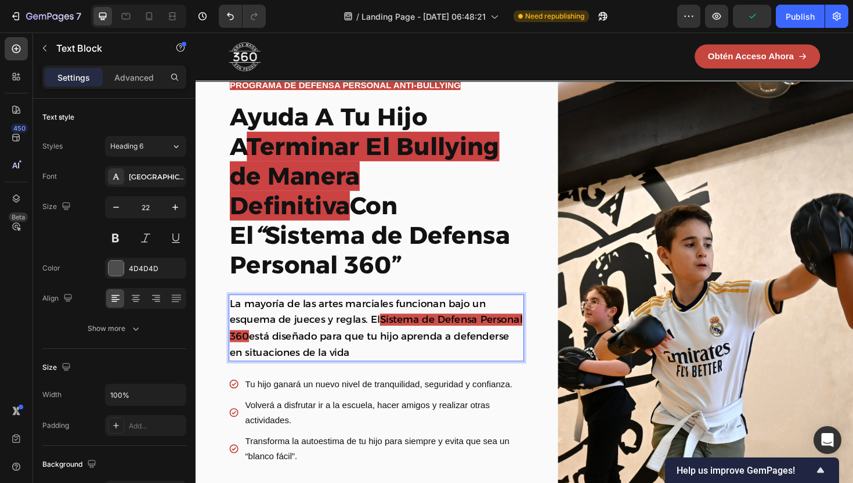
click at [393, 341] on p "La mayoría de las artes marciales funcionan bajo un esquema de jueces y reglas.…" at bounding box center [387, 345] width 310 height 68
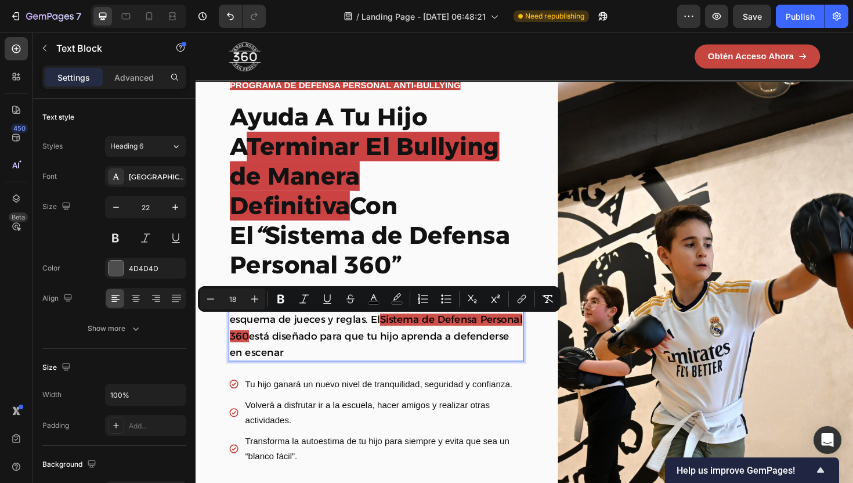
click at [458, 343] on p "La mayoría de las artes marciales funcionan bajo un esquema de jueces y reglas.…" at bounding box center [387, 345] width 310 height 68
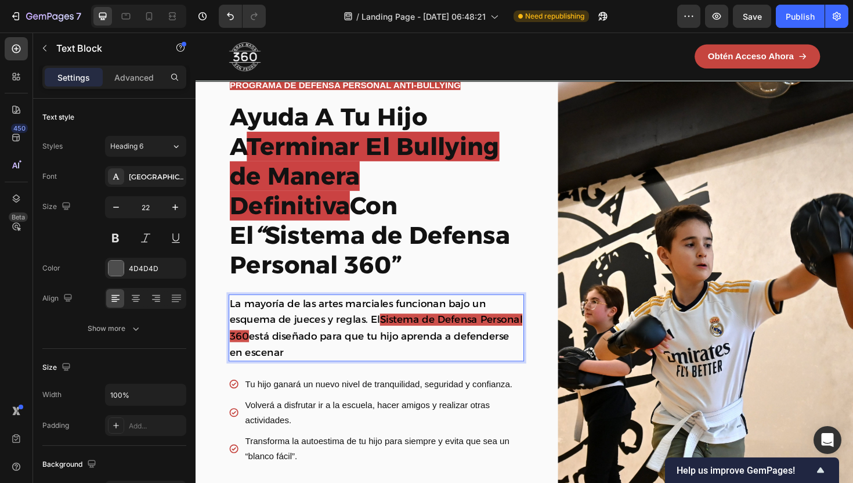
drag, startPoint x: 357, startPoint y: 323, endPoint x: 357, endPoint y: 342, distance: 18.6
click at [357, 342] on p "La mayoría de las artes marciales funcionan bajo un esquema de jueces y reglas.…" at bounding box center [387, 345] width 310 height 68
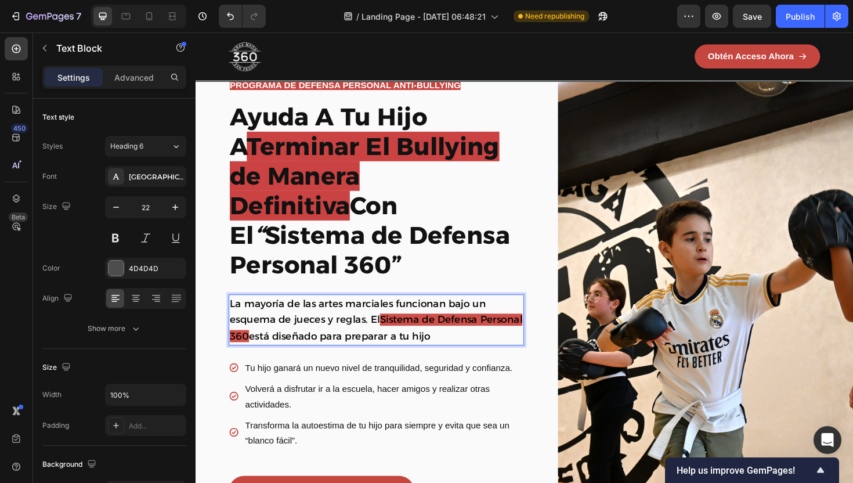
drag, startPoint x: 353, startPoint y: 325, endPoint x: 494, endPoint y: 325, distance: 141.0
click at [494, 325] on p "La mayoría de las artes marciales funcionan bajo un esquema de jueces y reglas.…" at bounding box center [387, 337] width 310 height 52
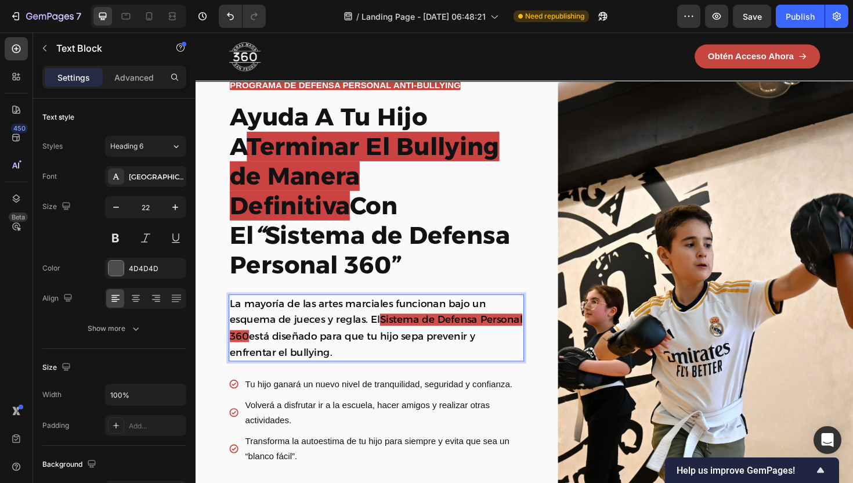
click at [488, 348] on span "está diseñado para que tu hijo sepa prevenir y enfrentar el bullying." at bounding box center [362, 363] width 260 height 30
click at [424, 400] on span "Tu hijo ganará un nuevo nivel de tranquilidad, seguridad y confianza." at bounding box center [389, 405] width 283 height 10
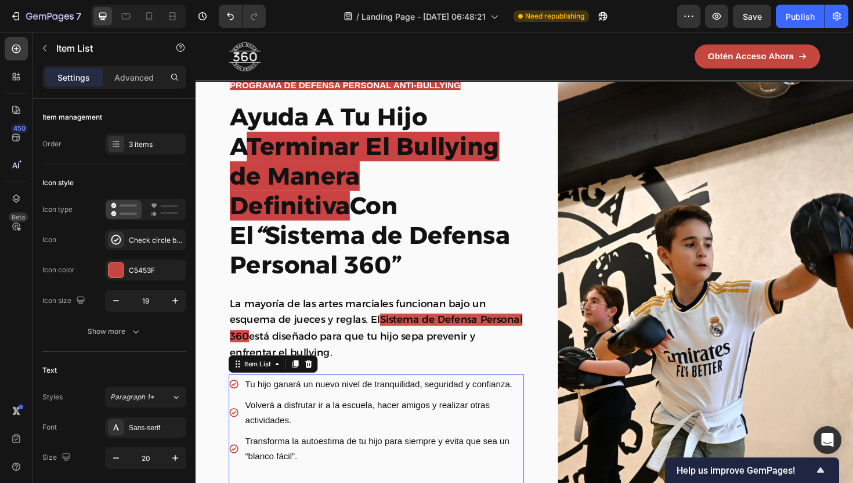
click at [424, 400] on span "Tu hijo ganará un nuevo nivel de tranquilidad, seguridad y confianza." at bounding box center [389, 405] width 283 height 10
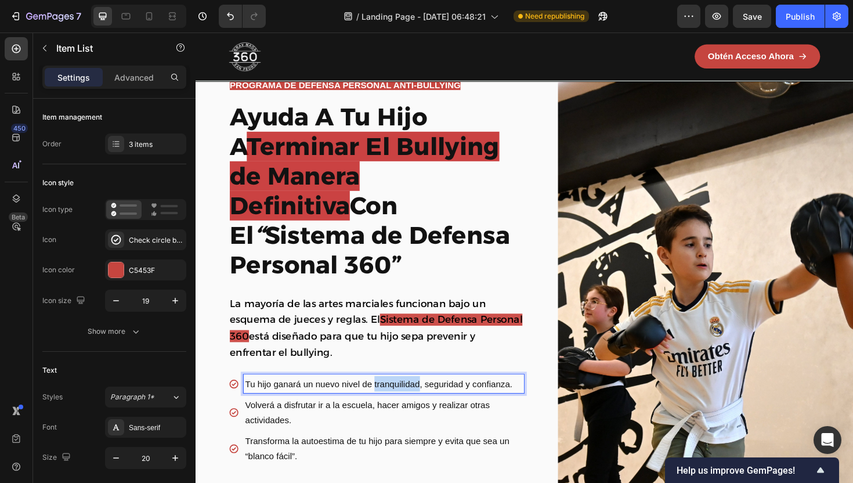
click at [424, 400] on span "Tu hijo ganará un nuevo nivel de tranquilidad, seguridad y confianza." at bounding box center [389, 405] width 283 height 10
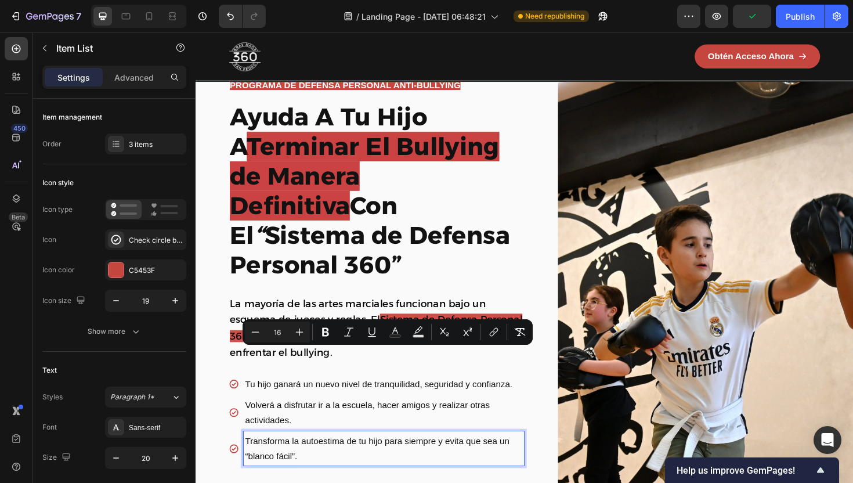
click at [324, 457] on p "Transforma la autoestima de tu hijo para siempre y evita que sea un “blanco fác…" at bounding box center [395, 473] width 294 height 32
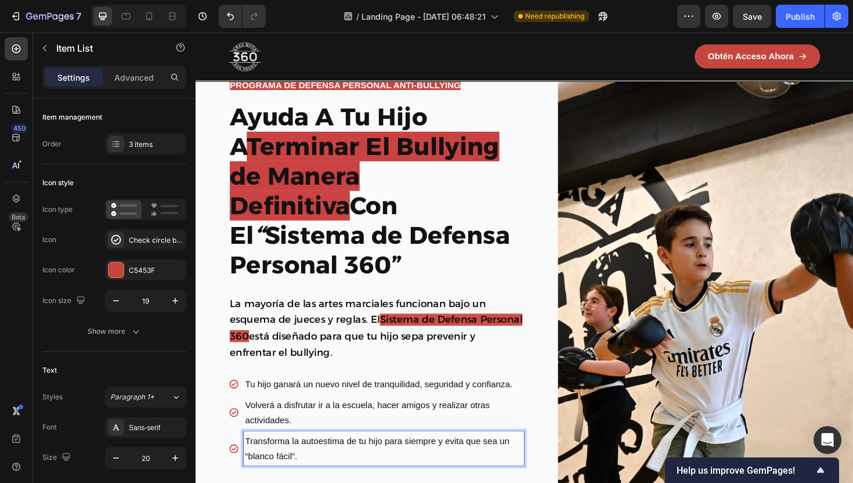
click at [318, 460] on span "Transforma la autoestima de tu hijo para siempre y evita que sea un “blanco fác…" at bounding box center [388, 473] width 280 height 26
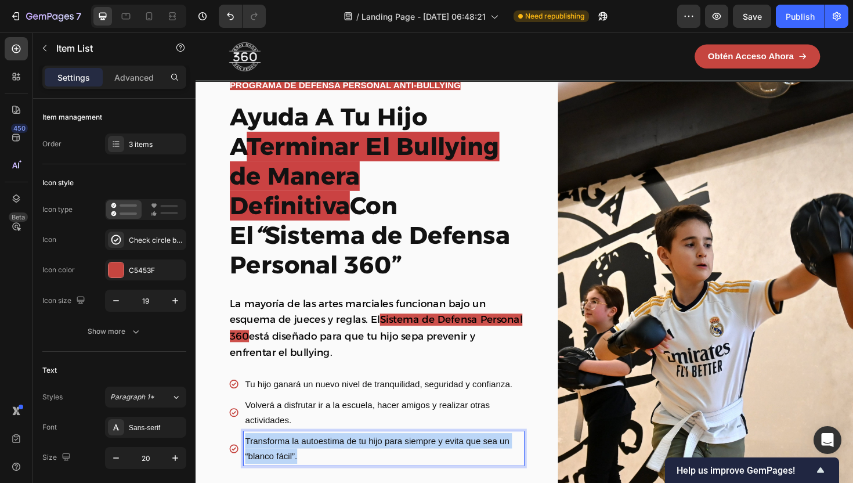
click at [318, 460] on span "Transforma la autoestima de tu hijo para siempre y evita que sea un “blanco fác…" at bounding box center [388, 473] width 280 height 26
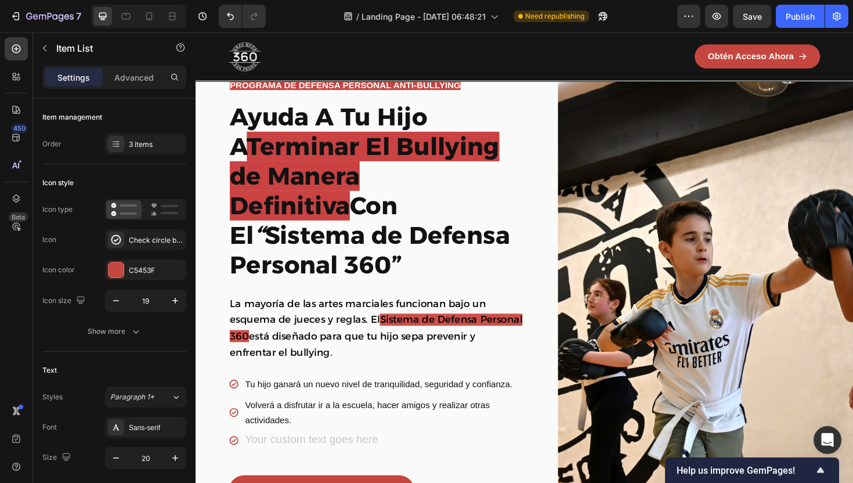
scroll to position [50, 0]
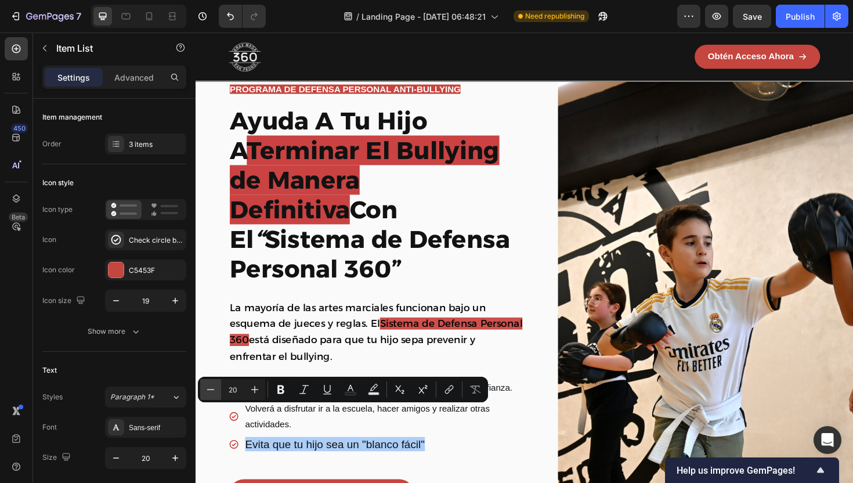
click at [216, 389] on icon "Editor contextual toolbar" at bounding box center [211, 390] width 12 height 12
type input "18"
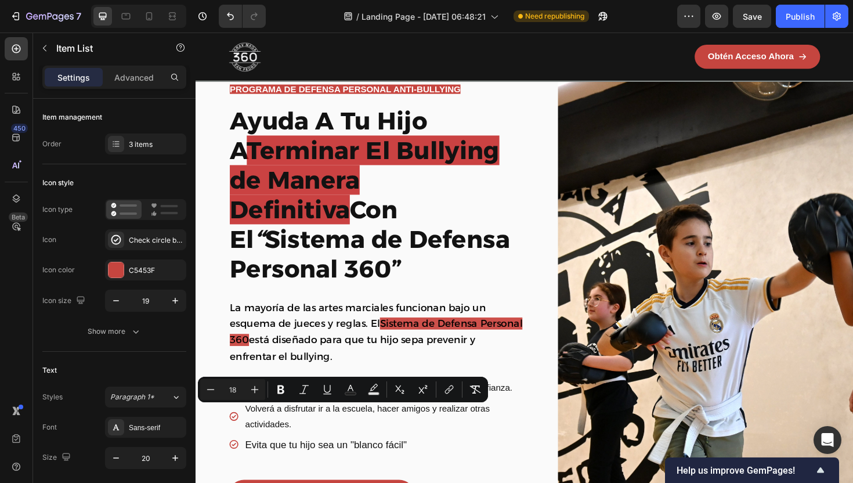
click at [276, 446] on div "Tu hijo ganará un nuevo nivel de tranquilidad, seguridad y confianza. Volverá a…" at bounding box center [386, 452] width 313 height 107
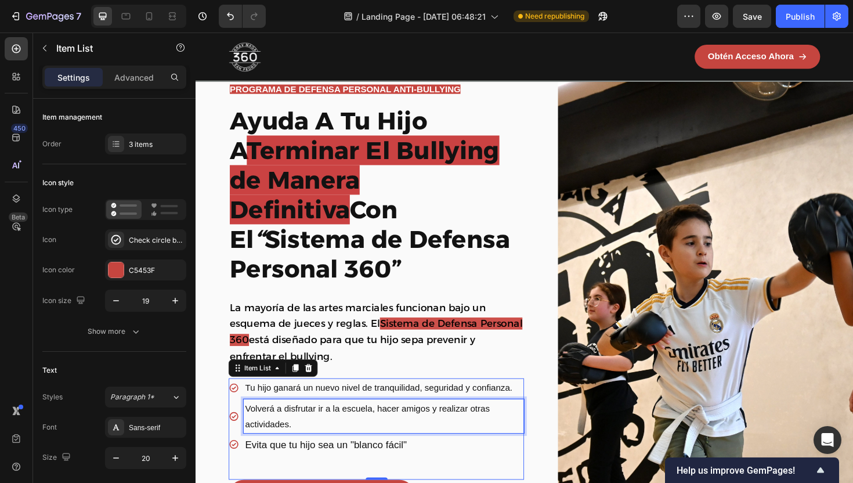
click at [291, 422] on p "Volverá a disfrutar ir a la escuela, hacer amigos y realizar otras actividades." at bounding box center [395, 438] width 294 height 32
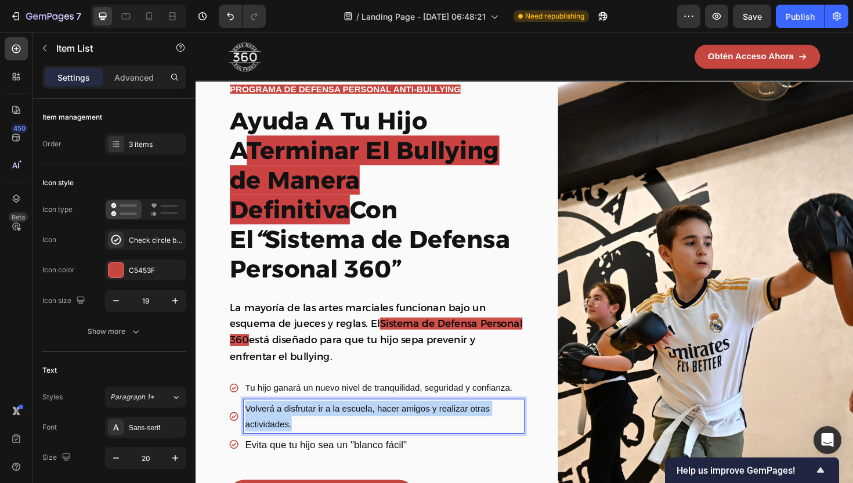
click at [291, 422] on p "Volverá a disfrutar ir a la escuela, hacer amigos y realizar otras actividades." at bounding box center [395, 438] width 294 height 32
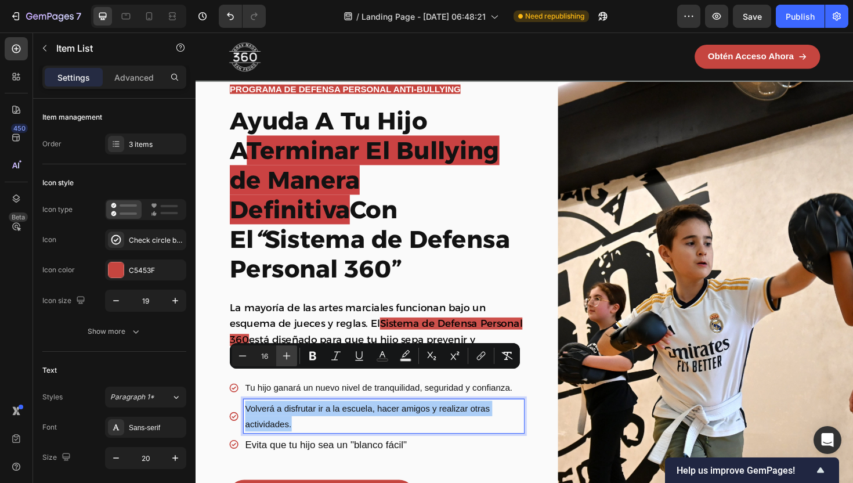
click at [287, 357] on icon "Editor contextual toolbar" at bounding box center [287, 356] width 12 height 12
type input "18"
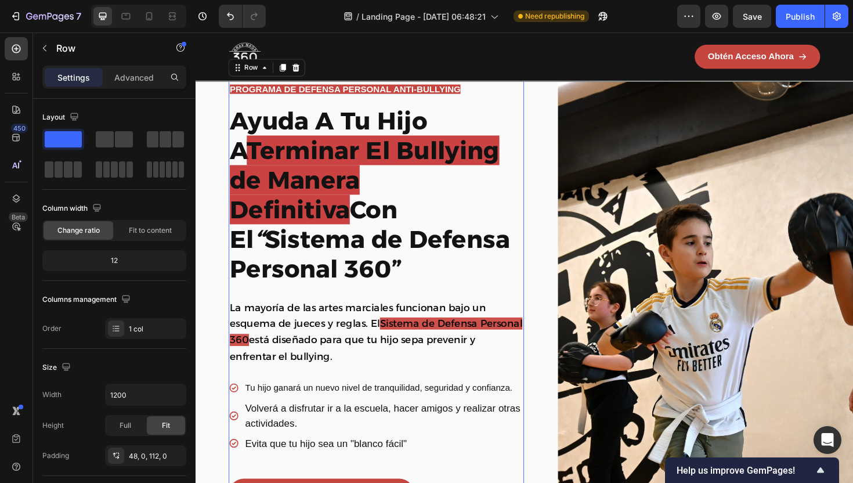
click at [292, 357] on div "PROGRAMA DE DEFENSA PERSONAL ANTI-BULLYING Text Block Row Row ⁠⁠⁠⁠⁠⁠⁠ Ayuda A T…" at bounding box center [386, 338] width 313 height 504
click at [292, 404] on span "Tu hijo ganará un nuevo nivel de tranquilidad, seguridad y confianza." at bounding box center [389, 409] width 283 height 10
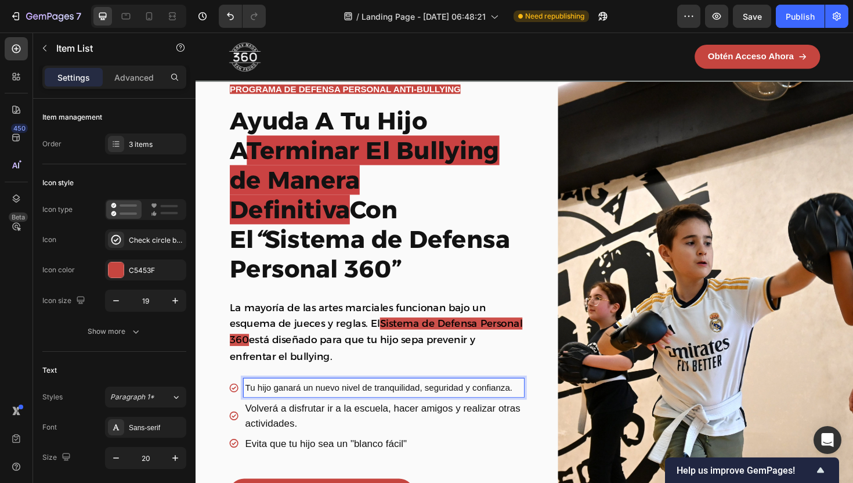
click at [292, 404] on span "Tu hijo ganará un nuevo nivel de tranquilidad, seguridad y confianza." at bounding box center [389, 409] width 283 height 10
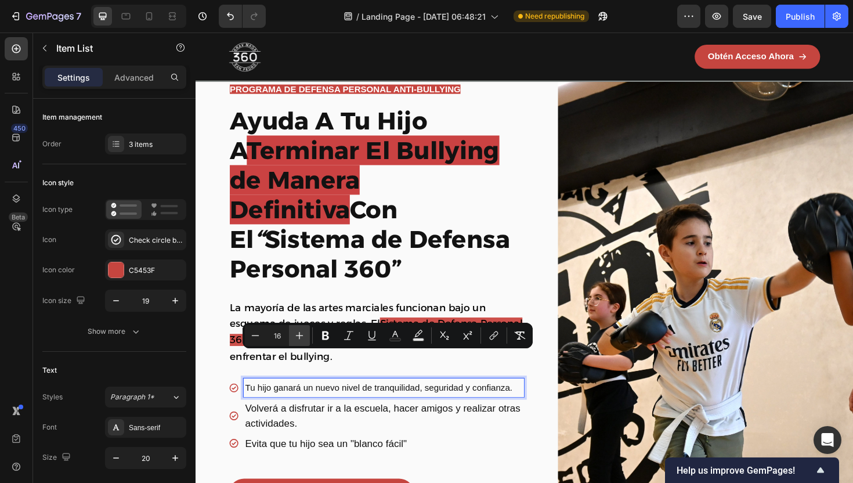
click at [295, 337] on icon "Editor contextual toolbar" at bounding box center [300, 336] width 12 height 12
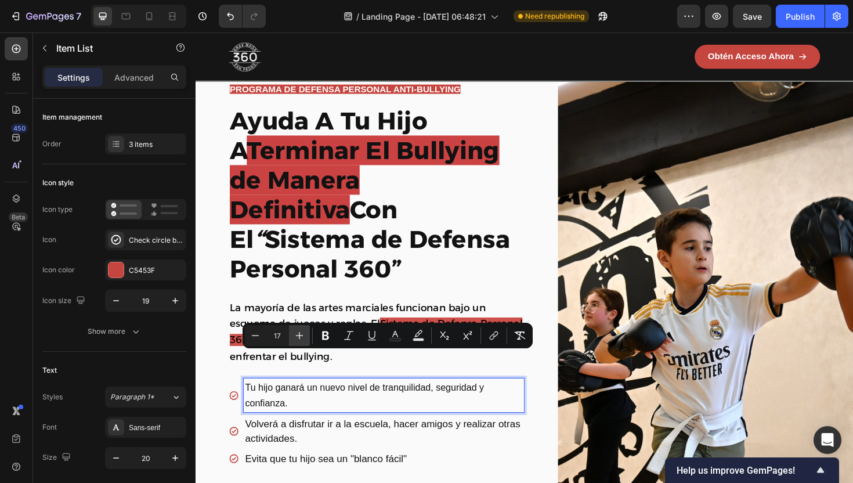
click at [295, 337] on icon "Editor contextual toolbar" at bounding box center [300, 336] width 12 height 12
type input "18"
click at [349, 437] on p "Volverá a disfrutar ir a la escuela, hacer amigos y realizar otras actividades." at bounding box center [395, 452] width 294 height 31
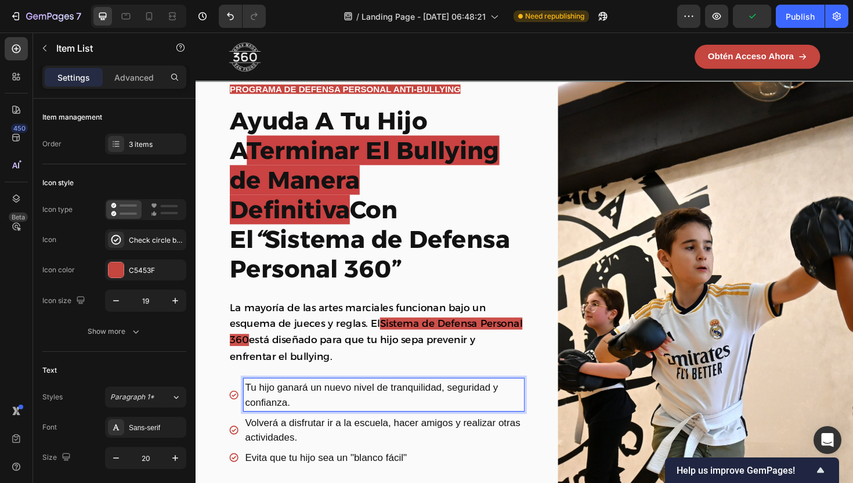
click at [325, 400] on p "Tu hijo ganará un nuevo nivel de tranquilidad, seguridad y confianza." at bounding box center [395, 415] width 294 height 31
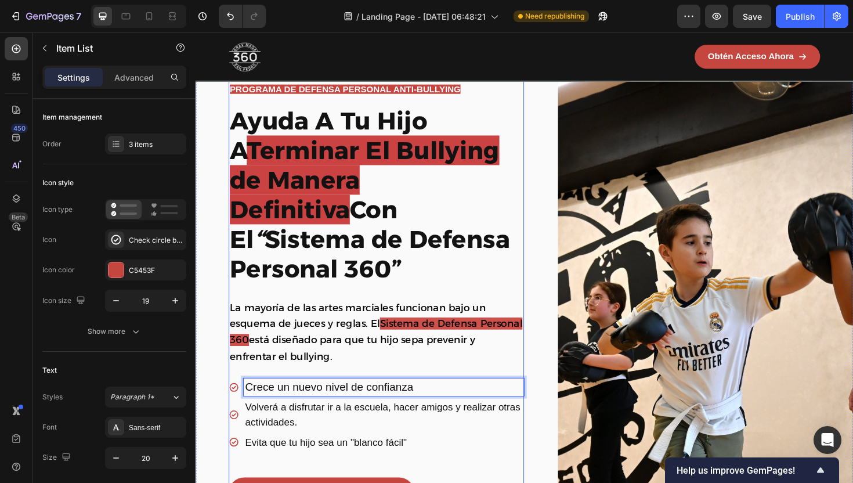
click at [362, 355] on div "PROGRAMA DE DEFENSA PERSONAL ANTI-BULLYING Text Block Row Row ⁠⁠⁠⁠⁠⁠⁠ Ayuda A T…" at bounding box center [386, 337] width 313 height 503
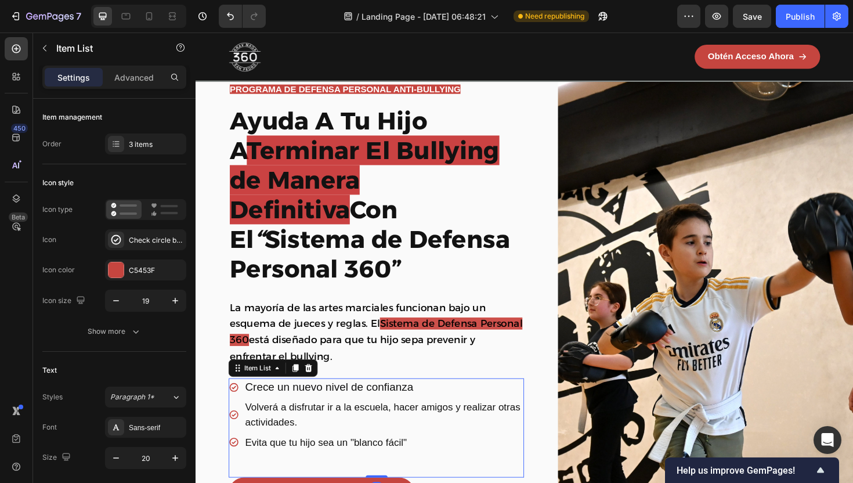
click at [338, 421] on p "Volverá a disfrutar ir a la escuela, hacer amigos y realizar otras actividades." at bounding box center [395, 436] width 294 height 31
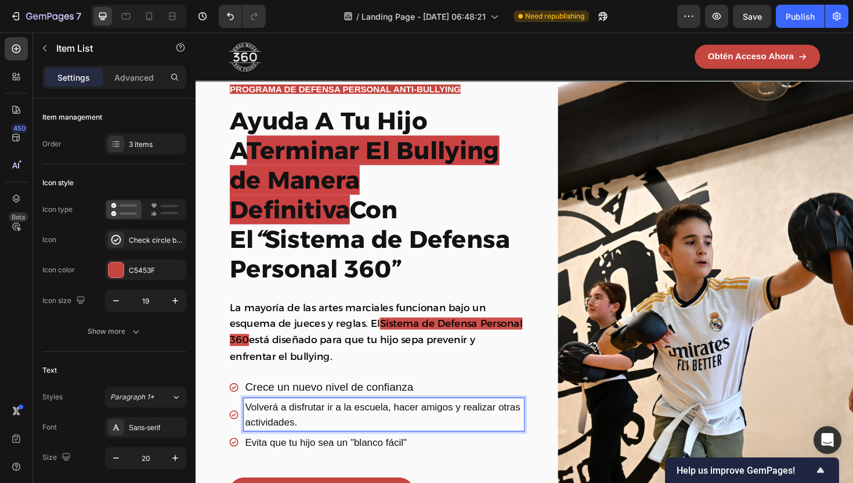
click at [288, 424] on span "Volverá a disfrutar ir a la escuela, hacer amigos y realizar otras actividades." at bounding box center [393, 437] width 291 height 27
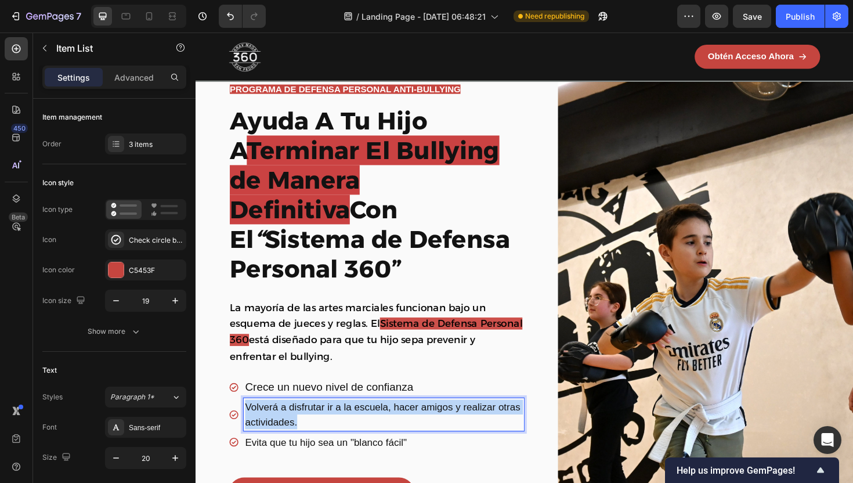
click at [288, 424] on span "Volverá a disfrutar ir a la escuela, hacer amigos y realizar otras actividades." at bounding box center [393, 437] width 291 height 27
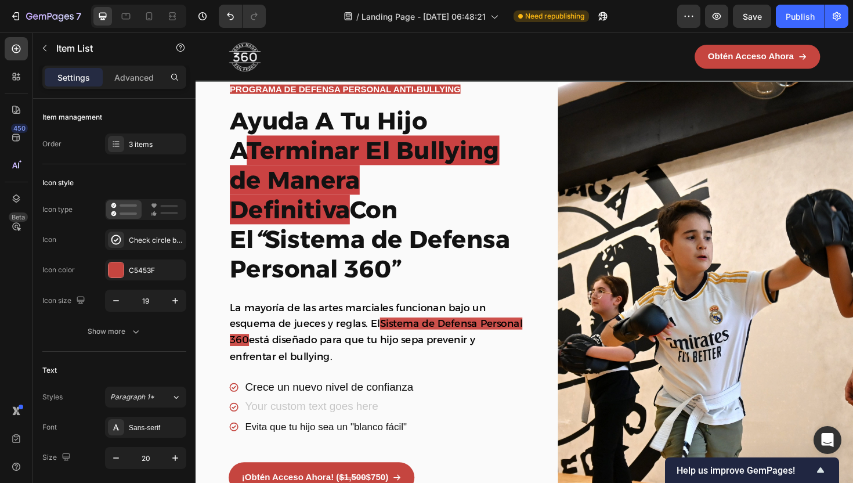
scroll to position [46, 0]
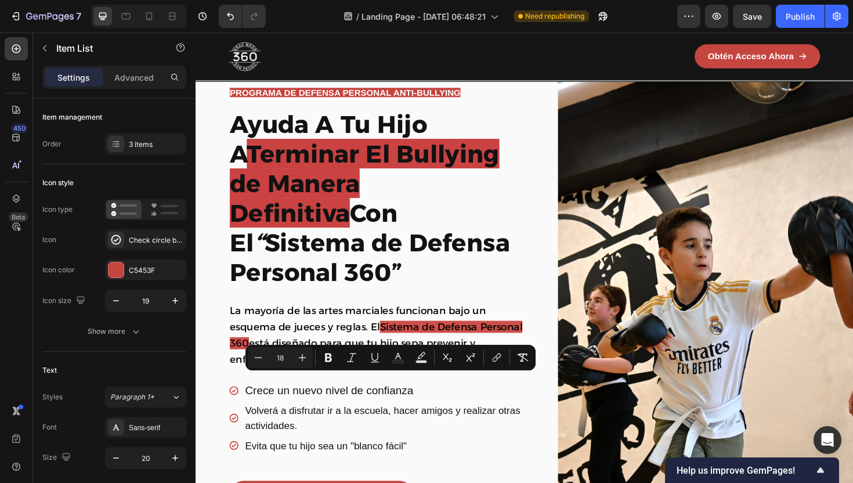
click at [298, 427] on span "Volverá a disfrutar ir a la escuela, hacer amigos y realizar otras actividades." at bounding box center [393, 440] width 291 height 27
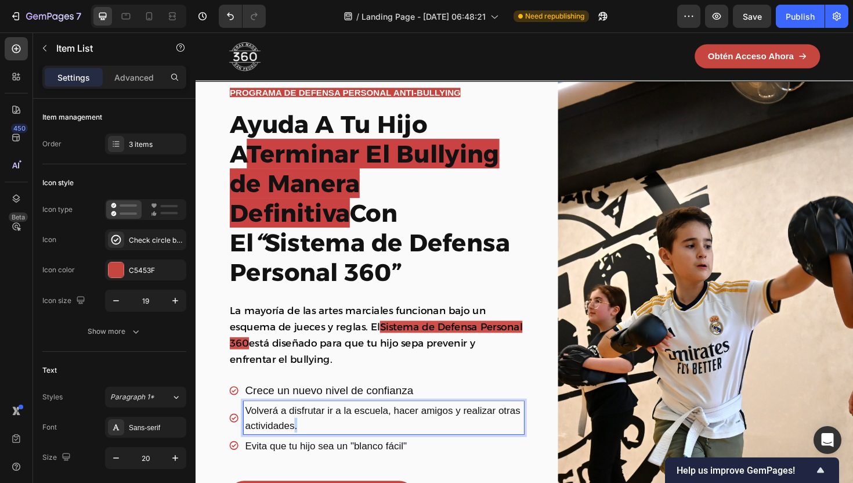
click at [298, 427] on span "Volverá a disfrutar ir a la escuela, hacer amigos y realizar otras actividades." at bounding box center [393, 440] width 291 height 27
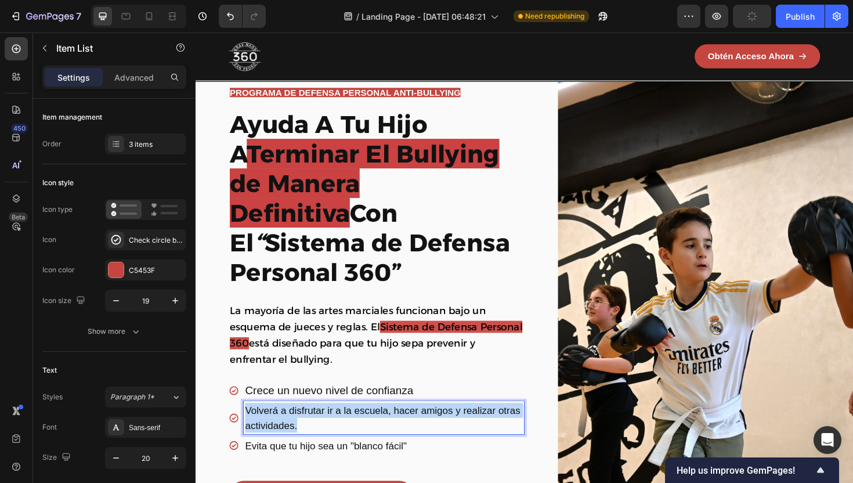
click at [298, 427] on span "Volverá a disfrutar ir a la escuela, hacer amigos y realizar otras actividades." at bounding box center [393, 440] width 291 height 27
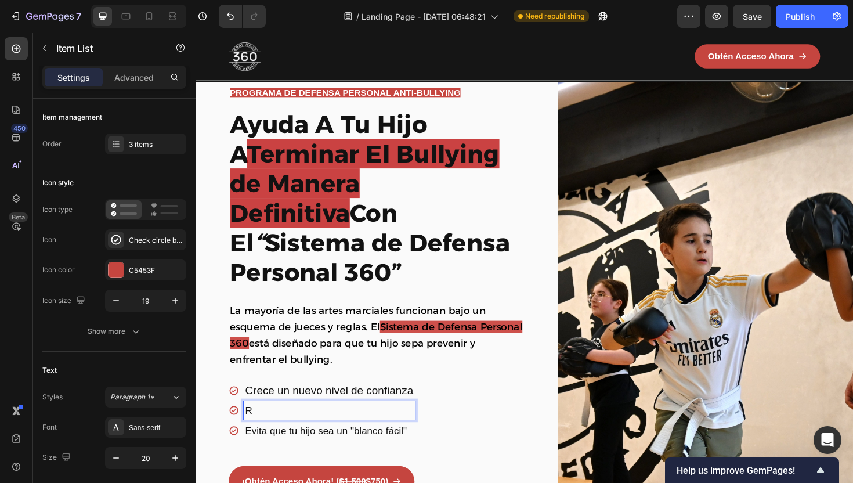
click at [455, 406] on div "Crece un nuevo nivel de confianza R Evita que tu hijo sea un "blanco fácil"" at bounding box center [386, 446] width 313 height 89
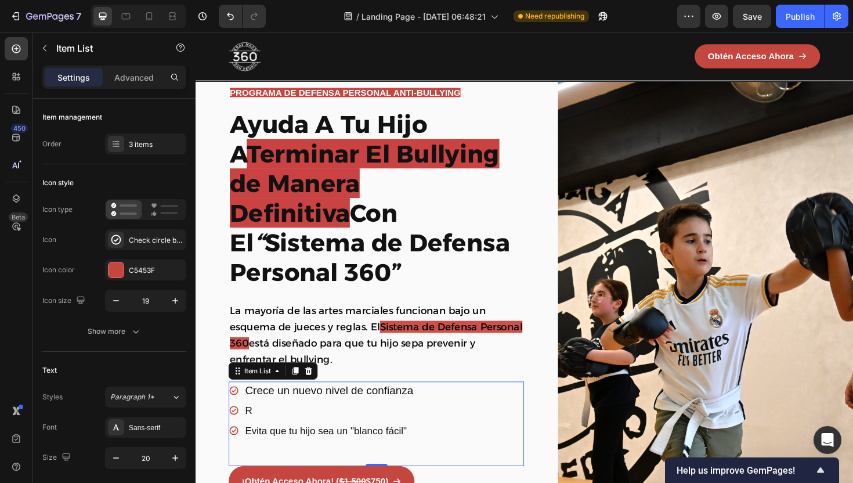
click at [390, 404] on p "Crece un nuevo nivel de confianza" at bounding box center [337, 411] width 178 height 15
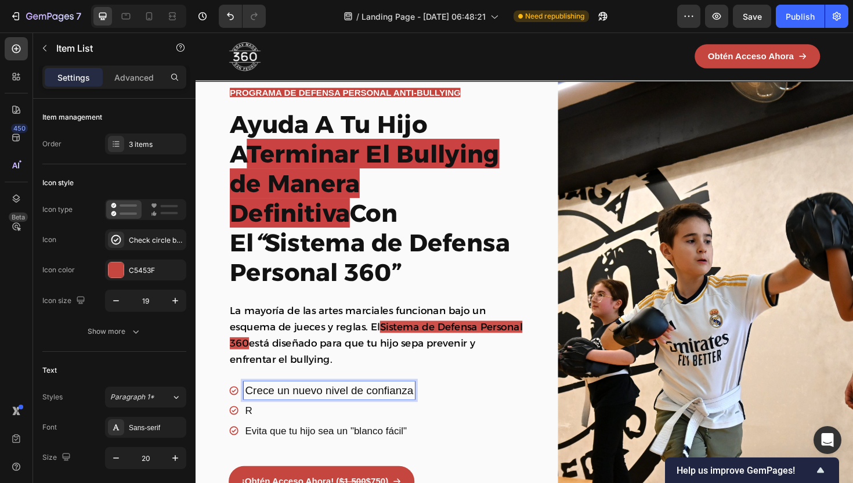
click at [390, 404] on p "Crece un nuevo nivel de confianza" at bounding box center [337, 411] width 178 height 15
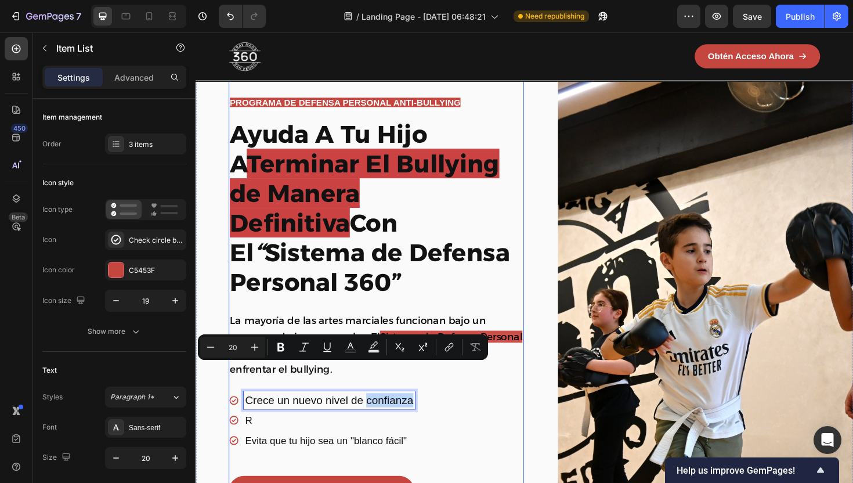
scroll to position [37, 0]
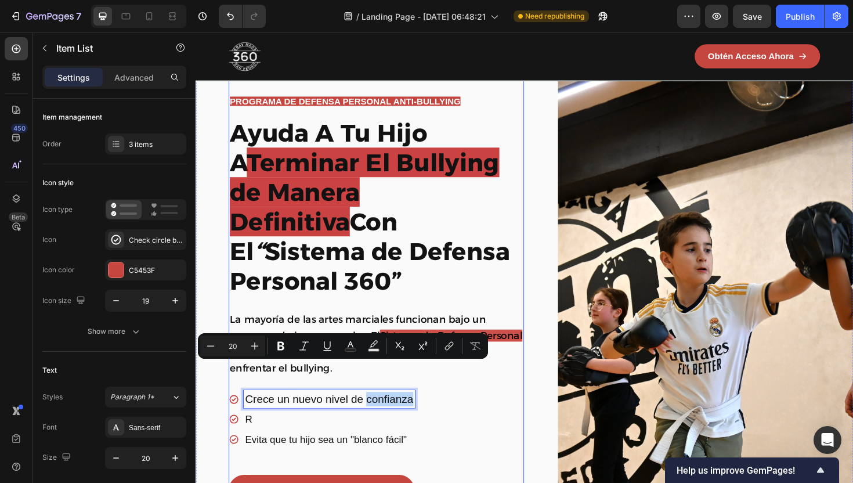
click at [532, 411] on div "Crece un nuevo nivel de confianza R Evita que tu hijo sea un "blanco fácil"" at bounding box center [386, 455] width 313 height 89
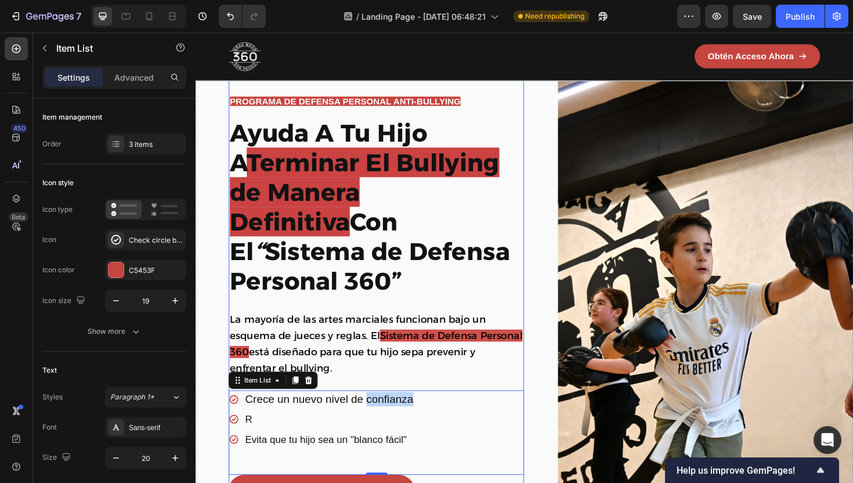
click at [526, 375] on div "PROGRAMA DE DEFENSA PERSONAL ANTI-BULLYING Text Block Row Row ⁠⁠⁠⁠⁠⁠⁠ Ayuda A T…" at bounding box center [386, 342] width 313 height 487
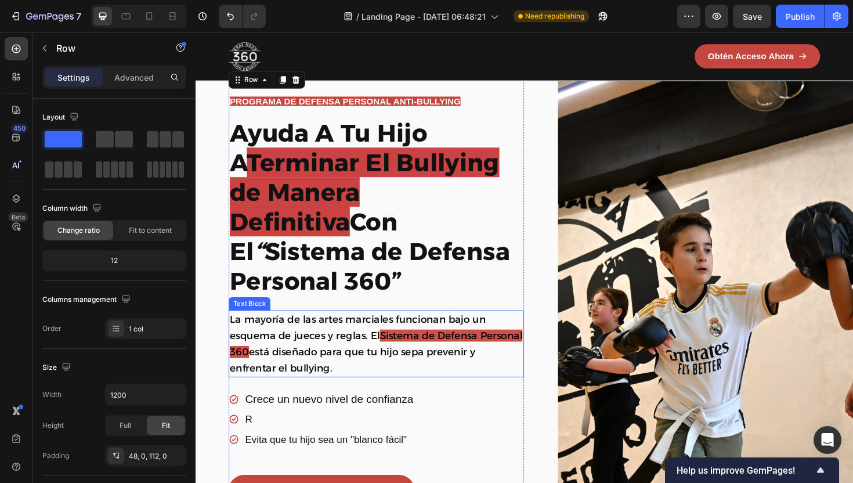
click at [478, 356] on p "La mayoría de las artes marciales funcionan bajo un esquema de jueces y reglas.…" at bounding box center [387, 362] width 310 height 68
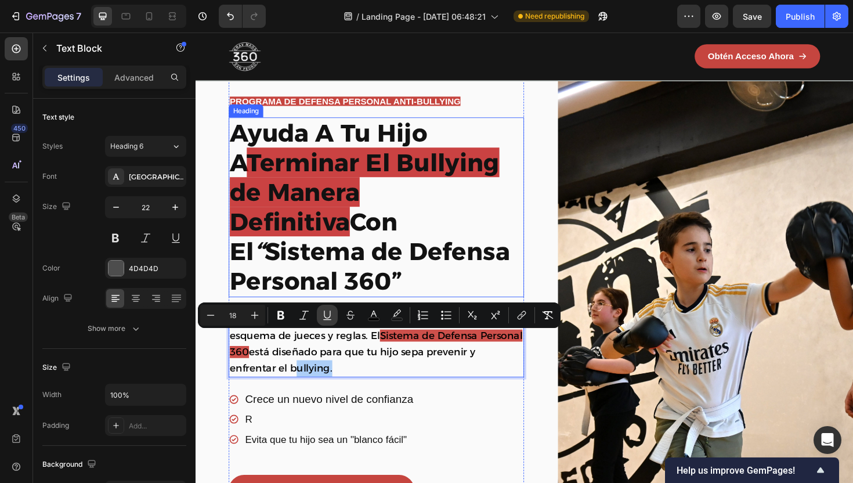
click at [375, 256] on strong "Sistema de Defensa Personal 360”" at bounding box center [380, 279] width 296 height 63
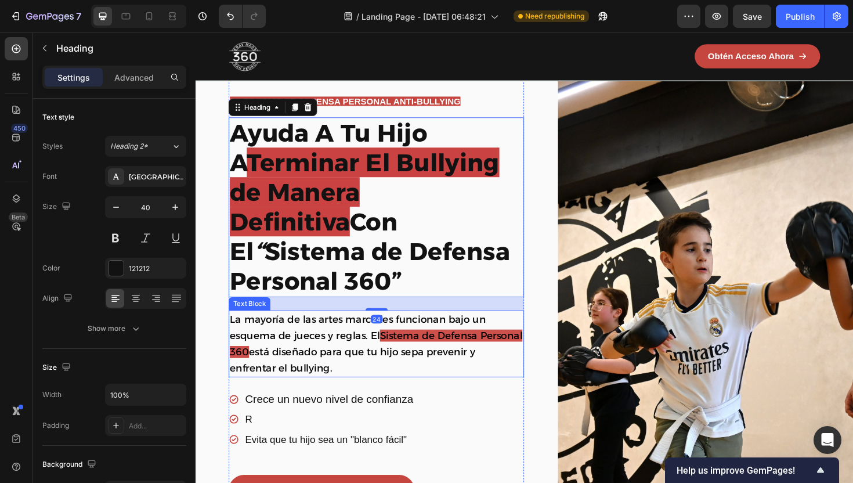
click at [361, 345] on p "La mayoría de las artes marciales funcionan bajo un esquema de jueces y reglas.…" at bounding box center [387, 362] width 310 height 68
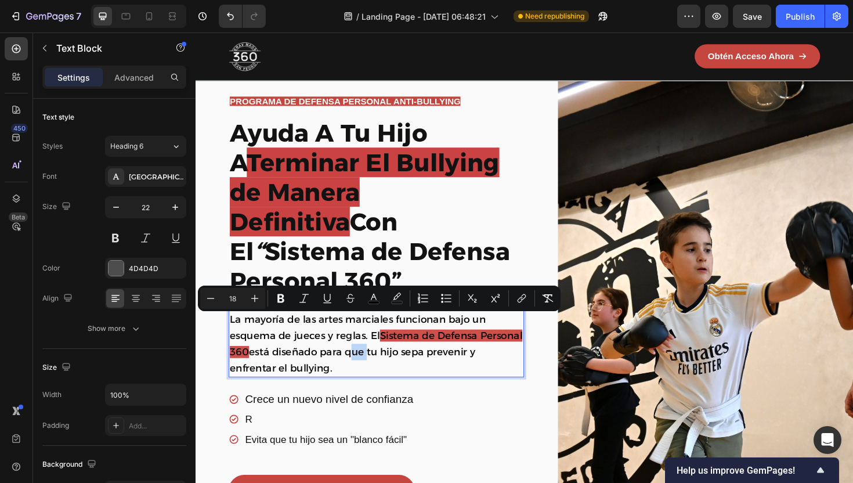
click at [402, 364] on span "está diseñado para que tu hijo sepa prevenir y enfrentar el bullying." at bounding box center [362, 379] width 260 height 30
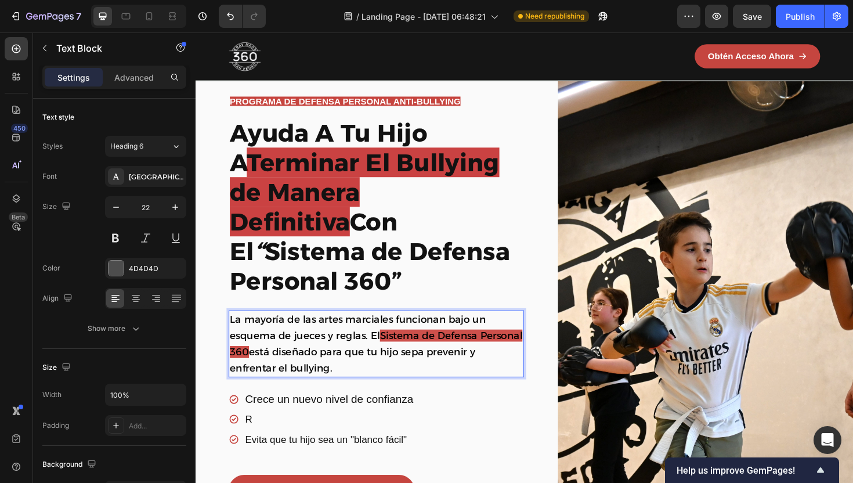
click at [414, 364] on span "está diseñado para que tu hijo sepa prevenir y enfrentar el bullying." at bounding box center [362, 379] width 260 height 30
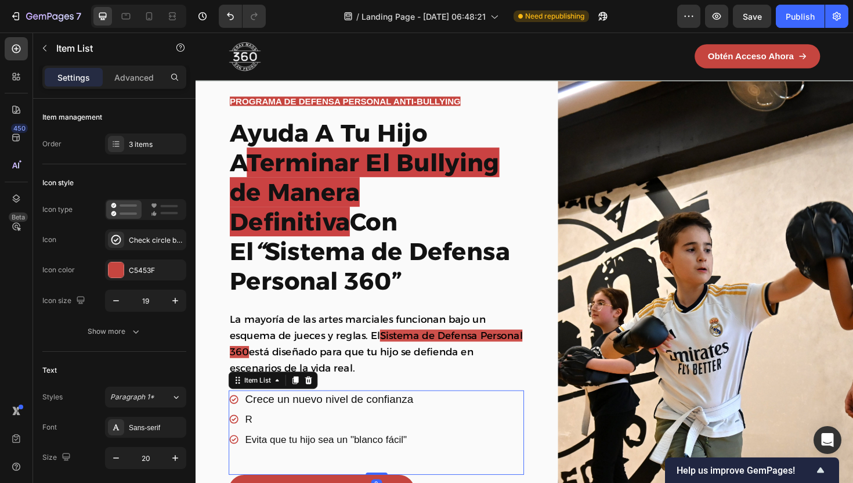
click at [376, 413] on p "Crece un nuevo nivel de confianza" at bounding box center [337, 420] width 178 height 15
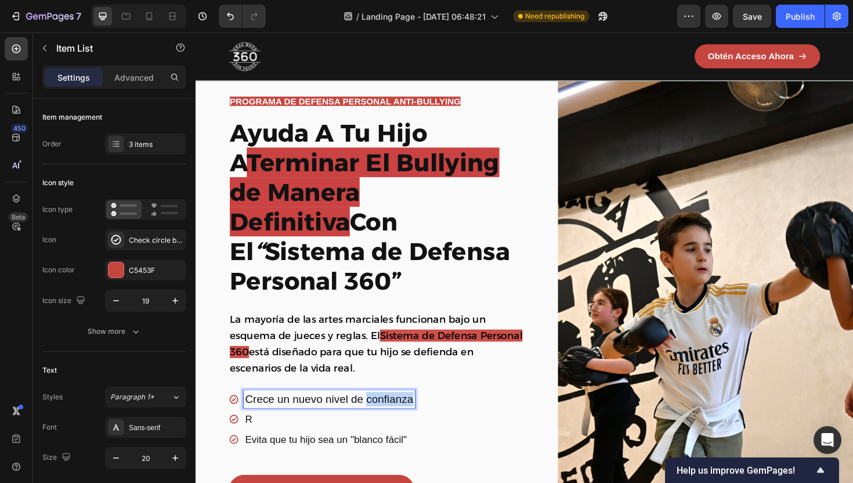
click at [376, 413] on p "Crece un nuevo nivel de confianza" at bounding box center [337, 420] width 178 height 15
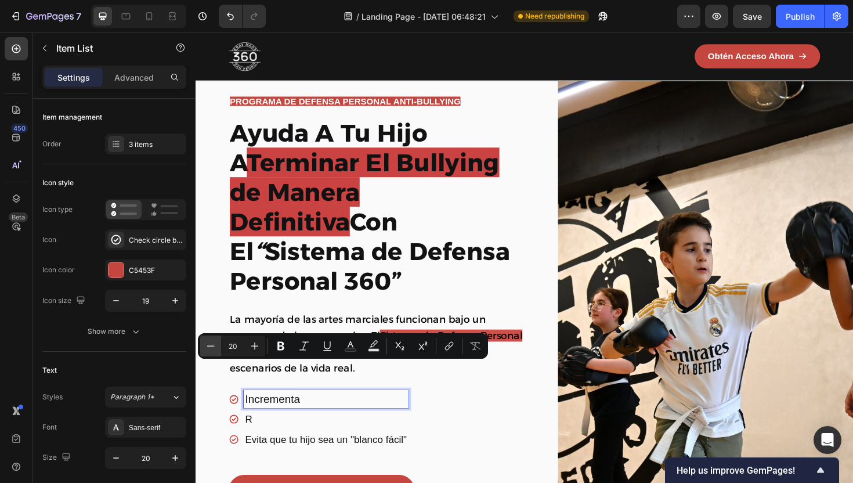
click at [209, 344] on icon "Editor contextual toolbar" at bounding box center [211, 346] width 12 height 12
type input "18"
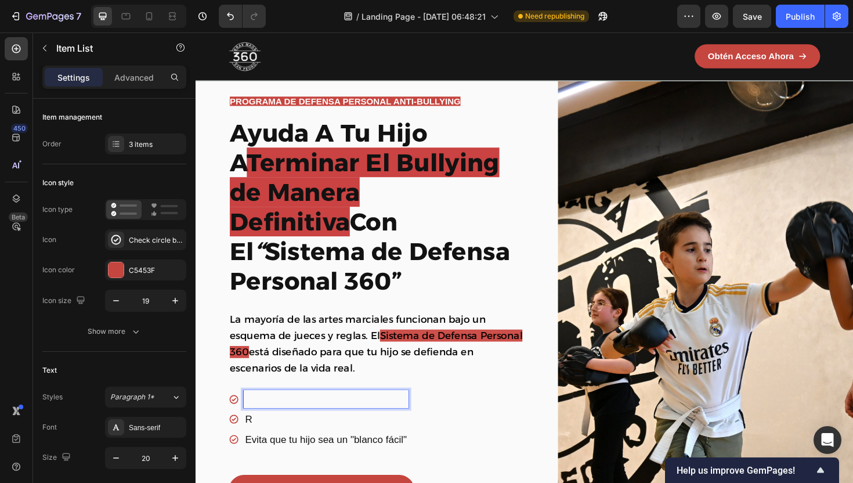
scroll to position [33, 0]
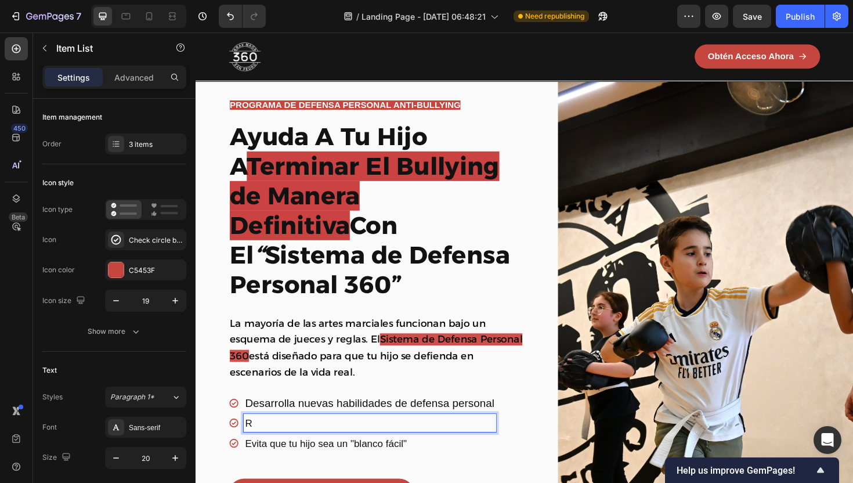
click at [254, 440] on span "R" at bounding box center [252, 446] width 8 height 12
click at [278, 440] on span "Gana confianza y autoestima" at bounding box center [315, 446] width 135 height 12
click at [277, 440] on span "Gana confianza y autoestima" at bounding box center [315, 446] width 135 height 12
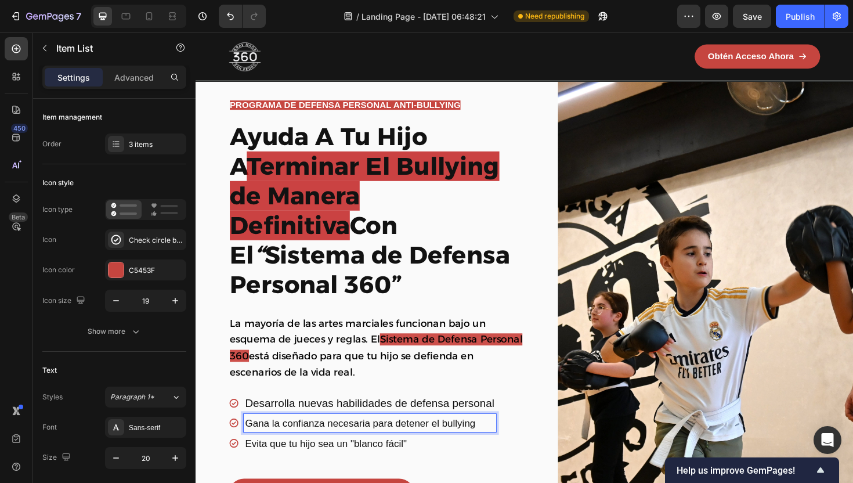
click at [269, 462] on span "Evita que tu hijo sea un "blanco fácil"" at bounding box center [333, 468] width 171 height 12
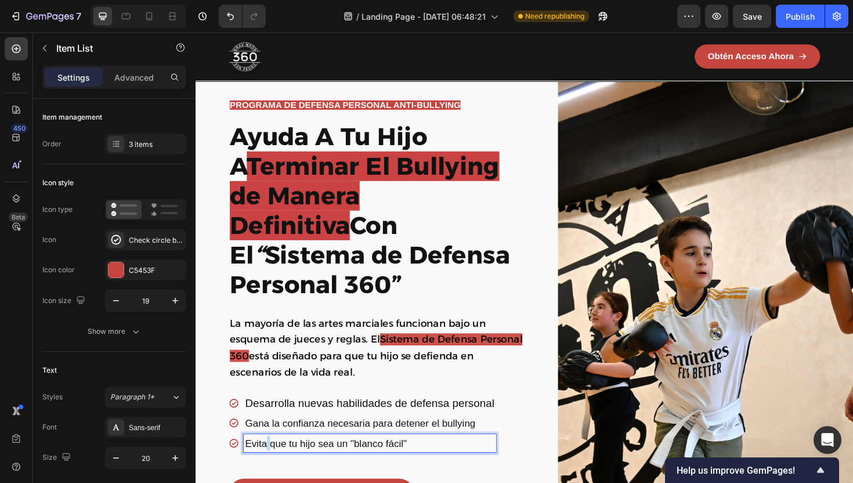
click at [269, 462] on span "Evita que tu hijo sea un "blanco fácil"" at bounding box center [333, 468] width 171 height 12
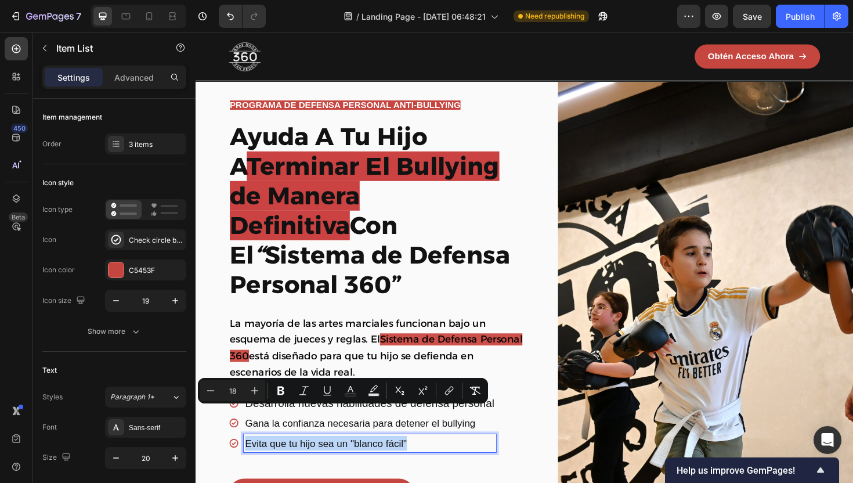
click at [318, 462] on span "Evita que tu hijo sea un "blanco fácil"" at bounding box center [333, 468] width 171 height 12
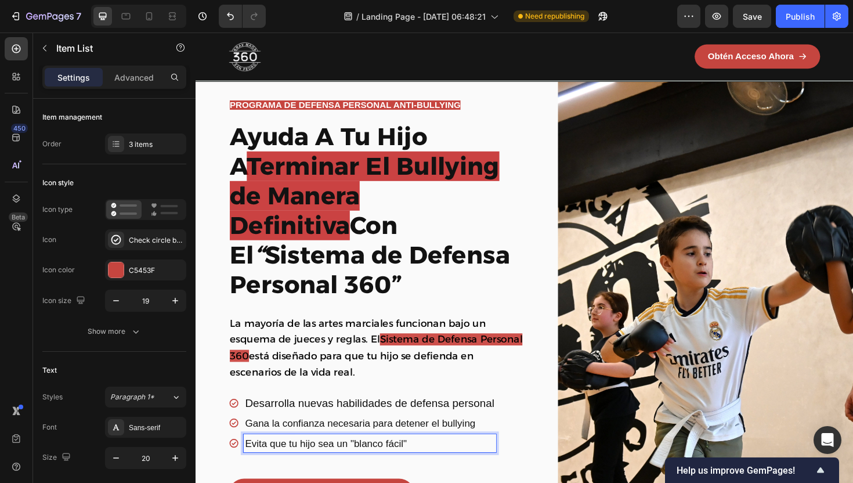
click at [359, 417] on p "Desarrolla nuevas habilidades de defensa personal" at bounding box center [380, 424] width 264 height 15
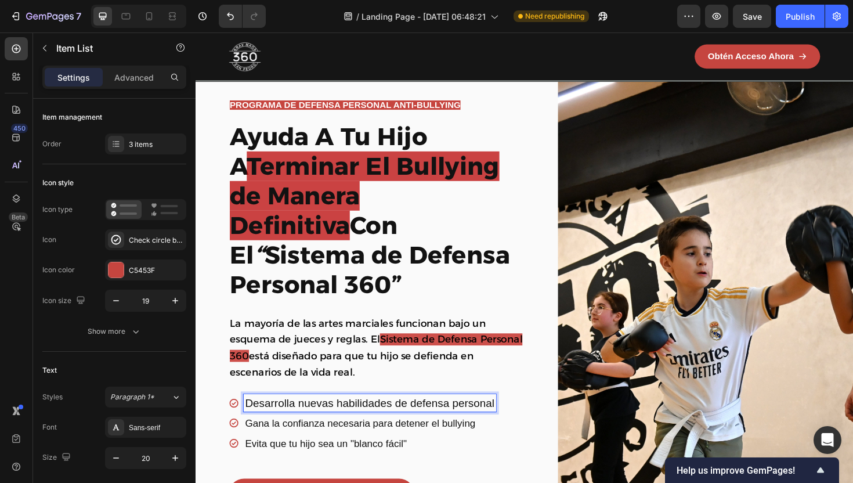
click at [359, 417] on p "Desarrolla nuevas habilidades de defensa personal" at bounding box center [380, 424] width 264 height 15
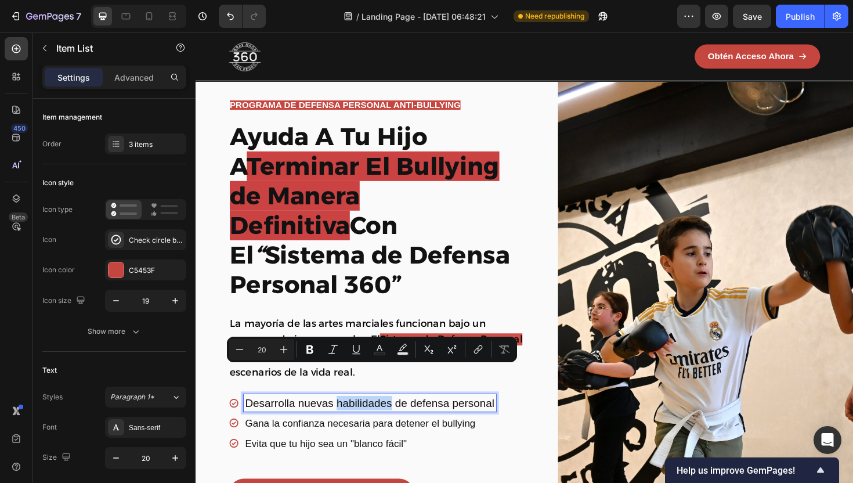
click at [359, 417] on p "Desarrolla nuevas habilidades de defensa personal" at bounding box center [380, 424] width 264 height 15
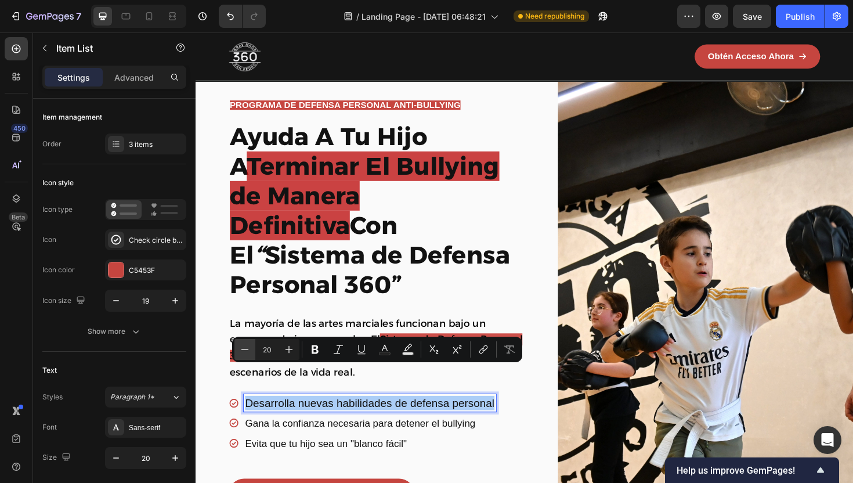
click at [251, 356] on button "Minus" at bounding box center [244, 349] width 21 height 21
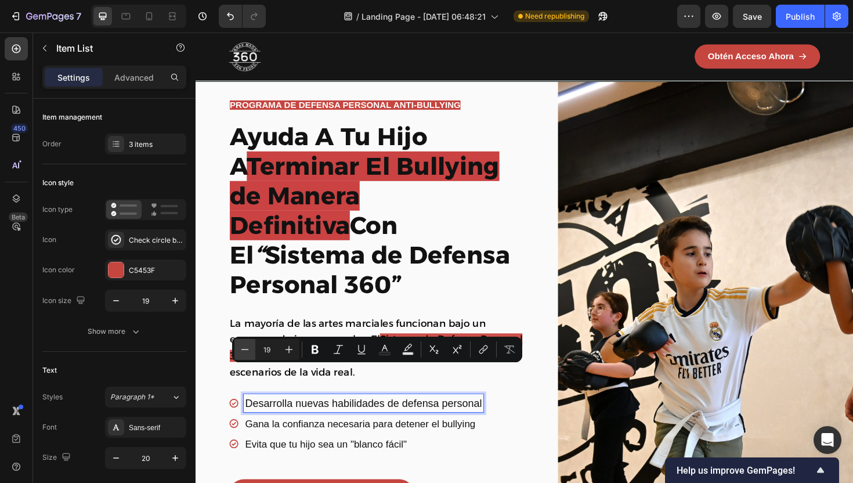
click at [251, 356] on button "Minus" at bounding box center [244, 349] width 21 height 21
type input "18"
click at [271, 462] on span "Evita que tu hijo sea un "blanco fácil"" at bounding box center [333, 468] width 171 height 12
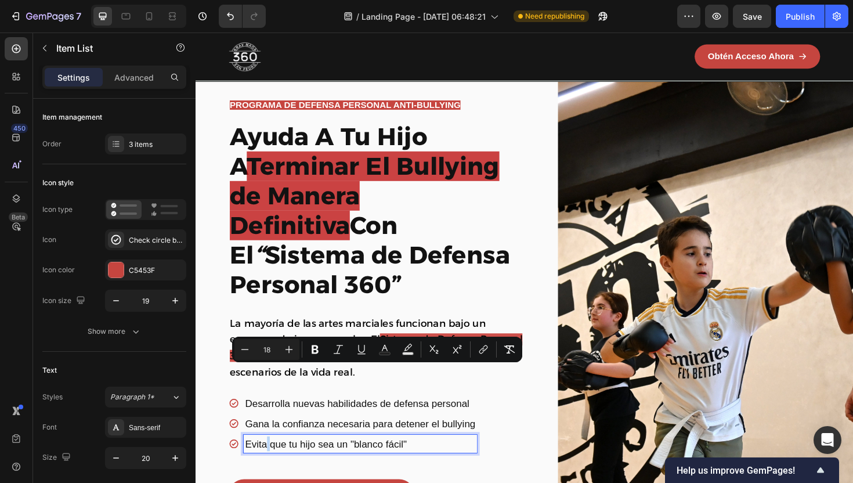
click at [271, 462] on span "Evita que tu hijo sea un "blanco fácil"" at bounding box center [333, 468] width 171 height 12
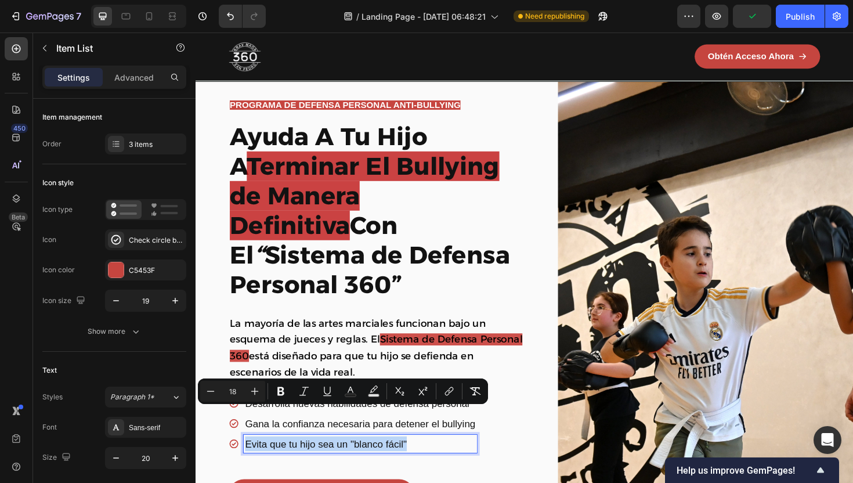
click at [328, 462] on span "Evita que tu hijo sea un "blanco fácil"" at bounding box center [333, 468] width 171 height 12
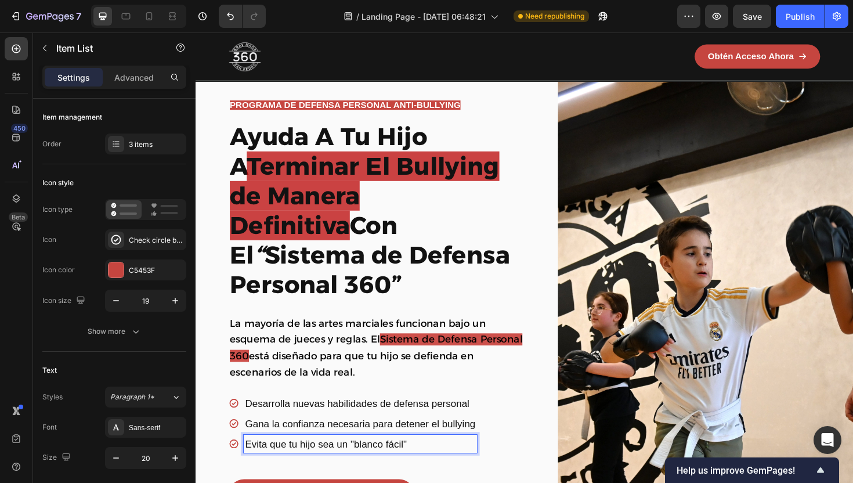
click at [346, 447] on div "Desarrolla nuevas habilidades de defensa personal Gana la confianza necesaria p…" at bounding box center [386, 460] width 313 height 90
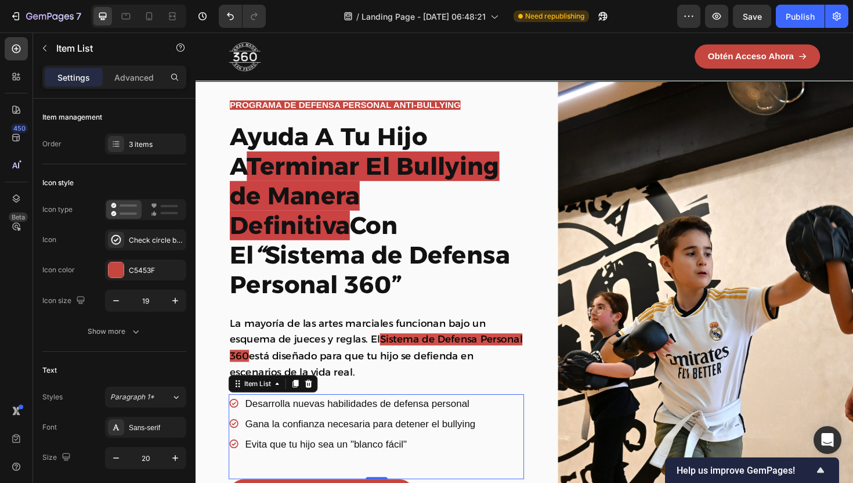
click at [331, 462] on span "Evita que tu hijo sea un "blanco fácil"" at bounding box center [333, 468] width 171 height 12
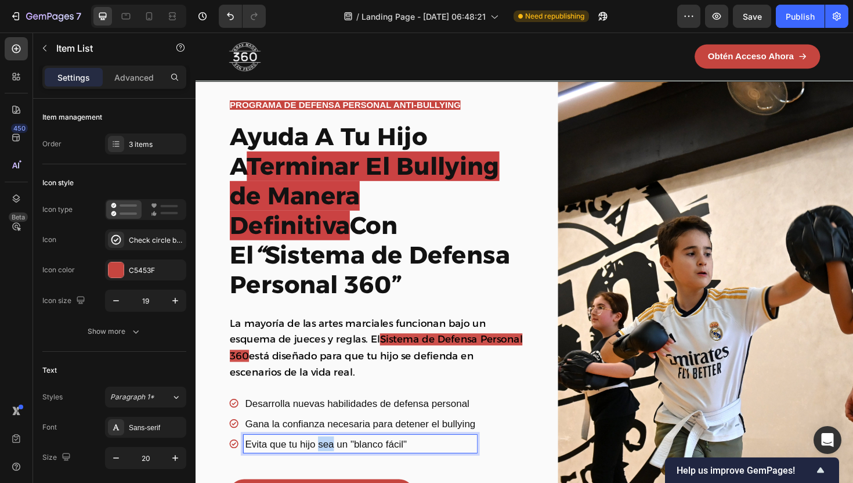
click at [331, 462] on span "Evita que tu hijo sea un "blanco fácil"" at bounding box center [333, 468] width 171 height 12
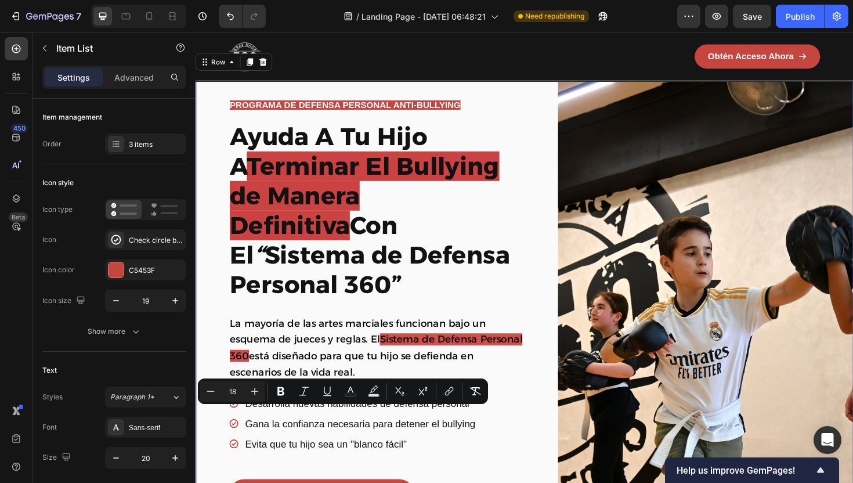
click at [222, 254] on div "PROGRAMA DE DEFENSA PERSONAL ANTI-BULLYING Text Block Row Row ⁠⁠⁠⁠⁠⁠⁠ Ayuda A T…" at bounding box center [544, 365] width 696 height 581
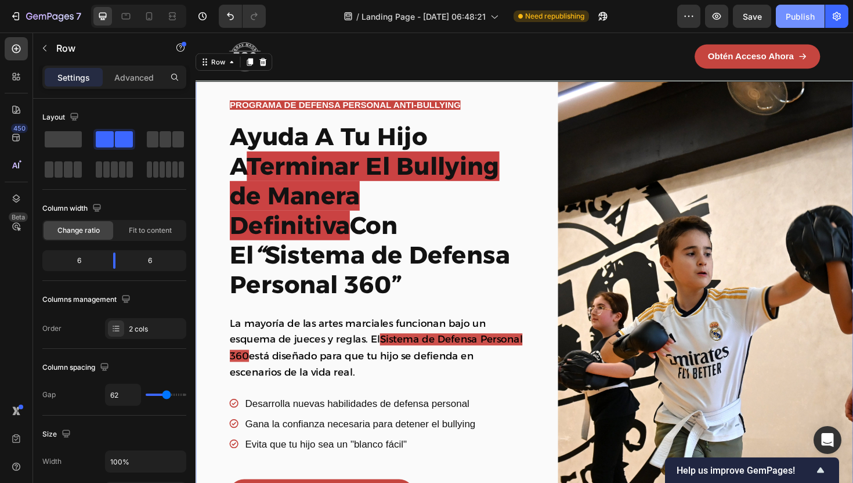
click at [792, 13] on div "Publish" at bounding box center [800, 16] width 29 height 12
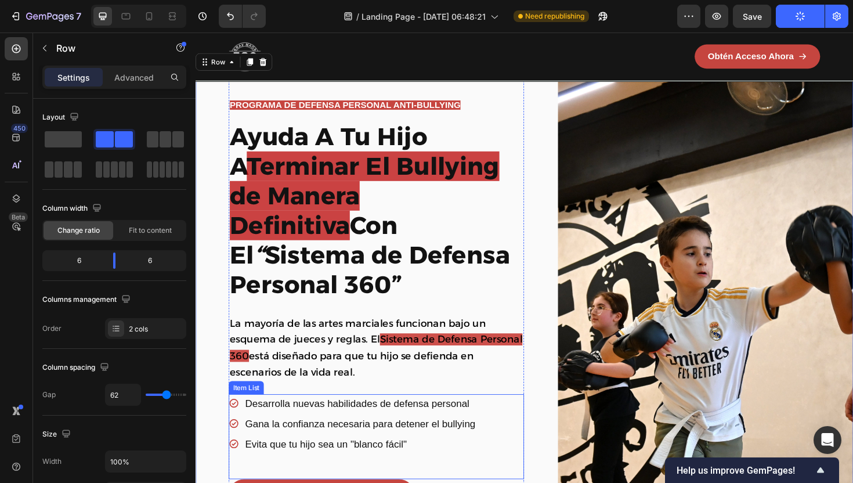
click at [414, 419] on span "Desarrolla nuevas habilidades de defensa personal" at bounding box center [366, 425] width 237 height 12
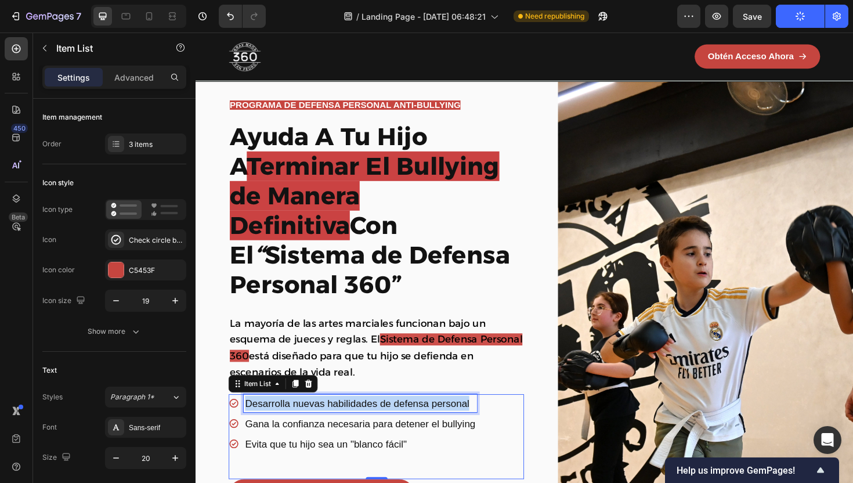
click at [414, 419] on span "Desarrolla nuevas habilidades de defensa personal" at bounding box center [366, 425] width 237 height 12
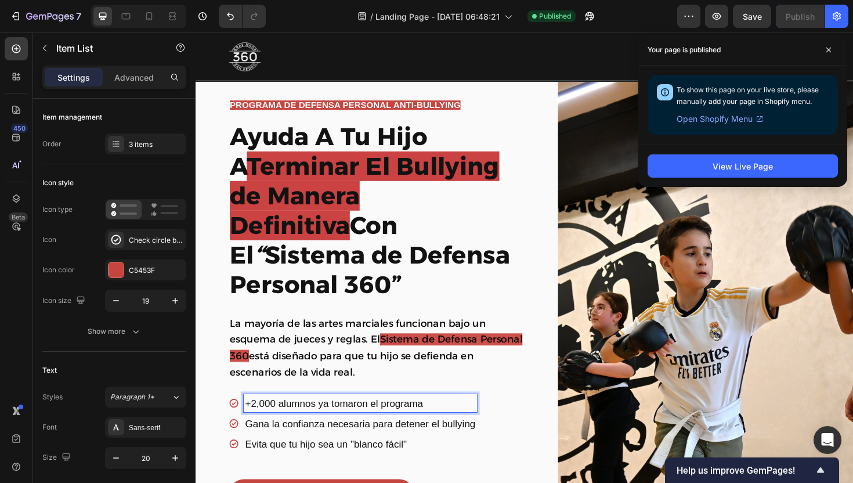
click at [408, 441] on span "Gana la confianza necesaria para detener el bullying" at bounding box center [370, 447] width 244 height 12
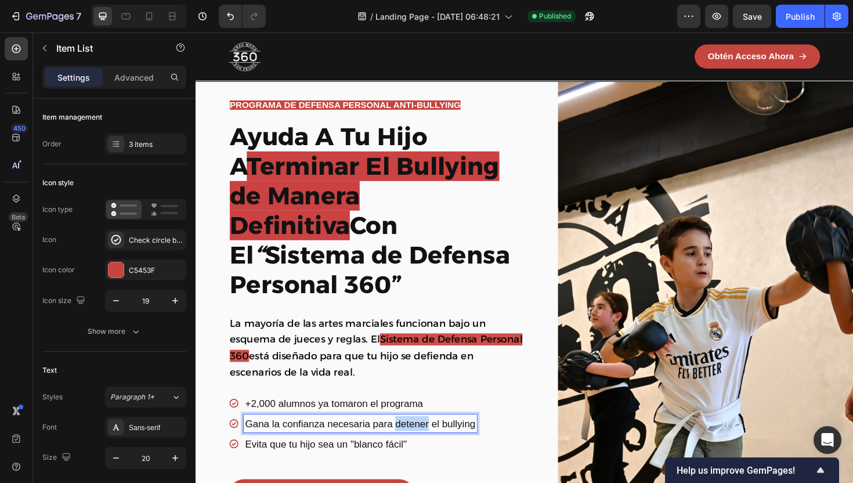
click at [408, 441] on span "Gana la confianza necesaria para detener el bullying" at bounding box center [370, 447] width 244 height 12
click at [408, 462] on span "Evita que tu hijo sea un "blanco fácil"" at bounding box center [333, 468] width 171 height 12
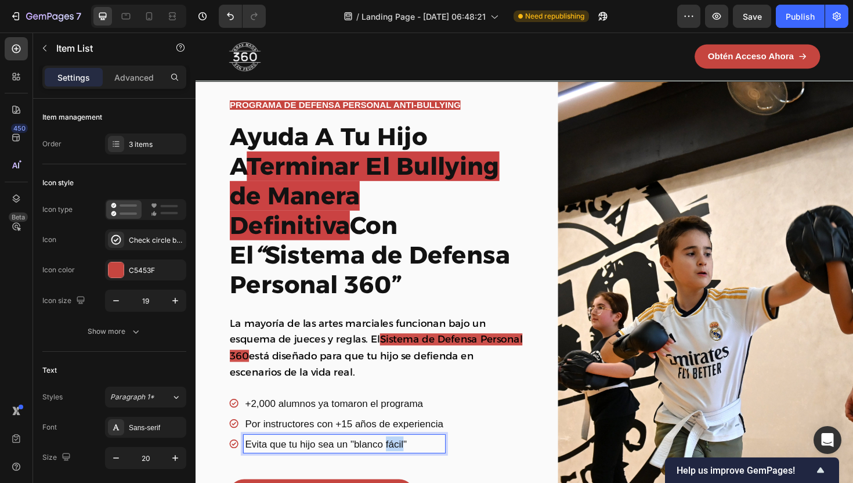
click at [408, 462] on span "Evita que tu hijo sea un "blanco fácil"" at bounding box center [333, 468] width 171 height 12
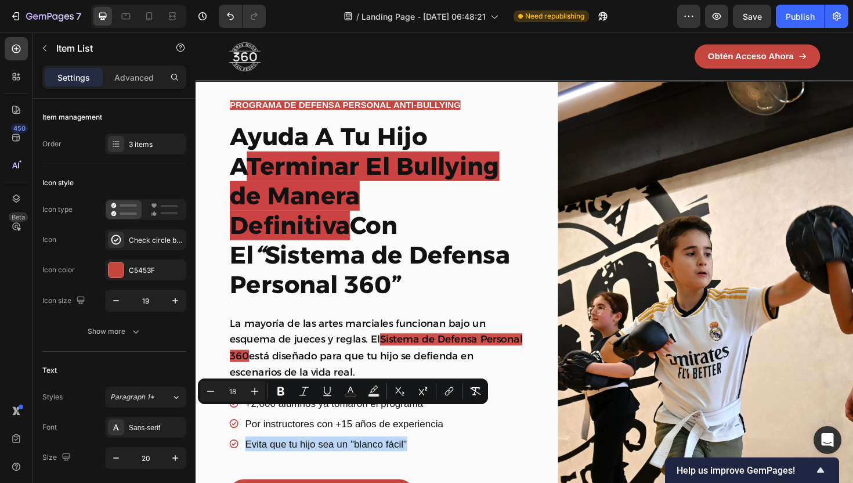
click at [443, 458] on div "+2,000 alumnos ya tomaron el programa Por instructores con +15 años de experien…" at bounding box center [386, 460] width 313 height 90
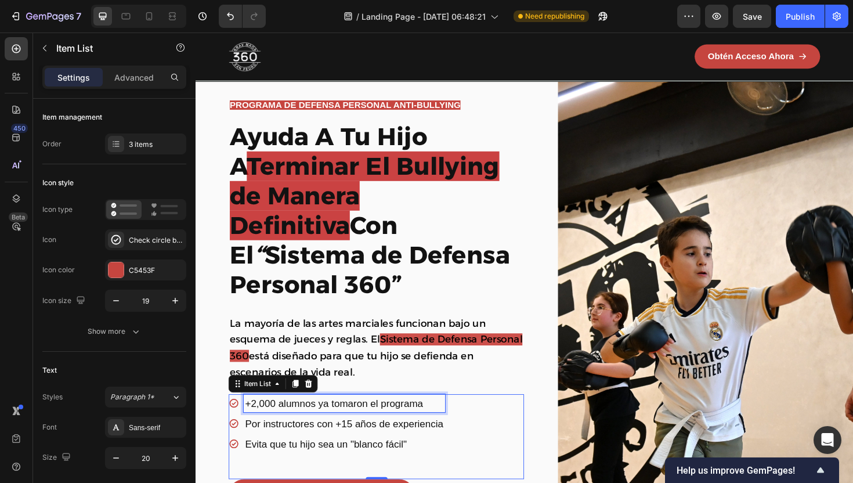
click at [339, 419] on span "+2,000 alumnos ya tomaron el programa" at bounding box center [342, 425] width 189 height 12
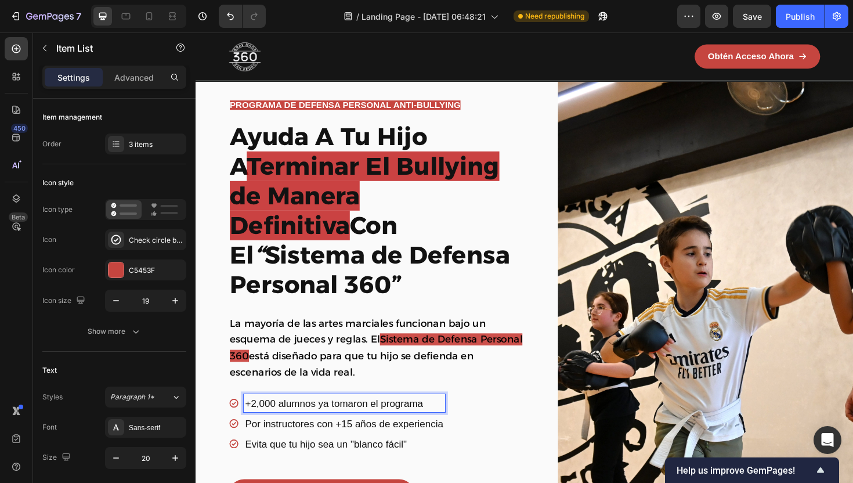
click at [328, 419] on span "+2,000 alumnos ya tomaron el programa" at bounding box center [342, 425] width 189 height 12
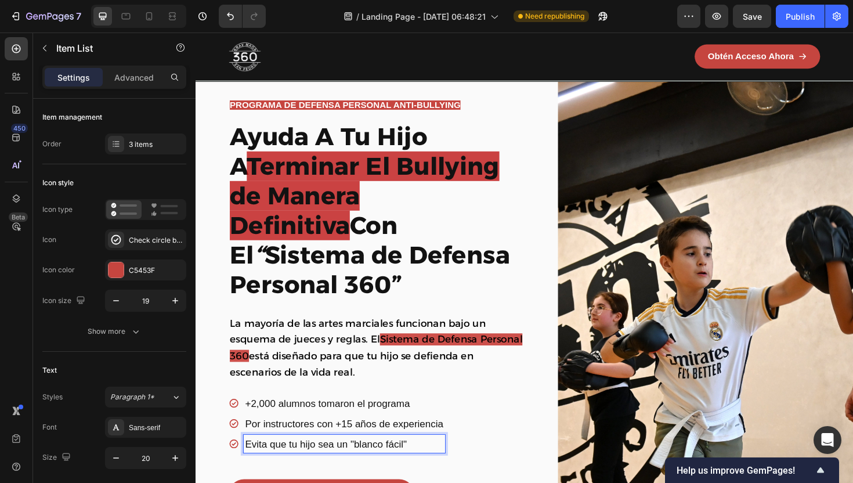
click at [346, 462] on span "Evita que tu hijo sea un "blanco fácil"" at bounding box center [333, 468] width 171 height 12
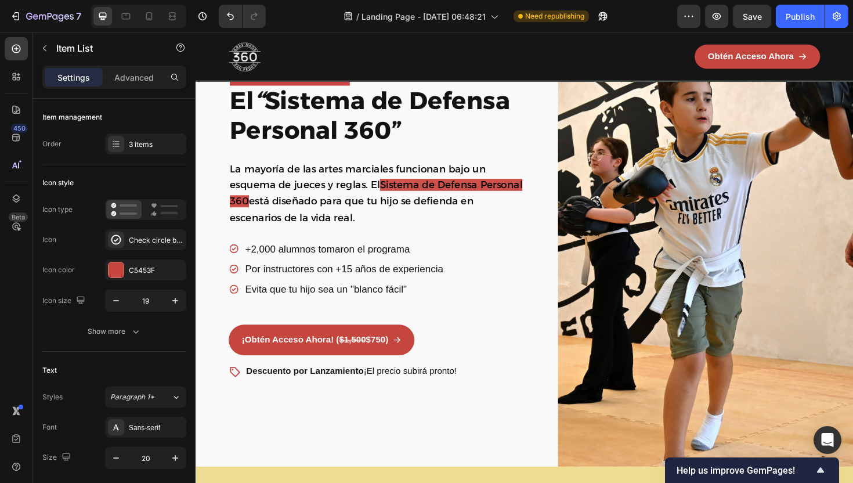
scroll to position [185, 0]
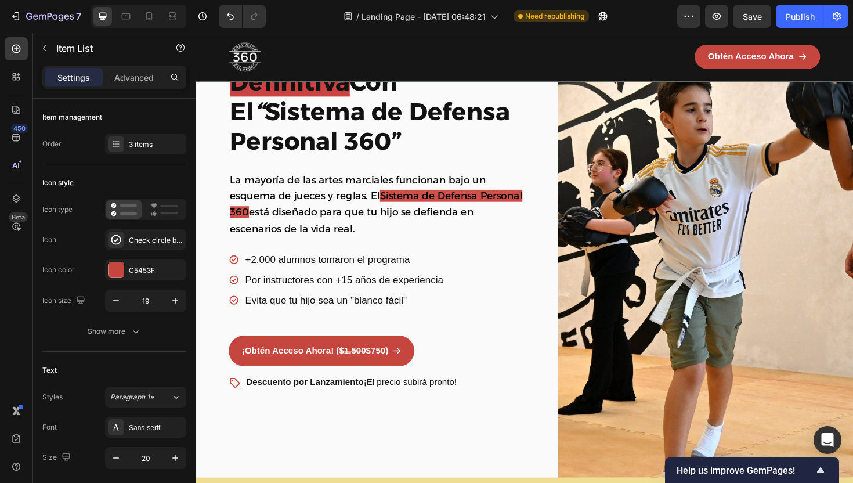
click at [332, 273] on div "+2,000 alumnos tomaron el programa Por instructores con +15 años de experiencia…" at bounding box center [344, 294] width 229 height 62
click at [345, 267] on span "+2,000 alumnos tomaron el programa" at bounding box center [335, 273] width 175 height 12
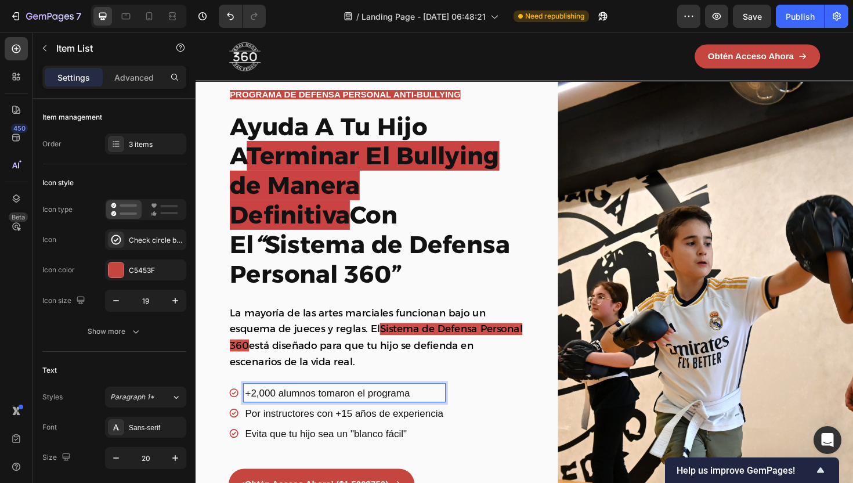
scroll to position [38, 0]
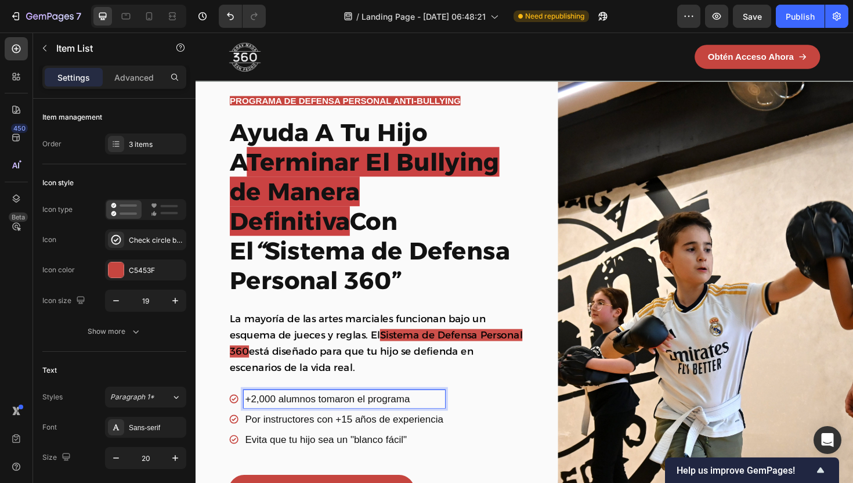
click at [332, 415] on span "+2,000 alumnos tomaron el programa" at bounding box center [335, 421] width 175 height 12
click at [341, 432] on div "Por instructores con +15 años de experiencia" at bounding box center [353, 441] width 214 height 19
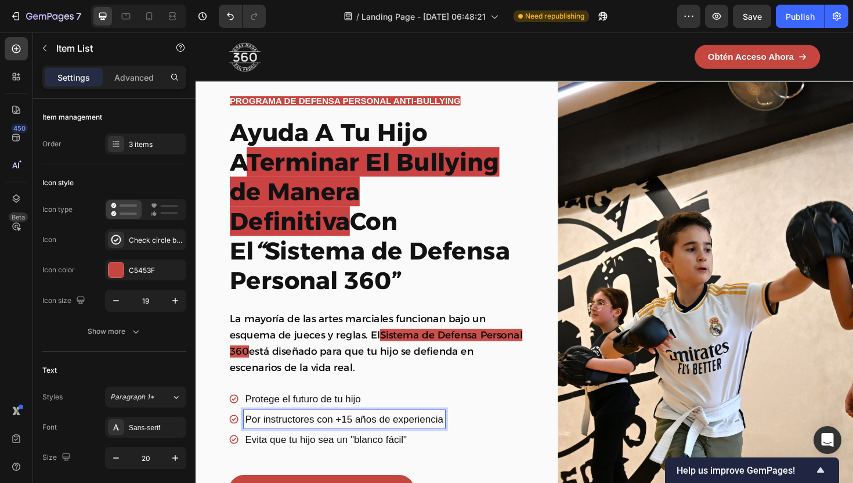
click at [341, 432] on div "Por instructores con +15 años de experiencia" at bounding box center [353, 441] width 214 height 19
click at [301, 434] on p "Desarrolla su confianza, autoestima y confianza" at bounding box center [371, 441] width 247 height 15
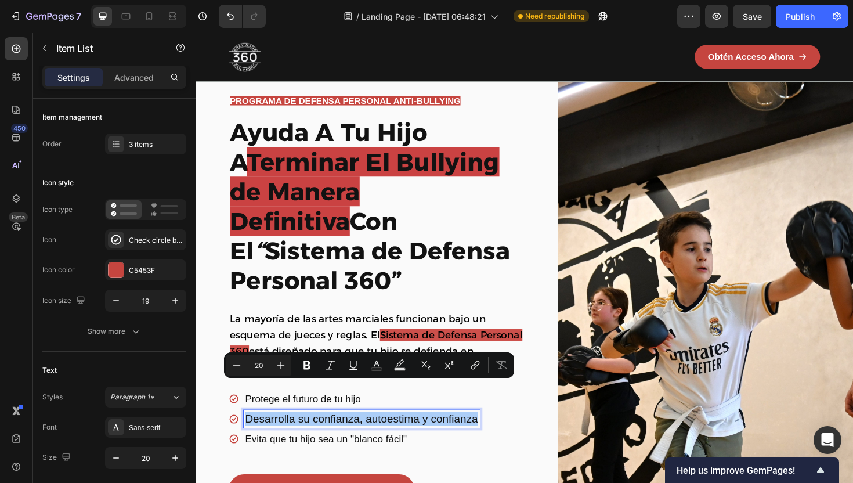
click at [248, 367] on input "20" at bounding box center [258, 365] width 23 height 14
click at [237, 367] on icon "Editor contextual toolbar" at bounding box center [237, 365] width 12 height 12
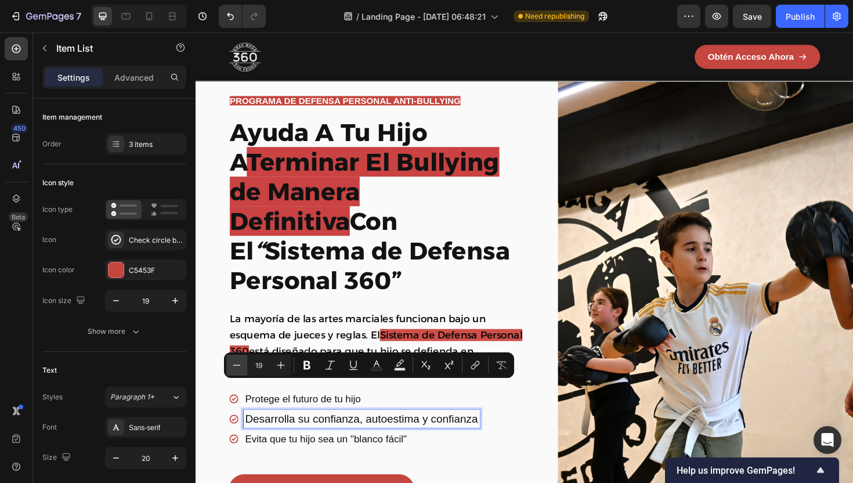
click at [237, 367] on icon "Editor contextual toolbar" at bounding box center [237, 365] width 12 height 12
type input "18"
click at [272, 458] on span "Evita que tu hijo sea un "blanco fácil"" at bounding box center [333, 464] width 171 height 12
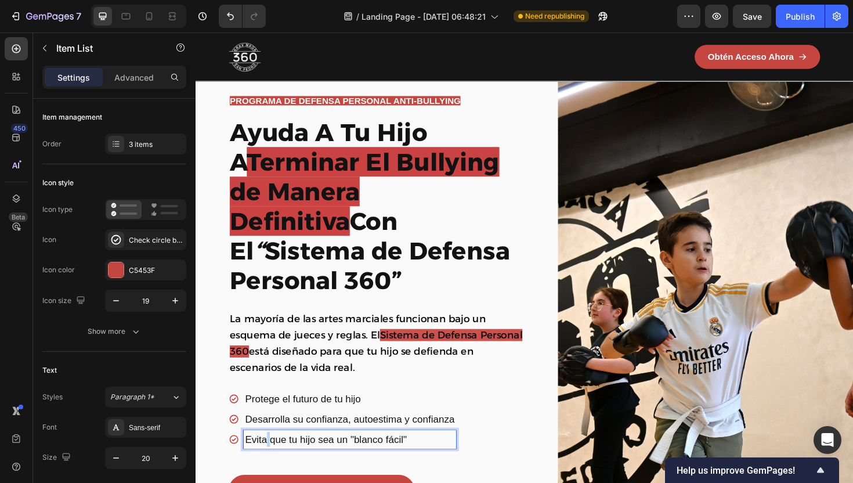
click at [272, 458] on span "Evita que tu hijo sea un "blanco fácil"" at bounding box center [333, 464] width 171 height 12
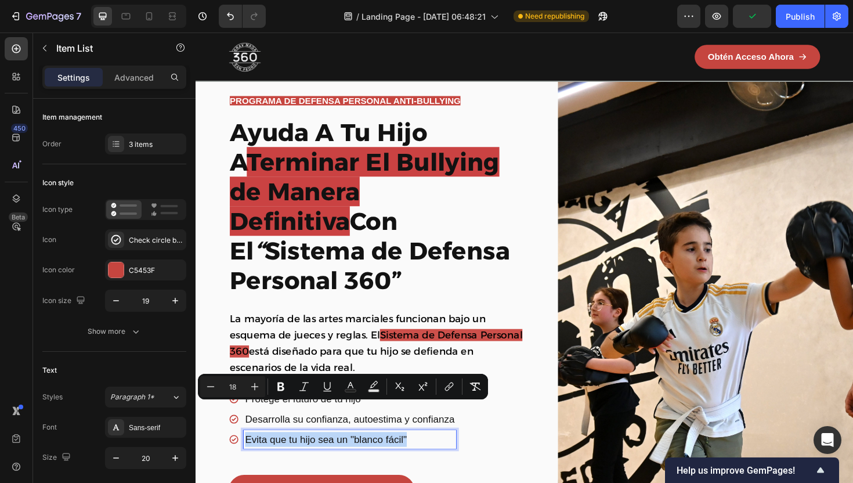
click at [422, 454] on div "Evita que tu hijo sea un "blanco fácil"" at bounding box center [358, 463] width 225 height 19
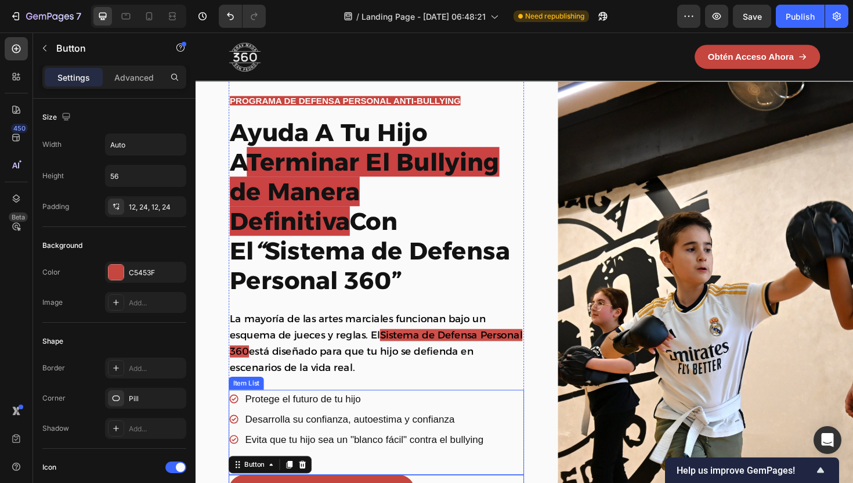
click at [535, 457] on div "Protege el futuro de tu hijo Desarrolla su confianza, autoestima y confianza Ev…" at bounding box center [386, 456] width 313 height 90
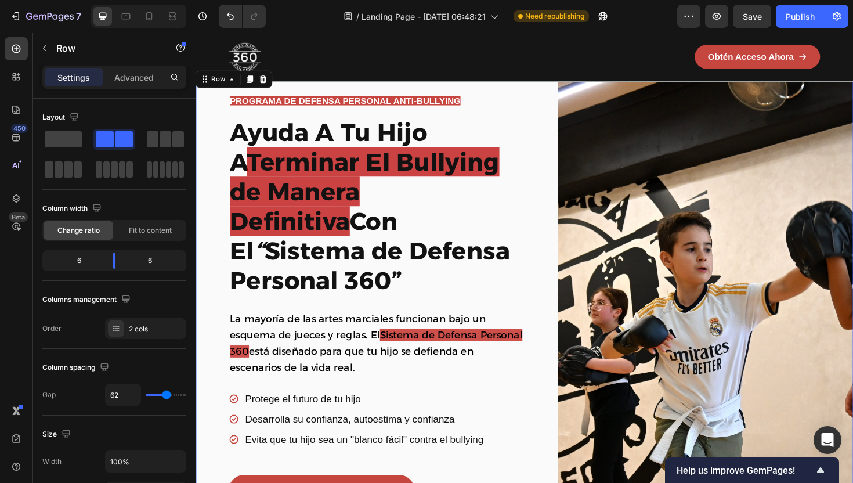
click at [556, 457] on div "PROGRAMA DE DEFENSA PERSONAL ANTI-BULLYING Text Block Row Row Ayuda A Tu Hijo A…" at bounding box center [544, 360] width 696 height 581
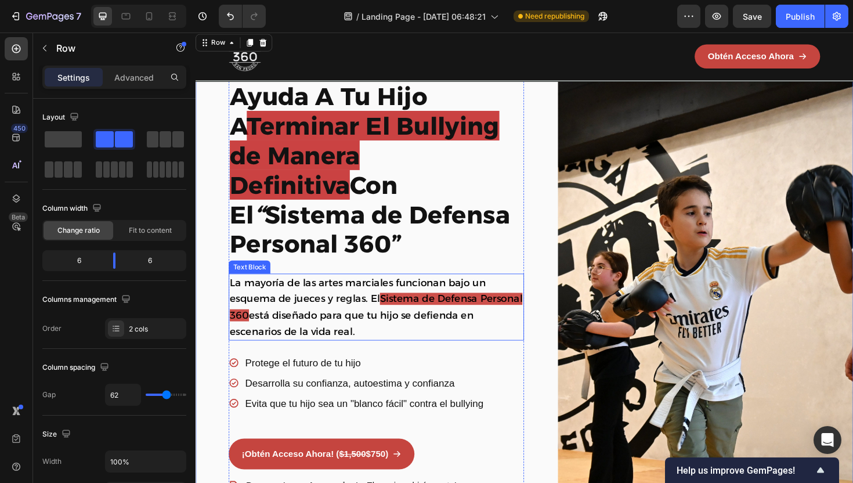
scroll to position [81, 0]
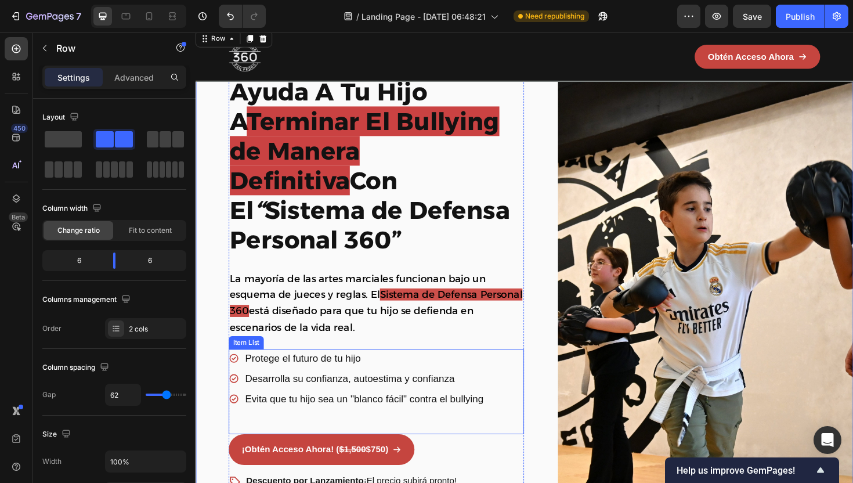
click at [373, 370] on p "Protege el futuro de tu hijo" at bounding box center [374, 378] width 252 height 16
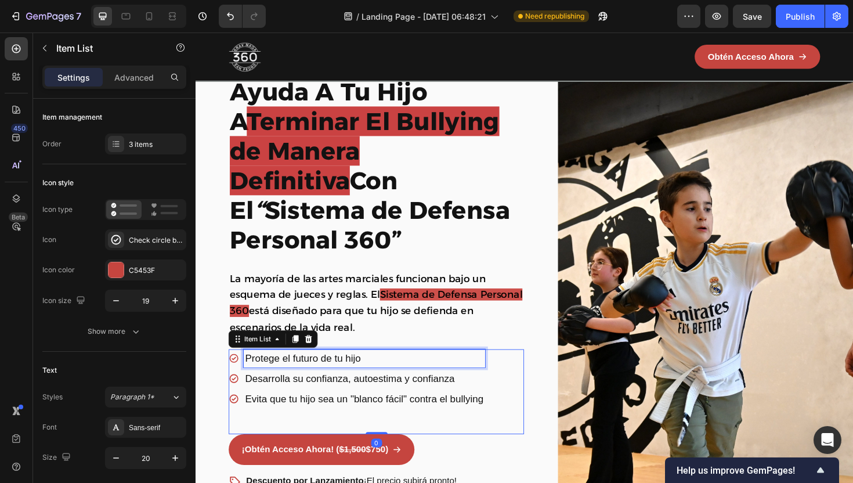
click at [373, 370] on p "Protege el futuro de tu hijo" at bounding box center [374, 378] width 252 height 16
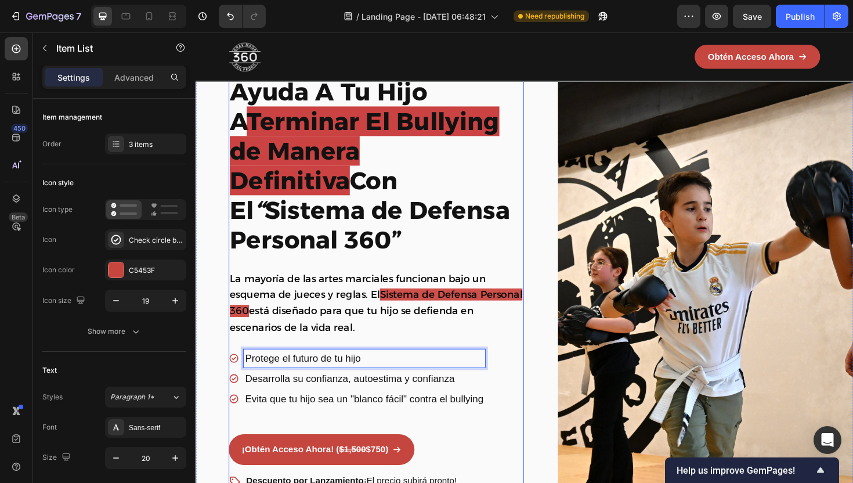
click at [379, 332] on div "PROGRAMA DE DEFENSA PERSONAL ANTI-BULLYING Text Block Row Row Ayuda A Tu Hijo A…" at bounding box center [386, 299] width 313 height 488
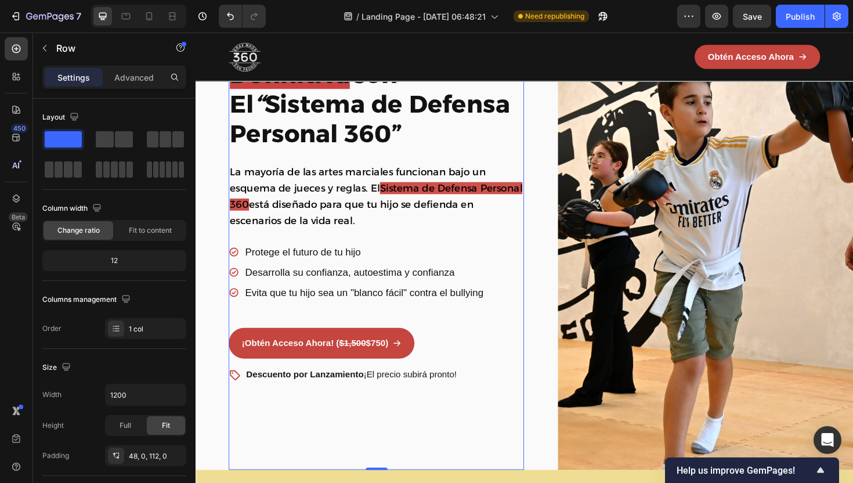
scroll to position [196, 0]
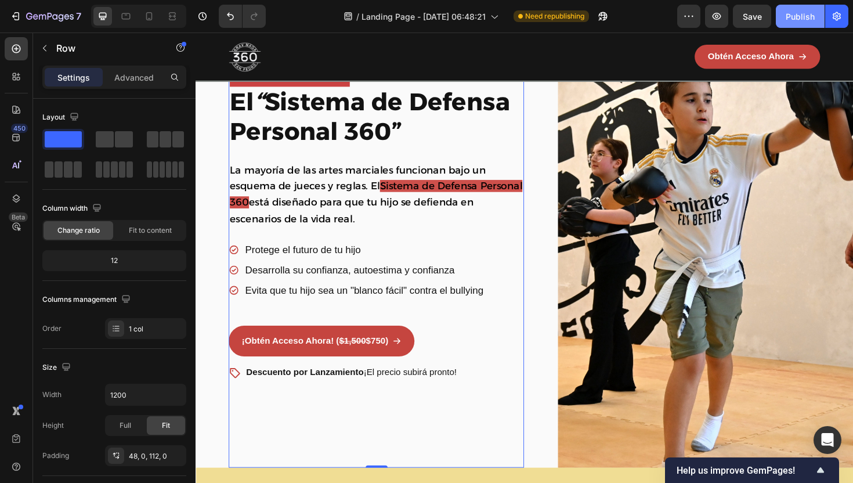
click at [793, 18] on div "Publish" at bounding box center [800, 16] width 29 height 12
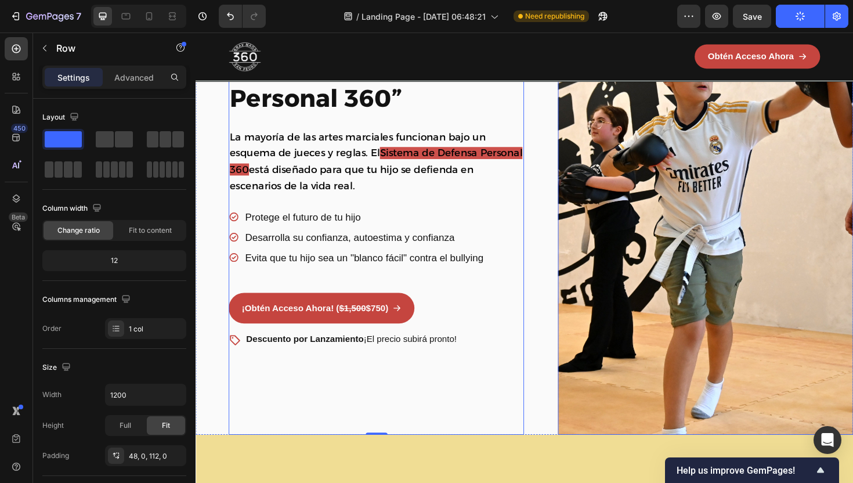
scroll to position [234, 0]
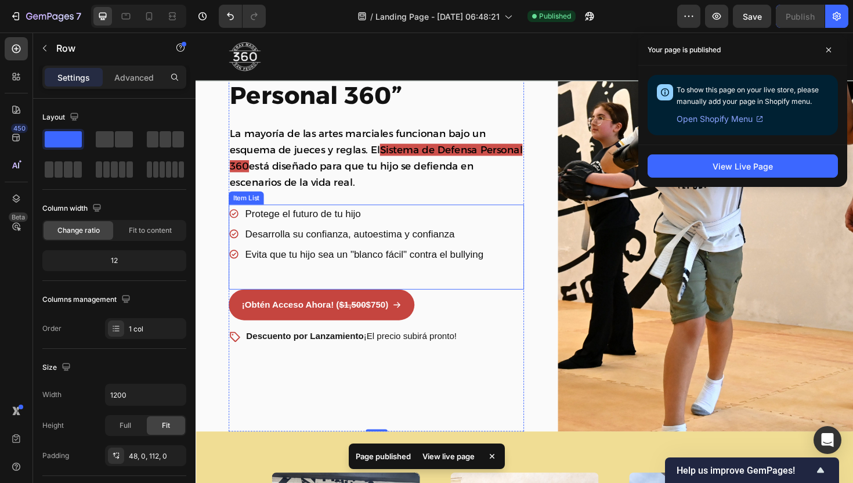
click at [432, 240] on span "Desarrolla su confianza, autoestima y confianza" at bounding box center [359, 246] width 222 height 12
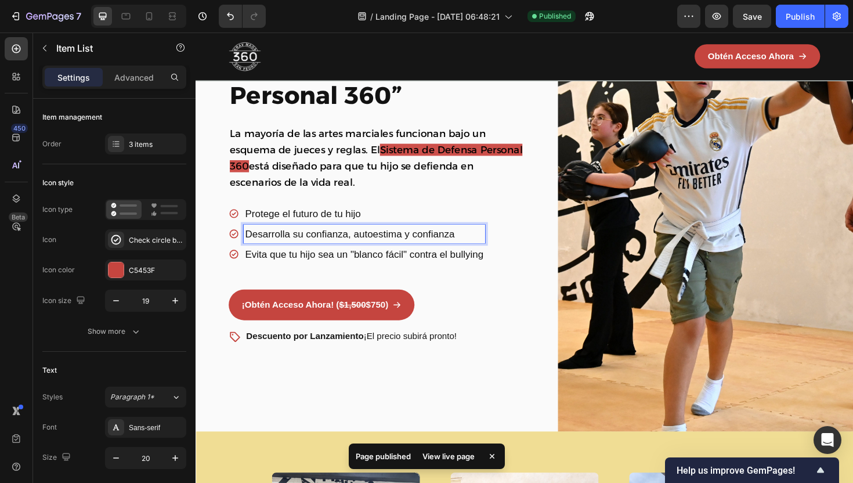
click at [435, 240] on span "Desarrolla su confianza, autoestima y confianza" at bounding box center [359, 246] width 222 height 12
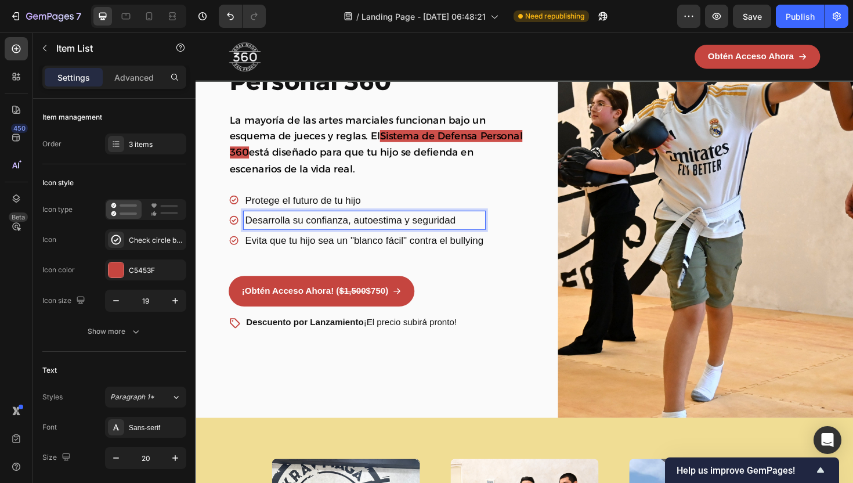
scroll to position [249, 0]
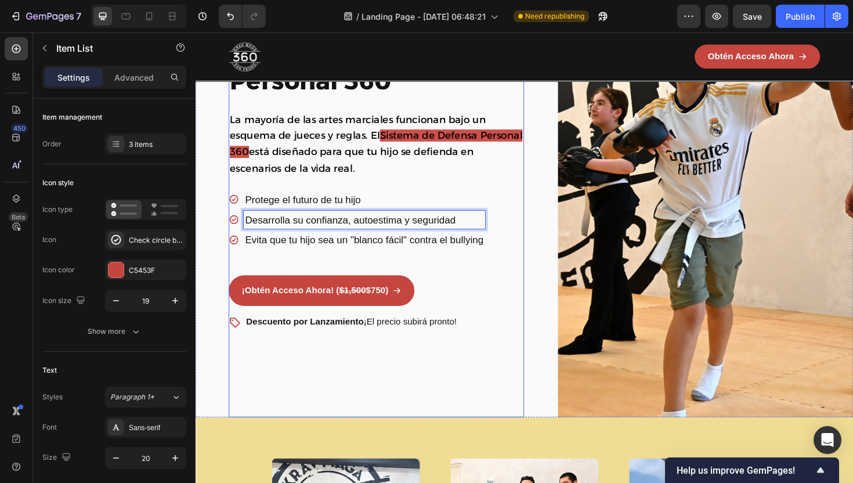
click at [383, 363] on div "PROGRAMA DE DEFENSA PERSONAL ANTI-BULLYING Text Block Row Row Ayuda A Tu Hijo A…" at bounding box center [386, 149] width 313 height 581
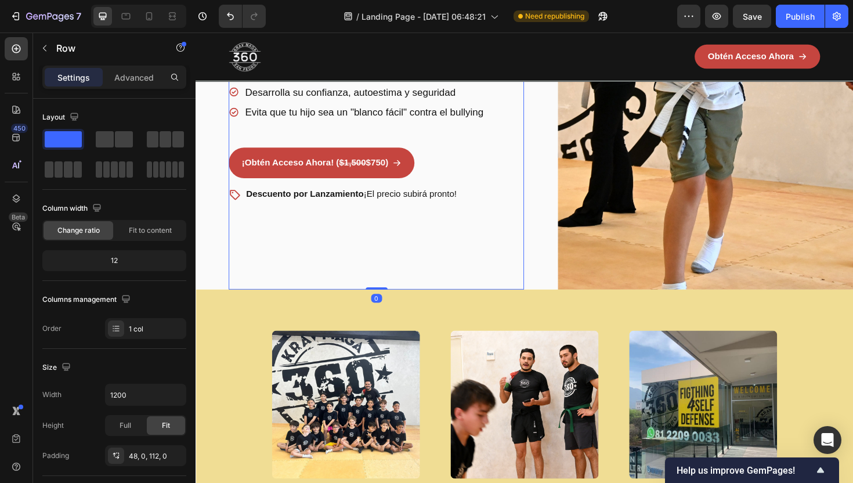
scroll to position [513, 0]
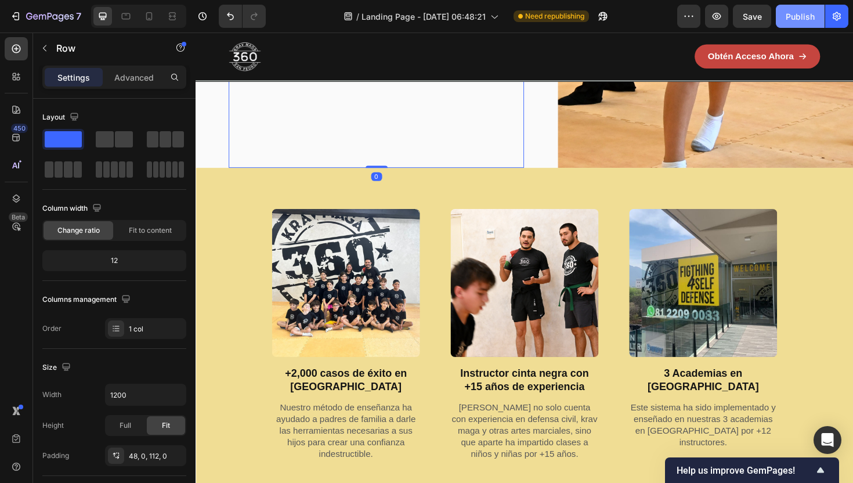
click at [791, 17] on div "Publish" at bounding box center [800, 16] width 29 height 12
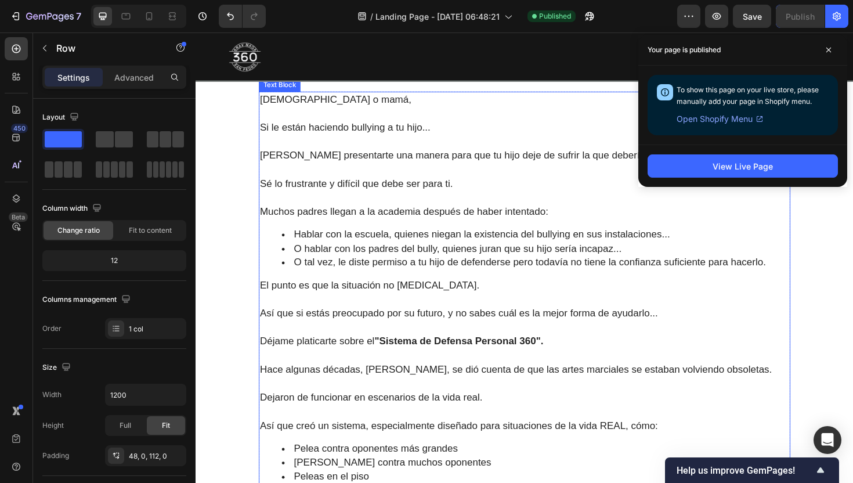
scroll to position [1090, 0]
click at [302, 303] on span "El punto es que la situación no [MEDICAL_DATA]." at bounding box center [379, 300] width 233 height 12
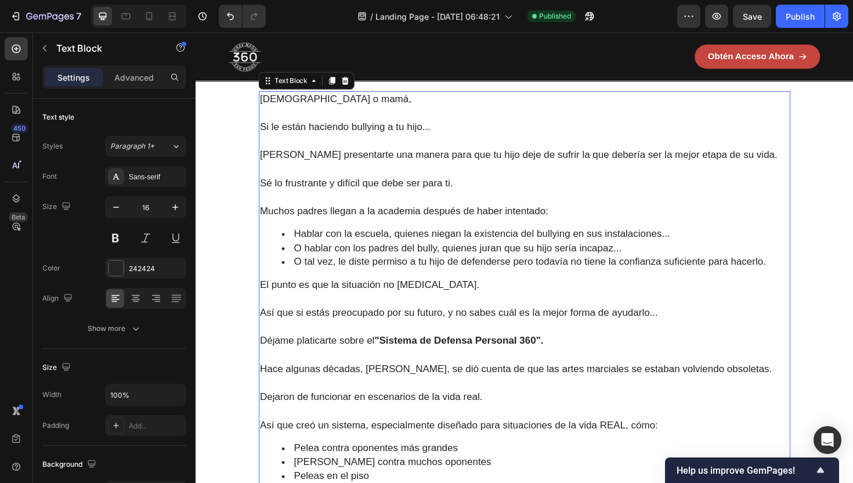
click at [302, 303] on span "El punto es que la situación no [MEDICAL_DATA]." at bounding box center [379, 300] width 233 height 12
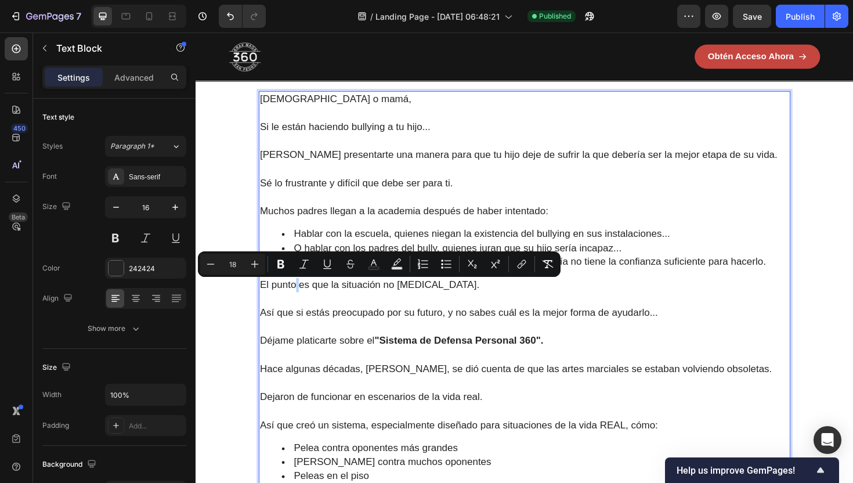
click at [302, 303] on span "El punto es que la situación no [MEDICAL_DATA]." at bounding box center [379, 300] width 233 height 12
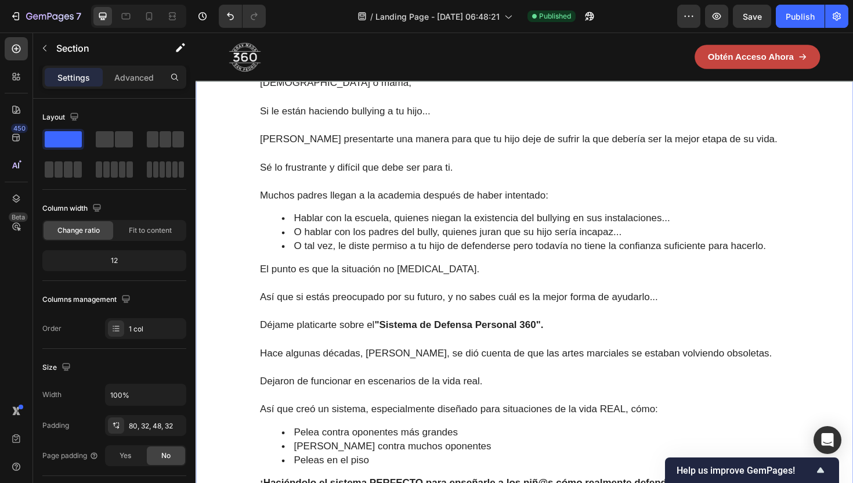
click at [230, 309] on div "Image Papá o mamá, Si le están haciendo bullying a tu hijo... Quiero presentart…" at bounding box center [543, 337] width 659 height 774
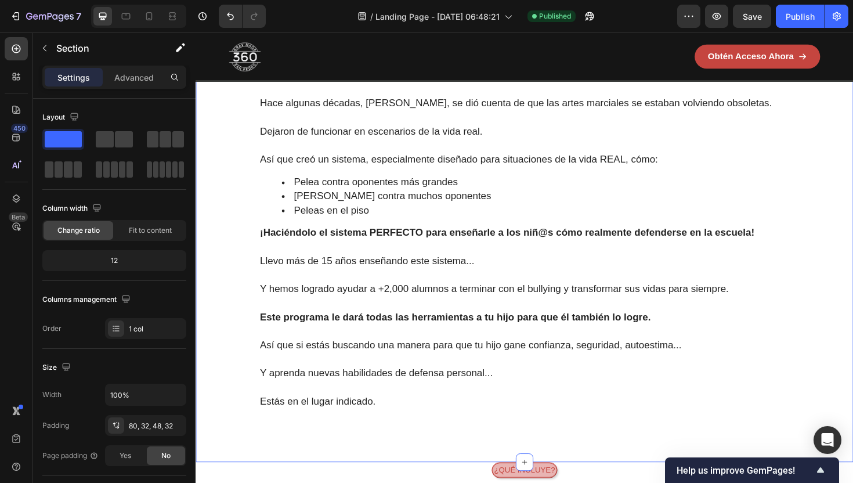
scroll to position [1372, 0]
